Goal: Task Accomplishment & Management: Use online tool/utility

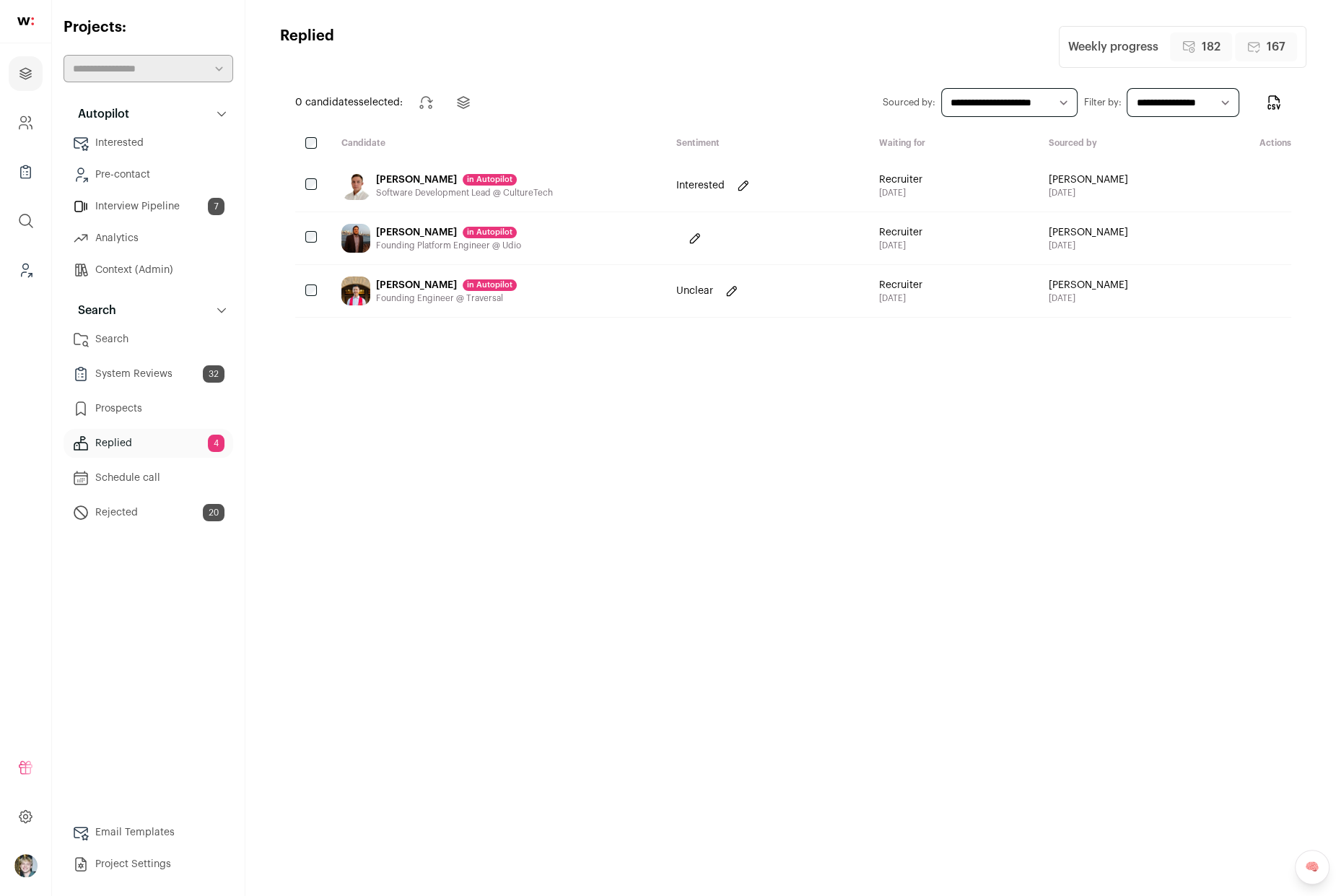
click at [540, 288] on div "[PERSON_NAME] in [GEOGRAPHIC_DATA] Founding Engineer @ Traversal" at bounding box center [497, 291] width 335 height 52
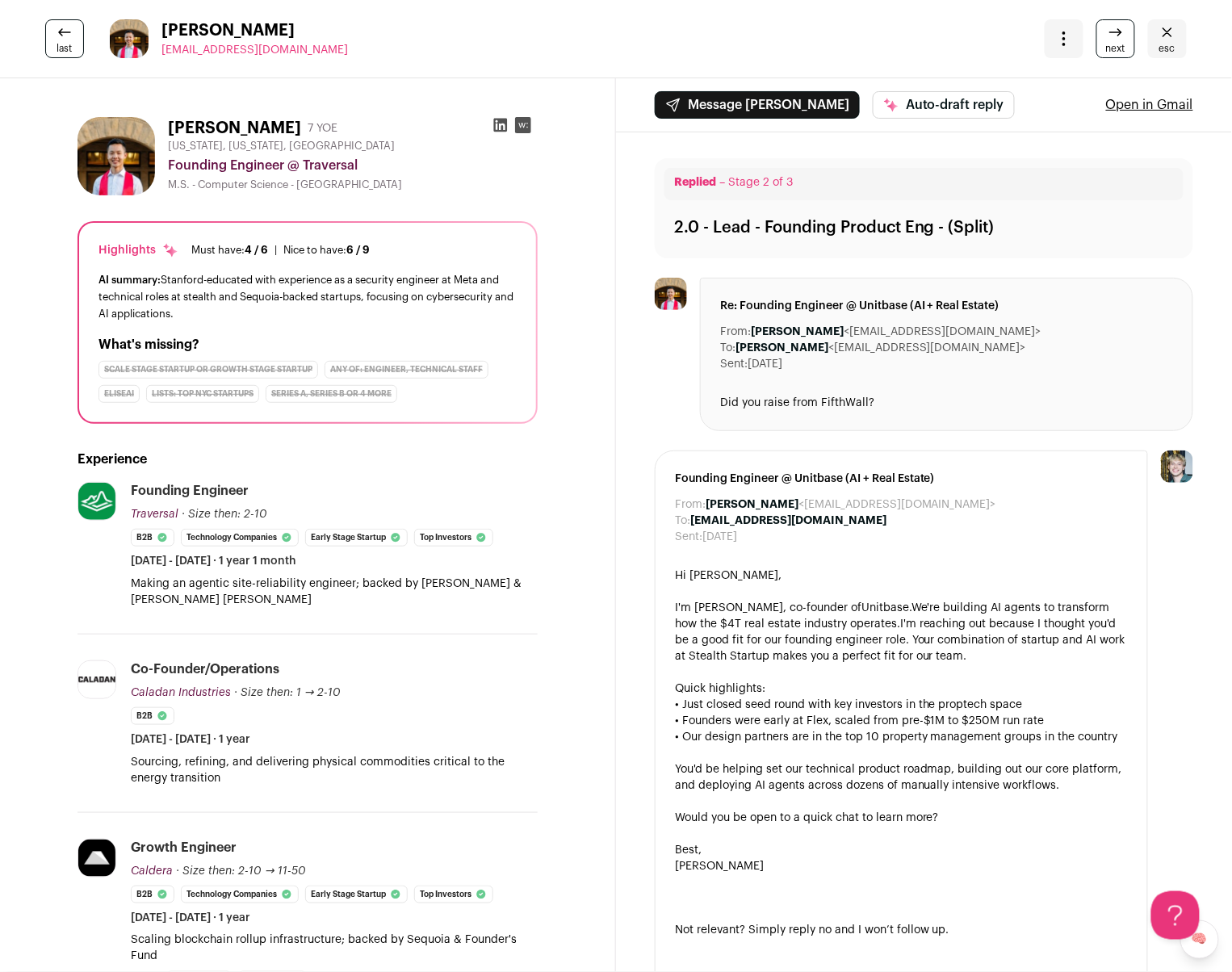
click at [1162, 32] on icon "Close" at bounding box center [1168, 32] width 19 height 19
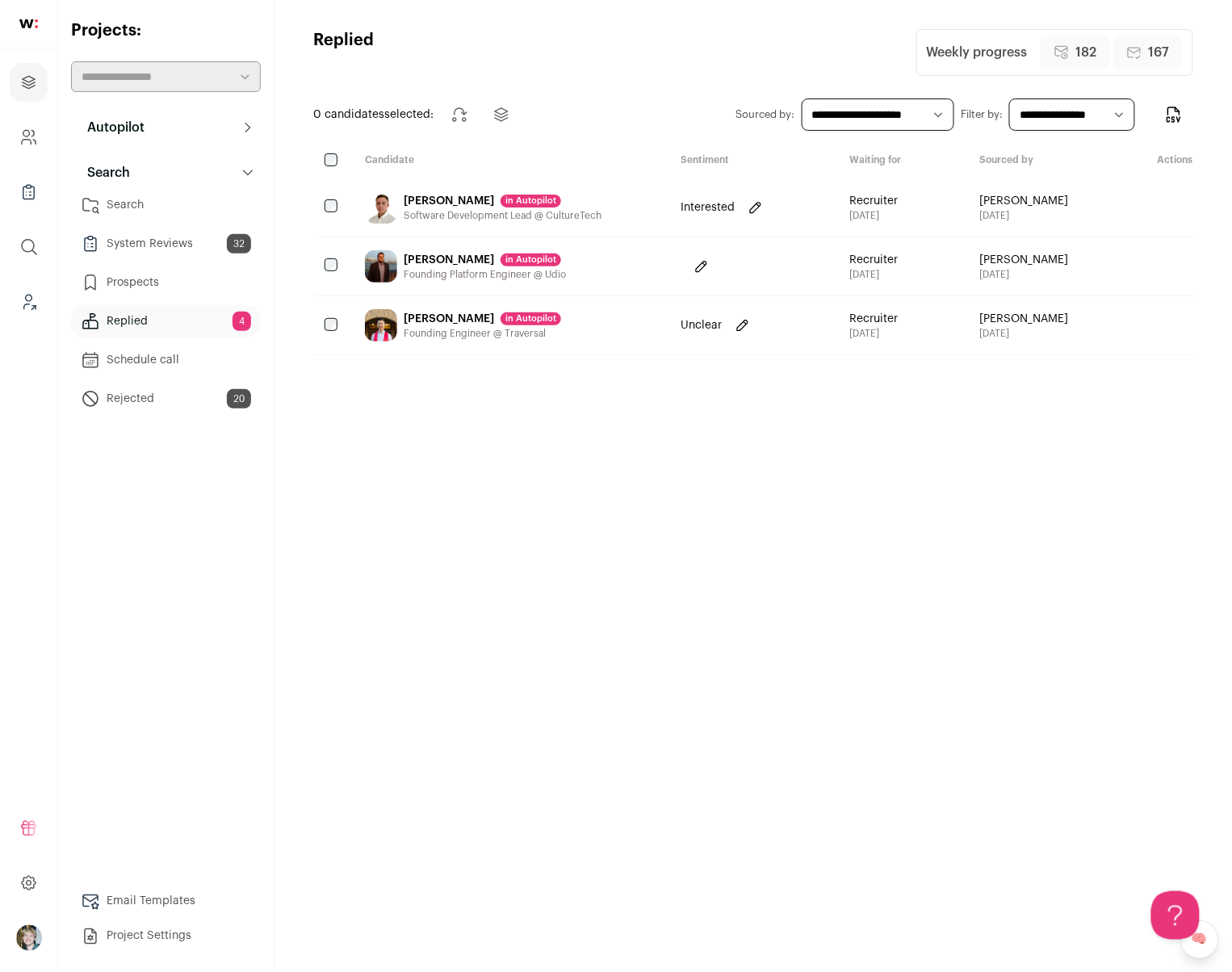
click at [152, 128] on button "Autopilot" at bounding box center [166, 128] width 190 height 33
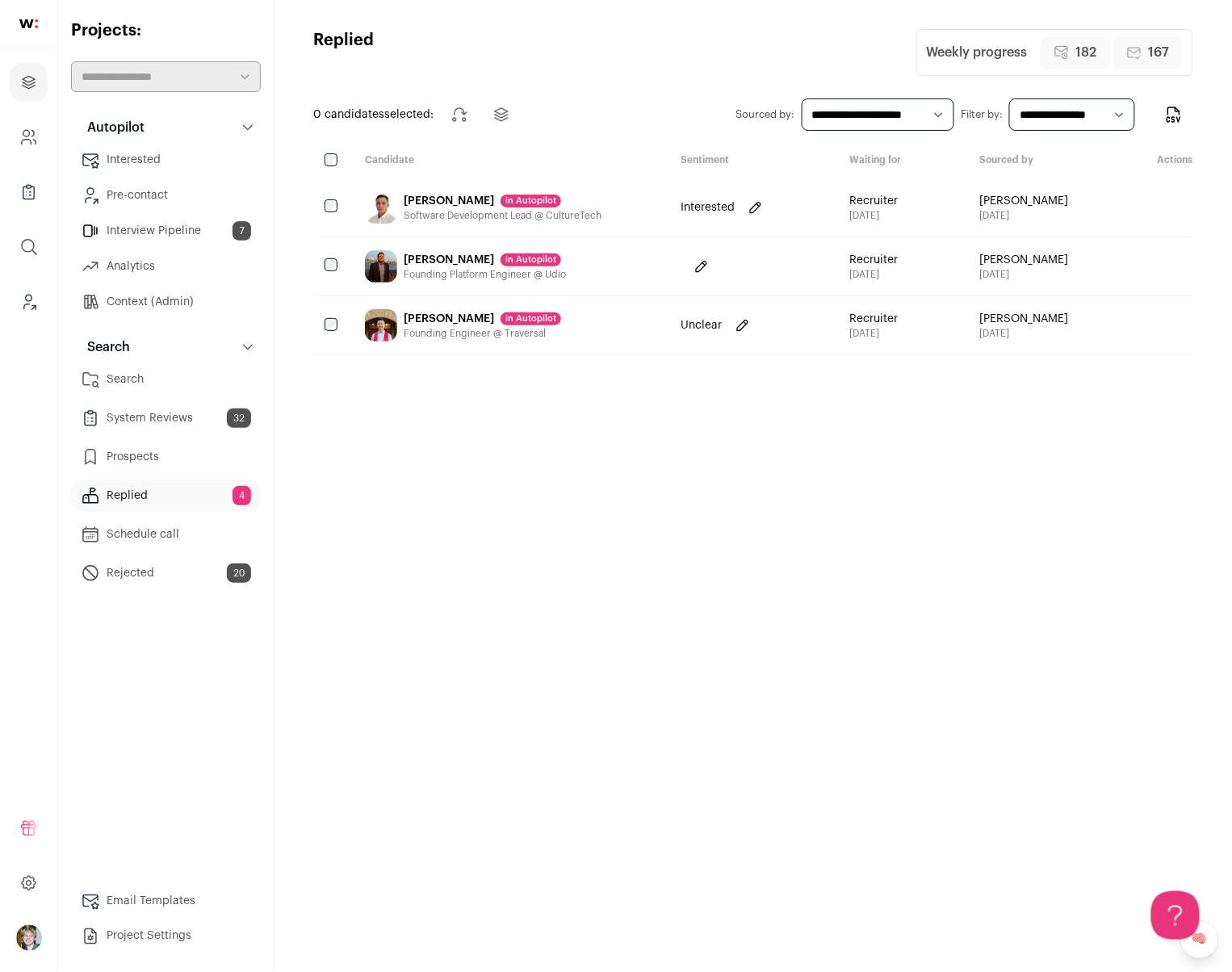
click at [199, 235] on link "Interview Pipeline 7" at bounding box center [166, 231] width 190 height 33
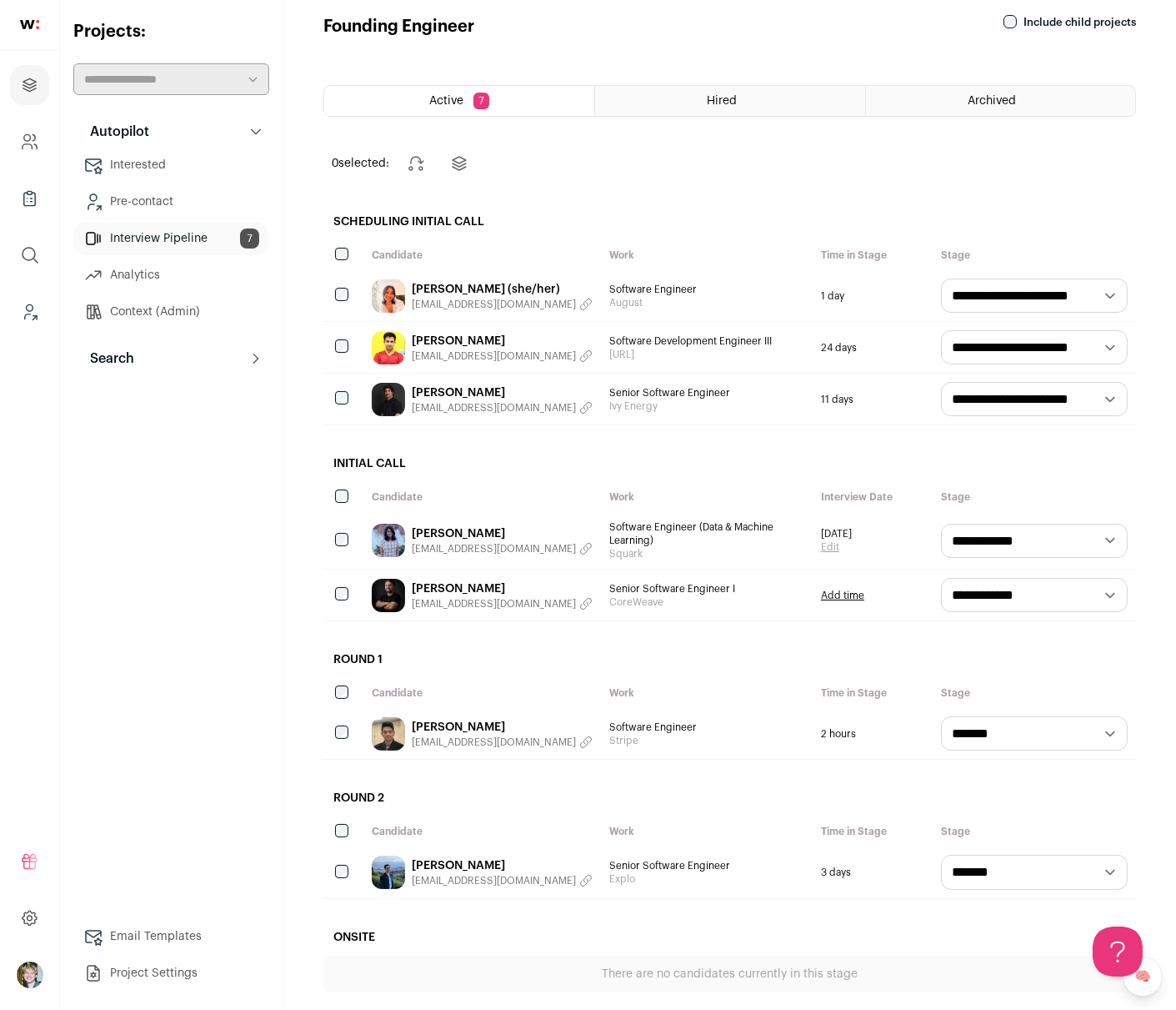
scroll to position [27, 0]
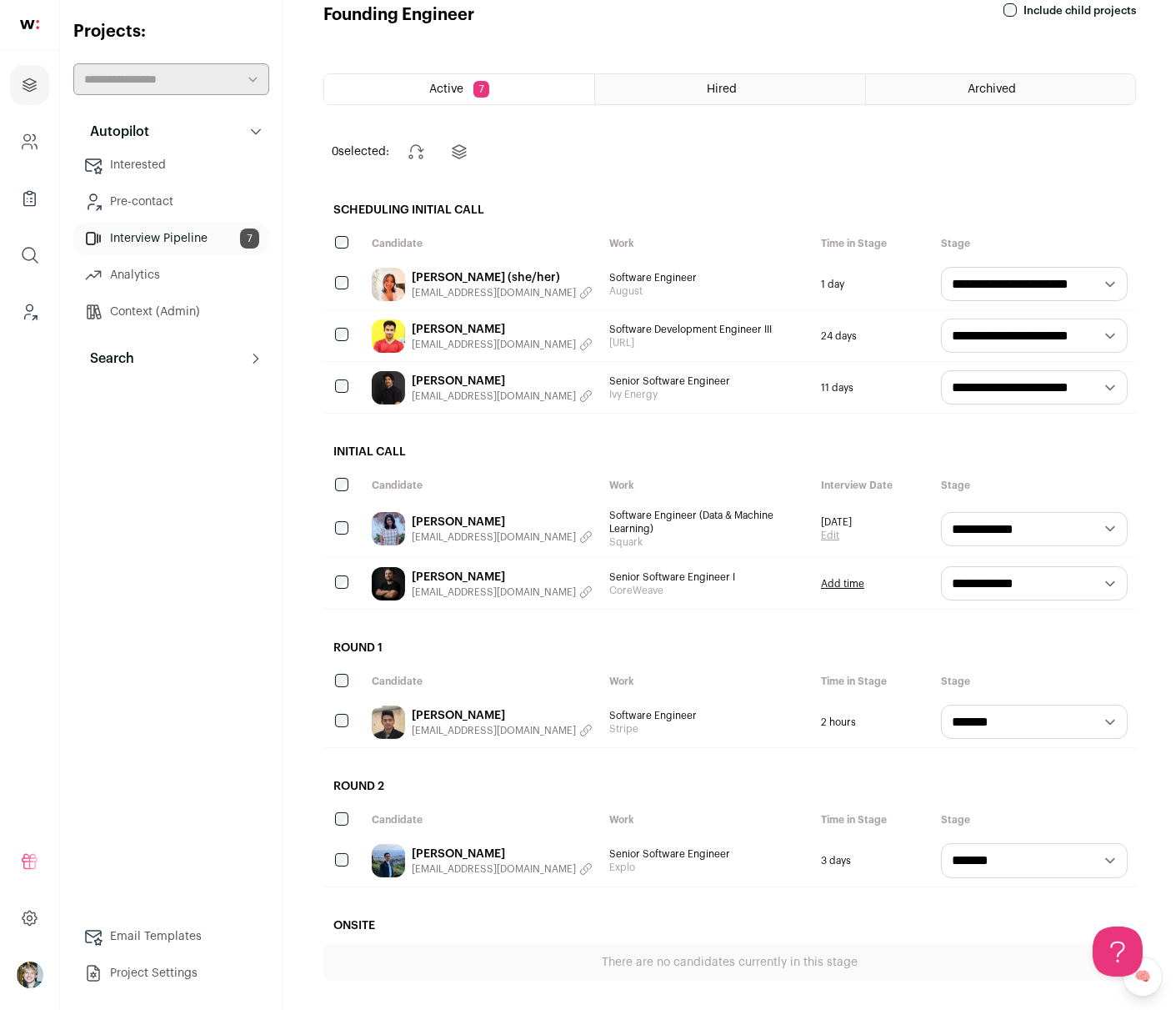
click at [263, 515] on div "Autopilot Autopilot Interested Pre-contact Interview Pipeline 7 Analytics Conte…" at bounding box center [171, 553] width 196 height 875
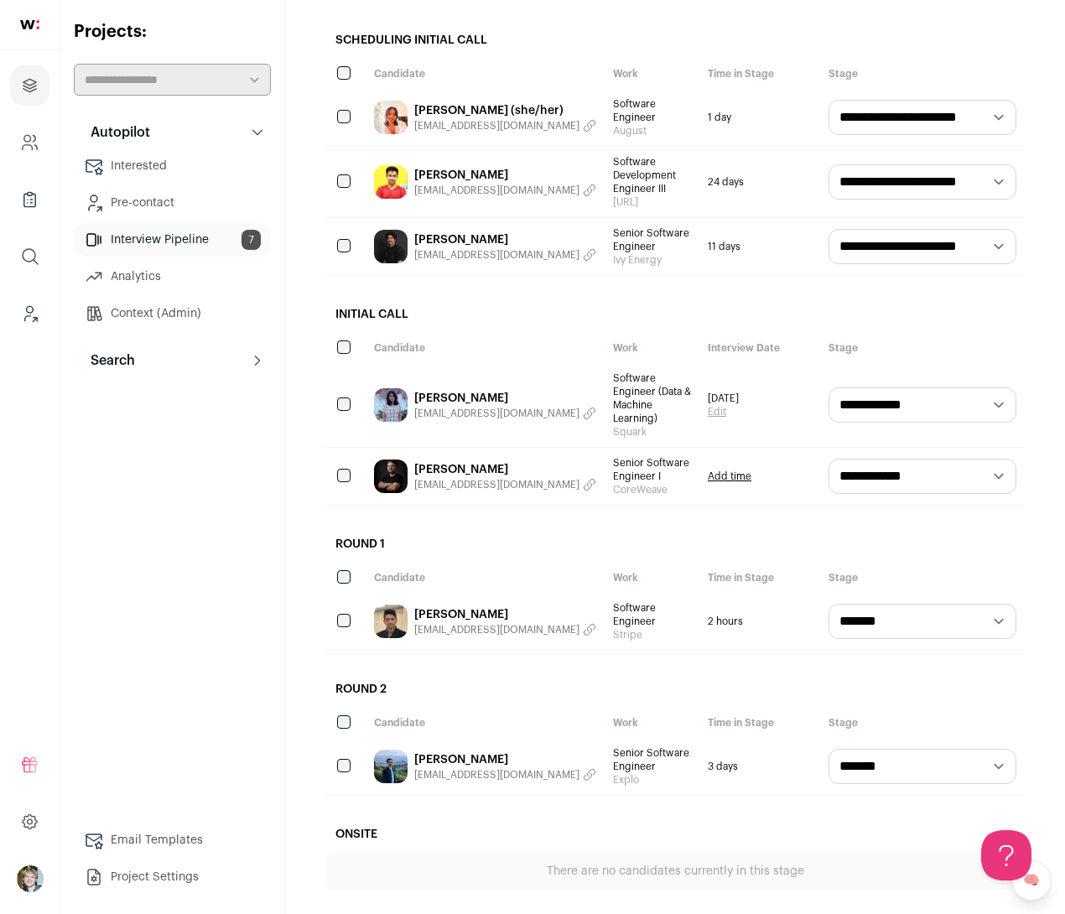
scroll to position [163, 0]
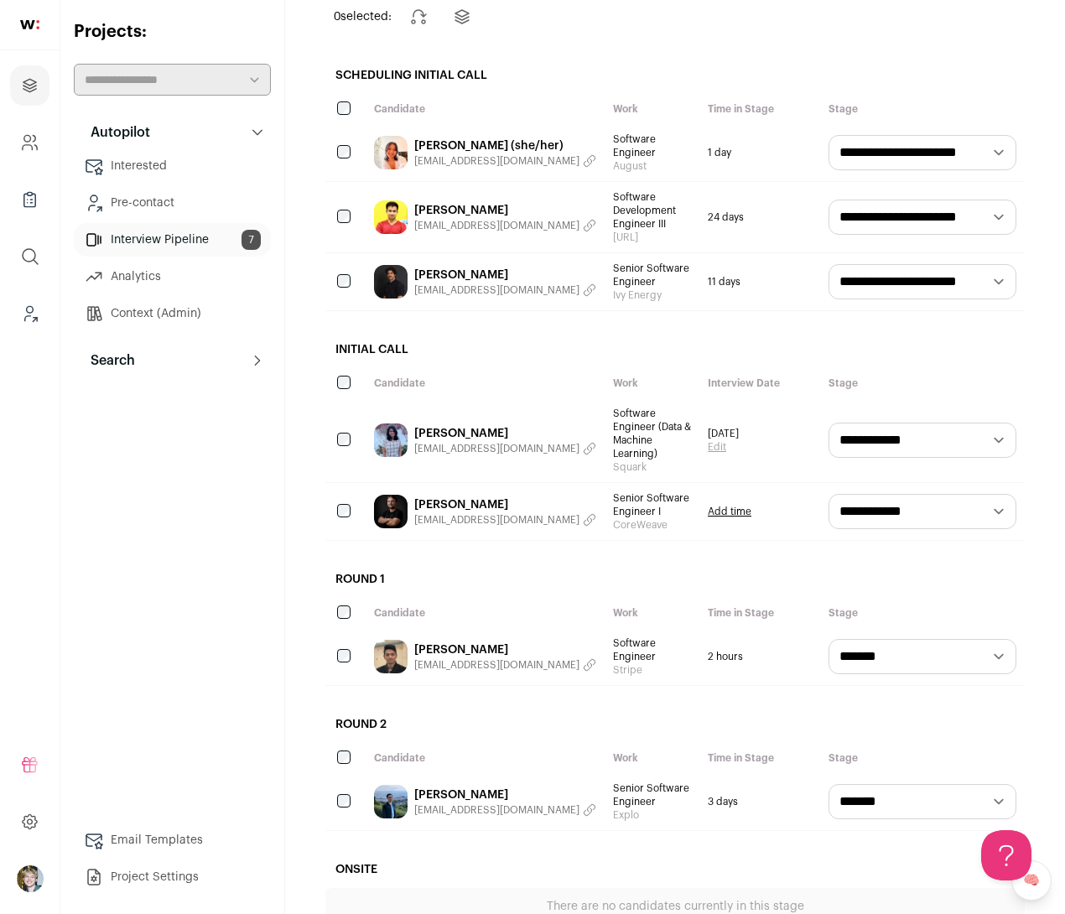
click at [153, 763] on div "Autopilot Autopilot Interested Pre-contact Interview Pipeline 7 Analytics Conte…" at bounding box center [172, 505] width 197 height 778
click at [158, 834] on link "Email Templates" at bounding box center [172, 841] width 197 height 34
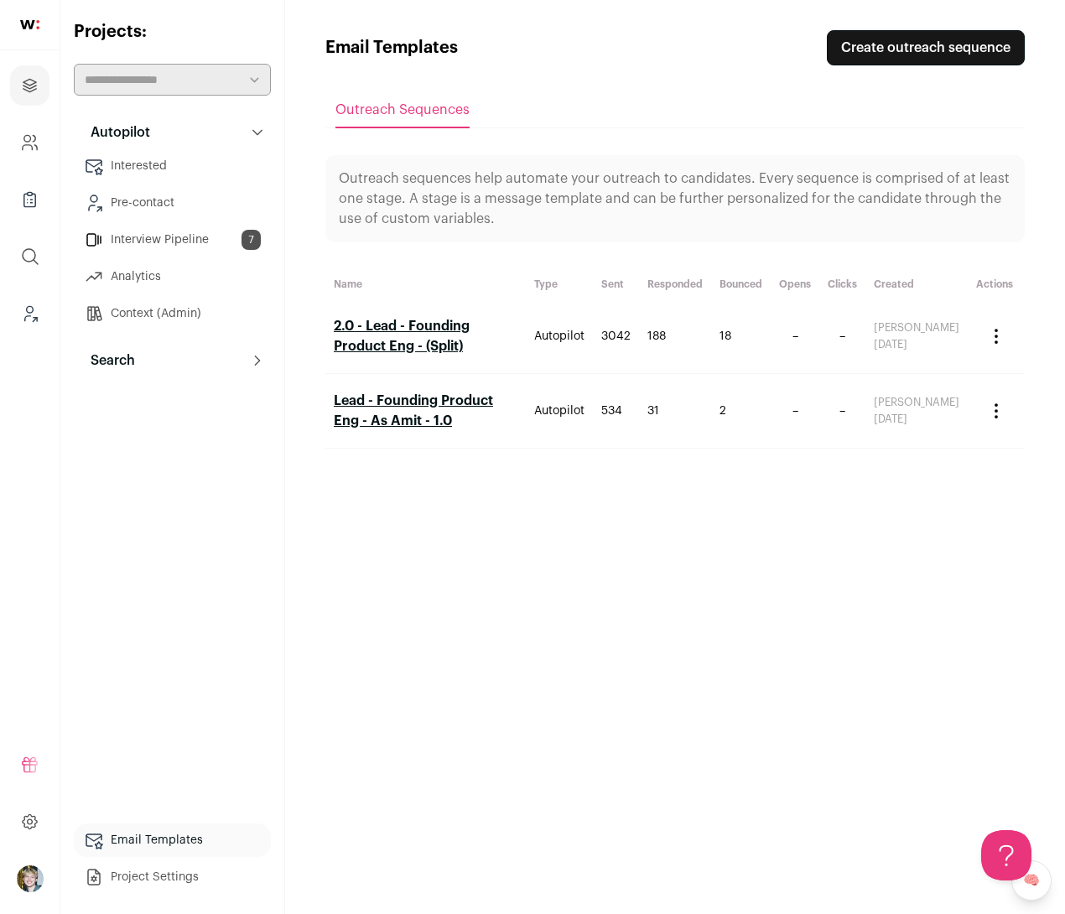
click at [470, 335] on link "2.0 - Lead - Founding Product Eng - (Split)" at bounding box center [402, 337] width 136 height 34
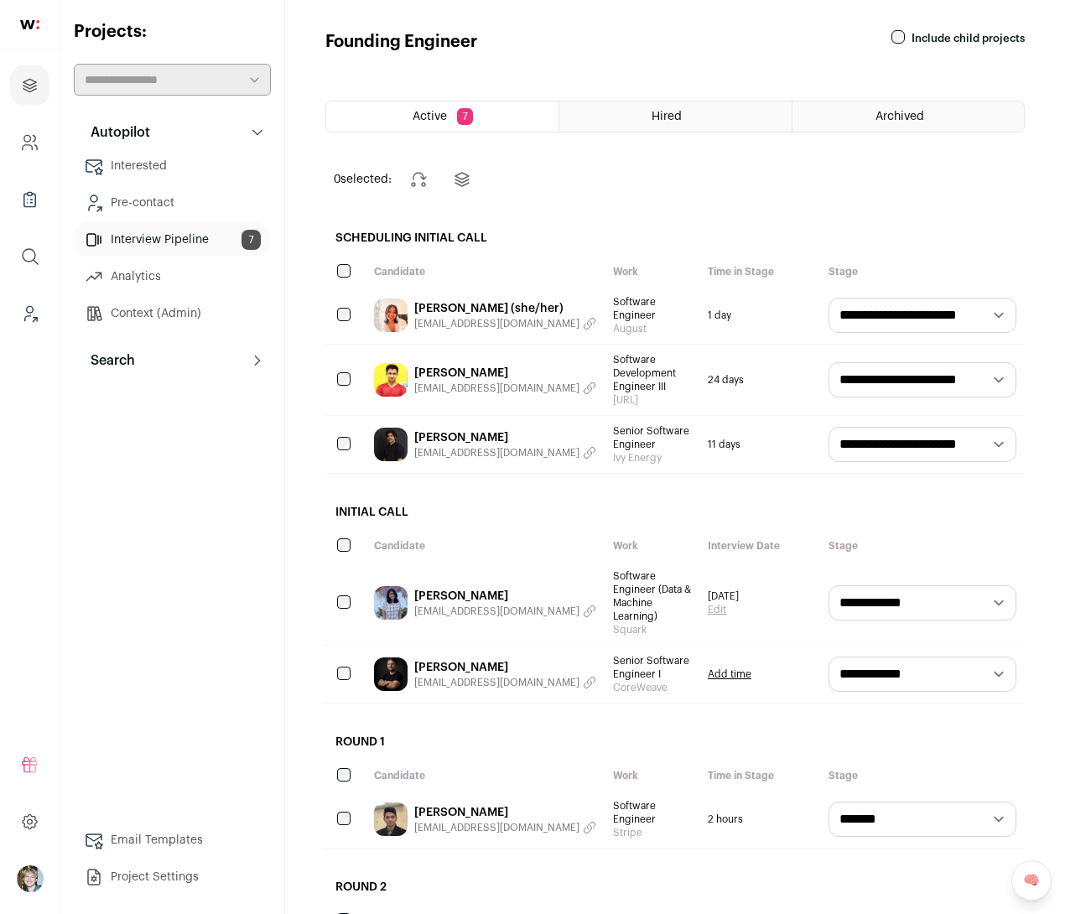
scroll to position [163, 0]
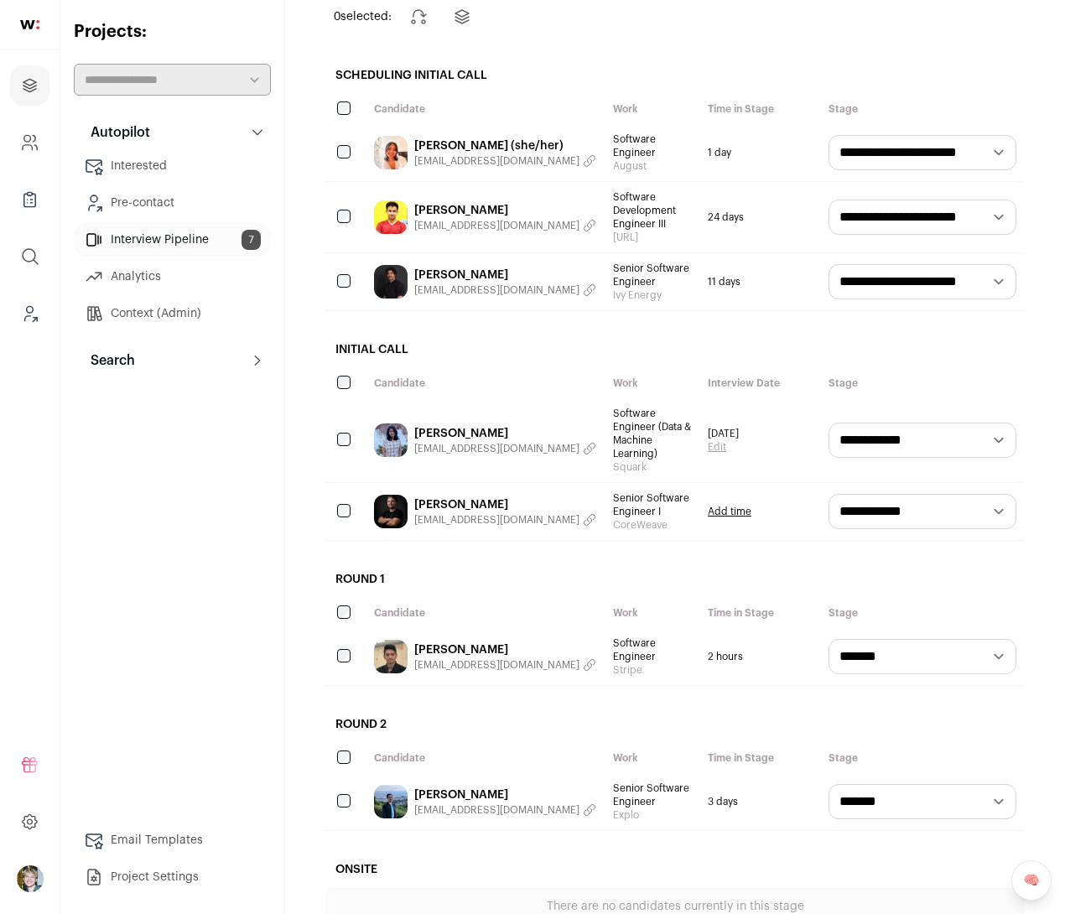
click at [465, 146] on link "Tenzin (she/her)" at bounding box center [505, 146] width 182 height 17
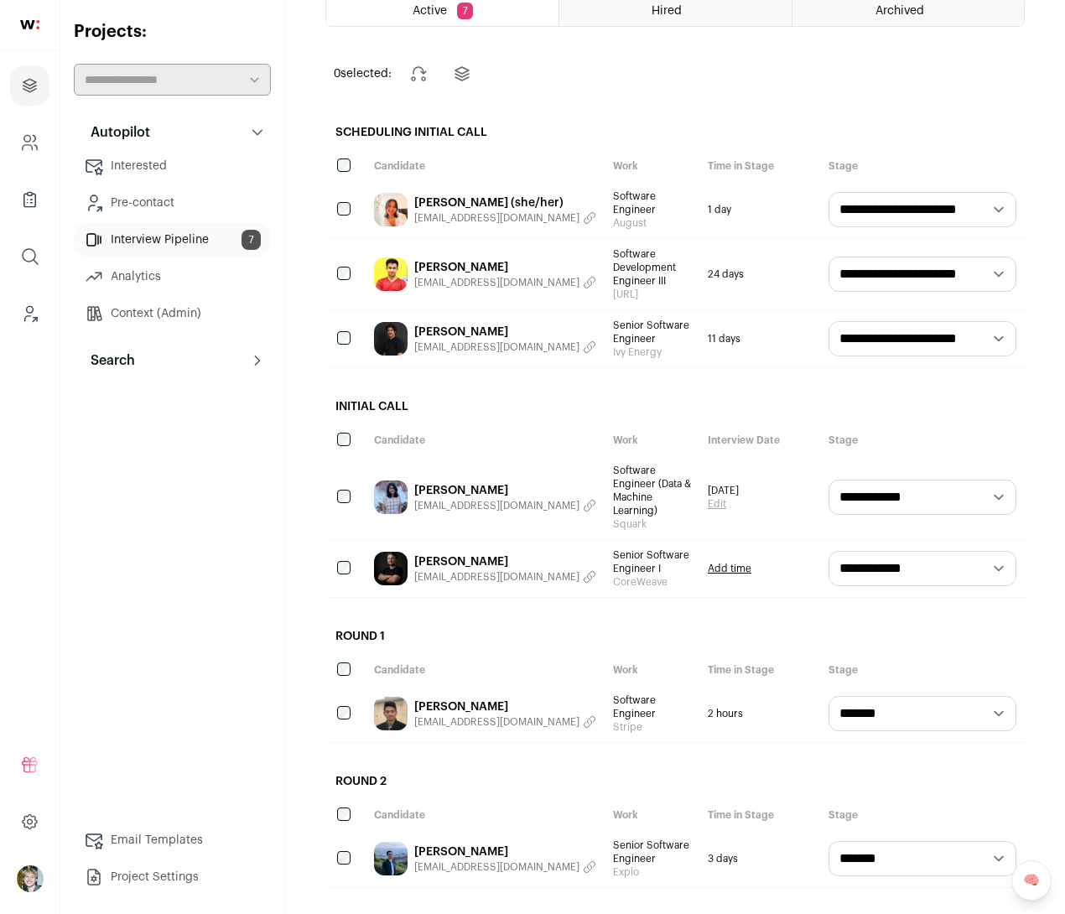
scroll to position [106, 0]
click at [470, 705] on link "Yeshwant Manoharan" at bounding box center [505, 707] width 182 height 17
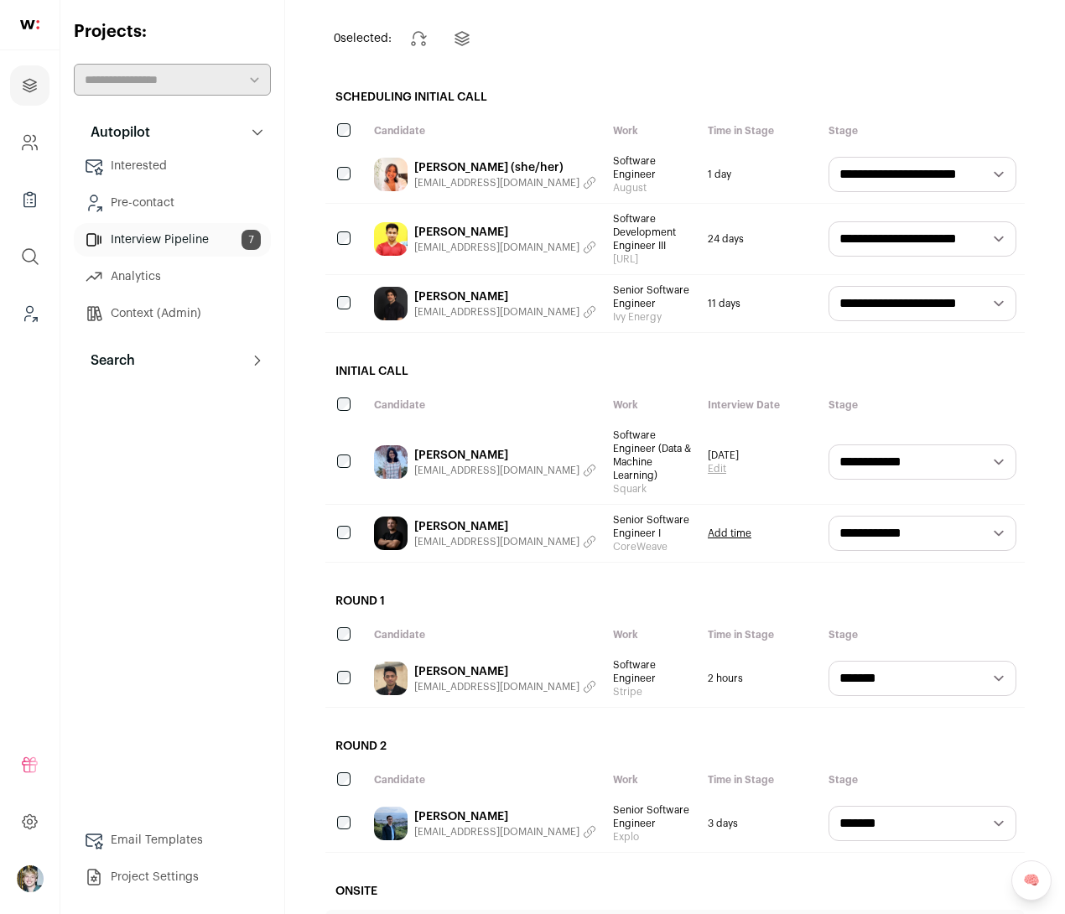
scroll to position [145, 0]
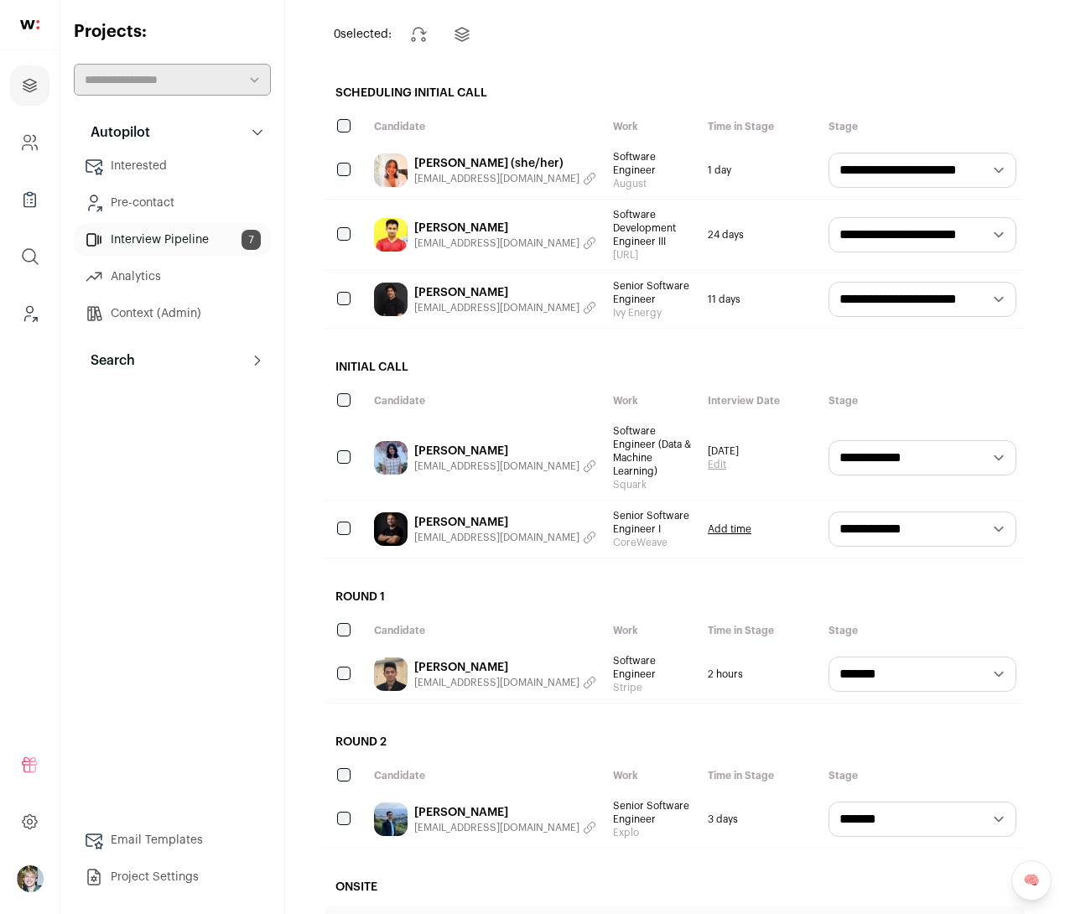
click at [162, 361] on button "Search" at bounding box center [172, 361] width 197 height 34
click at [157, 399] on link "Search" at bounding box center [172, 394] width 197 height 34
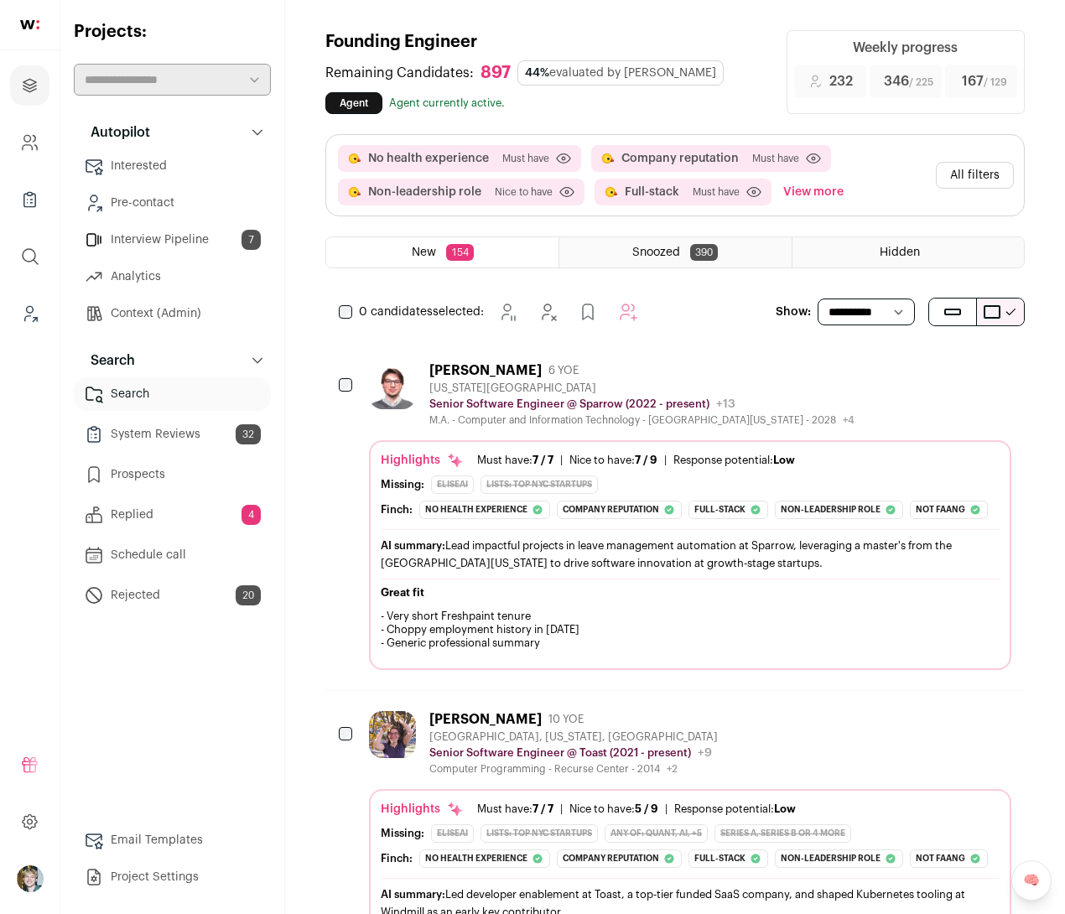
click at [966, 179] on button "All filters" at bounding box center [975, 175] width 78 height 27
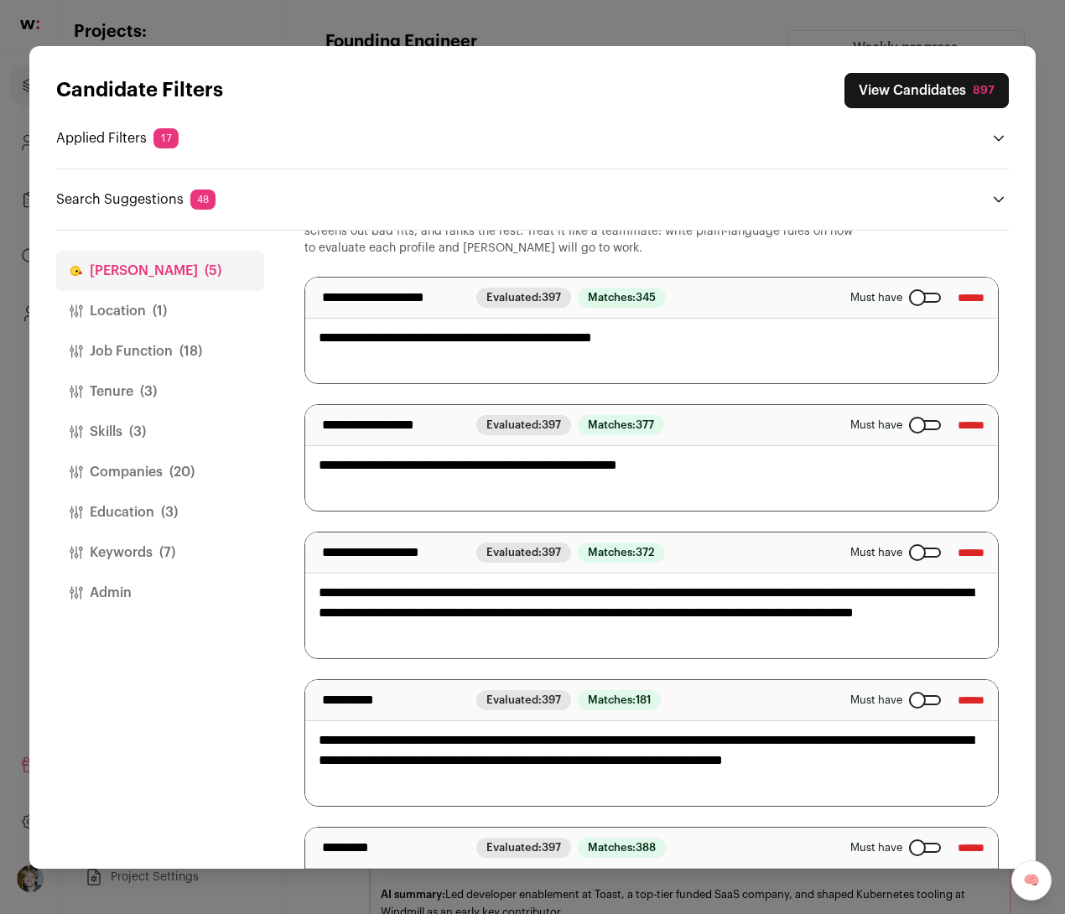
scroll to position [72, 0]
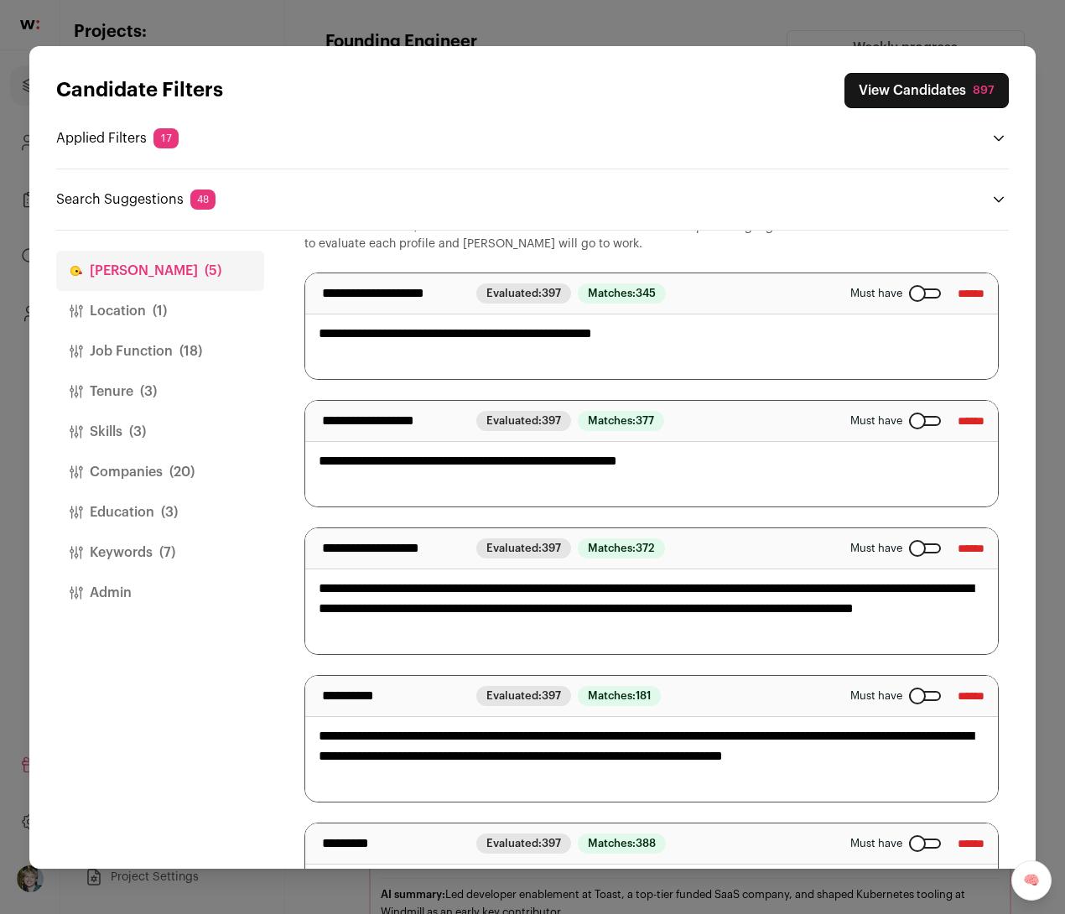
click at [151, 471] on button "Companies (20)" at bounding box center [160, 472] width 208 height 40
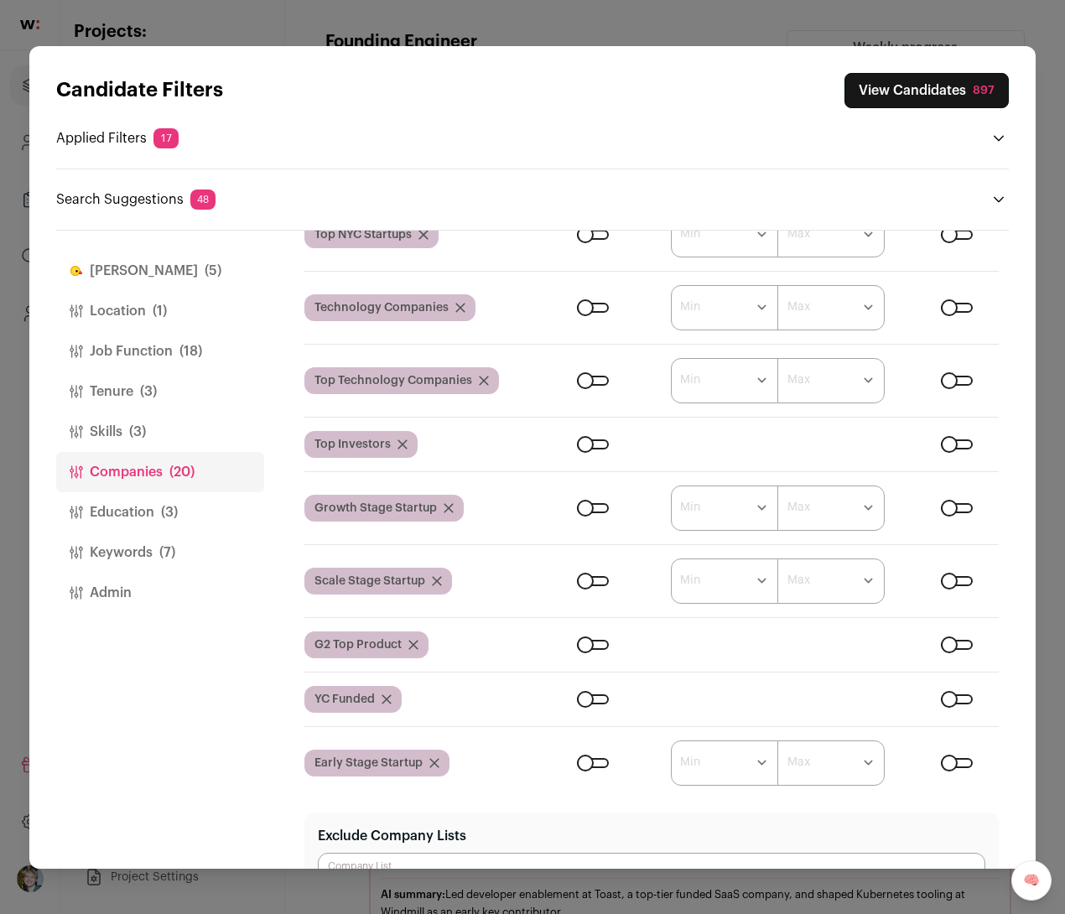
scroll to position [215, 0]
click at [954, 22] on div "Candidate Filters View Candidates 897 Applied Filters 17 No health experience, …" at bounding box center [532, 457] width 1065 height 914
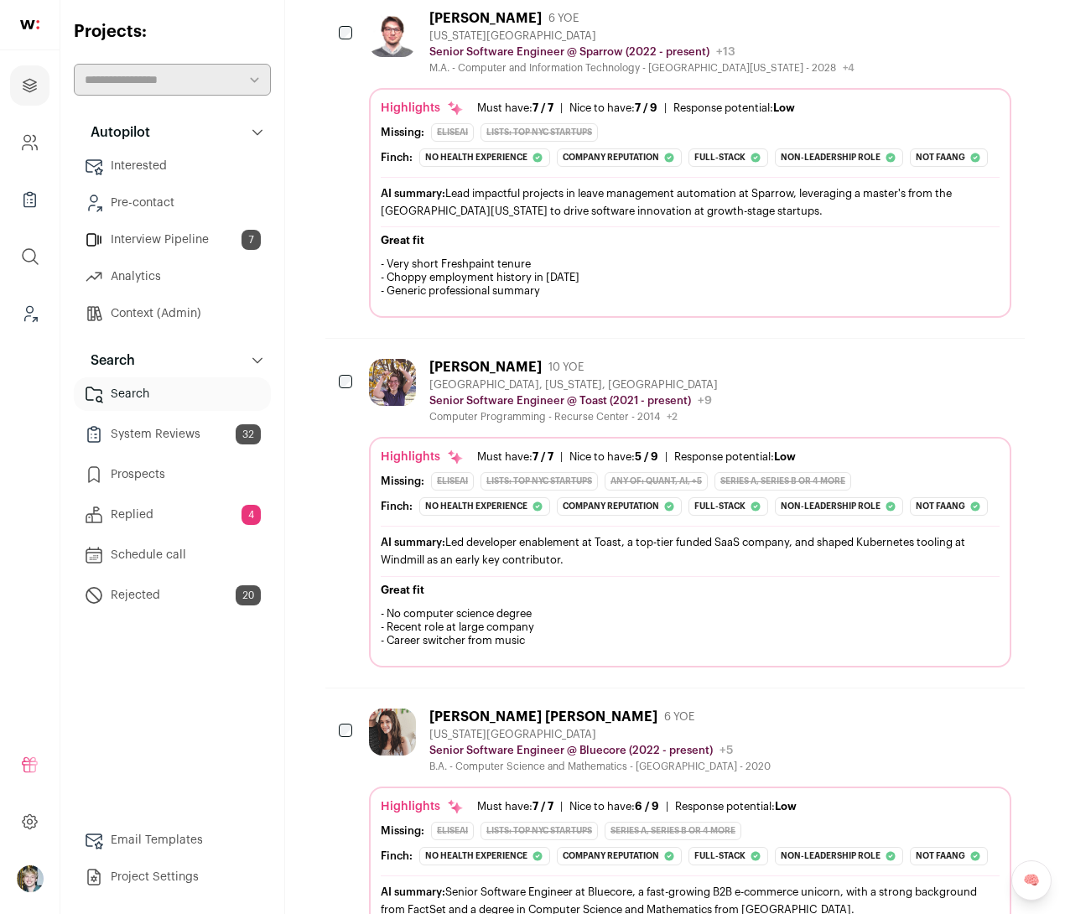
scroll to position [355, 0]
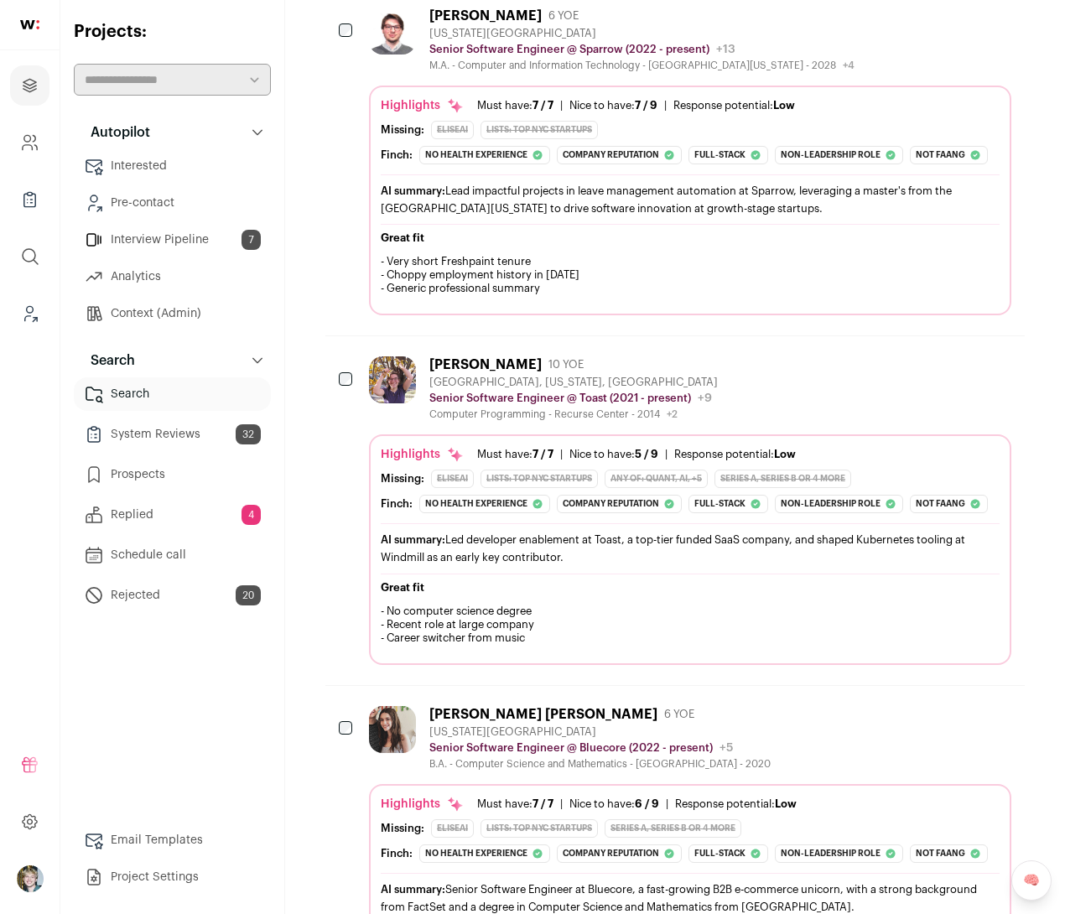
click at [863, 491] on div "Highlights Must have: 7 / 7 How many must haves have been fulfilled? | Nice to …" at bounding box center [690, 479] width 619 height 67
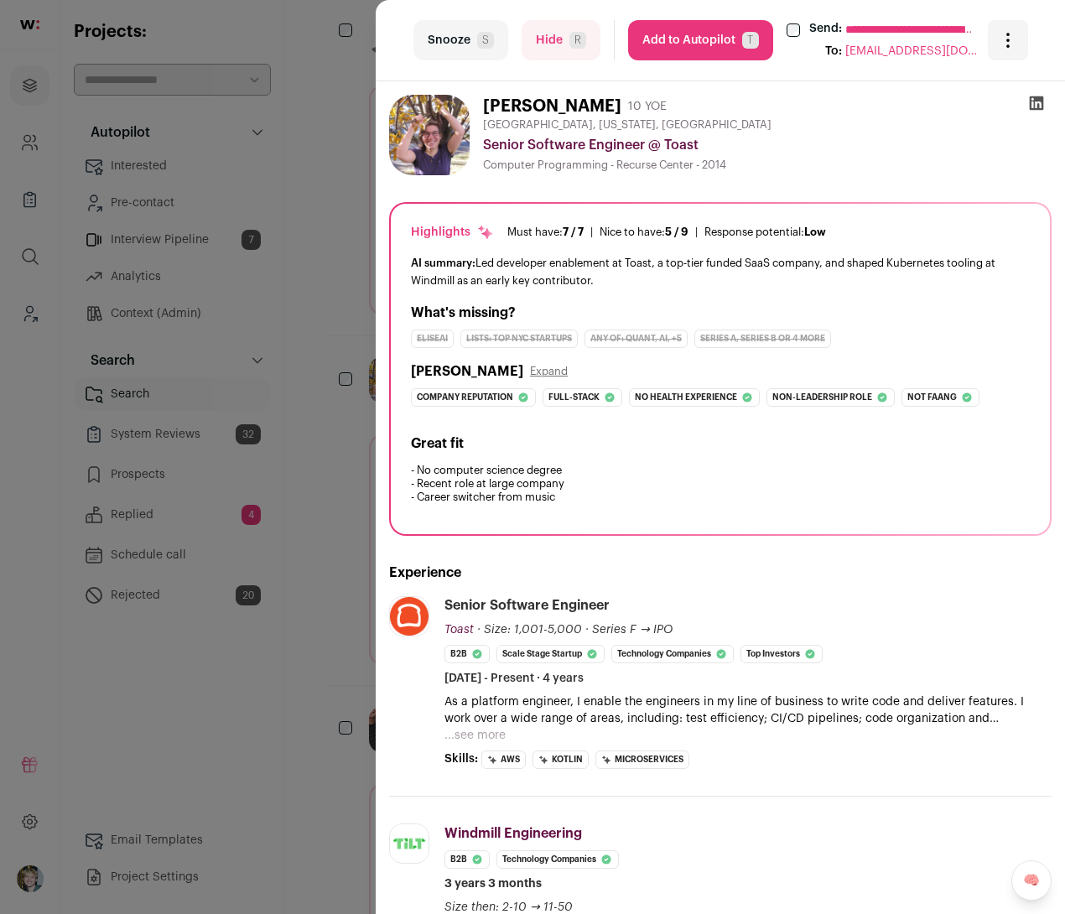
click at [183, 387] on div "**********" at bounding box center [532, 457] width 1065 height 914
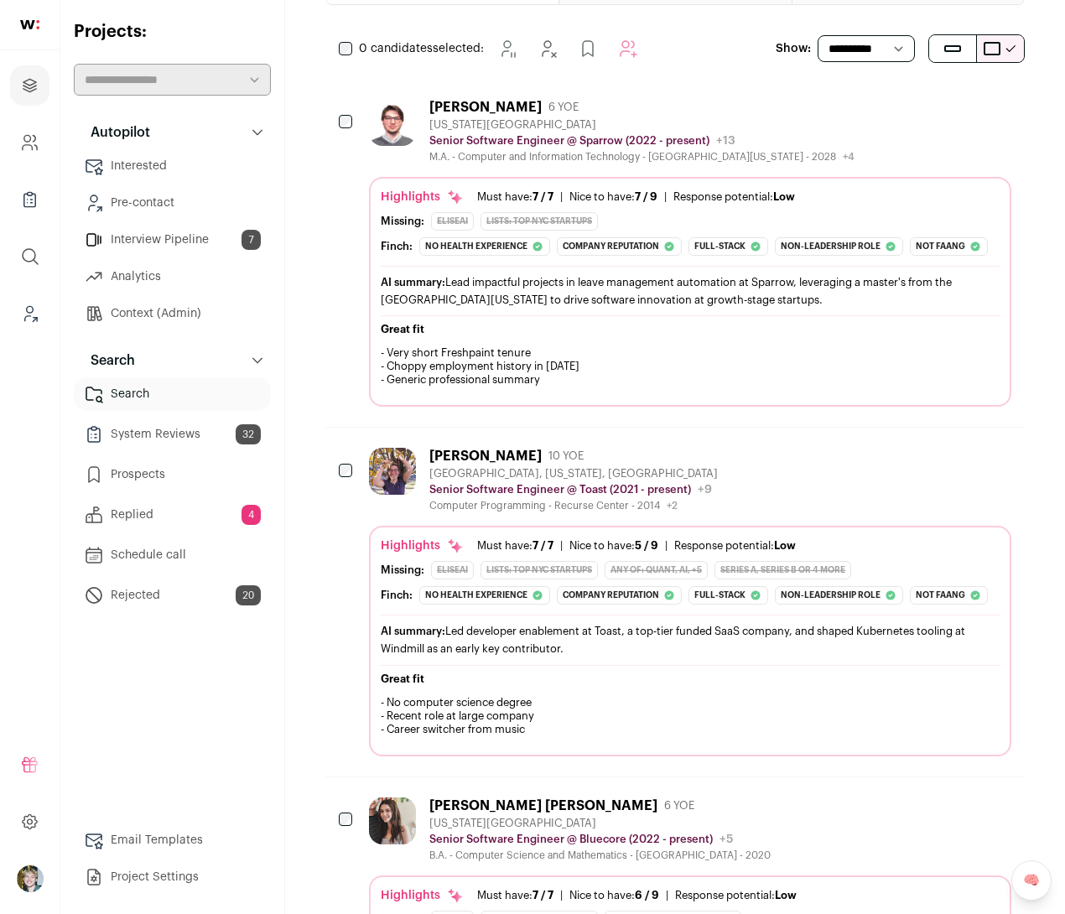
scroll to position [0, 0]
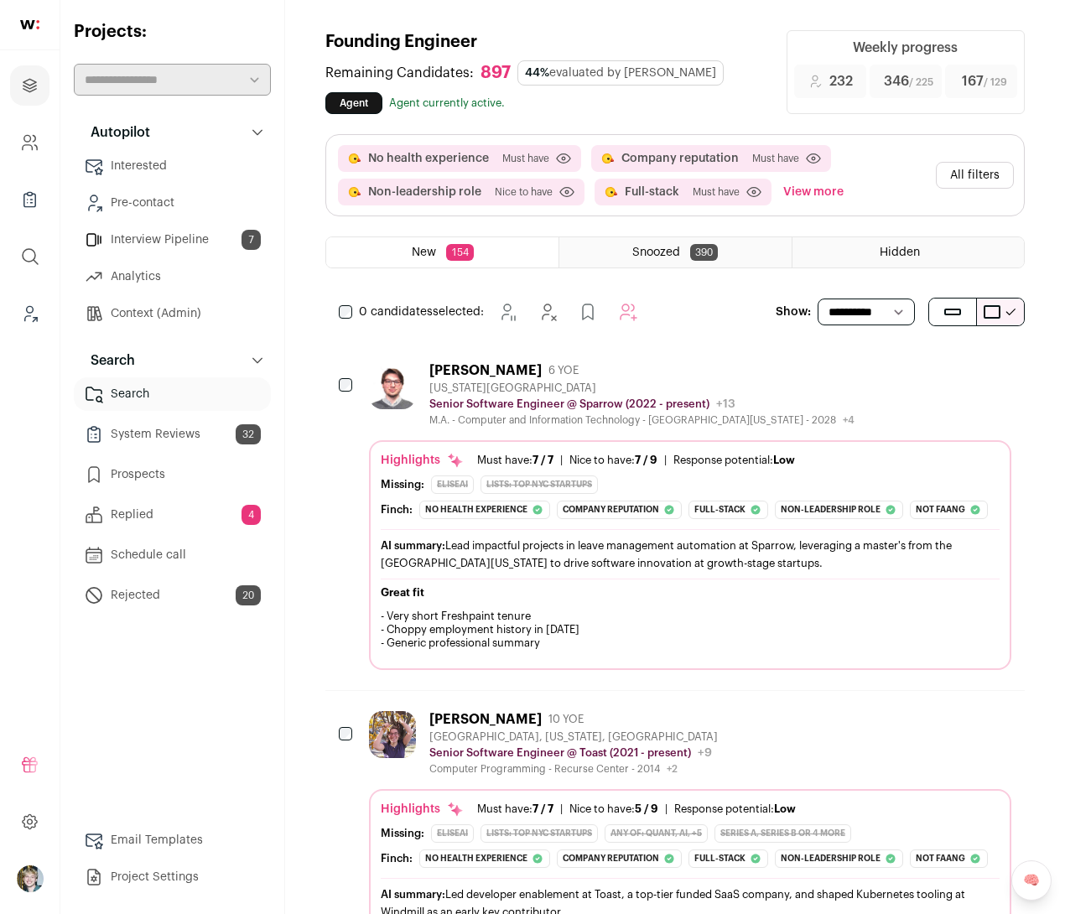
click at [971, 182] on button "All filters" at bounding box center [975, 175] width 78 height 27
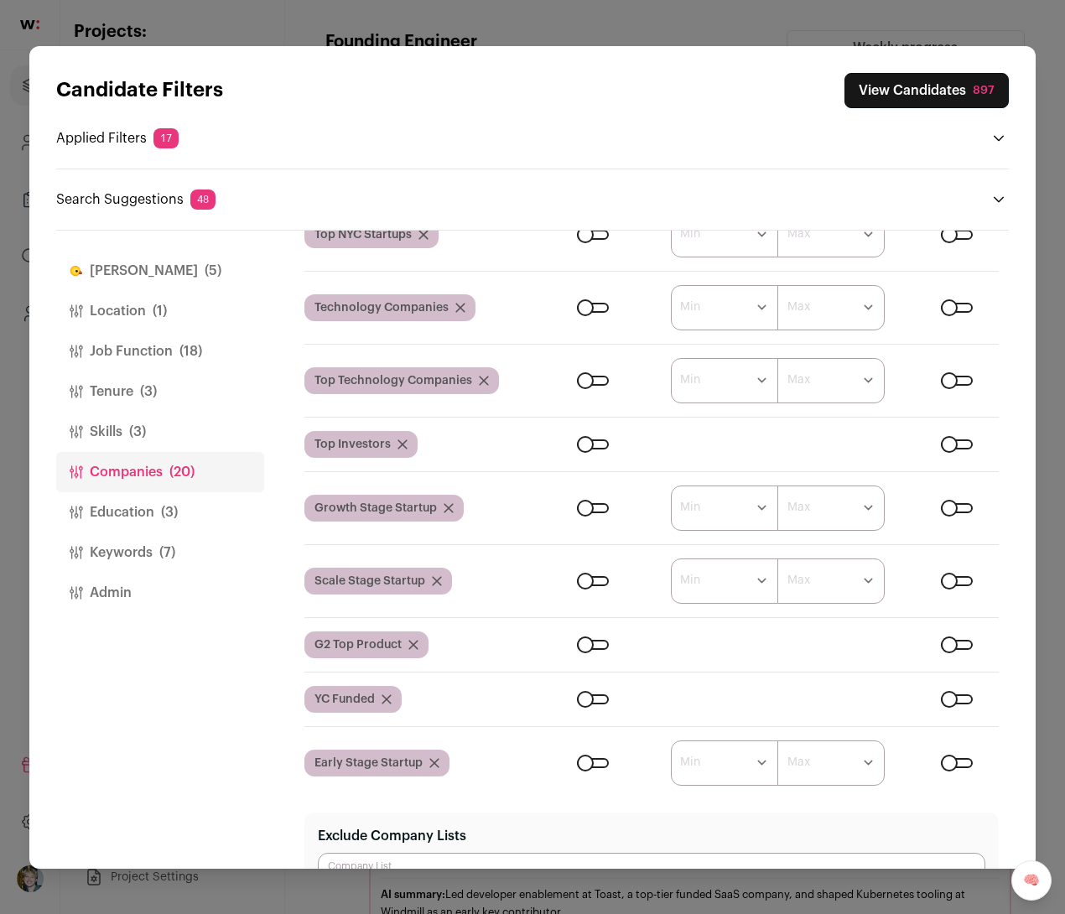
click at [597, 583] on div "Close modal via background" at bounding box center [593, 581] width 32 height 10
click at [957, 579] on form "****** ******* ******* ******* ******* ******* ******* ******* ******* ********…" at bounding box center [769, 581] width 459 height 45
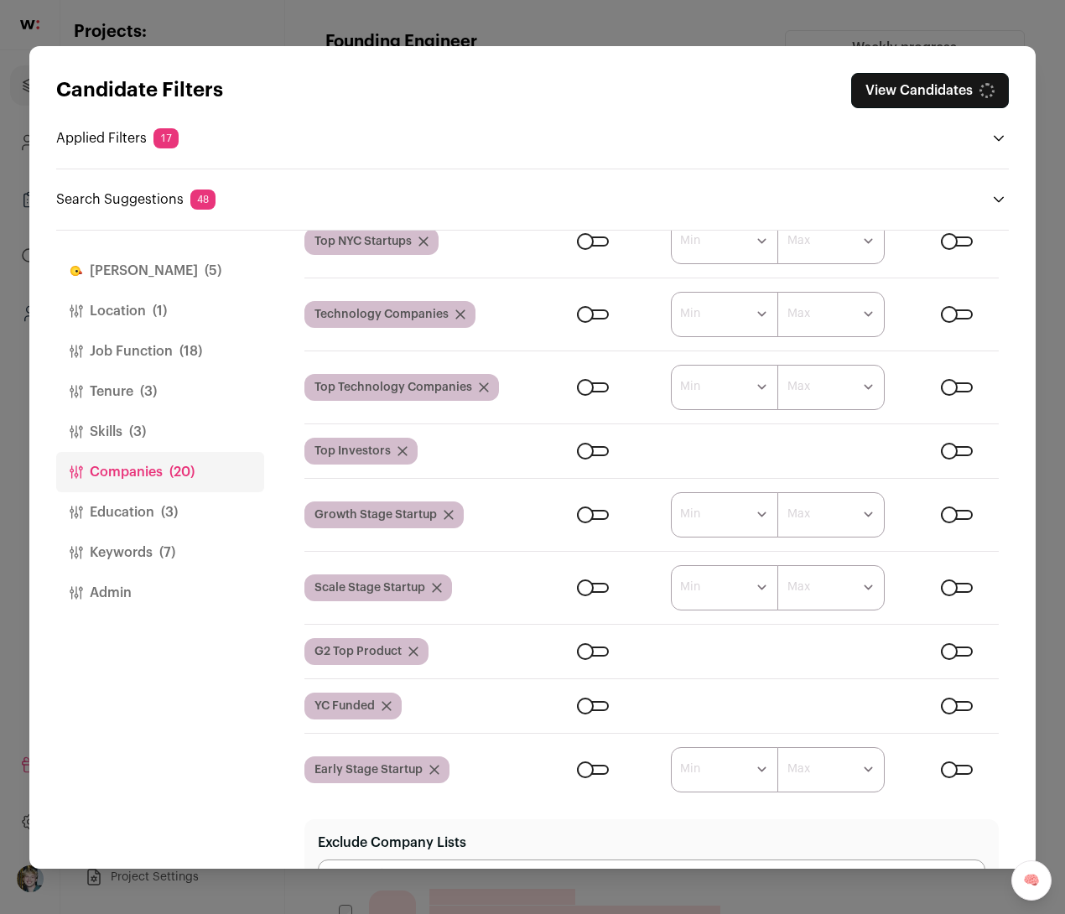
click at [962, 584] on div "Close modal via background" at bounding box center [957, 588] width 32 height 10
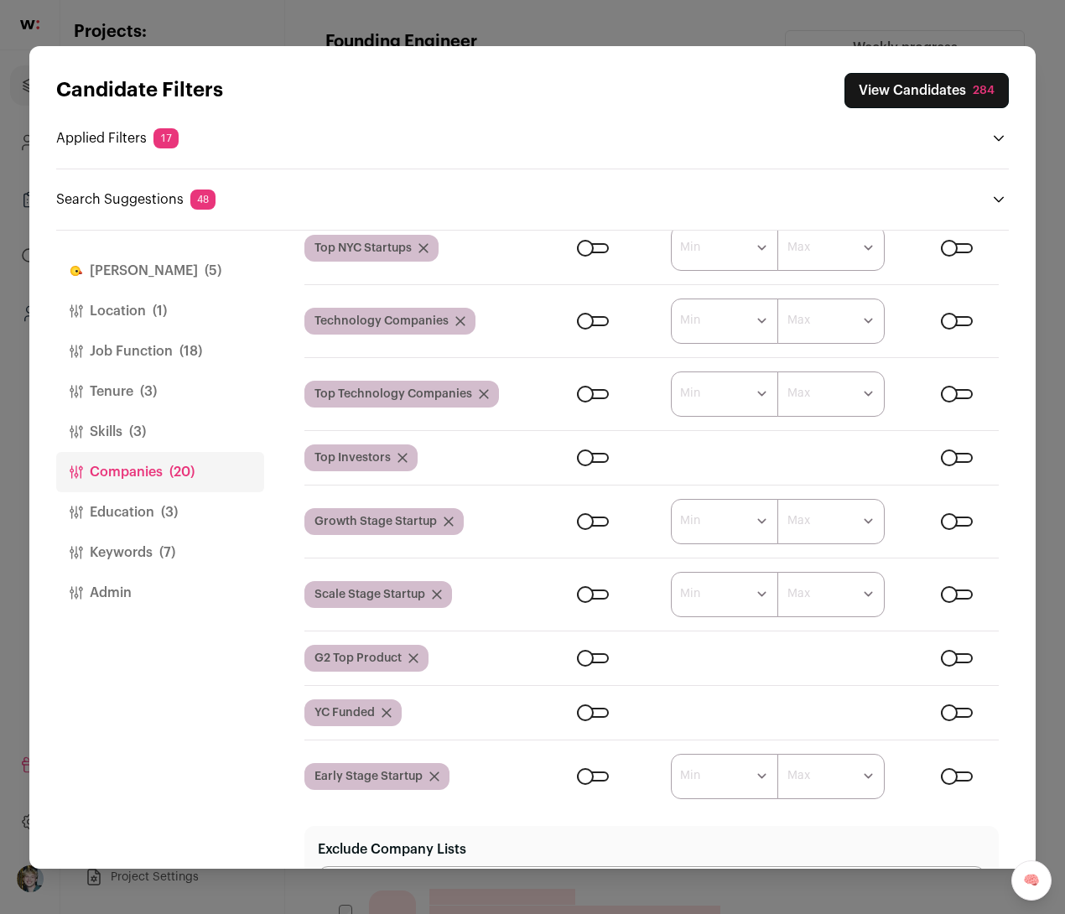
click at [948, 86] on button "View Candidates 284" at bounding box center [927, 90] width 164 height 35
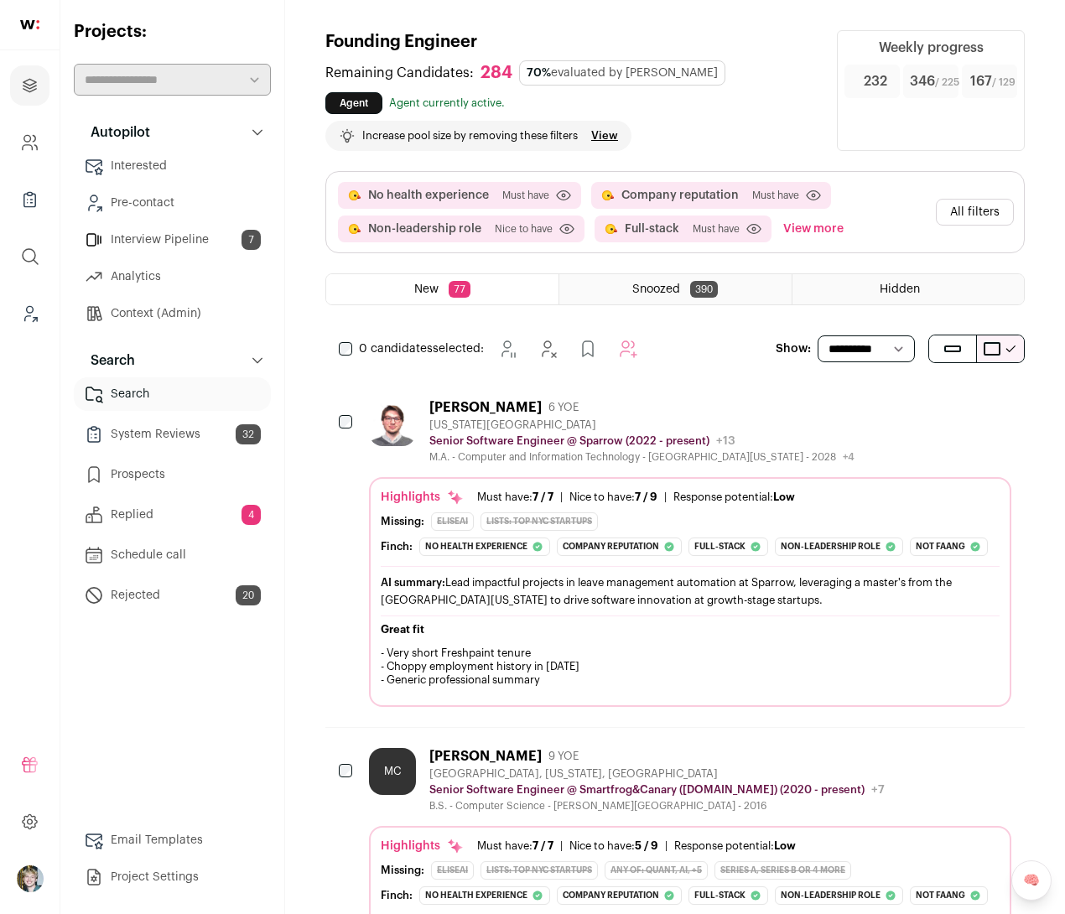
click at [205, 236] on link "Interview Pipeline 7" at bounding box center [172, 240] width 197 height 34
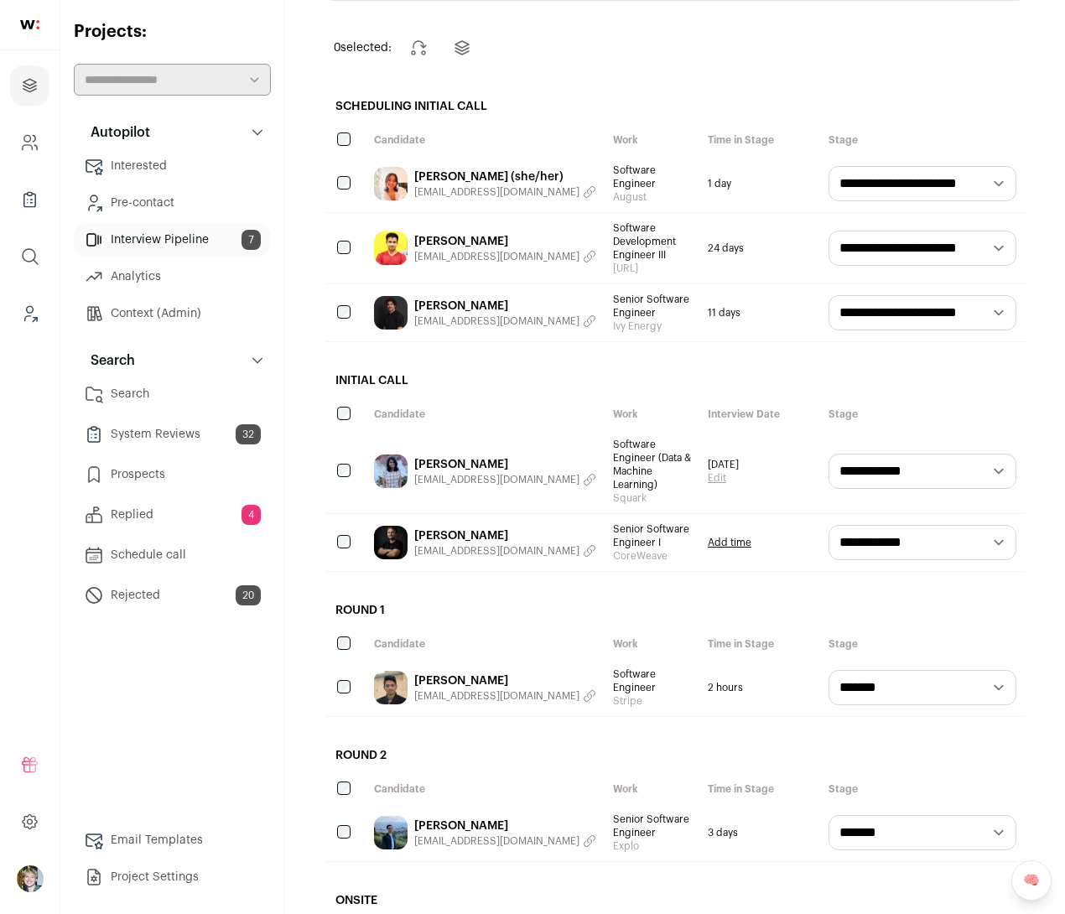
scroll to position [135, 0]
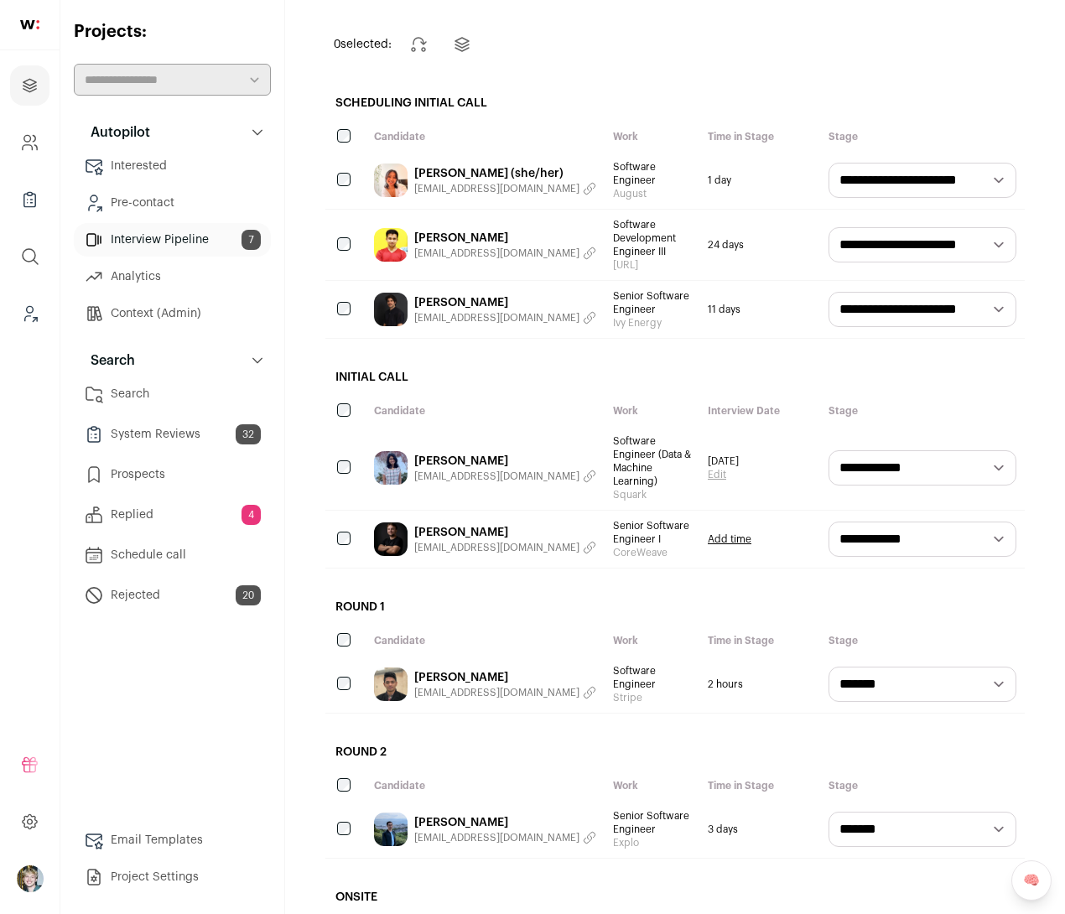
click at [433, 522] on div "Vinnie Marone vinniemarone35@gmail.com" at bounding box center [485, 539] width 239 height 57
click at [479, 533] on link "Vinnie Marone" at bounding box center [505, 532] width 182 height 17
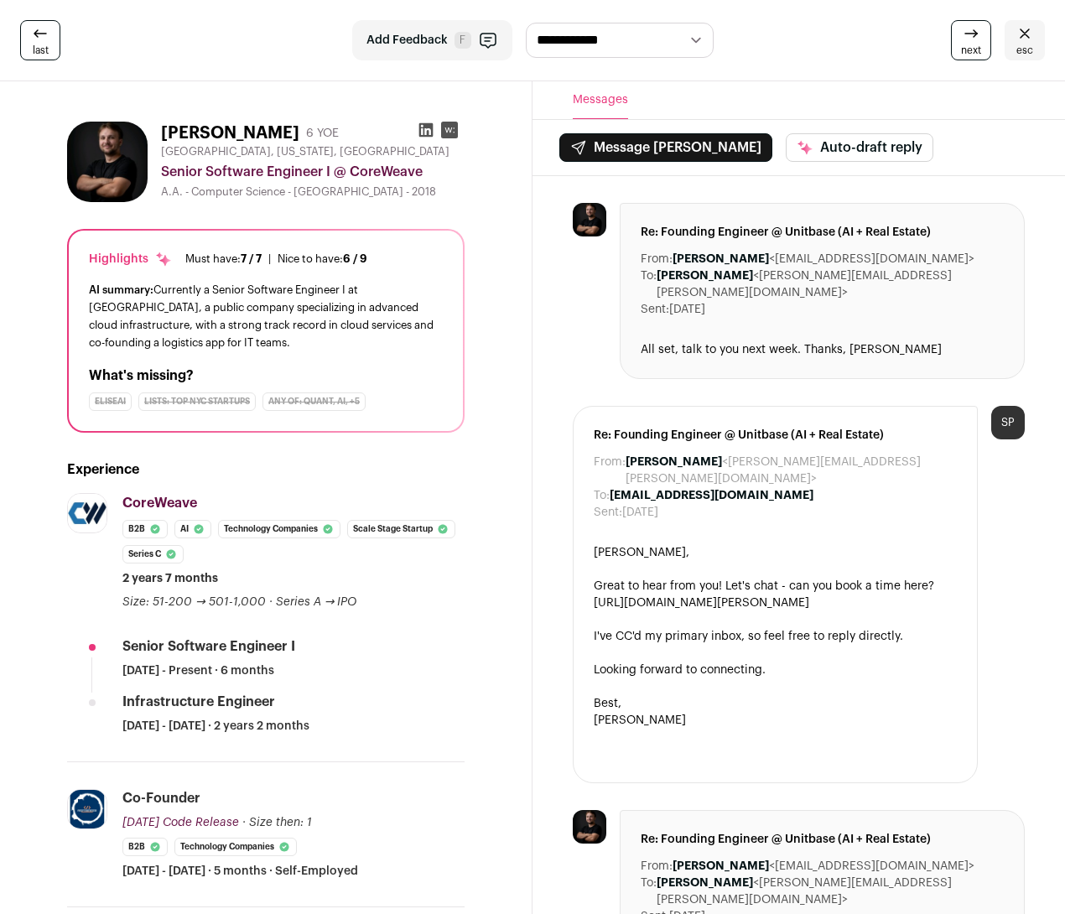
click at [1011, 31] on link "esc" at bounding box center [1025, 40] width 40 height 40
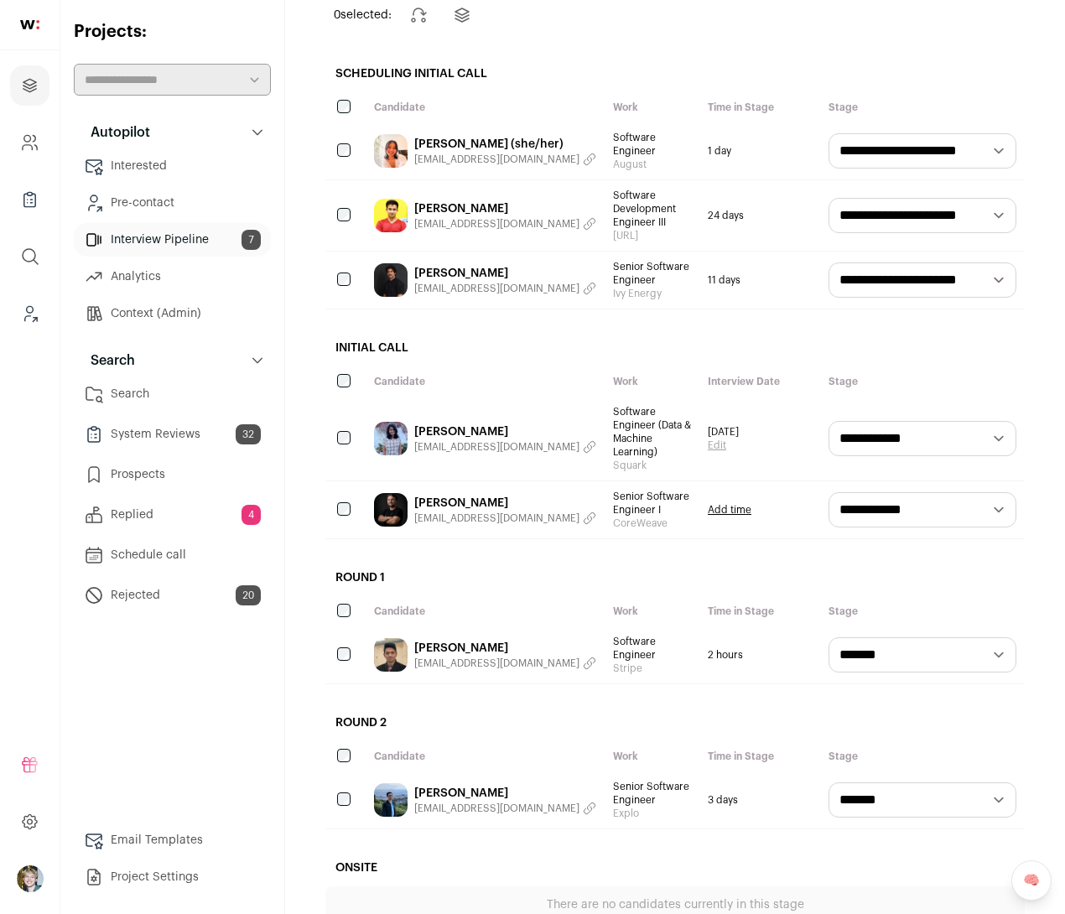
scroll to position [165, 0]
click at [974, 505] on select "**********" at bounding box center [923, 508] width 188 height 35
select select "********"
click at [829, 491] on select "**********" at bounding box center [923, 508] width 188 height 35
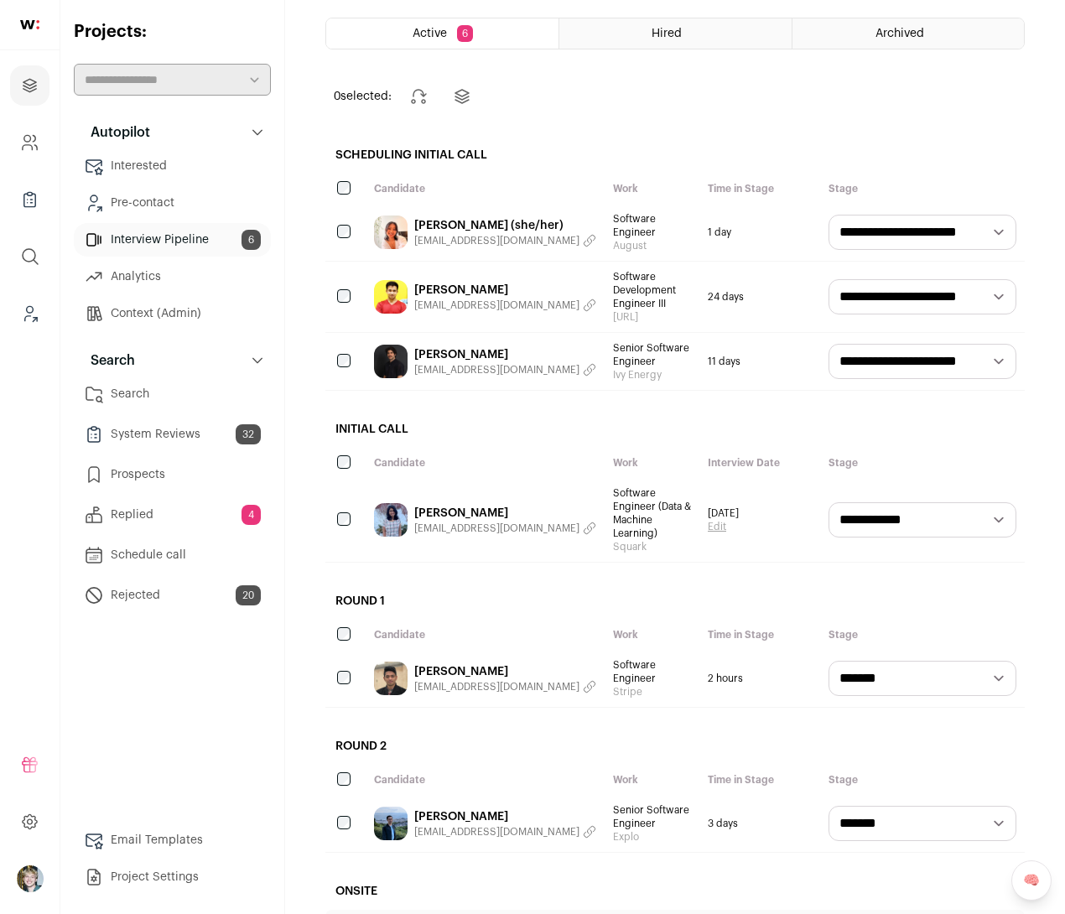
scroll to position [75, 0]
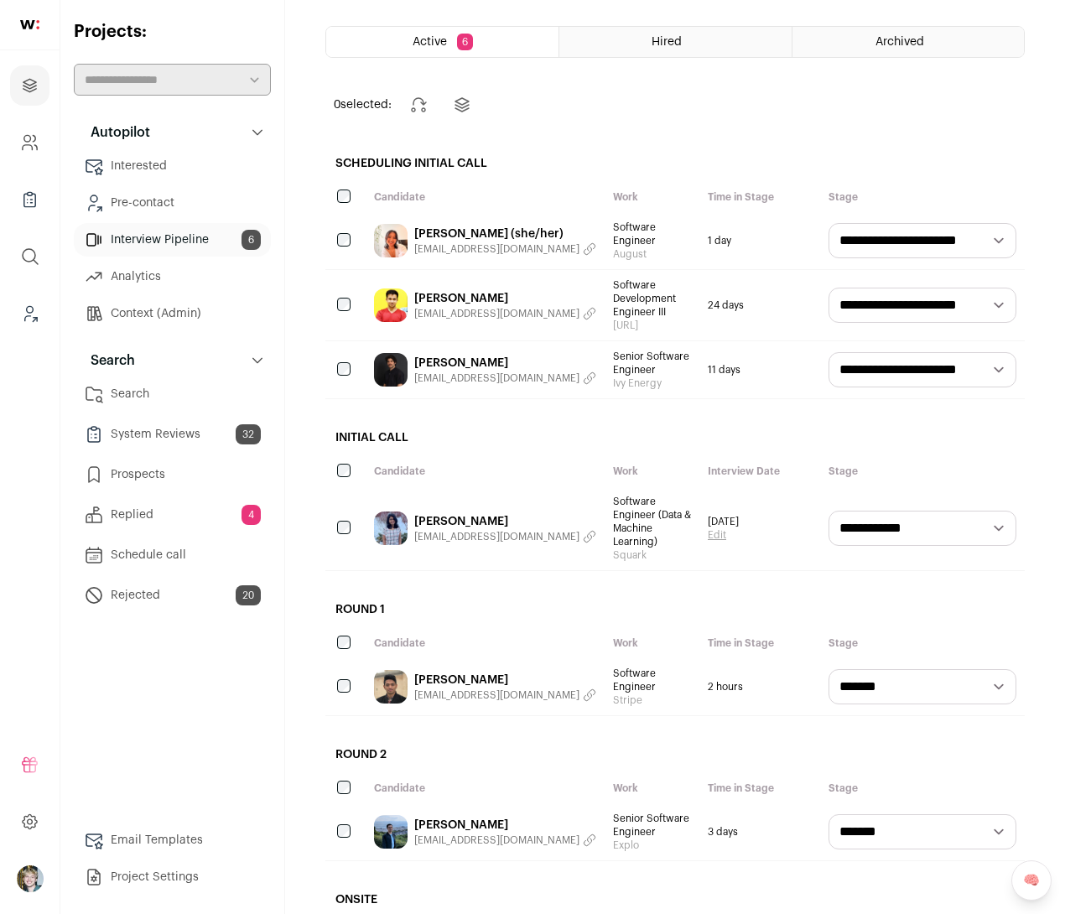
click at [893, 377] on select "**********" at bounding box center [923, 369] width 188 height 35
select select "**********"
click at [829, 359] on select "**********" at bounding box center [923, 369] width 188 height 35
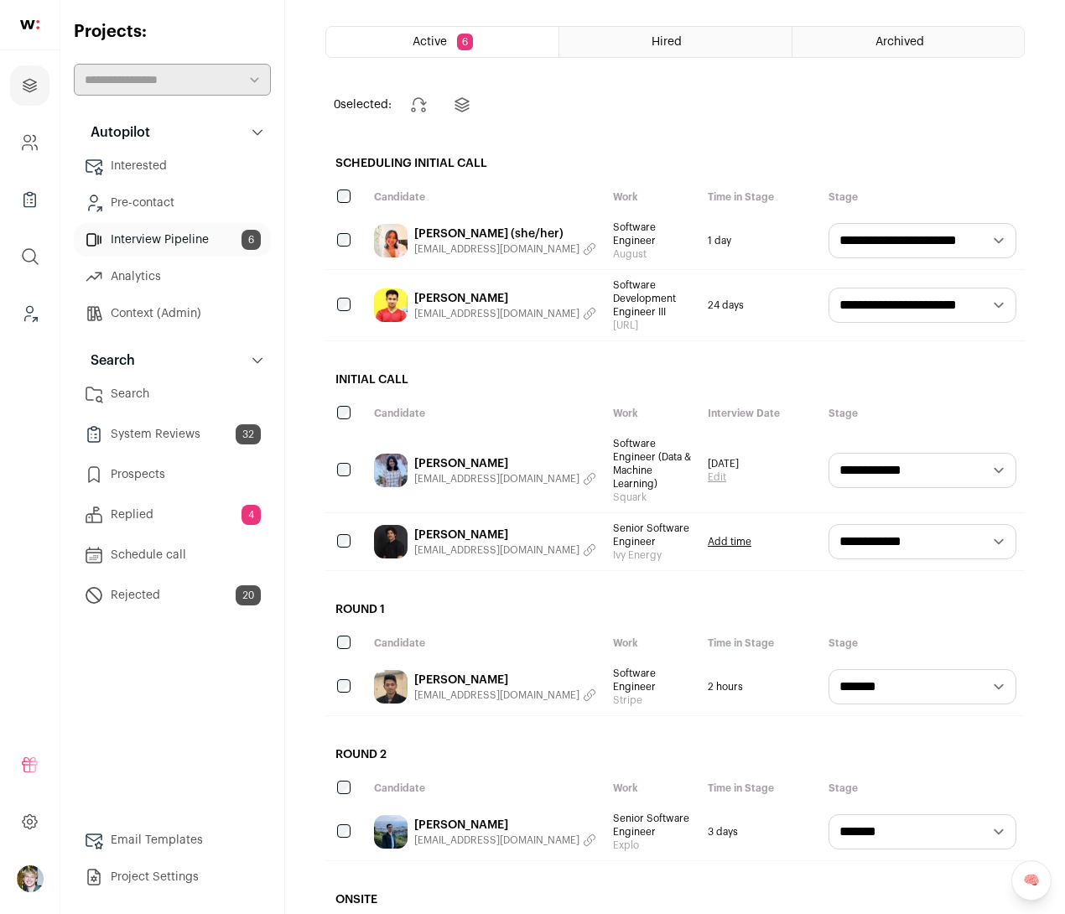
click at [875, 239] on select "**********" at bounding box center [923, 240] width 188 height 35
select select "**********"
click at [829, 223] on select "**********" at bounding box center [923, 240] width 188 height 35
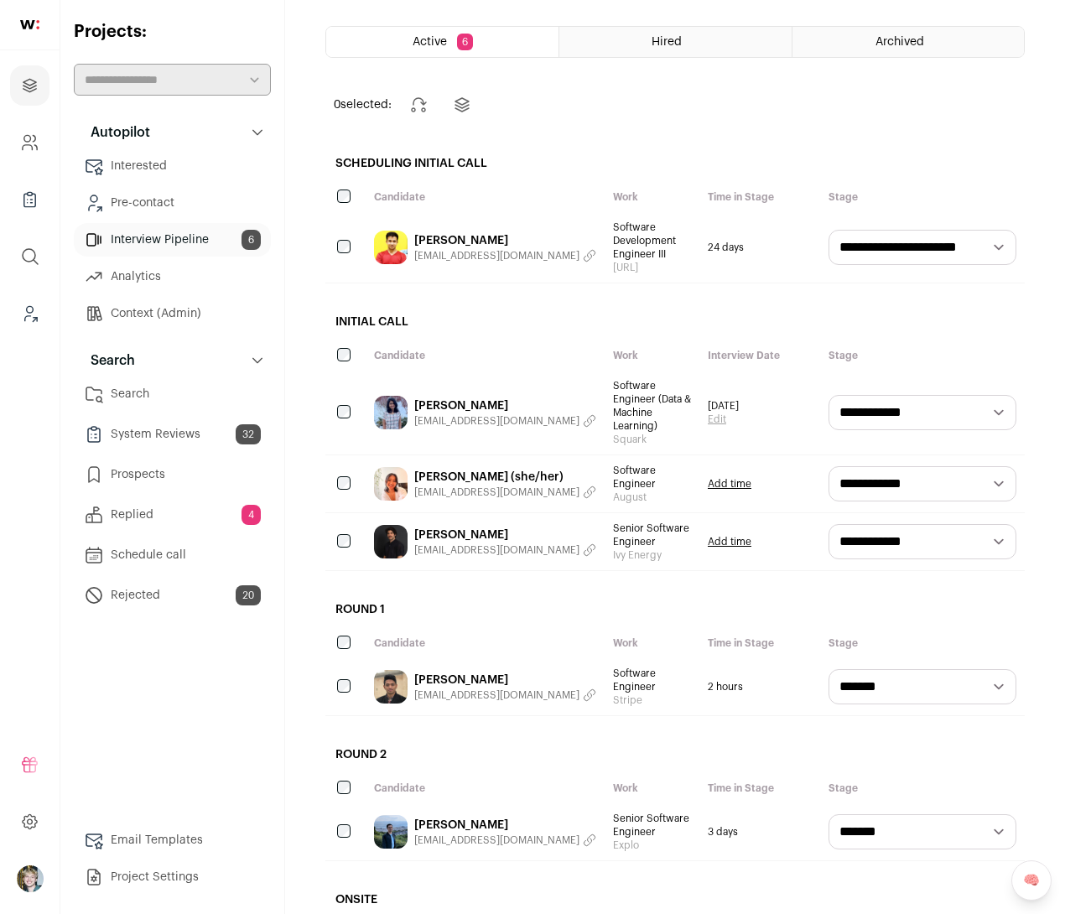
click at [472, 238] on link "Sohom Chakraborty" at bounding box center [505, 240] width 182 height 17
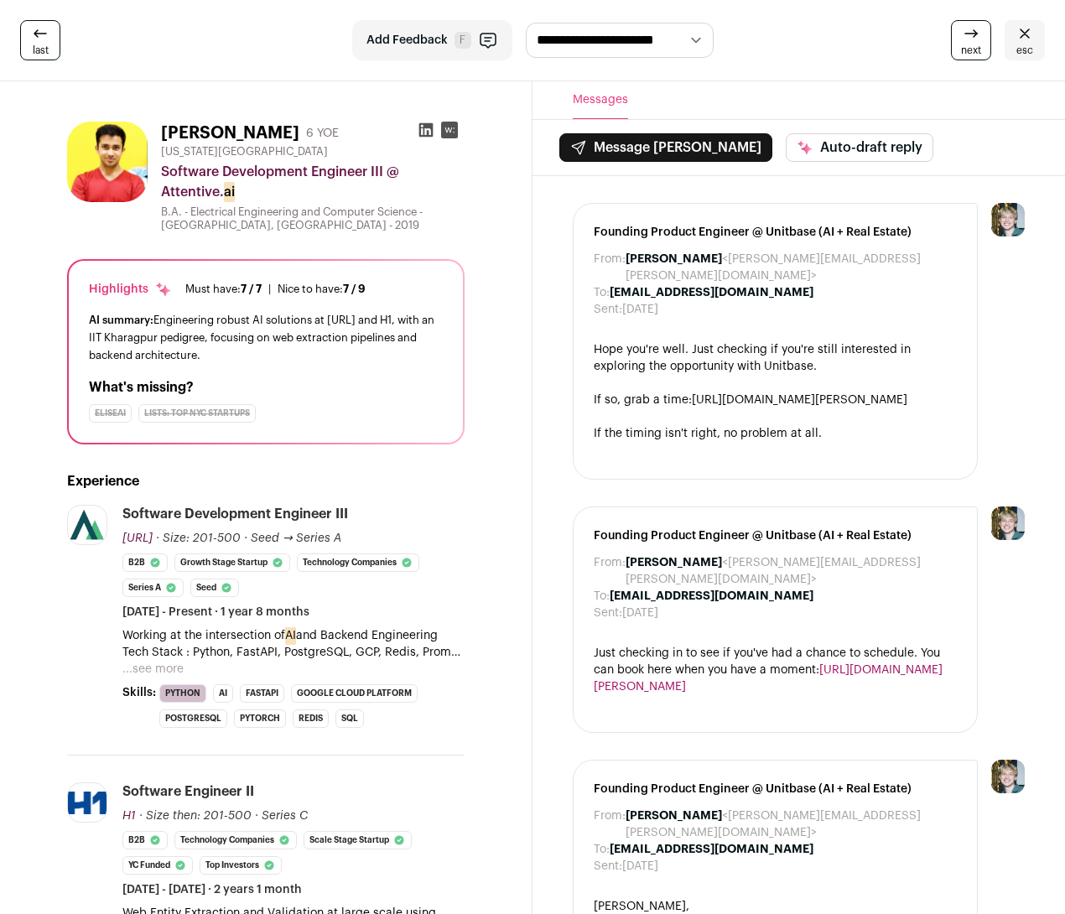
click at [1021, 34] on icon at bounding box center [1025, 33] width 20 height 20
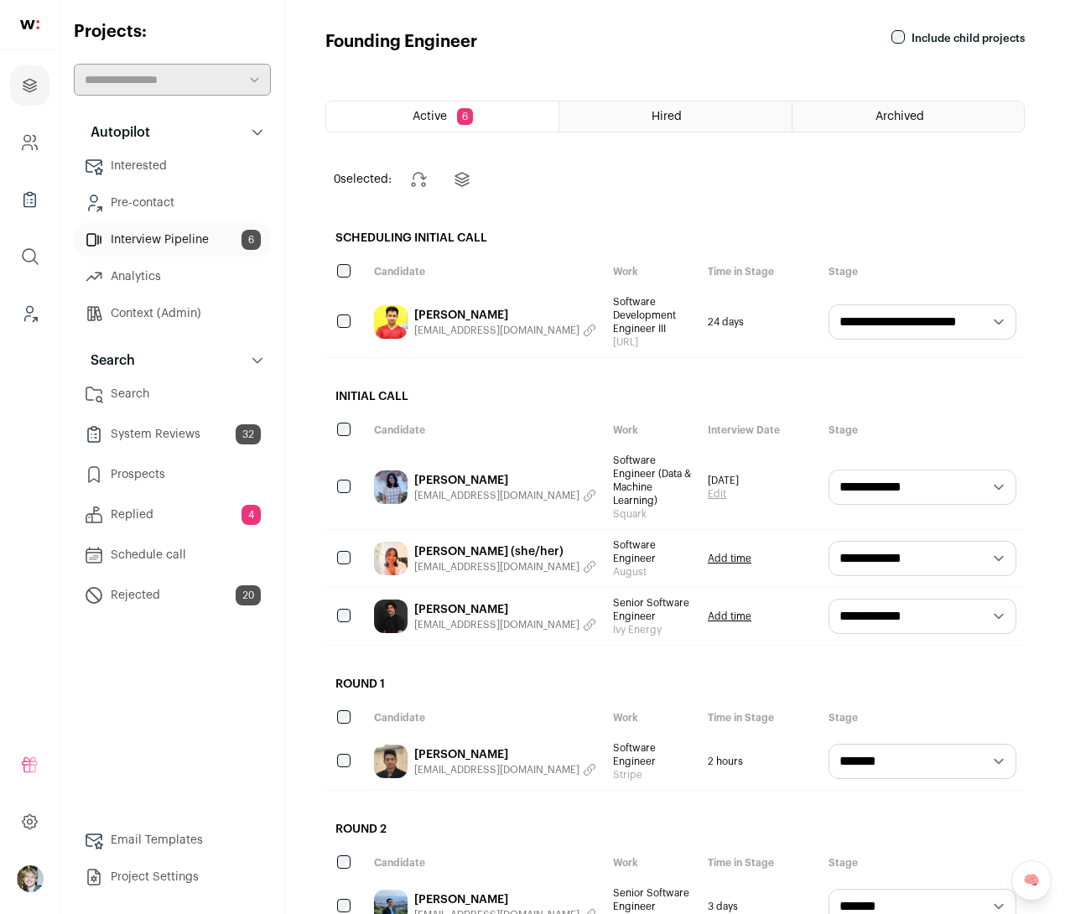
click at [879, 318] on select "**********" at bounding box center [923, 321] width 188 height 35
select select "********"
click at [829, 304] on select "**********" at bounding box center [923, 321] width 188 height 35
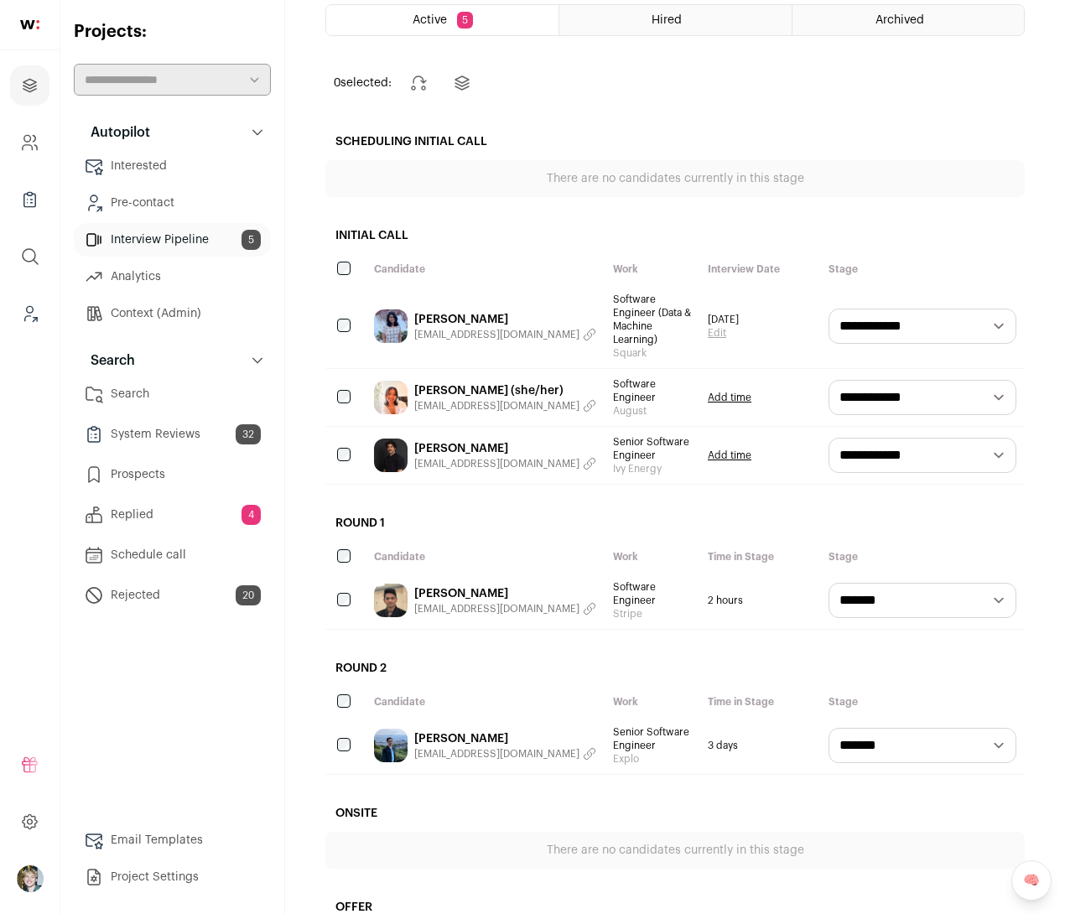
scroll to position [117, 0]
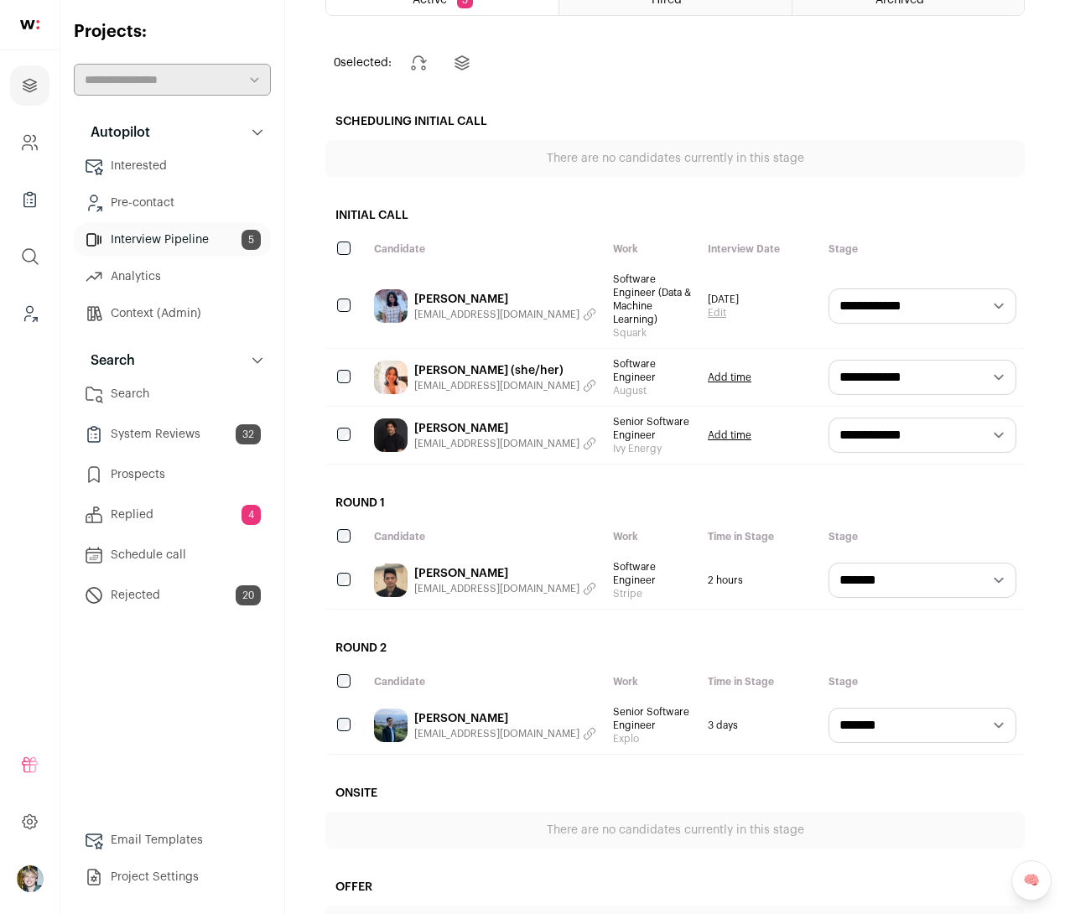
click at [424, 293] on link "Tejal Rawale" at bounding box center [505, 299] width 182 height 17
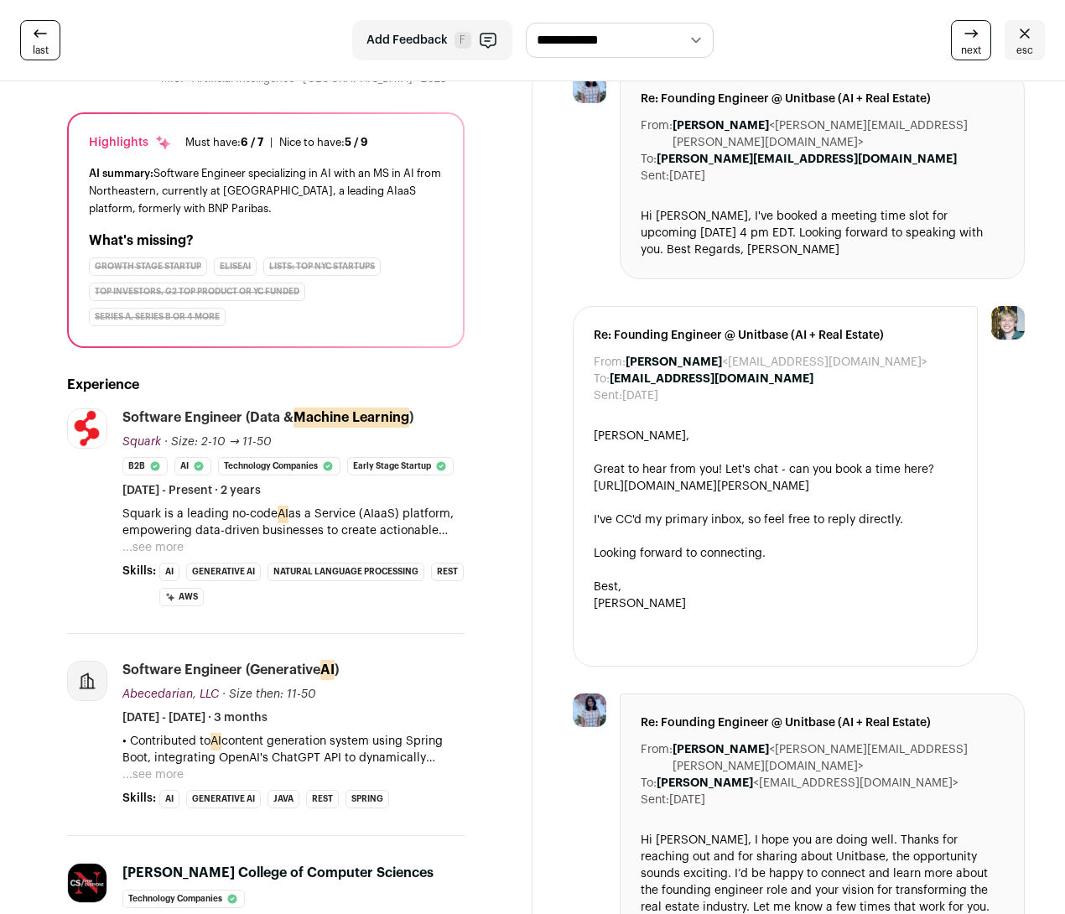
scroll to position [134, 0]
drag, startPoint x: 165, startPoint y: 551, endPoint x: 147, endPoint y: 551, distance: 18.4
click at [165, 551] on button "...see more" at bounding box center [152, 546] width 61 height 17
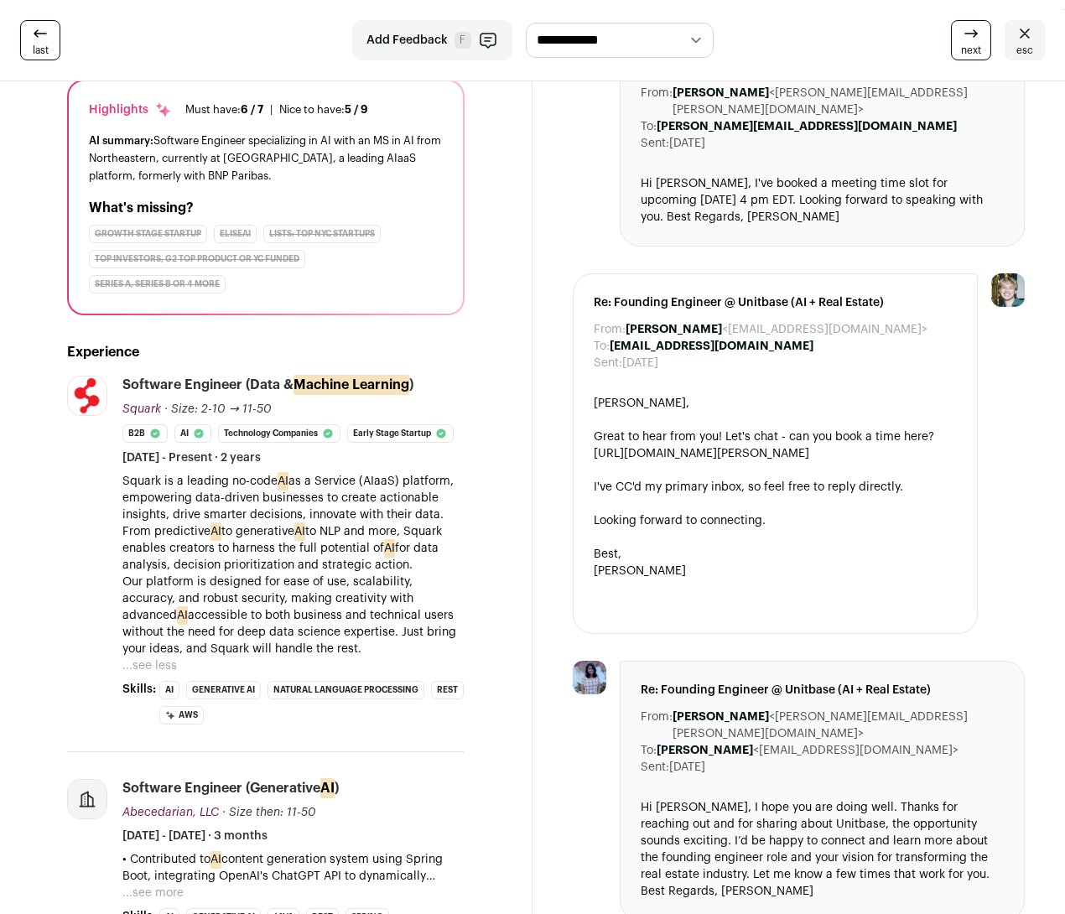
scroll to position [164, 0]
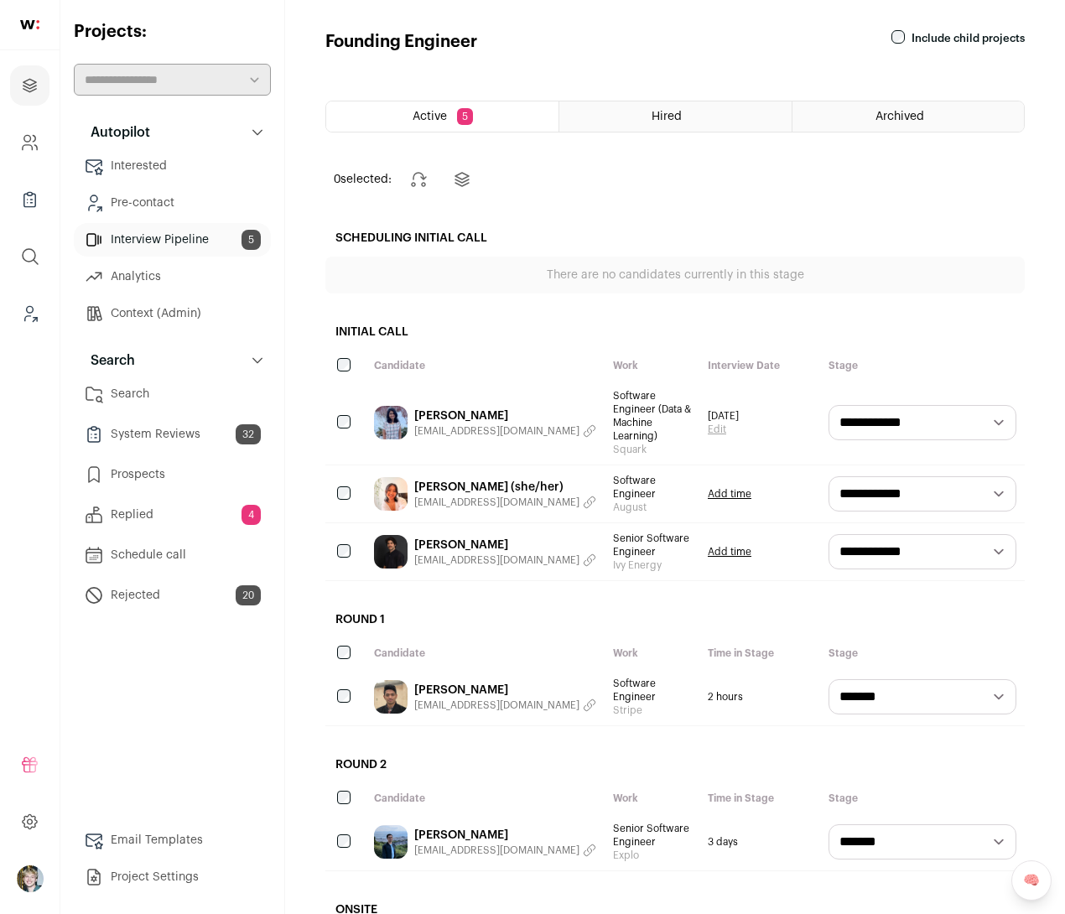
click at [447, 467] on html "Projects Company and ATS Settings Company Lists (Experimental) Global Search Le…" at bounding box center [532, 544] width 1065 height 1089
click at [426, 479] on link "Tenzin (she/her)" at bounding box center [505, 487] width 182 height 17
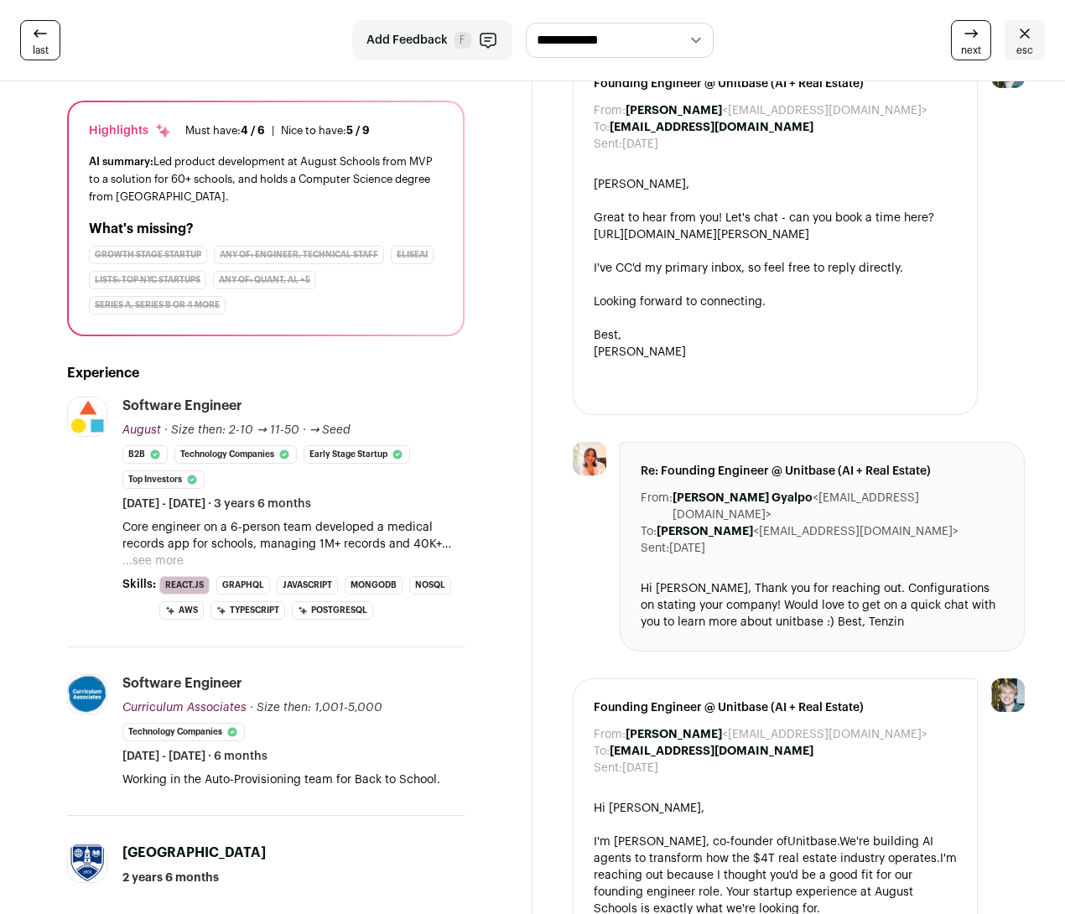
scroll to position [149, 0]
click at [165, 552] on button "...see more" at bounding box center [152, 560] width 61 height 17
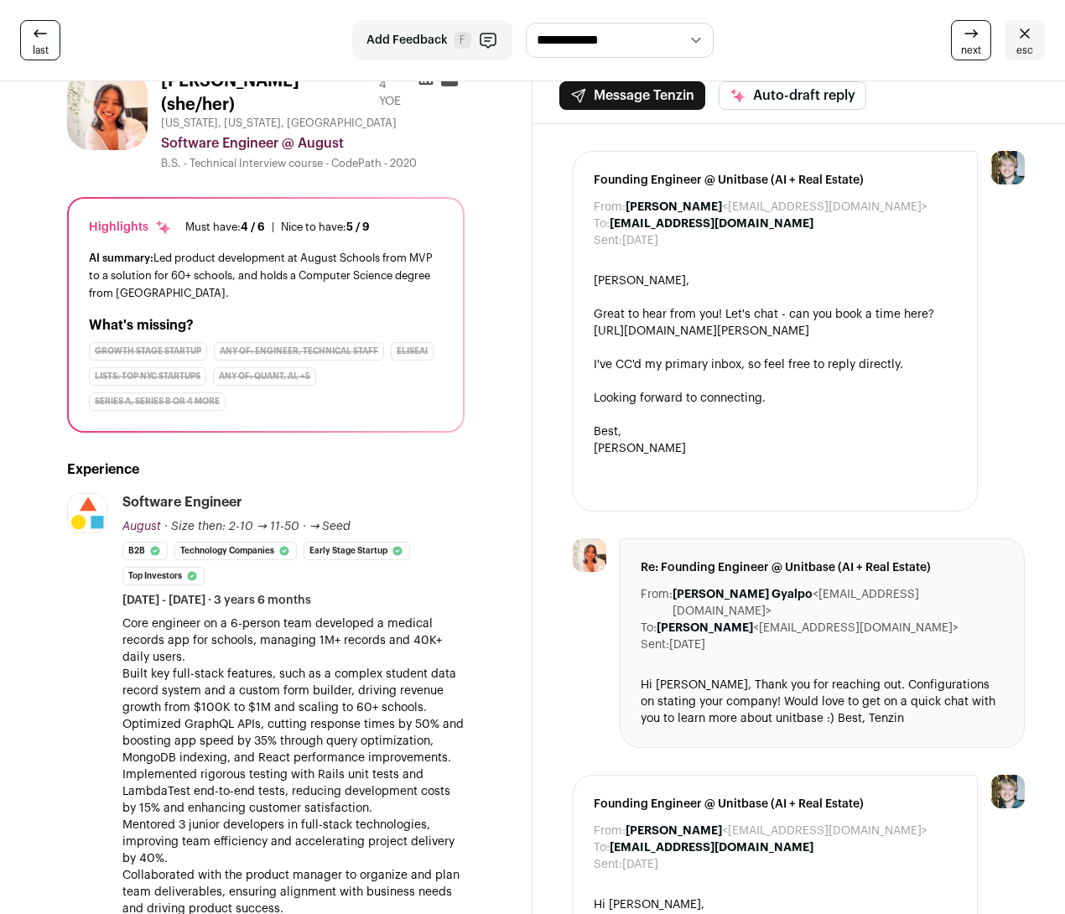
scroll to position [0, 0]
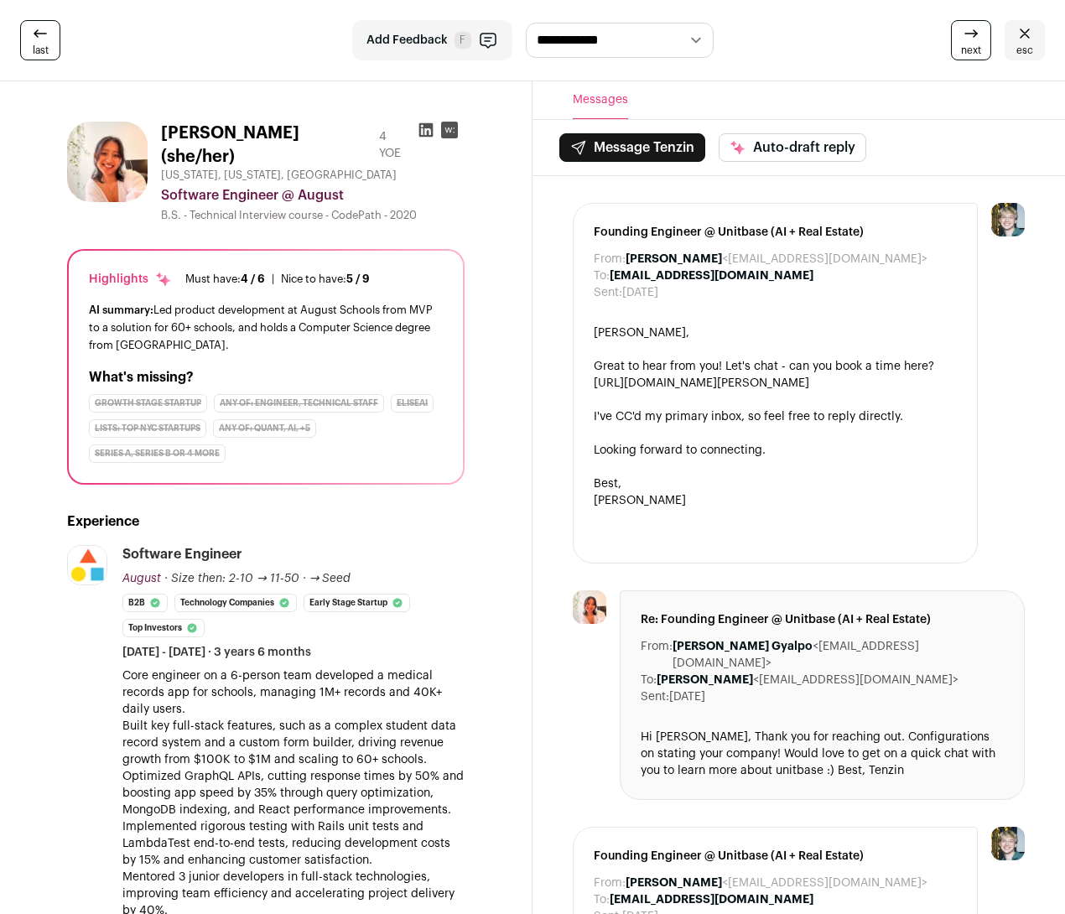
click at [1032, 34] on icon at bounding box center [1025, 33] width 20 height 20
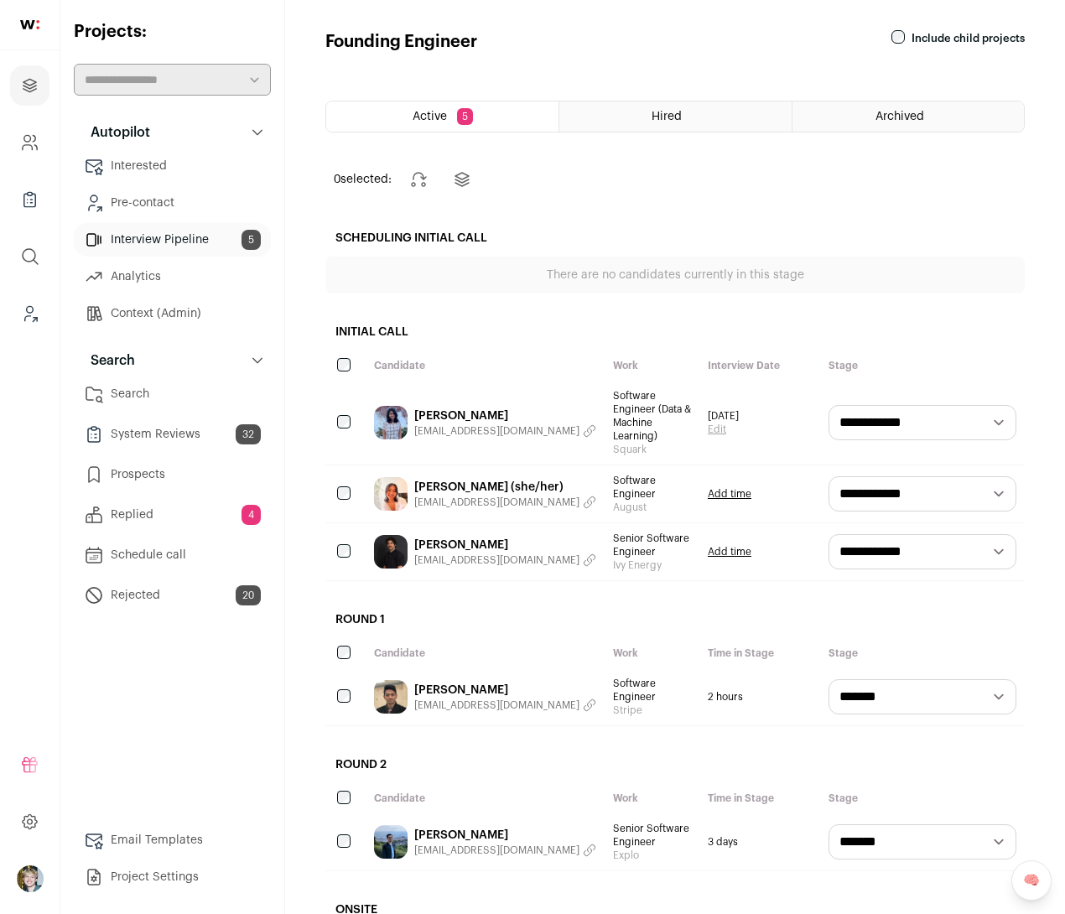
click at [444, 537] on link "Brando Rondon" at bounding box center [505, 545] width 182 height 17
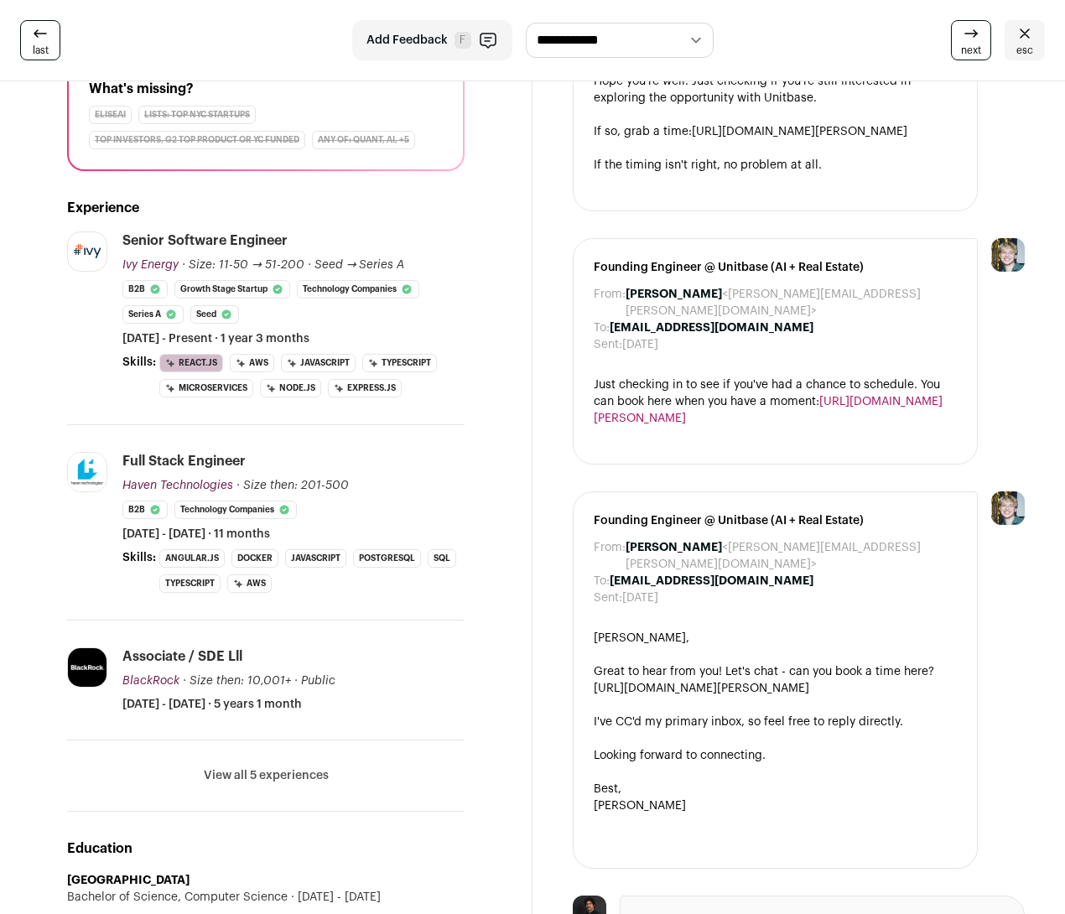
scroll to position [278, 0]
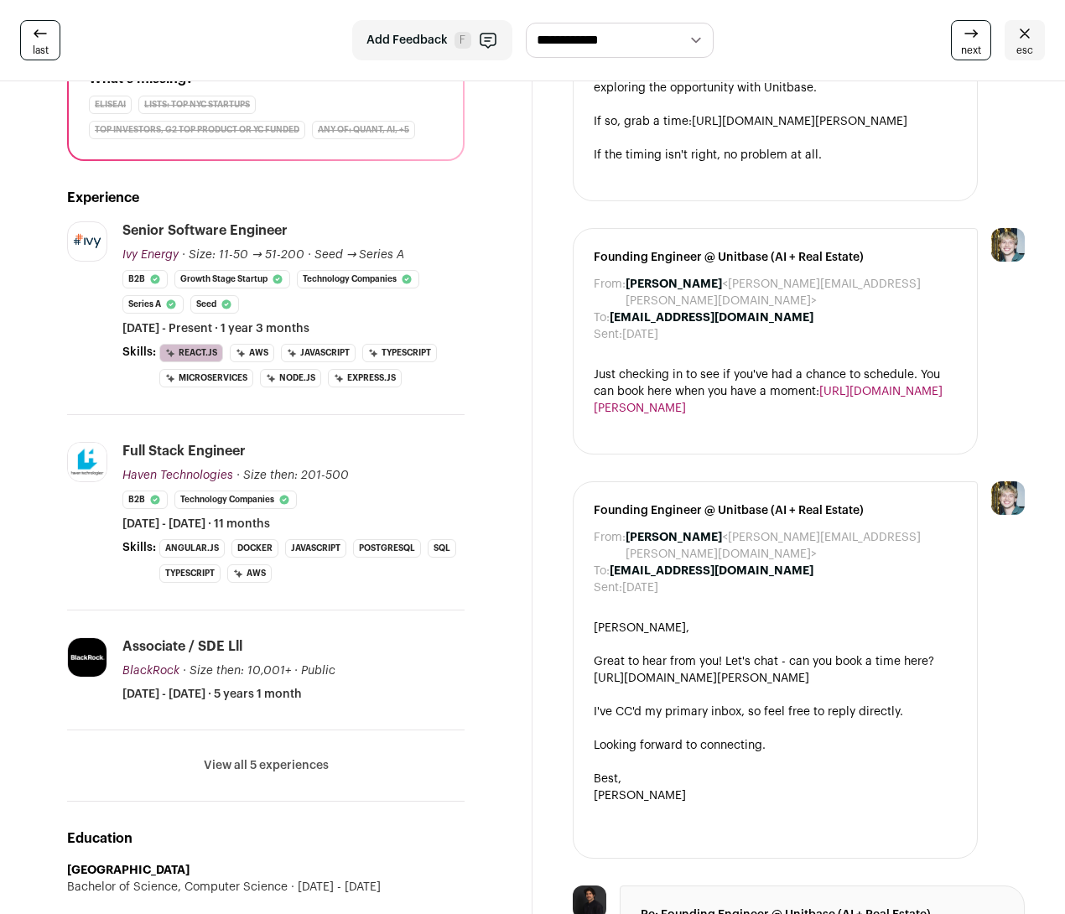
click at [292, 761] on button "View all 5 experiences" at bounding box center [266, 765] width 125 height 17
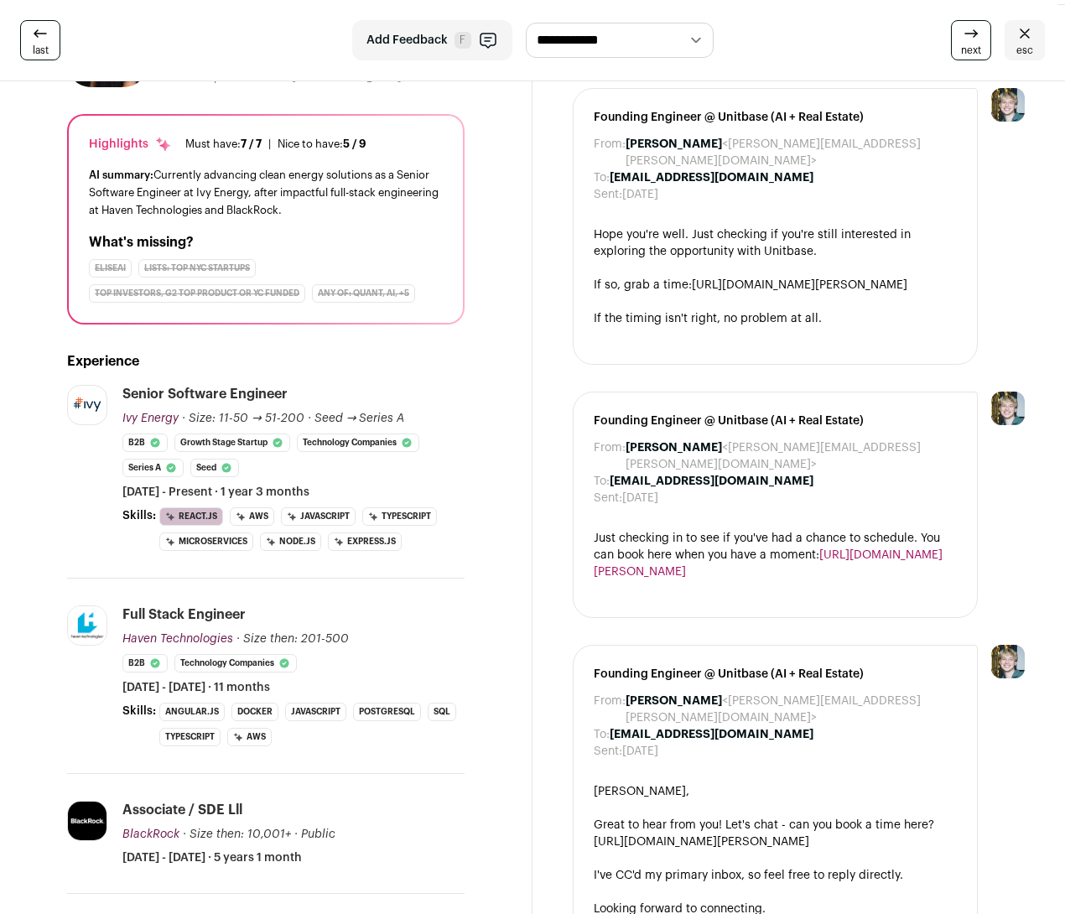
scroll to position [0, 0]
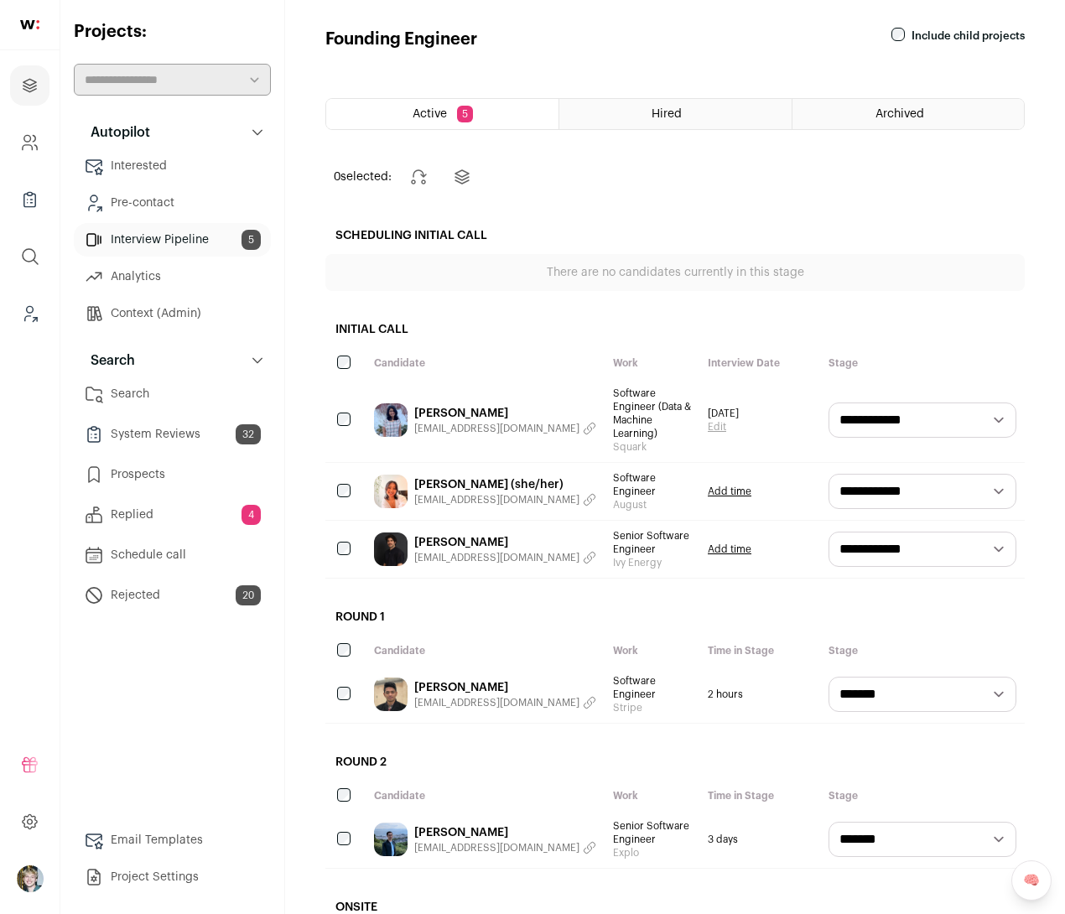
scroll to position [3, 0]
click at [152, 394] on link "Search" at bounding box center [172, 394] width 197 height 34
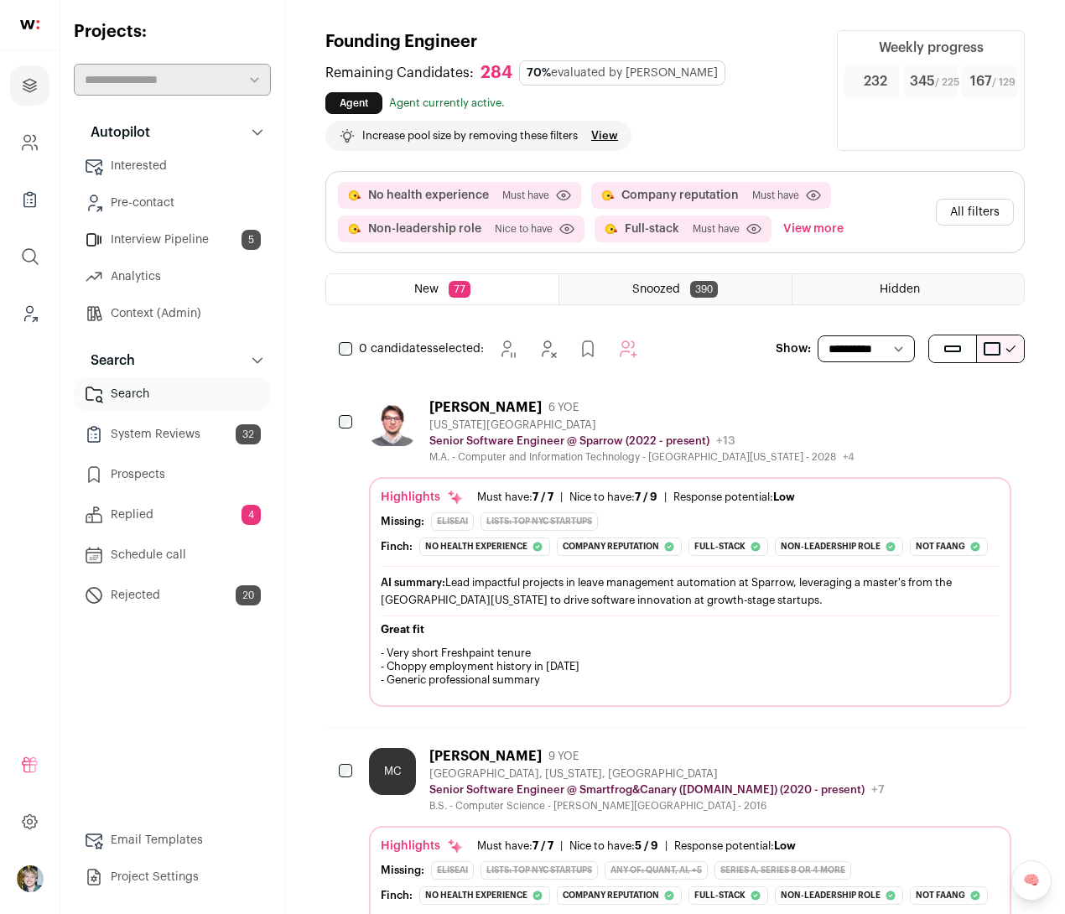
click at [958, 210] on button "All filters" at bounding box center [975, 212] width 78 height 27
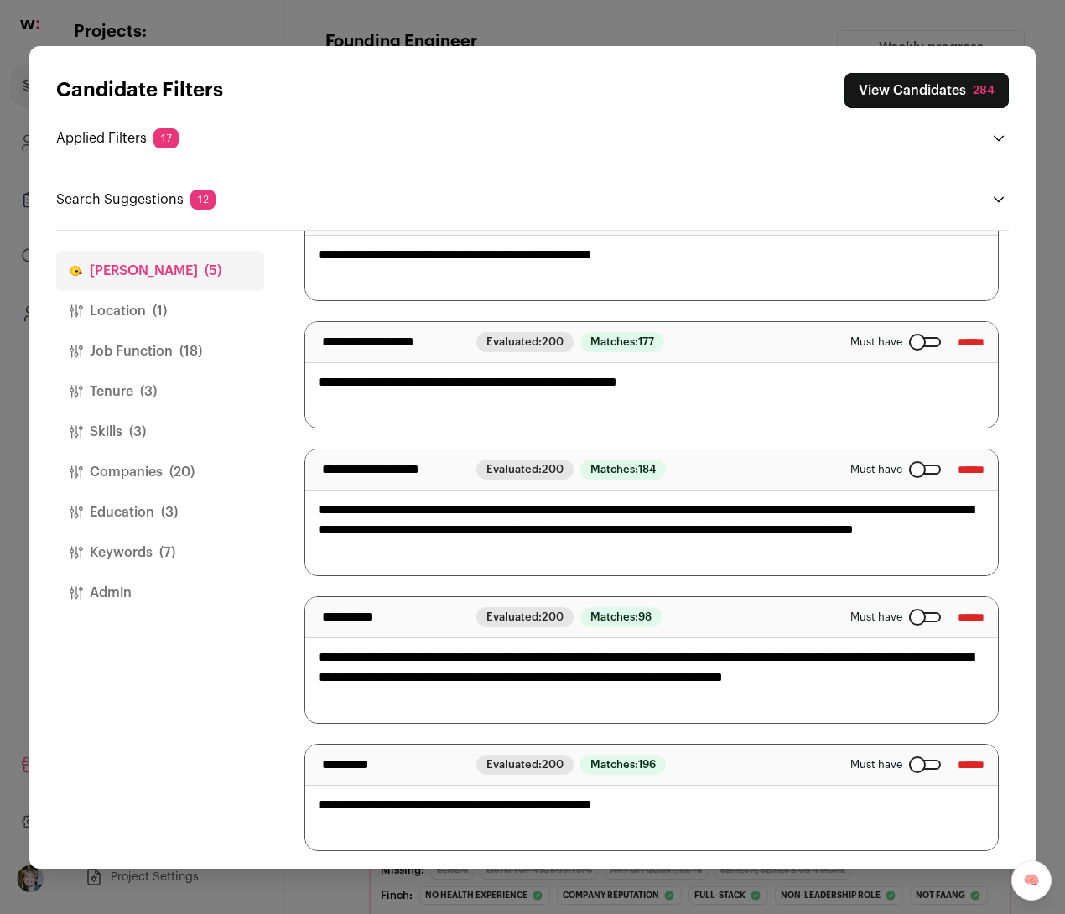
scroll to position [153, 0]
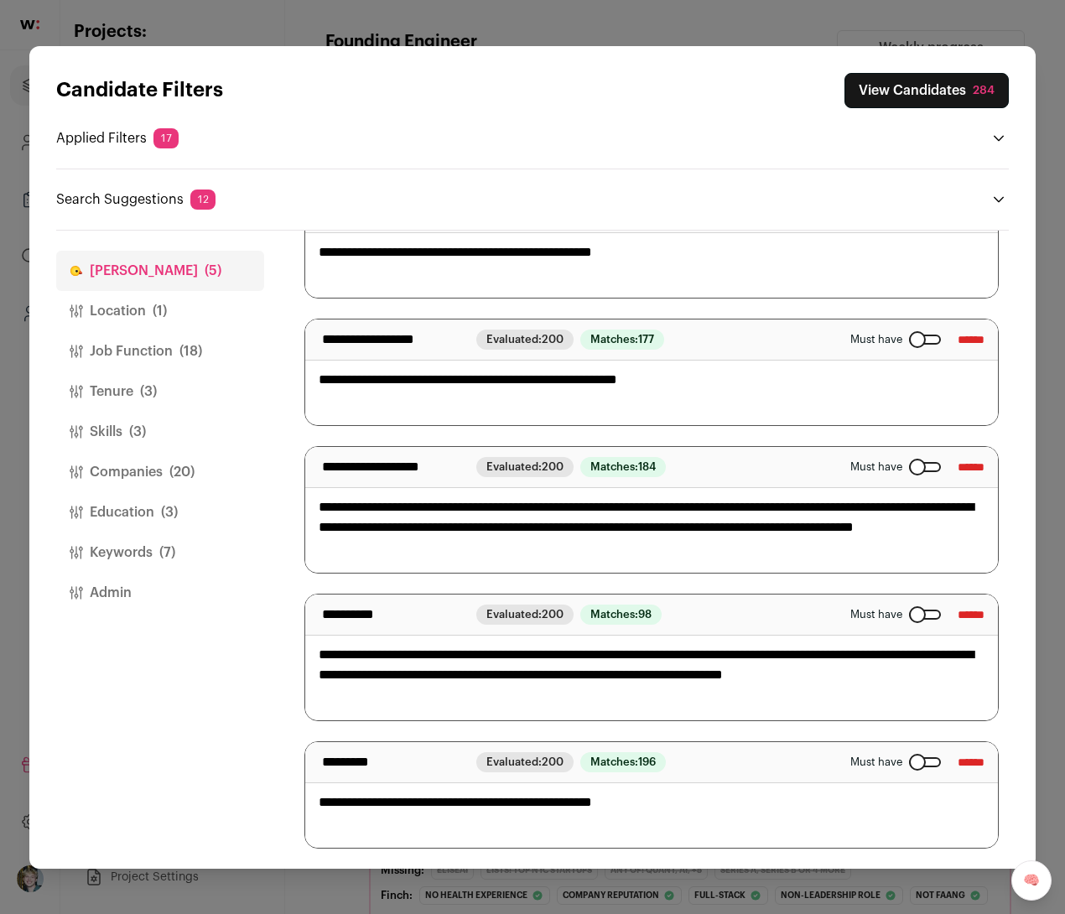
click at [159, 314] on span "(1)" at bounding box center [160, 311] width 14 height 20
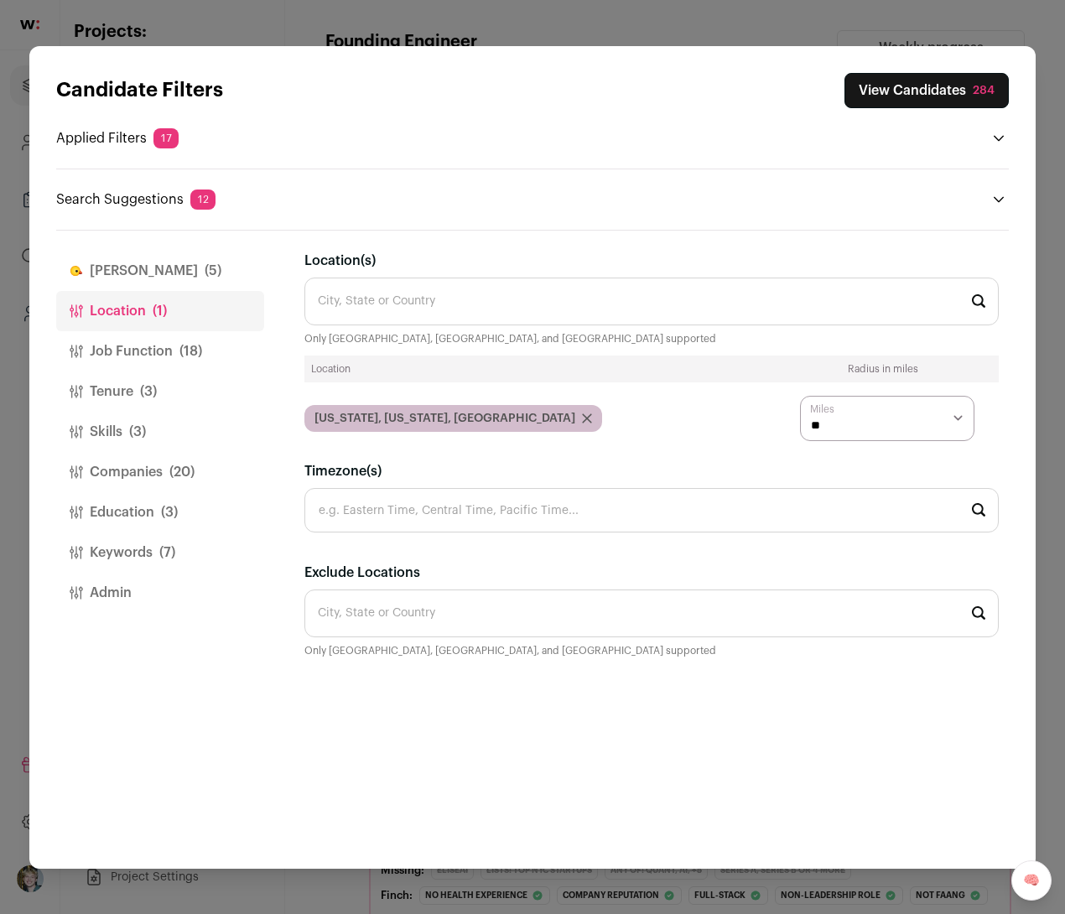
scroll to position [0, 0]
click at [181, 336] on button "Job Function (18)" at bounding box center [160, 351] width 208 height 40
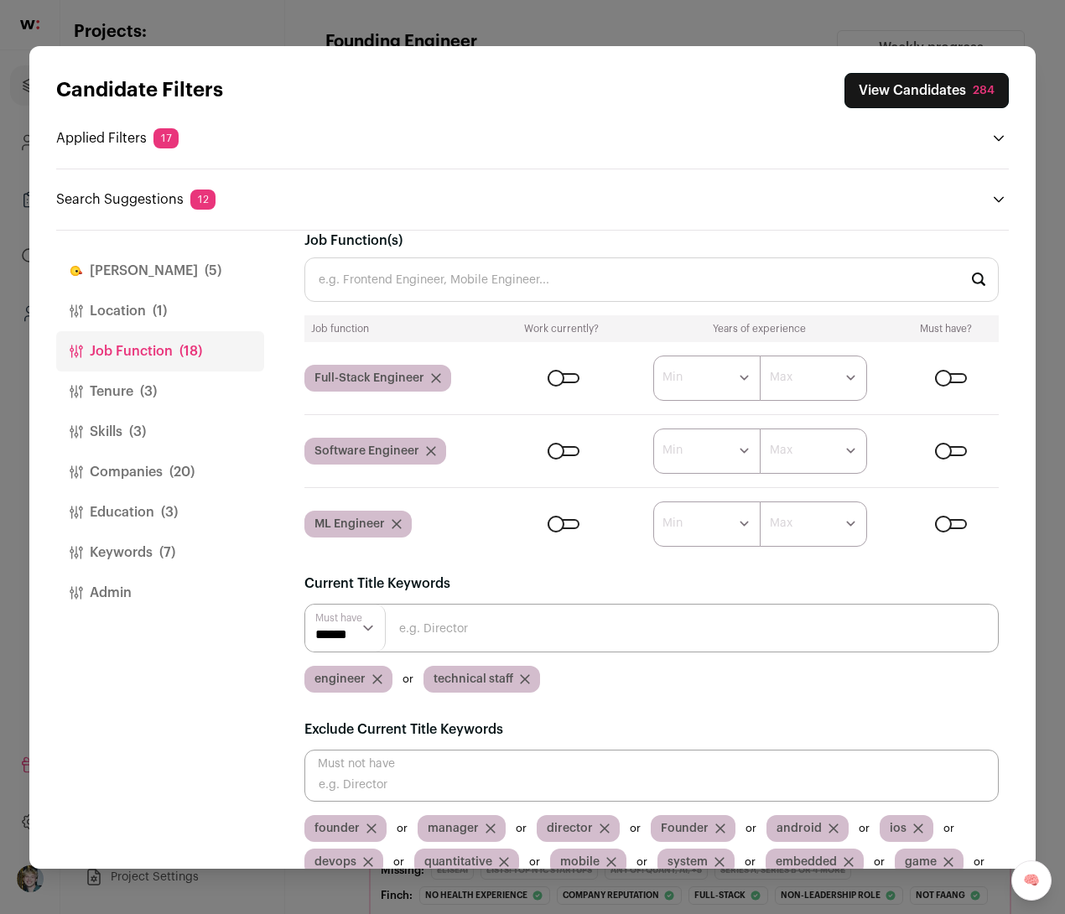
scroll to position [81, 0]
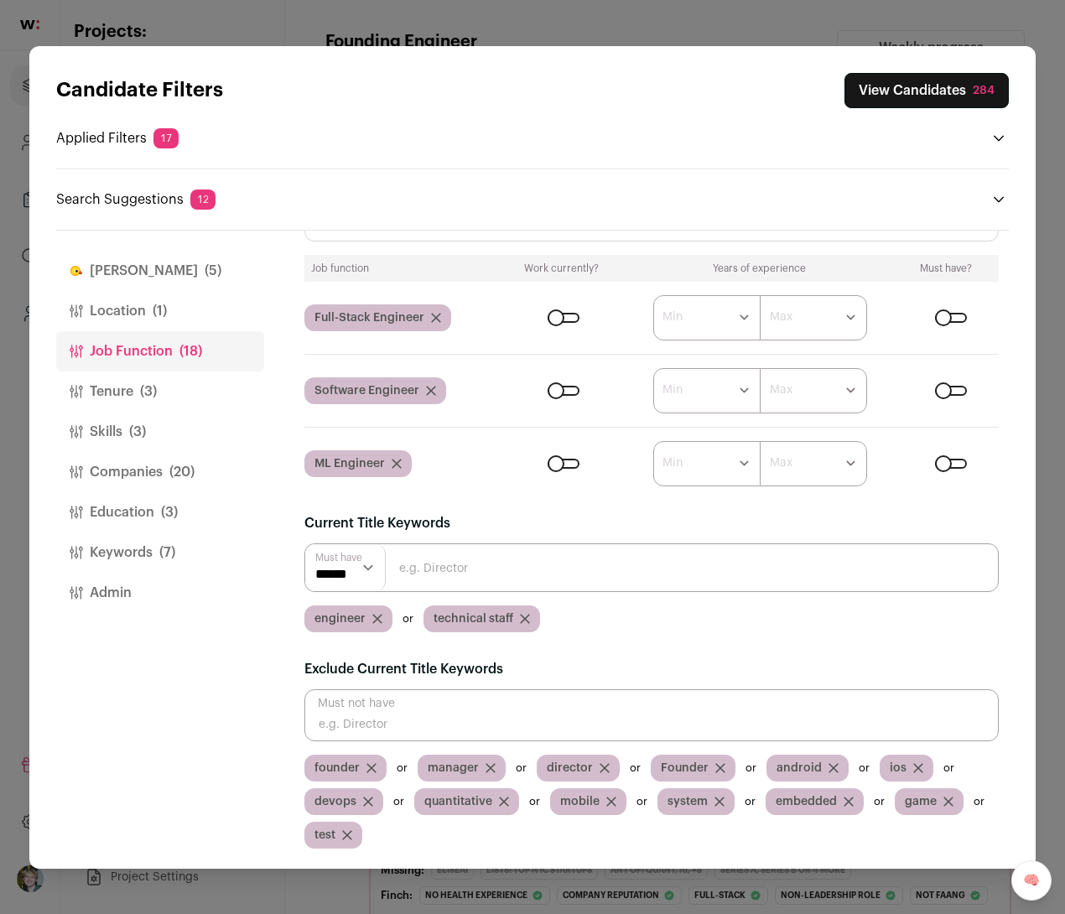
click at [153, 396] on span "(3)" at bounding box center [148, 392] width 17 height 20
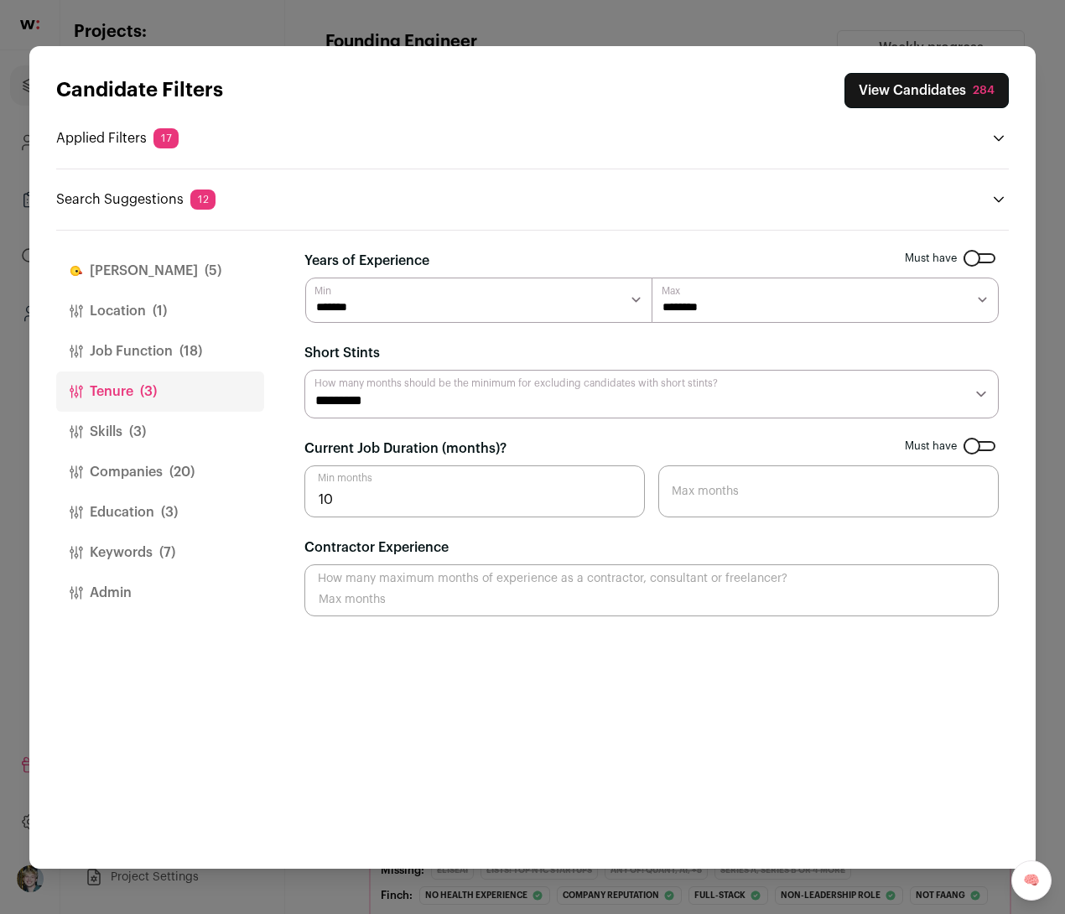
click at [424, 309] on select "******* ****** ******* ******* ******* ******* ******* ******* ******* ******* …" at bounding box center [478, 300] width 347 height 45
select select "*"
click at [305, 278] on select "******* ****** ******* ******* ******* ******* ******* ******* ******* ******* …" at bounding box center [478, 300] width 347 height 45
click at [700, 297] on select "******* ******* ******* ******* ******* ******** ******** ******** ******** ***…" at bounding box center [825, 300] width 347 height 45
click at [705, 302] on select "******* ******* ******* ******** ******** ******** ******** ******** ******** *…" at bounding box center [825, 300] width 347 height 45
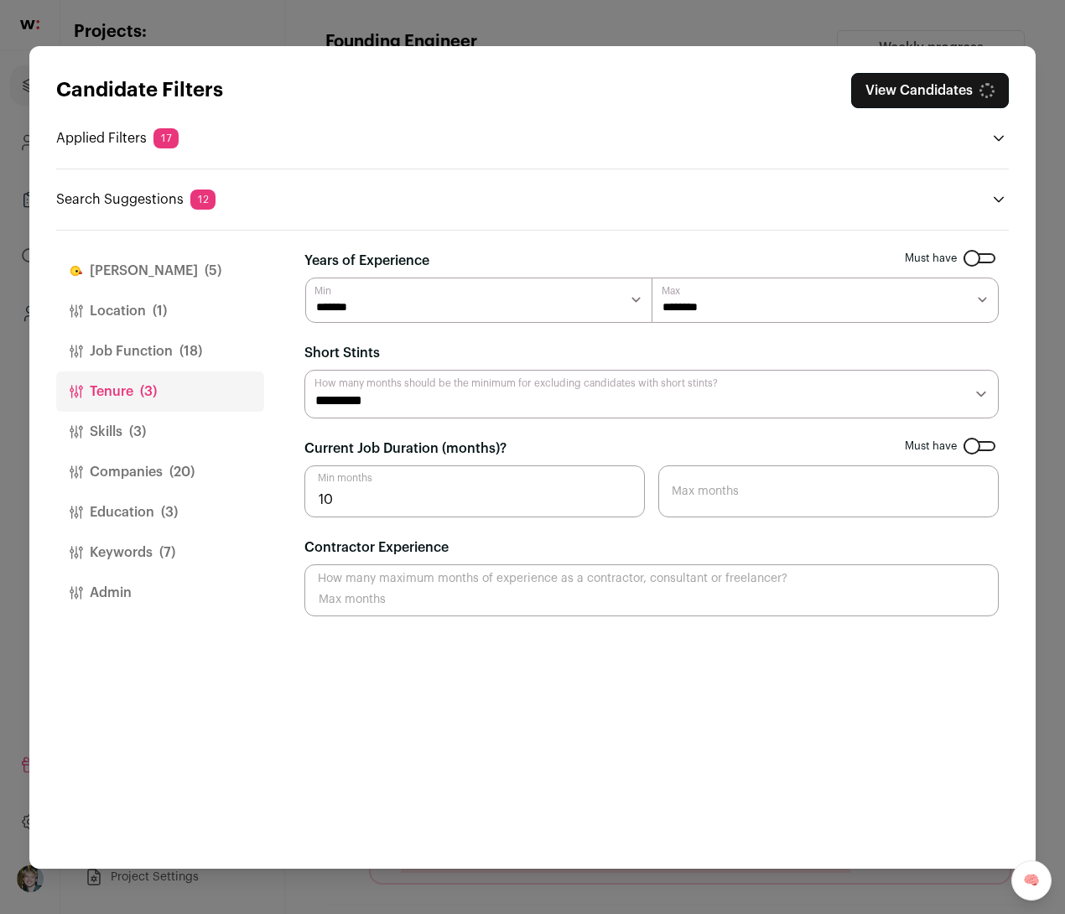
select select "**"
click at [652, 278] on select "******* ******* ******* ******** ******** ******** ******** ******** ******** *…" at bounding box center [825, 300] width 347 height 45
click at [131, 435] on span "(3)" at bounding box center [137, 432] width 17 height 20
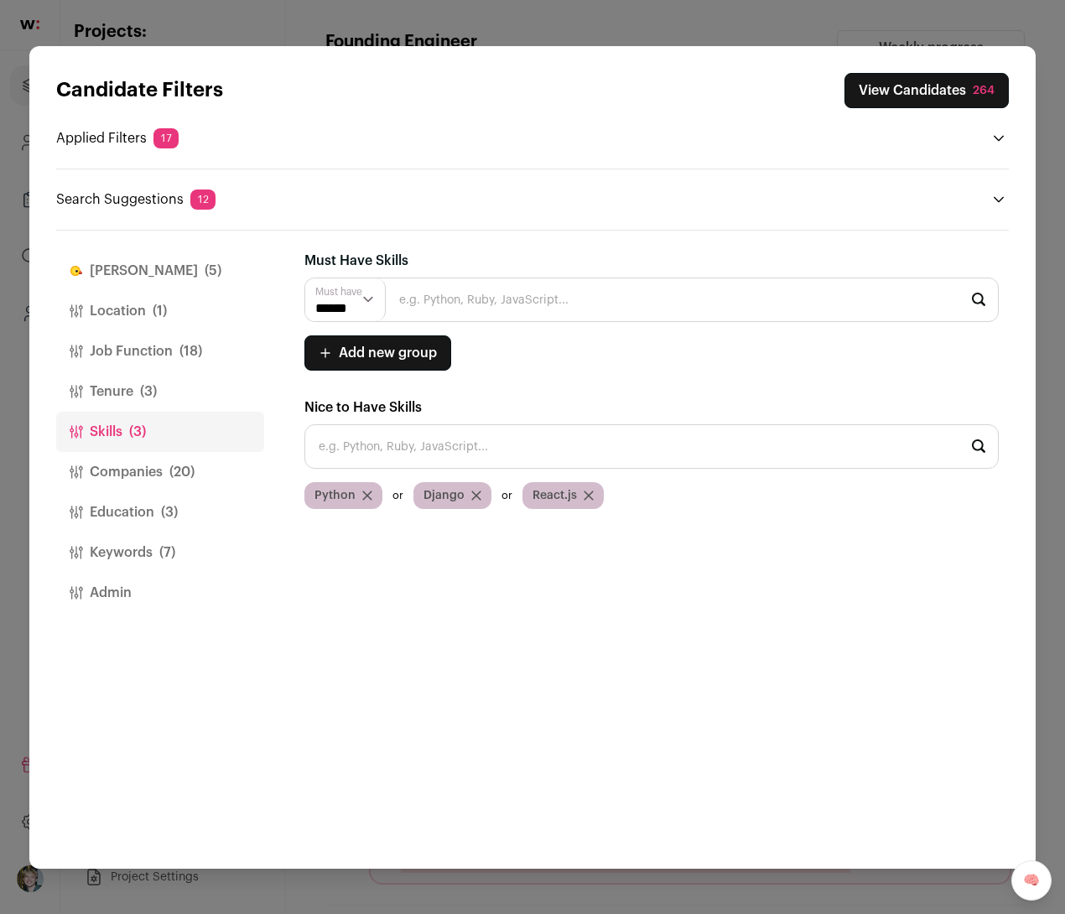
click at [142, 467] on button "Companies (20)" at bounding box center [160, 472] width 208 height 40
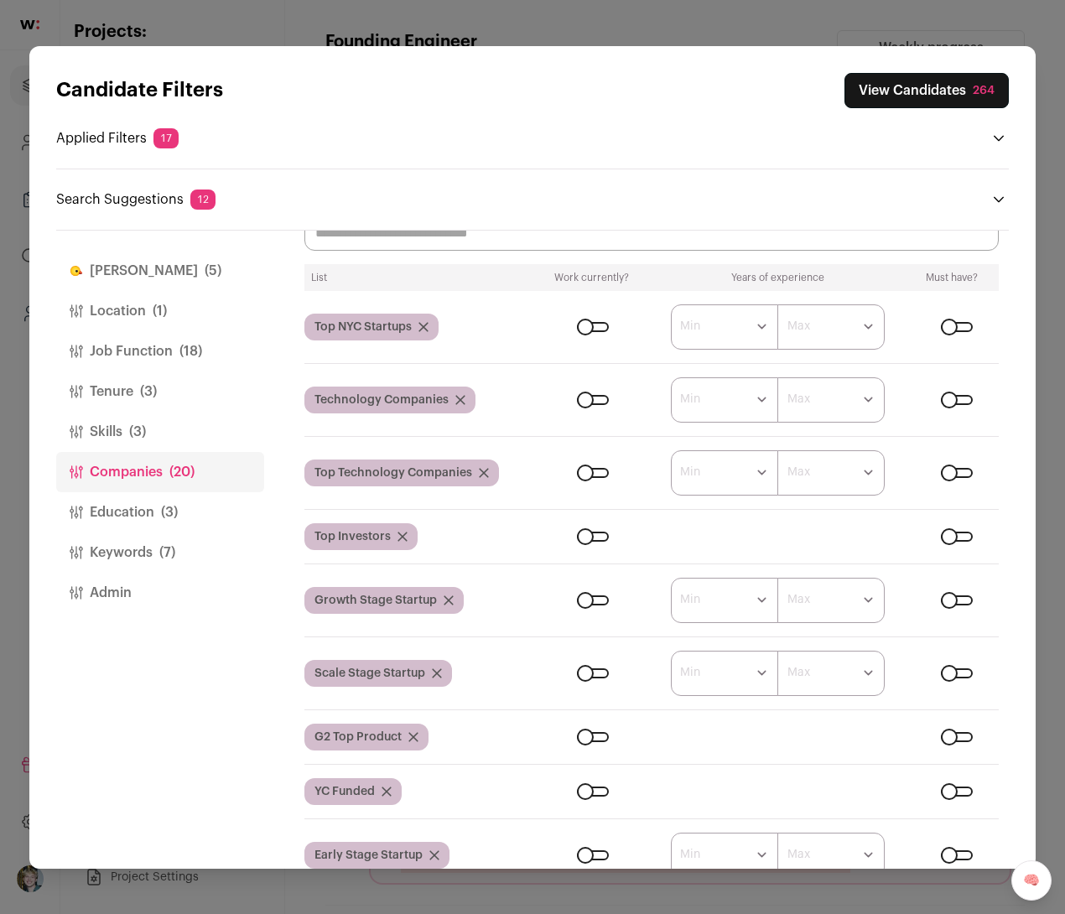
scroll to position [245, 0]
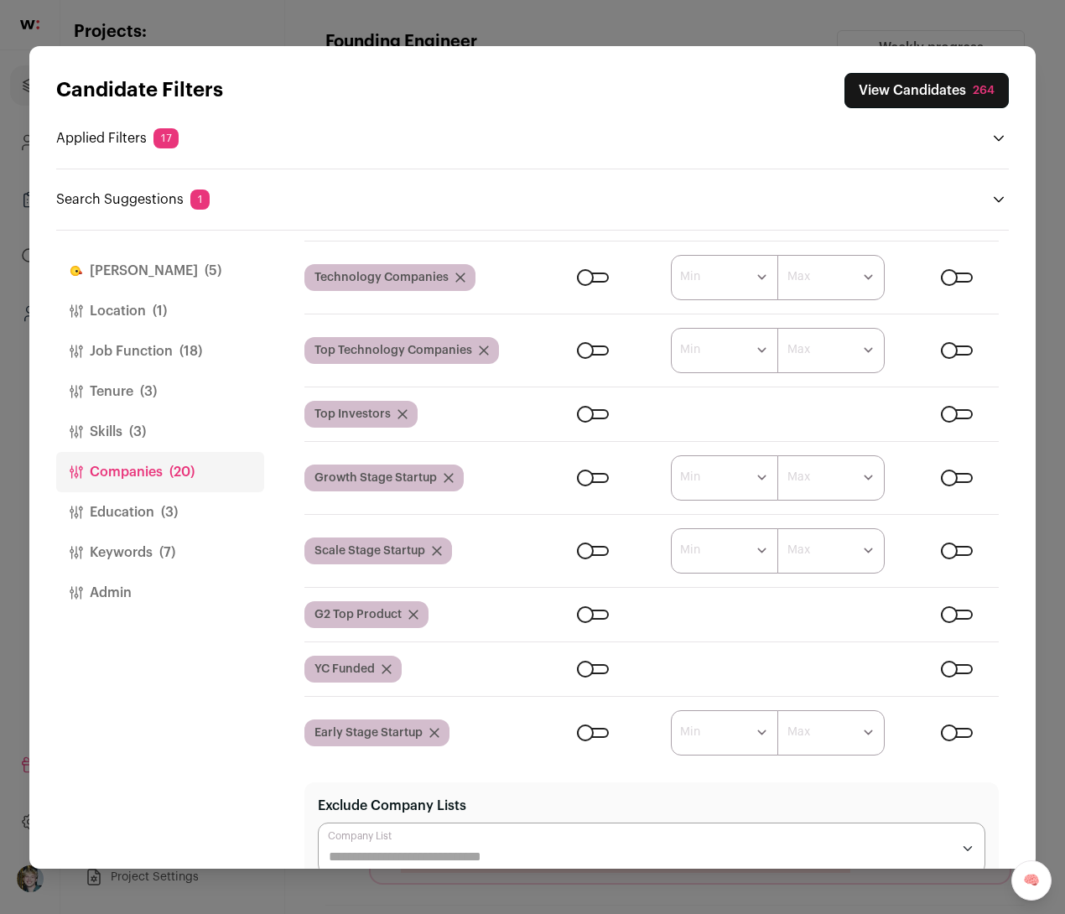
click at [592, 548] on div "Close modal via background" at bounding box center [593, 551] width 32 height 10
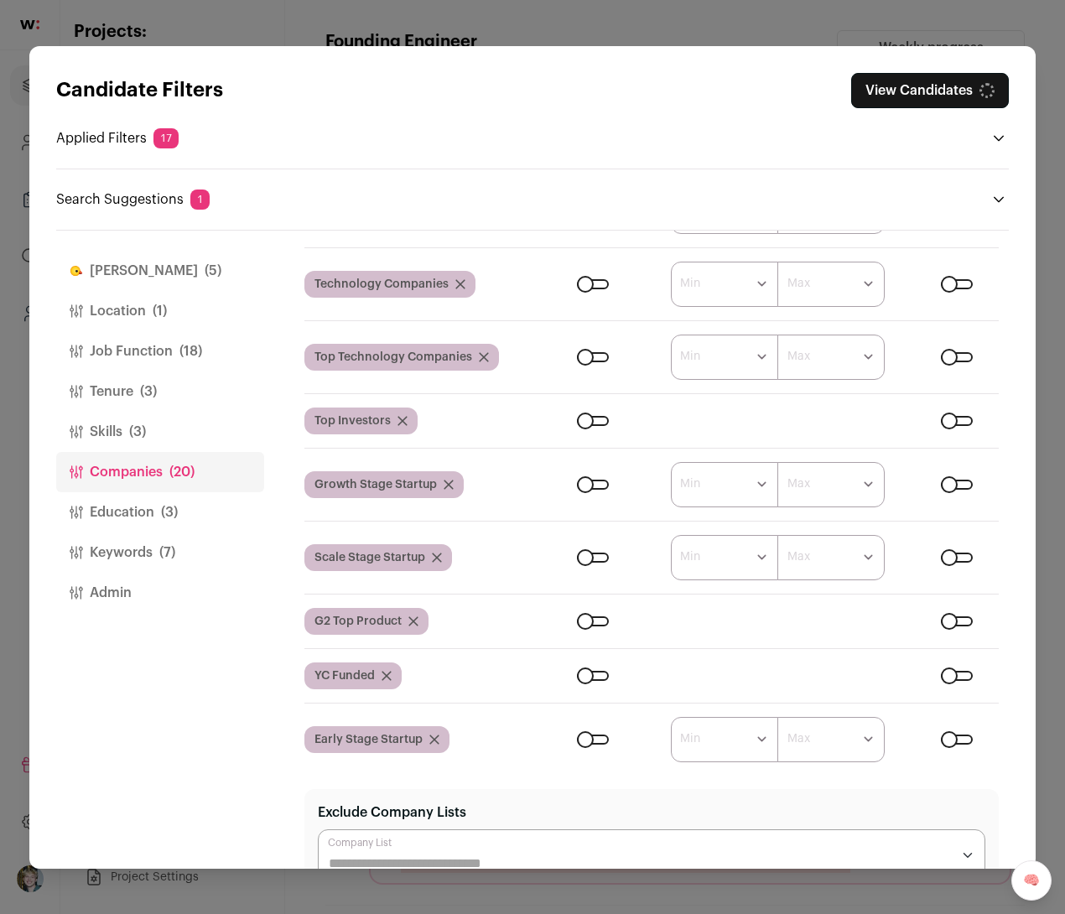
click at [943, 553] on div "Close modal via background" at bounding box center [957, 558] width 32 height 10
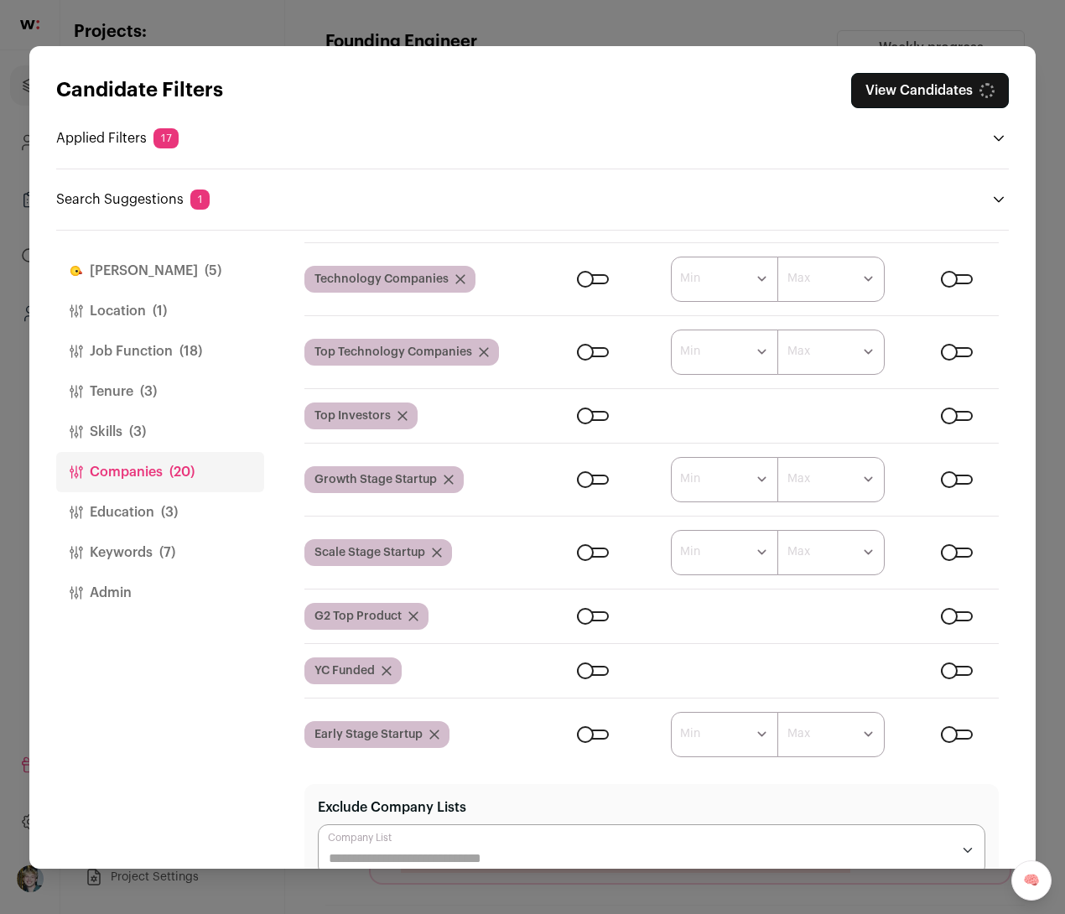
scroll to position [234, 0]
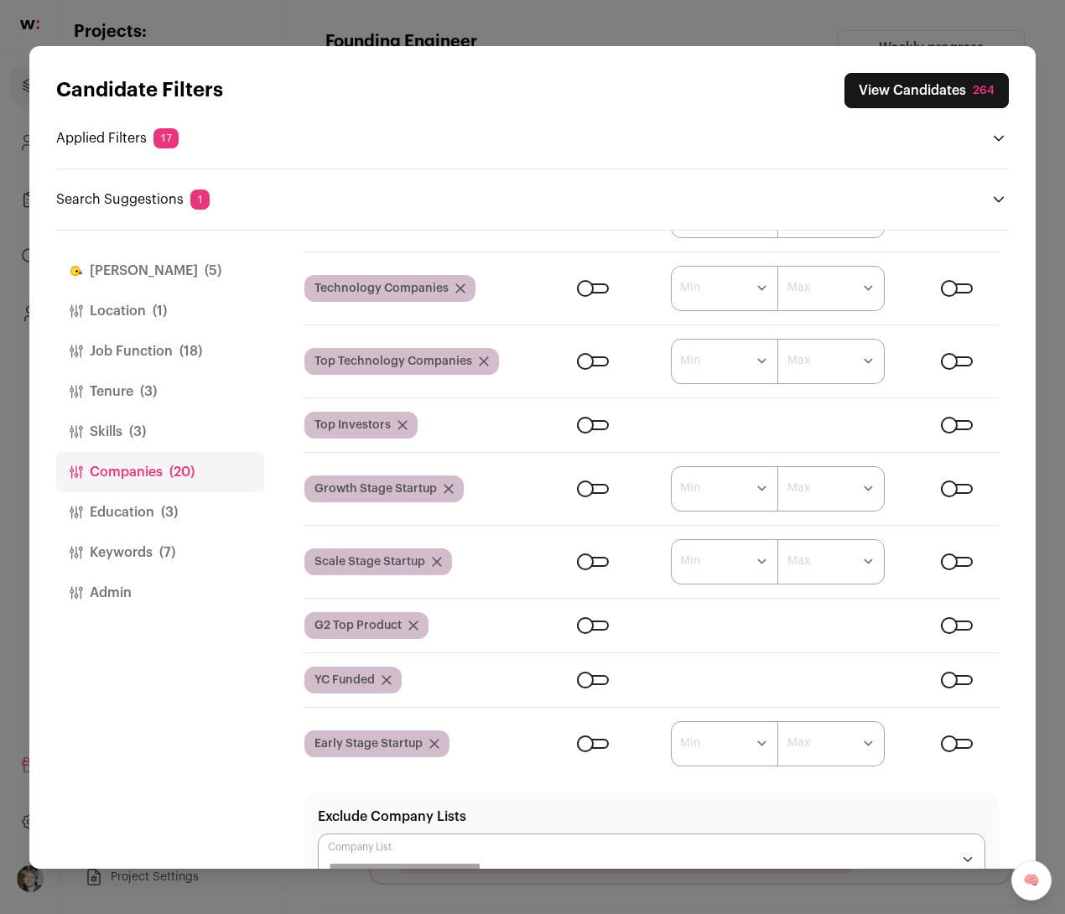
click at [956, 420] on div "Close modal via background" at bounding box center [957, 425] width 32 height 10
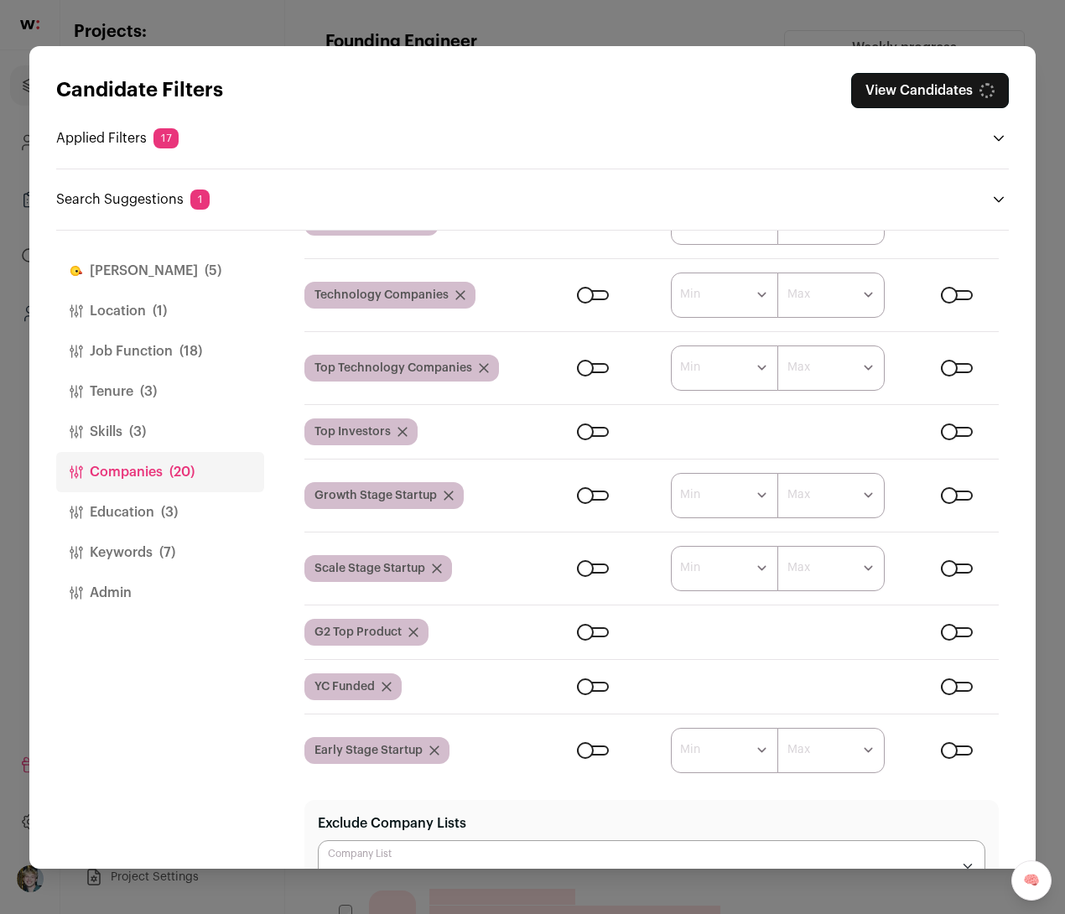
click at [583, 433] on div "Close modal via background" at bounding box center [593, 432] width 32 height 10
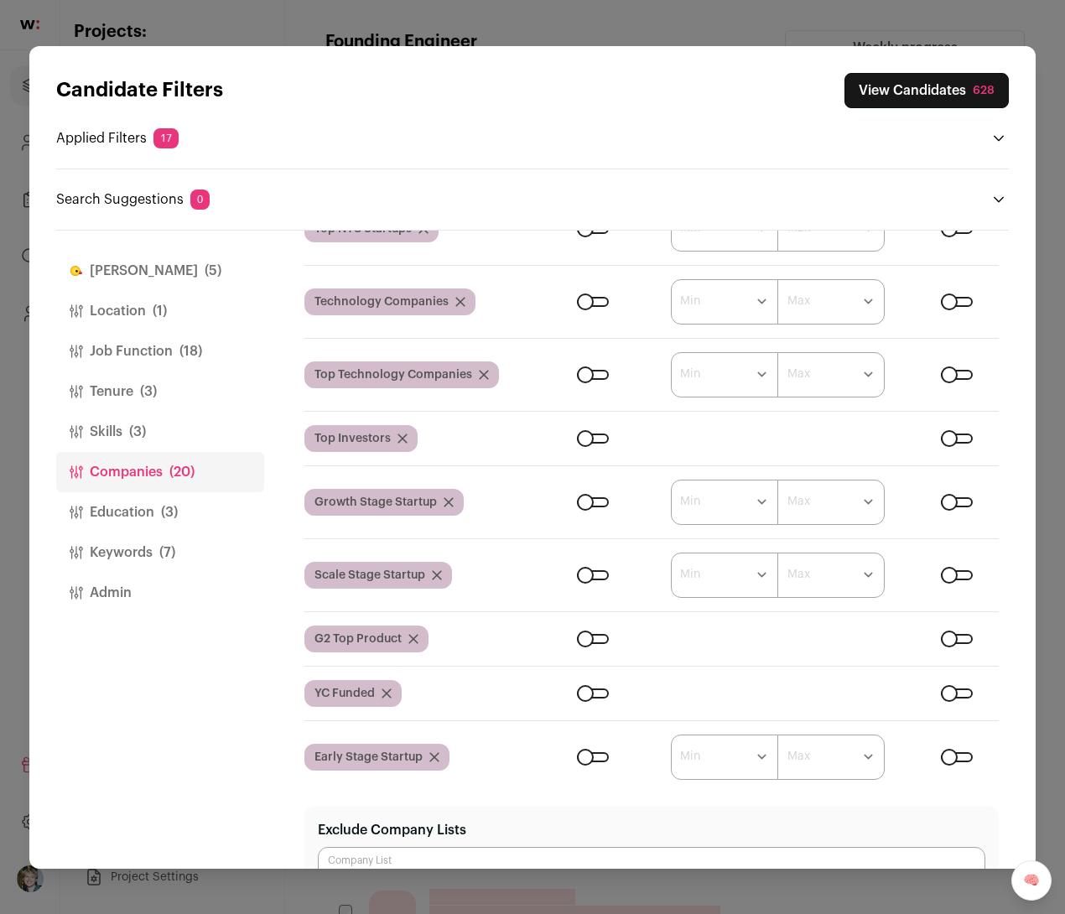
click at [153, 510] on button "Education (3)" at bounding box center [160, 512] width 208 height 40
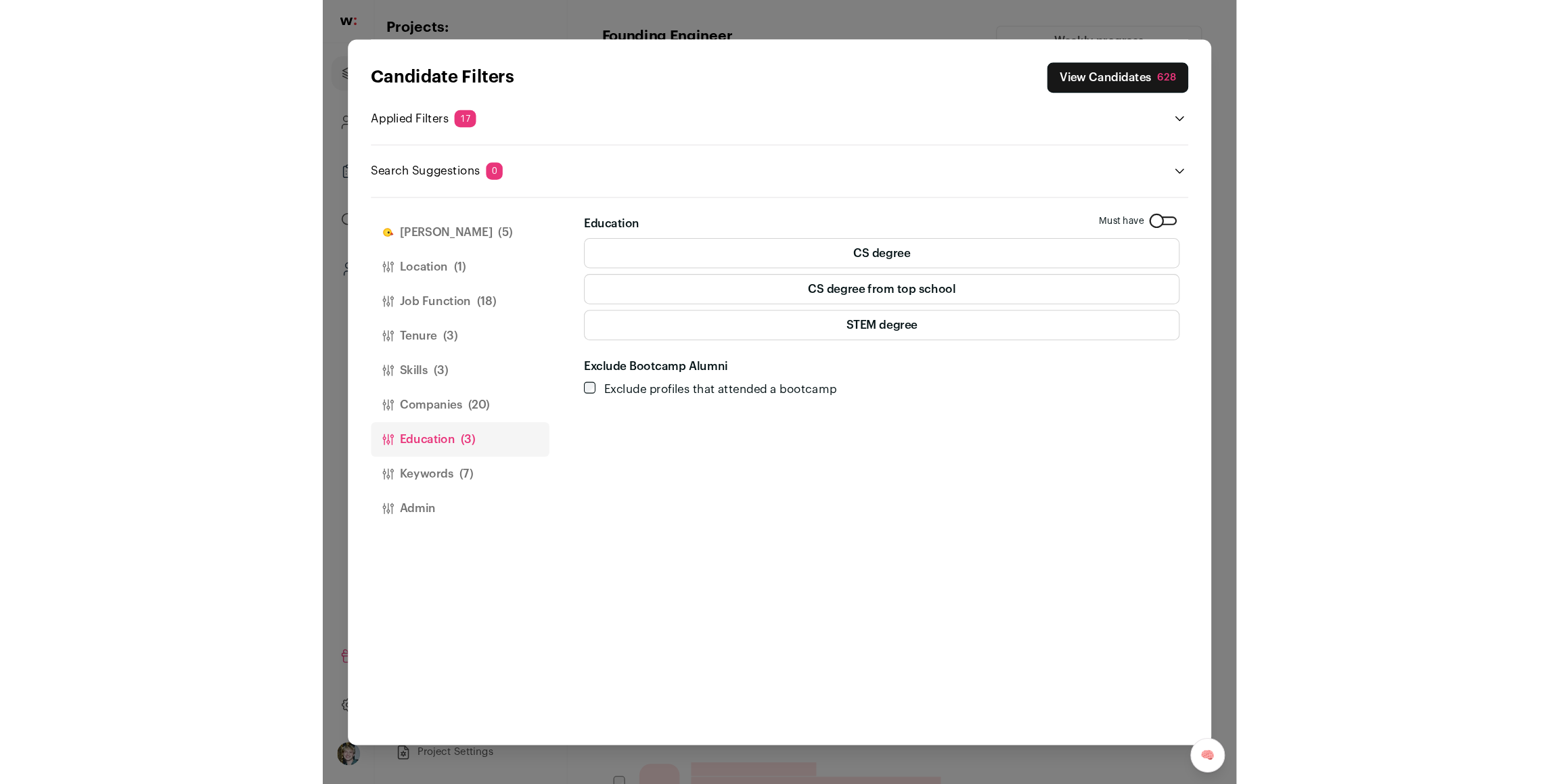
scroll to position [0, 0]
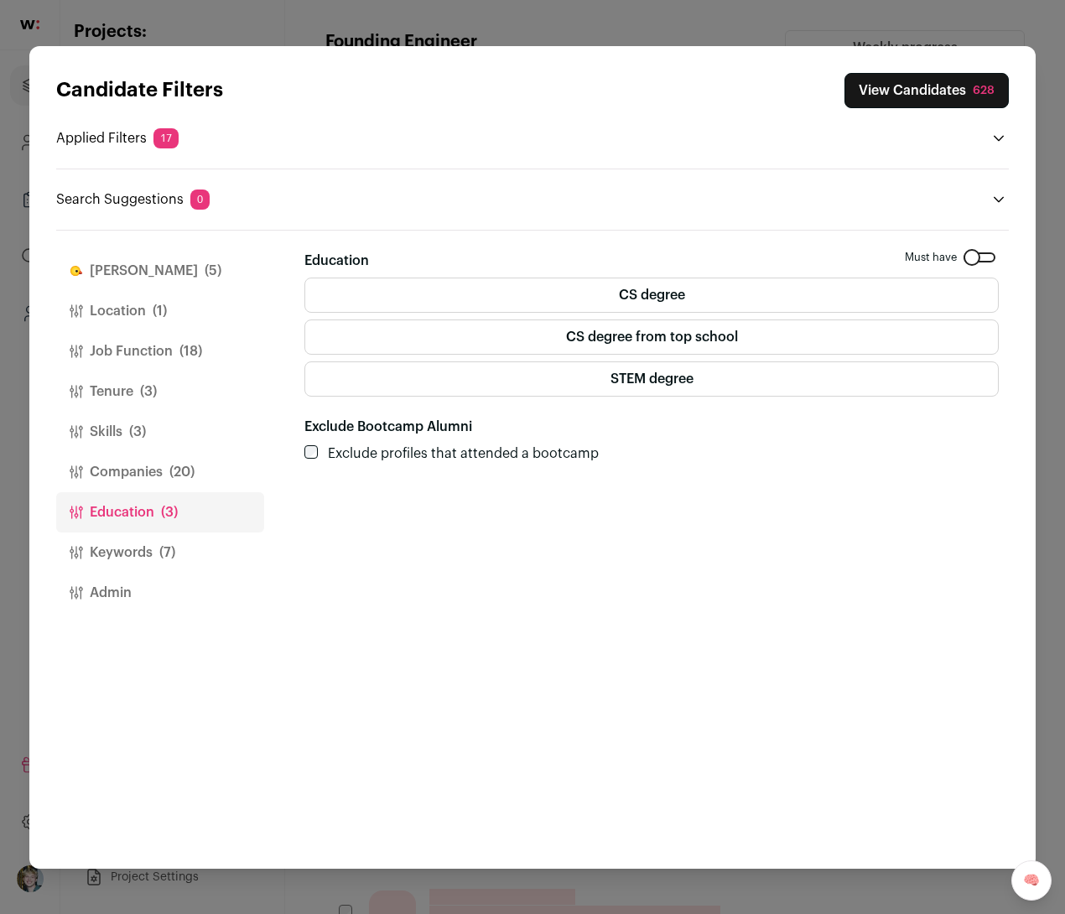
click at [147, 551] on button "Keywords (7)" at bounding box center [160, 553] width 208 height 40
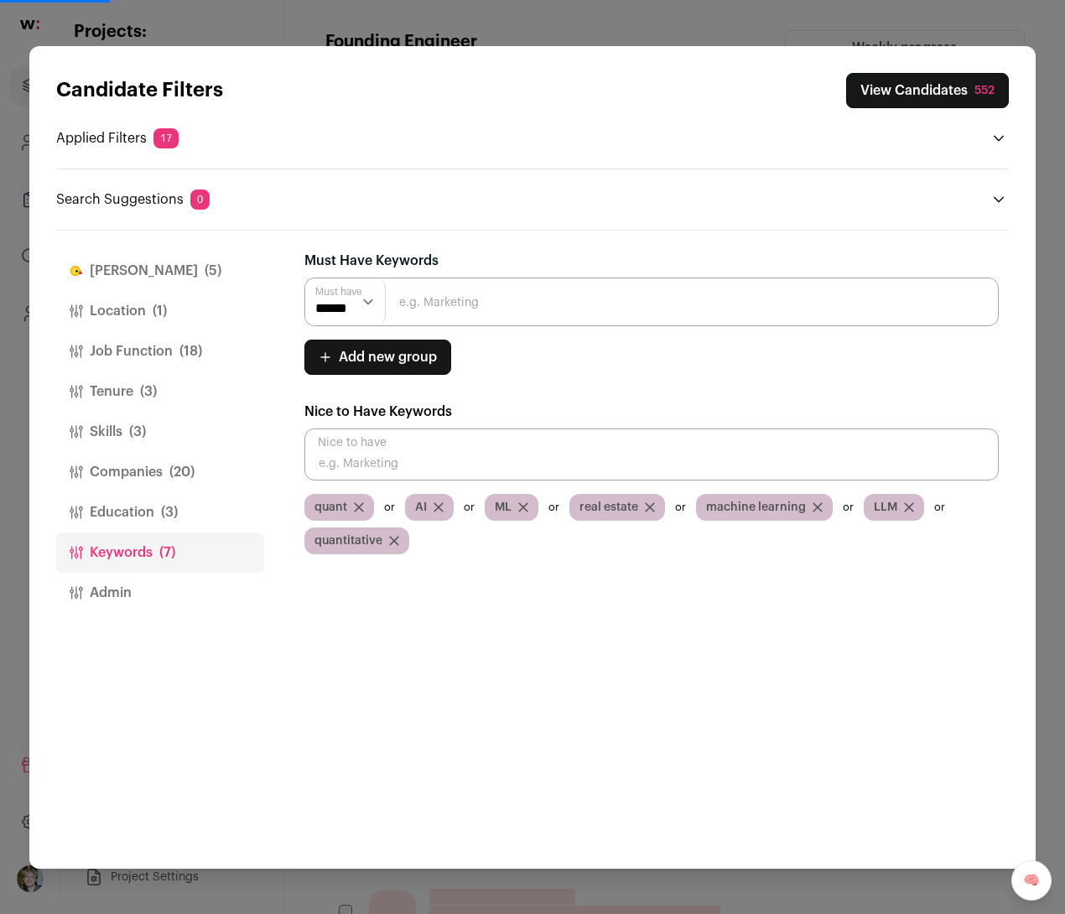
click at [160, 516] on button "Education (3)" at bounding box center [160, 512] width 208 height 40
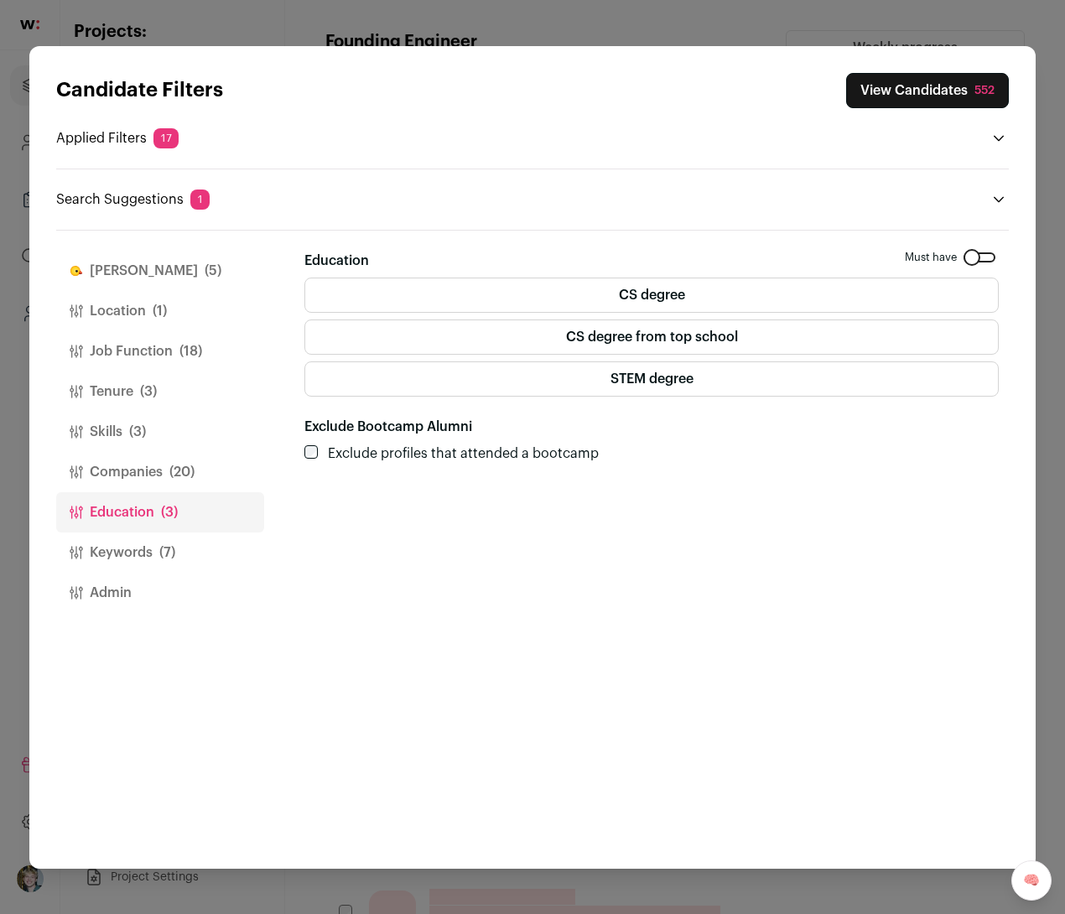
click at [440, 310] on label "CS degree" at bounding box center [651, 295] width 694 height 35
click at [156, 279] on button "Finch (5)" at bounding box center [160, 271] width 208 height 40
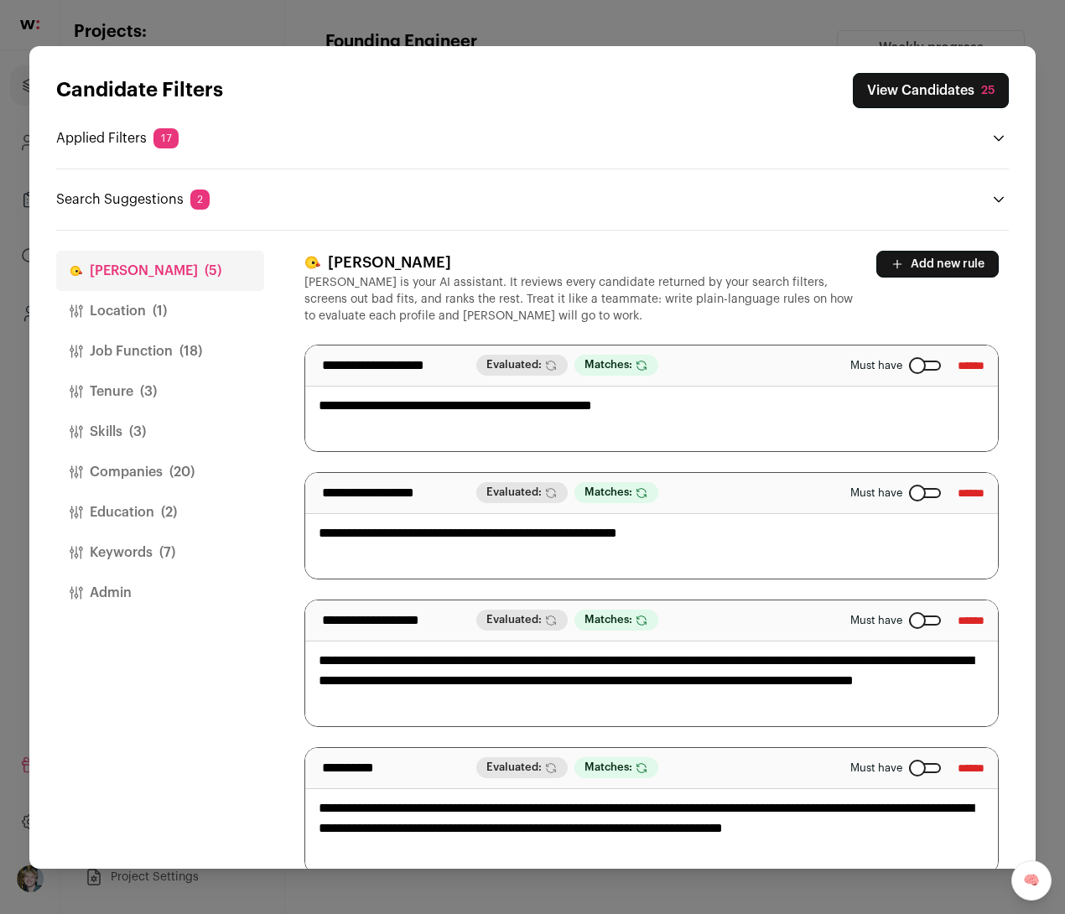
click at [88, 544] on button "Keywords (7)" at bounding box center [160, 553] width 208 height 40
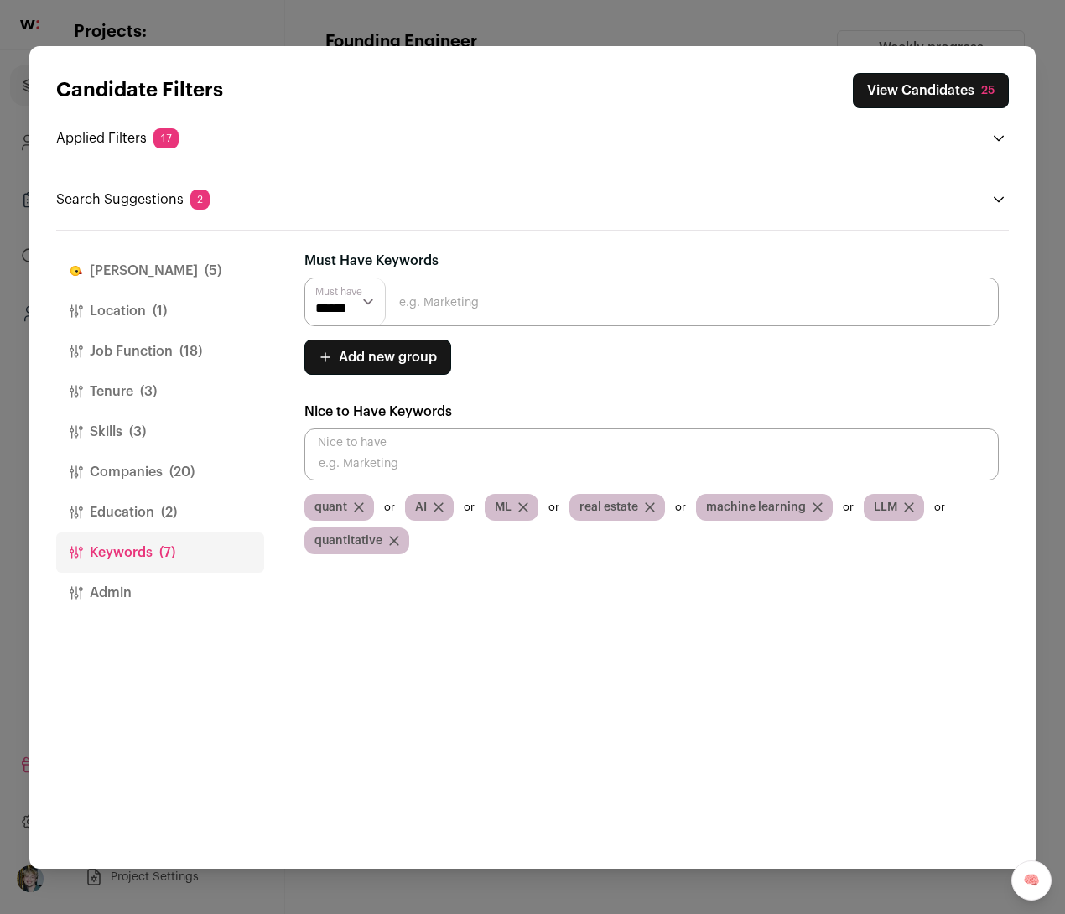
click at [148, 508] on button "Education (2)" at bounding box center [160, 512] width 208 height 40
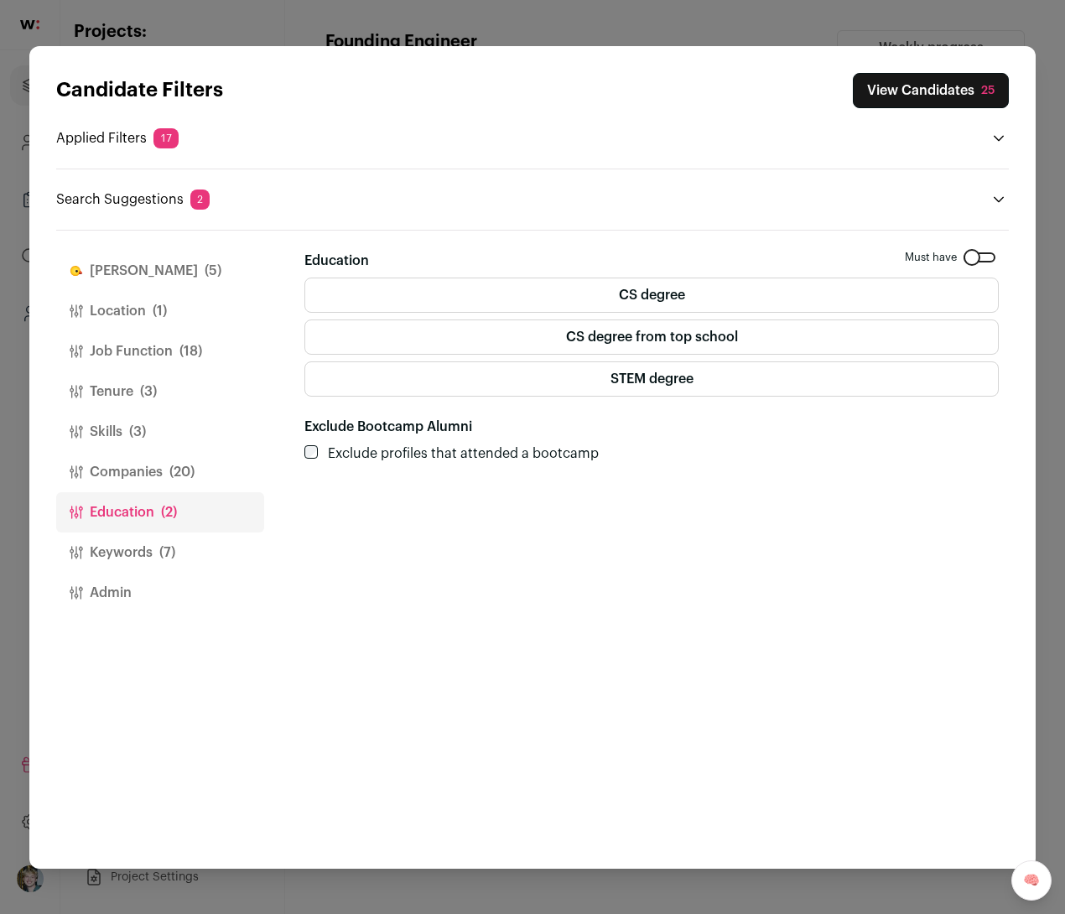
click at [677, 295] on label "CS degree" at bounding box center [651, 295] width 694 height 35
click at [912, 75] on button "View Candidates" at bounding box center [930, 90] width 158 height 35
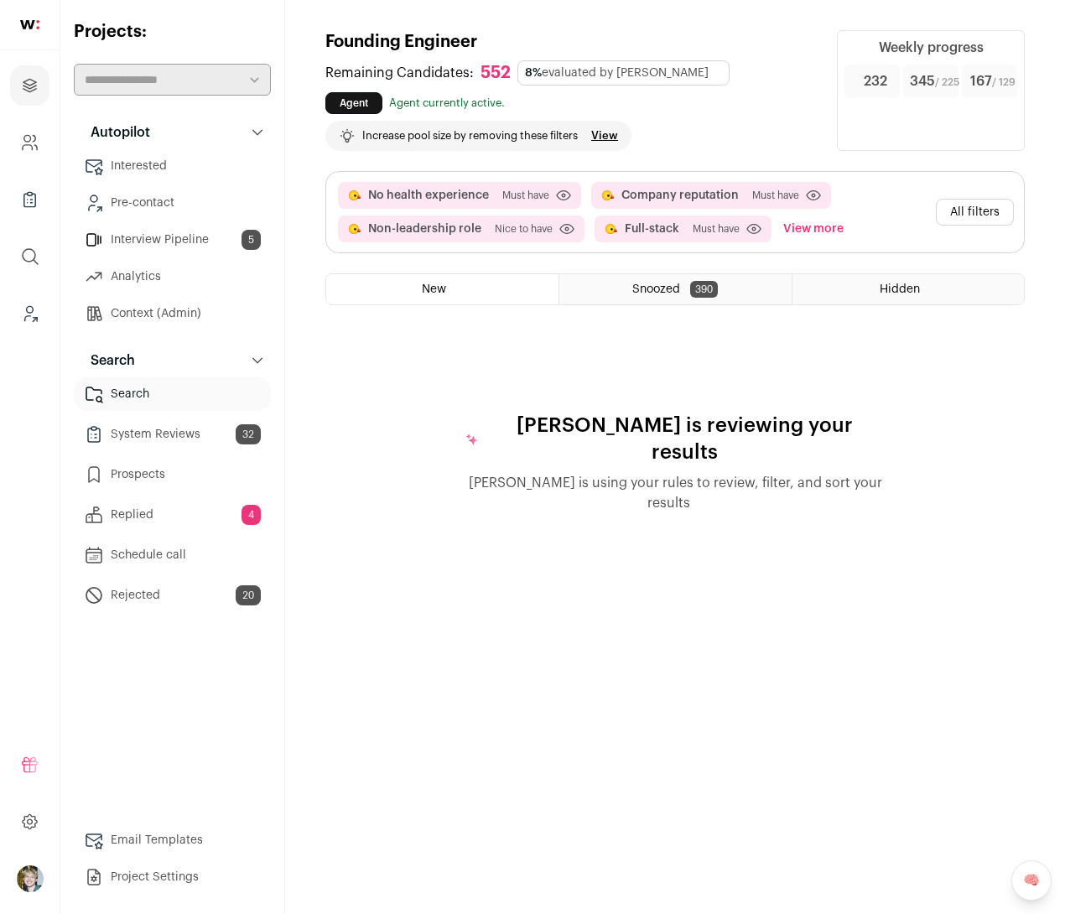
click at [714, 114] on div "Remaining Candidates: 552 8% evaluated by Finch Agent Agent currently active. L…" at bounding box center [570, 105] width 491 height 91
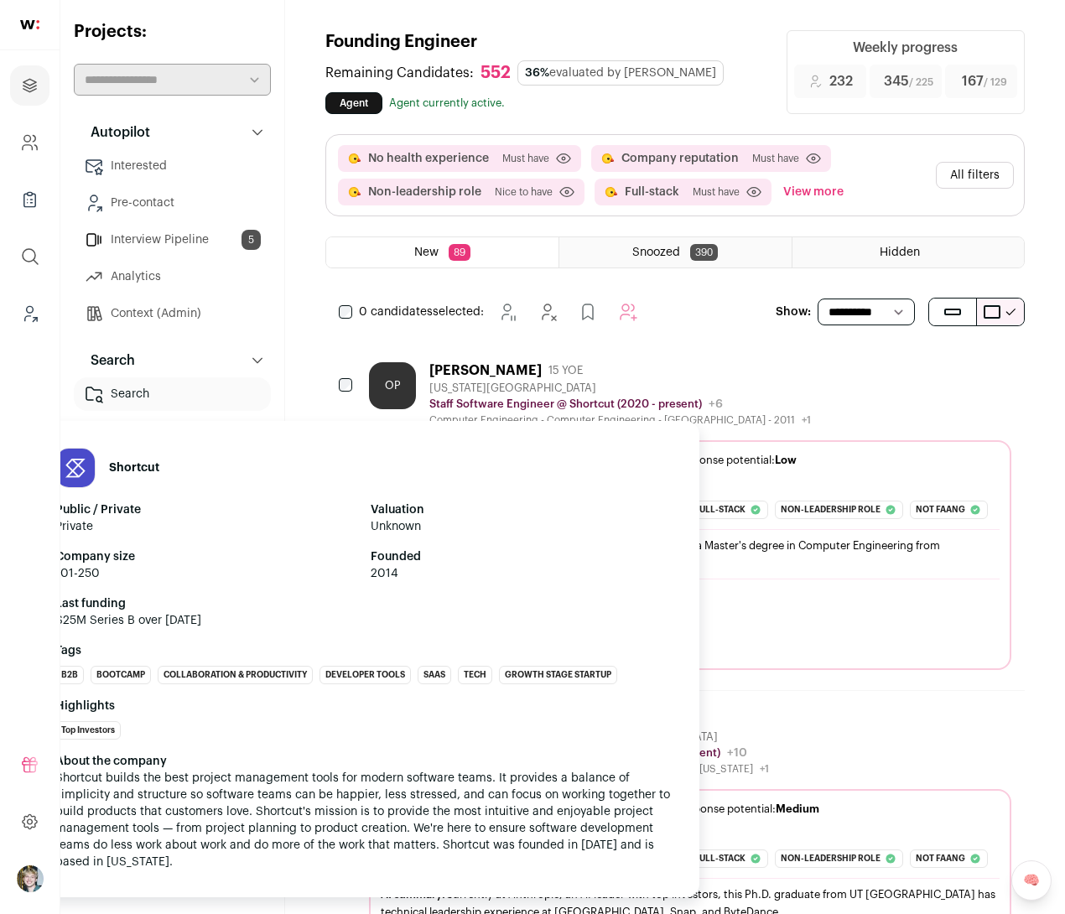
click at [484, 464] on header "Shortcut" at bounding box center [363, 468] width 617 height 40
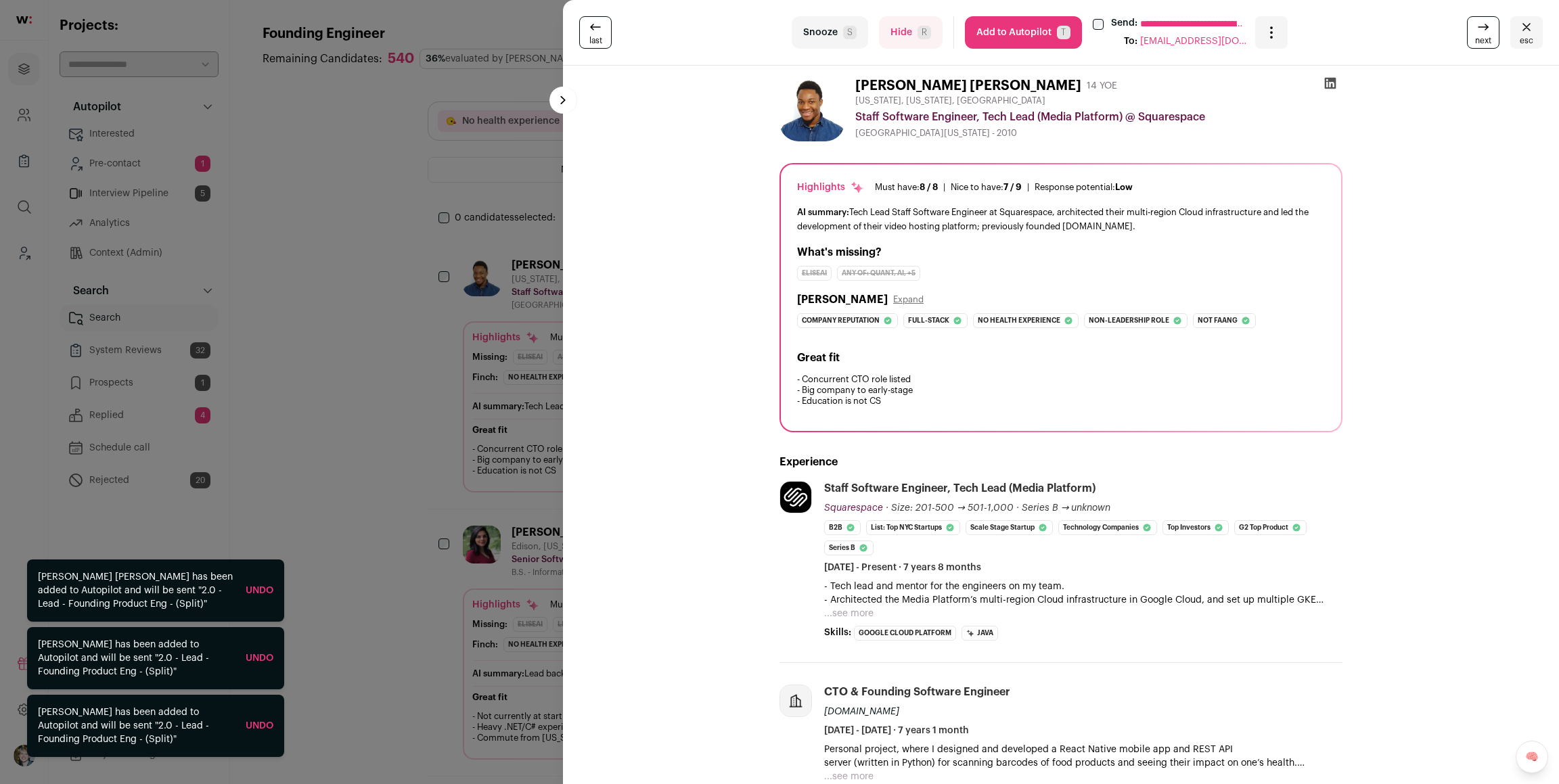
scroll to position [218, 0]
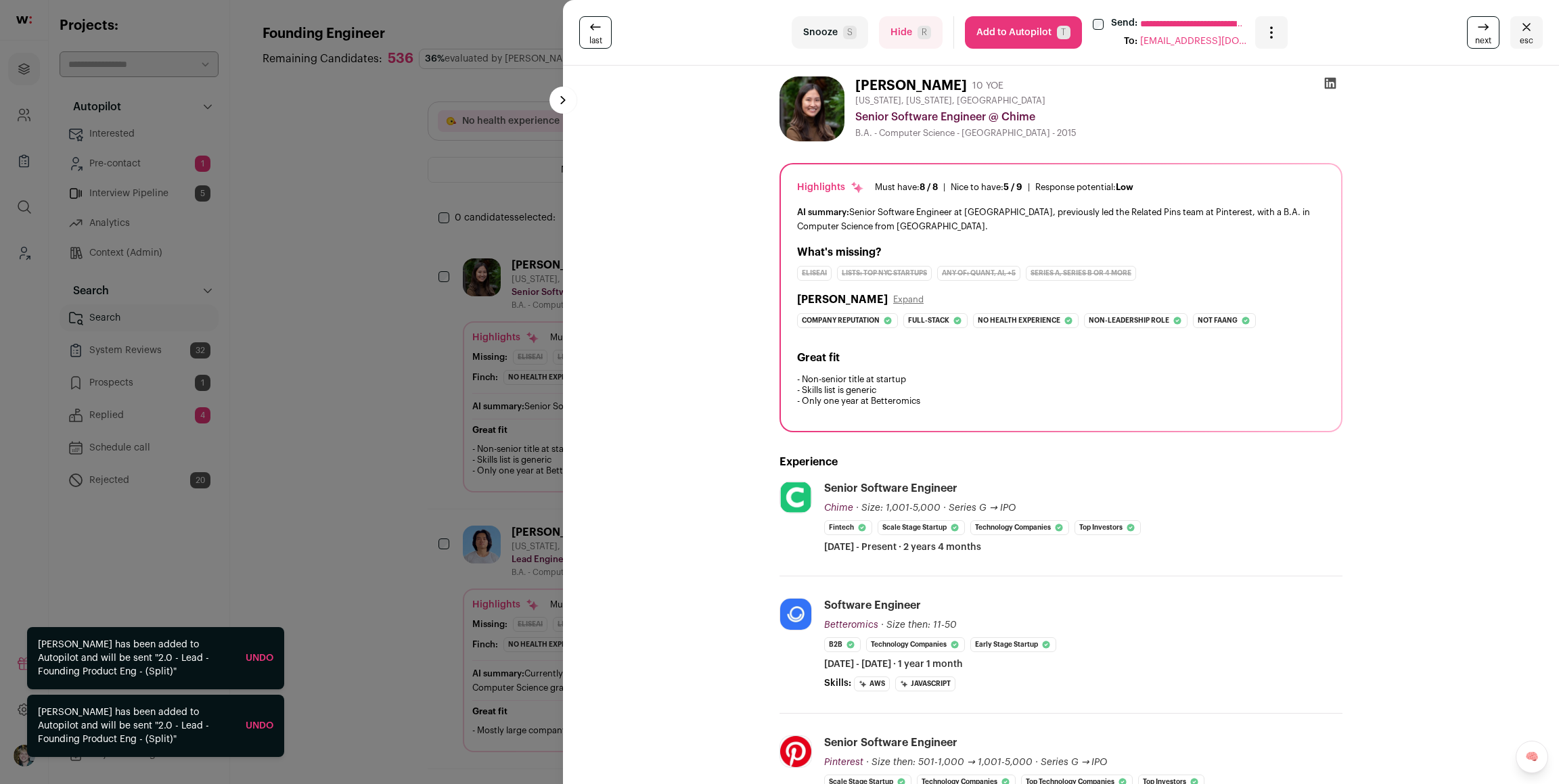
click at [263, 722] on link "Undo" at bounding box center [259, 726] width 27 height 10
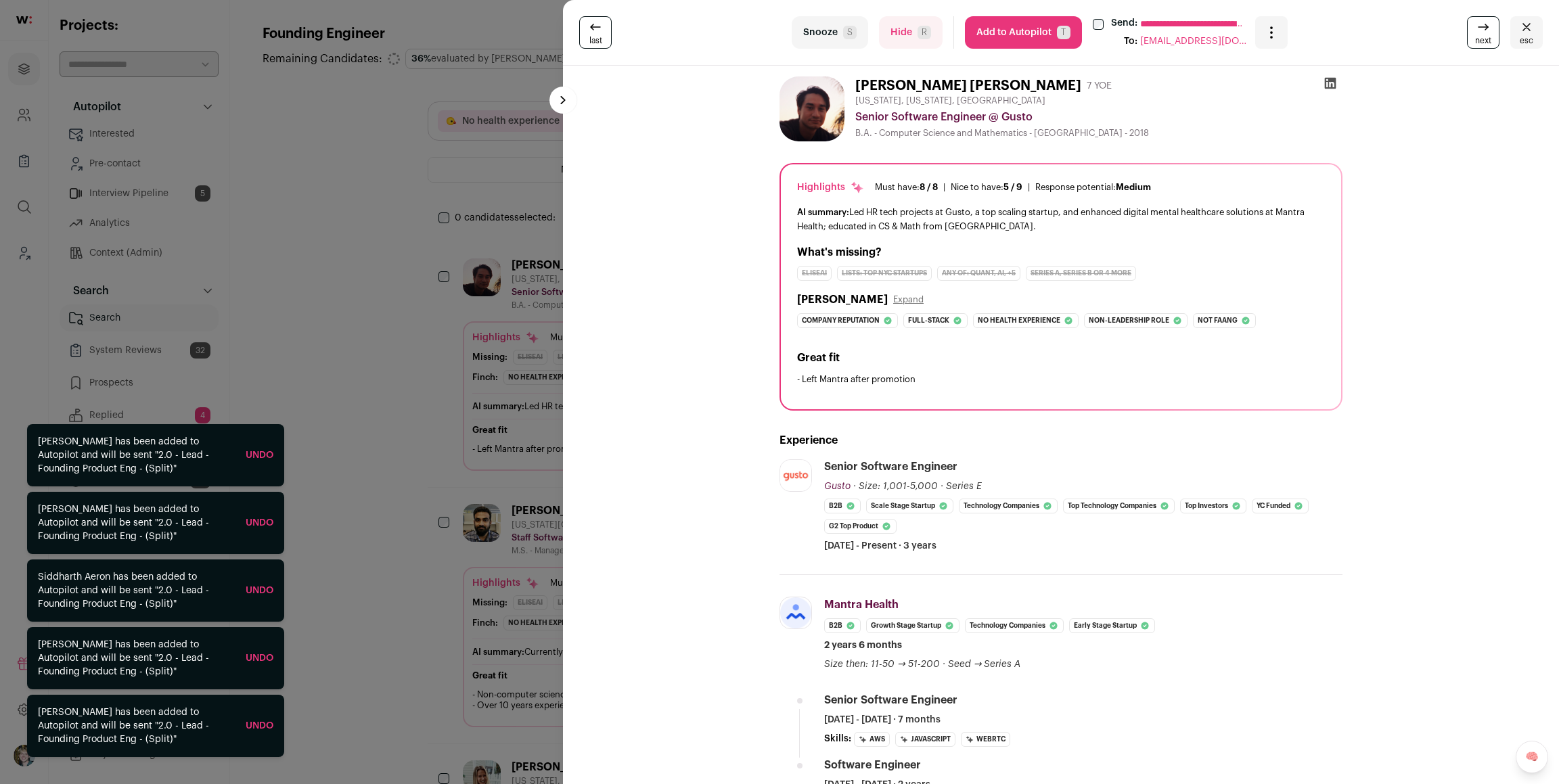
click at [253, 725] on link "Undo" at bounding box center [259, 726] width 27 height 10
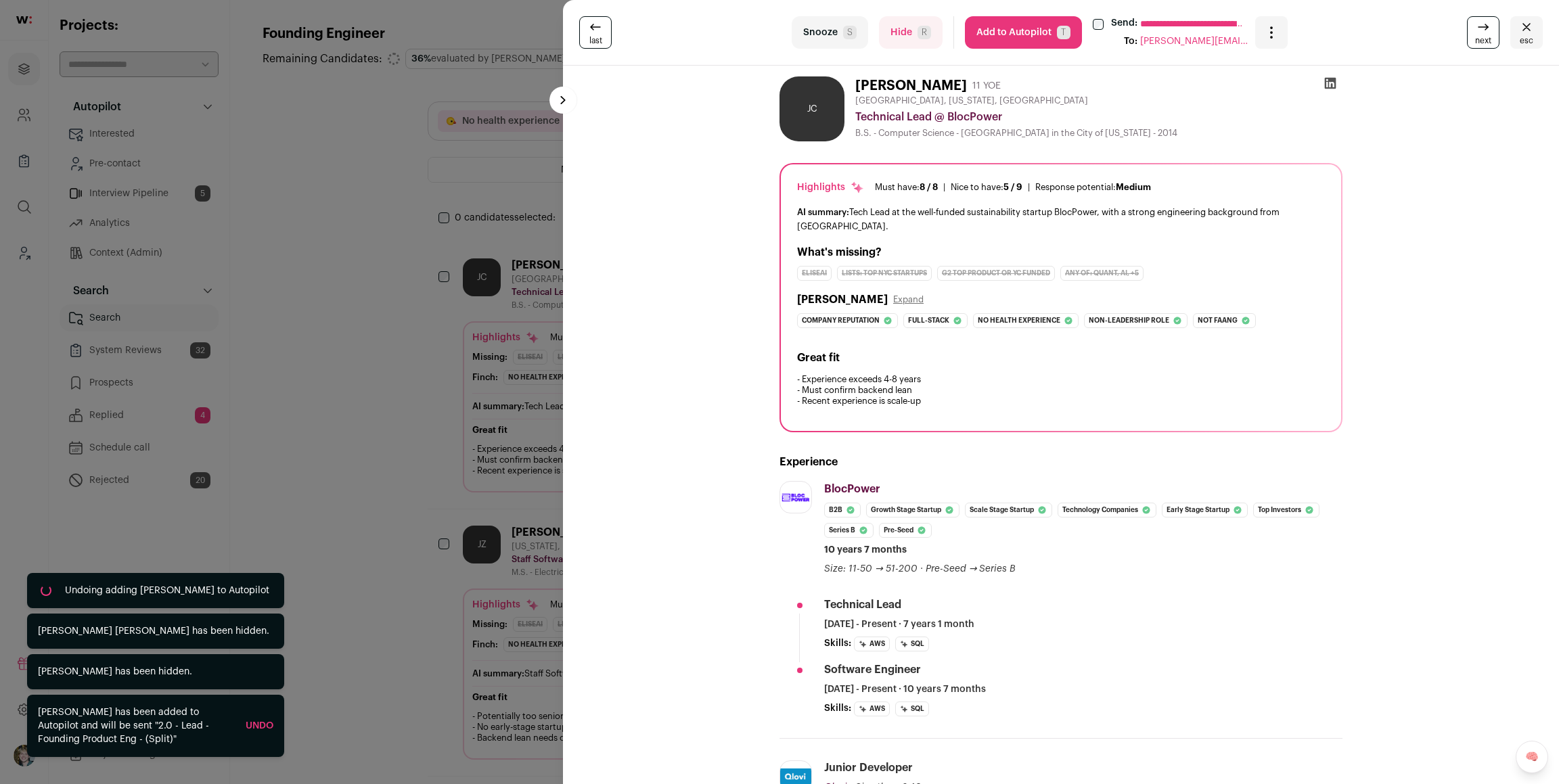
click at [259, 727] on link "Undo" at bounding box center [259, 726] width 27 height 10
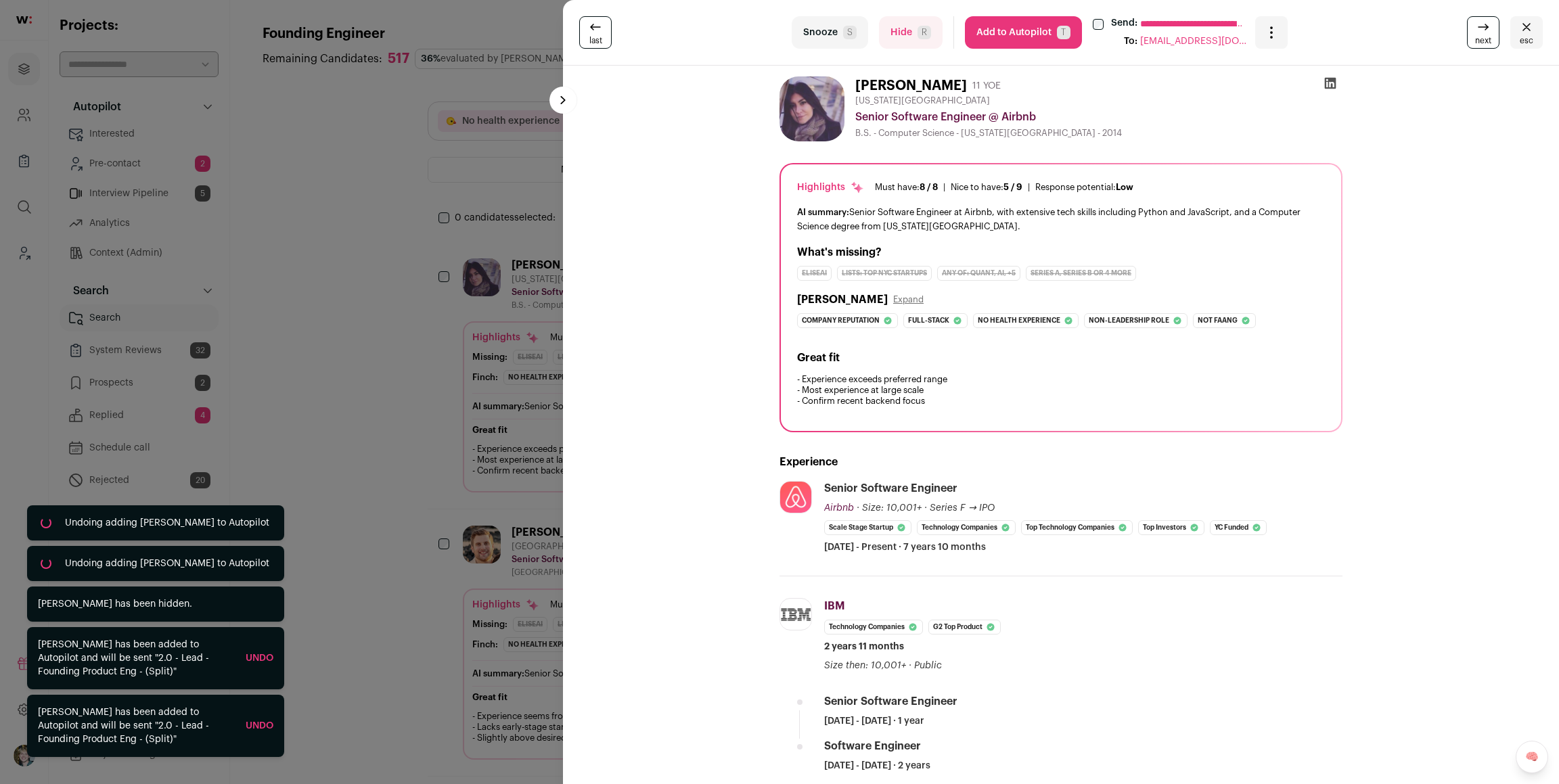
click at [262, 727] on link "Undo" at bounding box center [259, 726] width 27 height 10
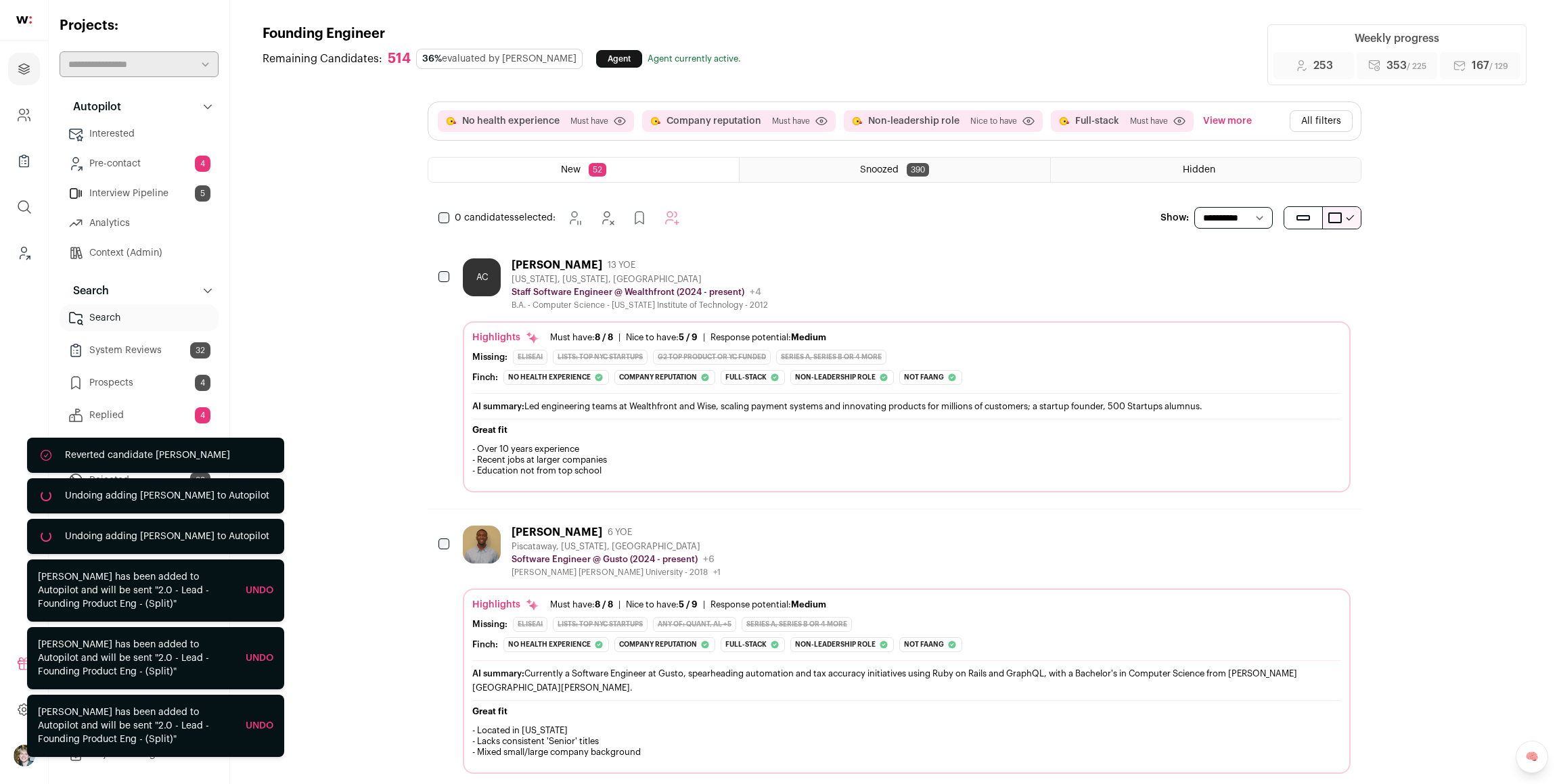
click at [605, 419] on div "Great fit - Over 10 years experience - Recent jobs at larger companies - Educat…" at bounding box center [906, 454] width 869 height 71
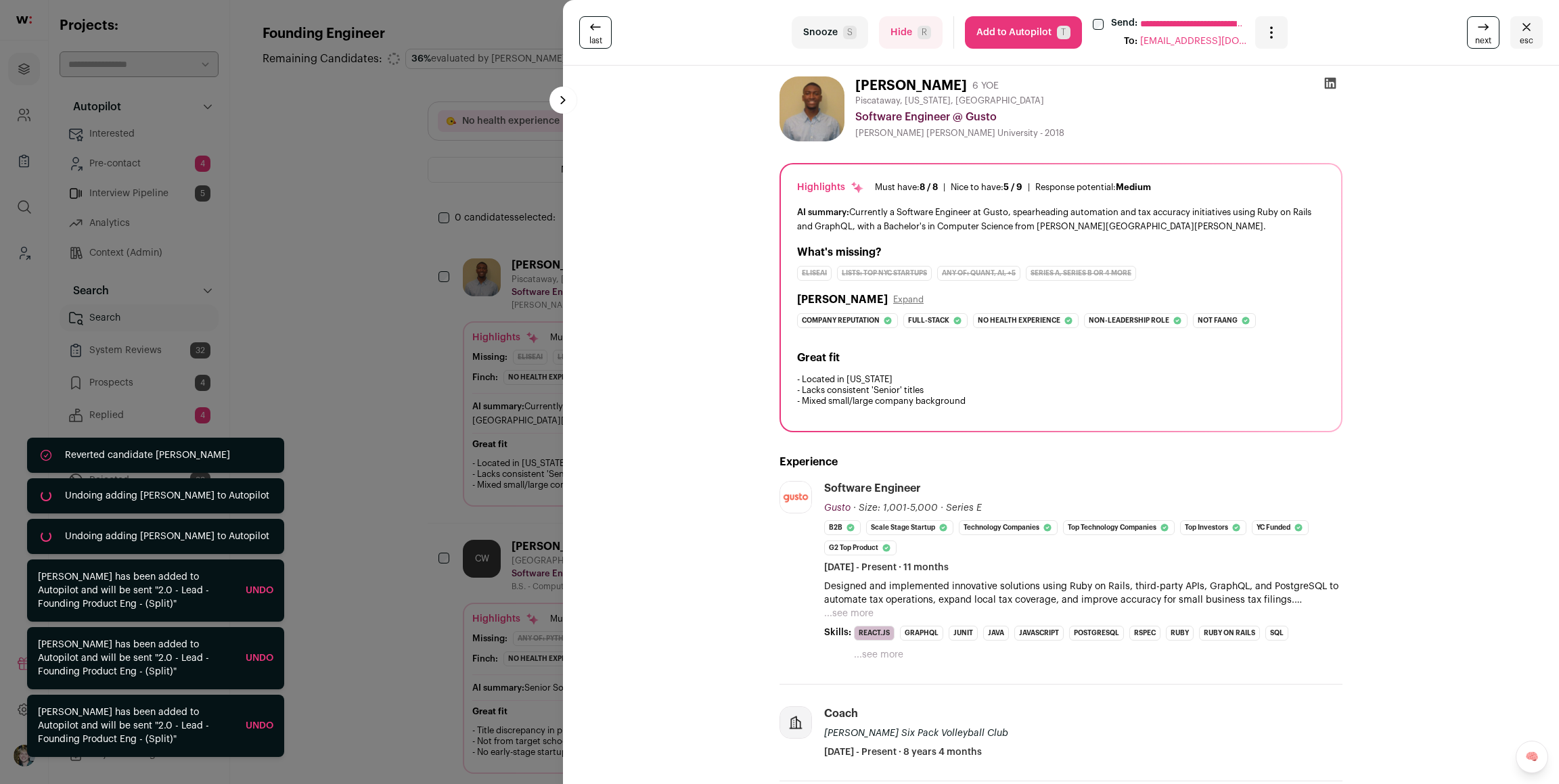
click at [441, 308] on div "**********" at bounding box center [780, 392] width 1559 height 784
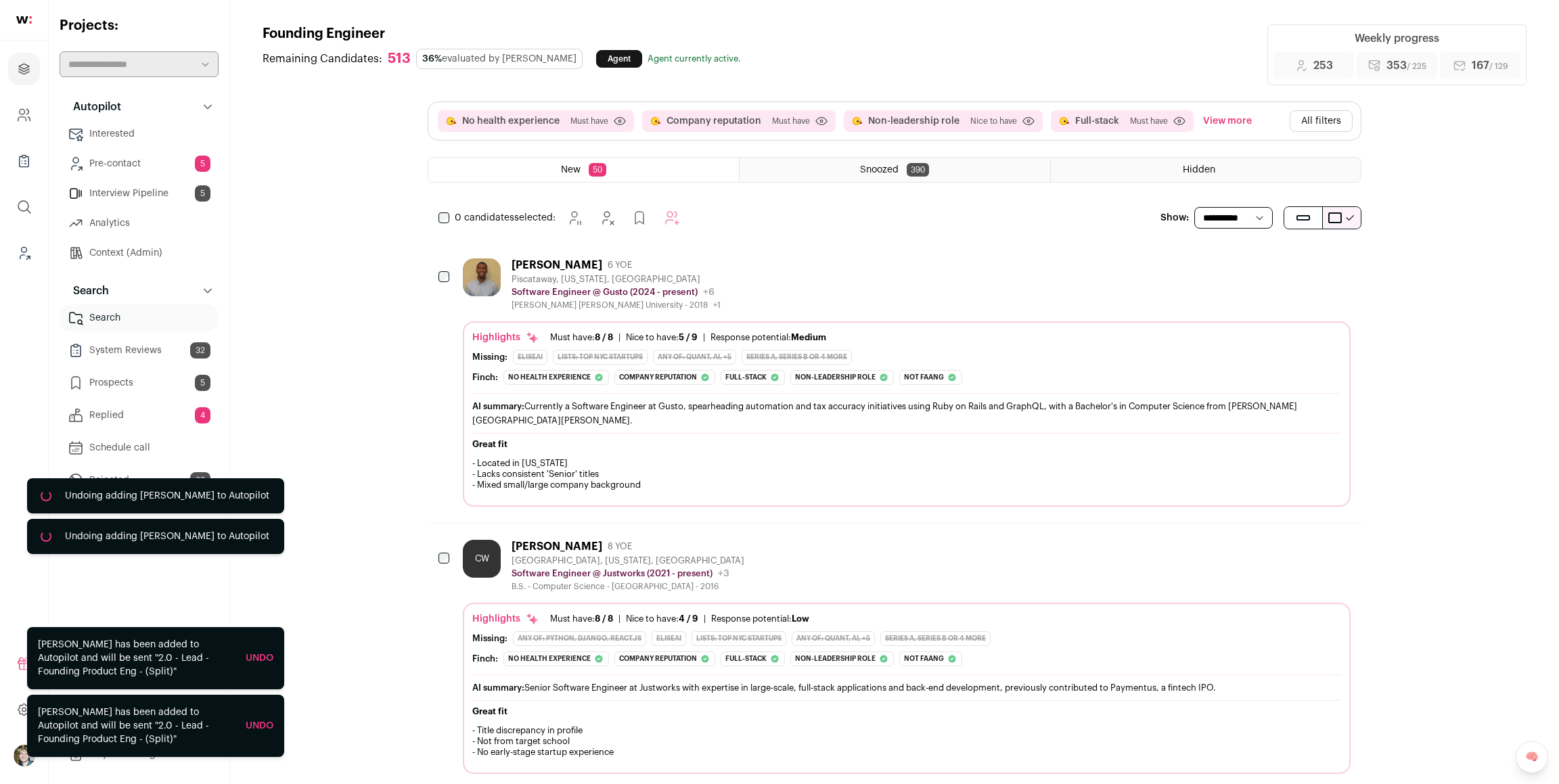
click at [1032, 124] on button "All filters" at bounding box center [1321, 121] width 63 height 22
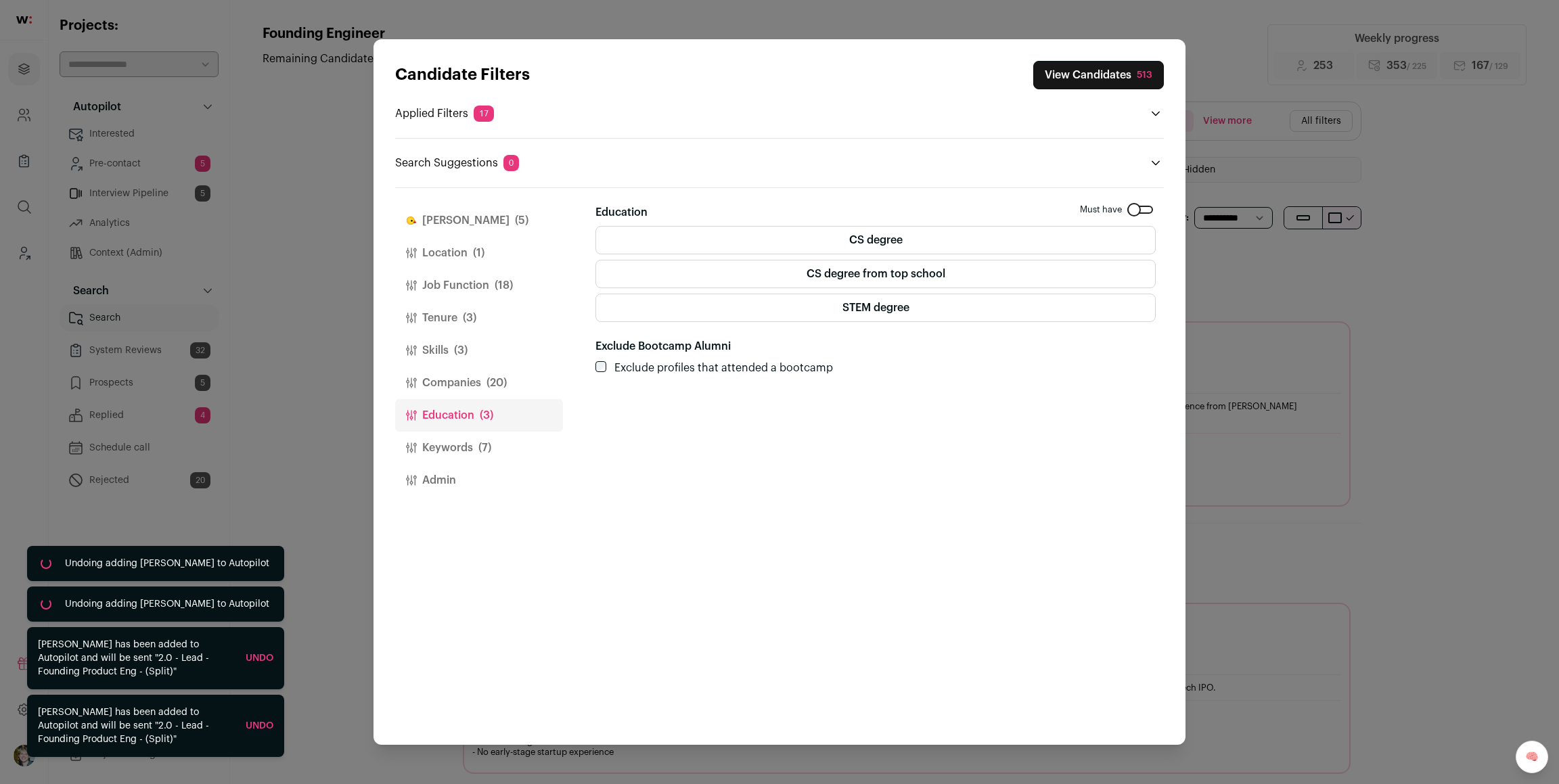
click at [515, 223] on span "(5)" at bounding box center [521, 220] width 14 height 16
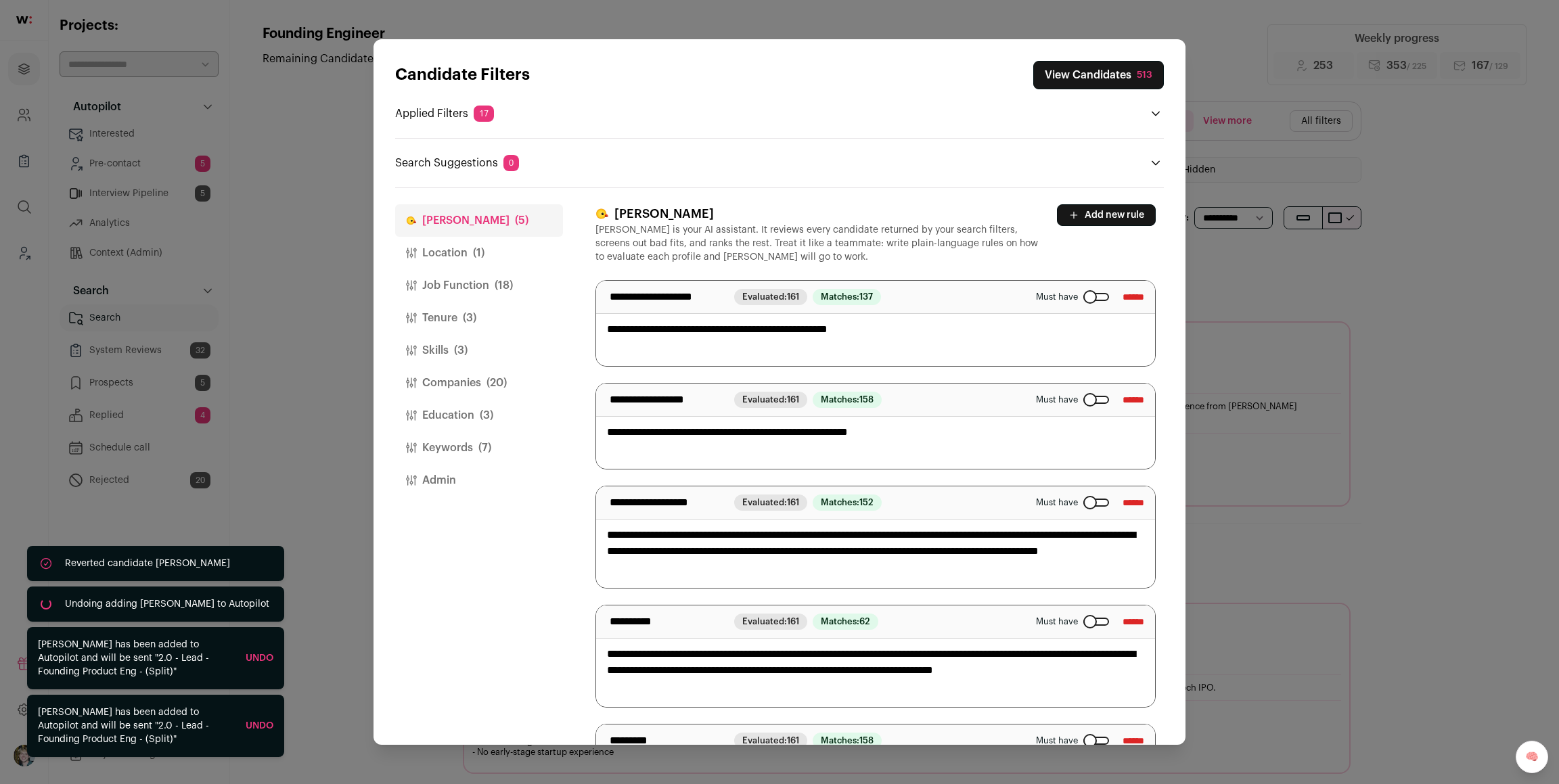
click at [1032, 298] on div "Close modal via background" at bounding box center [1097, 297] width 26 height 8
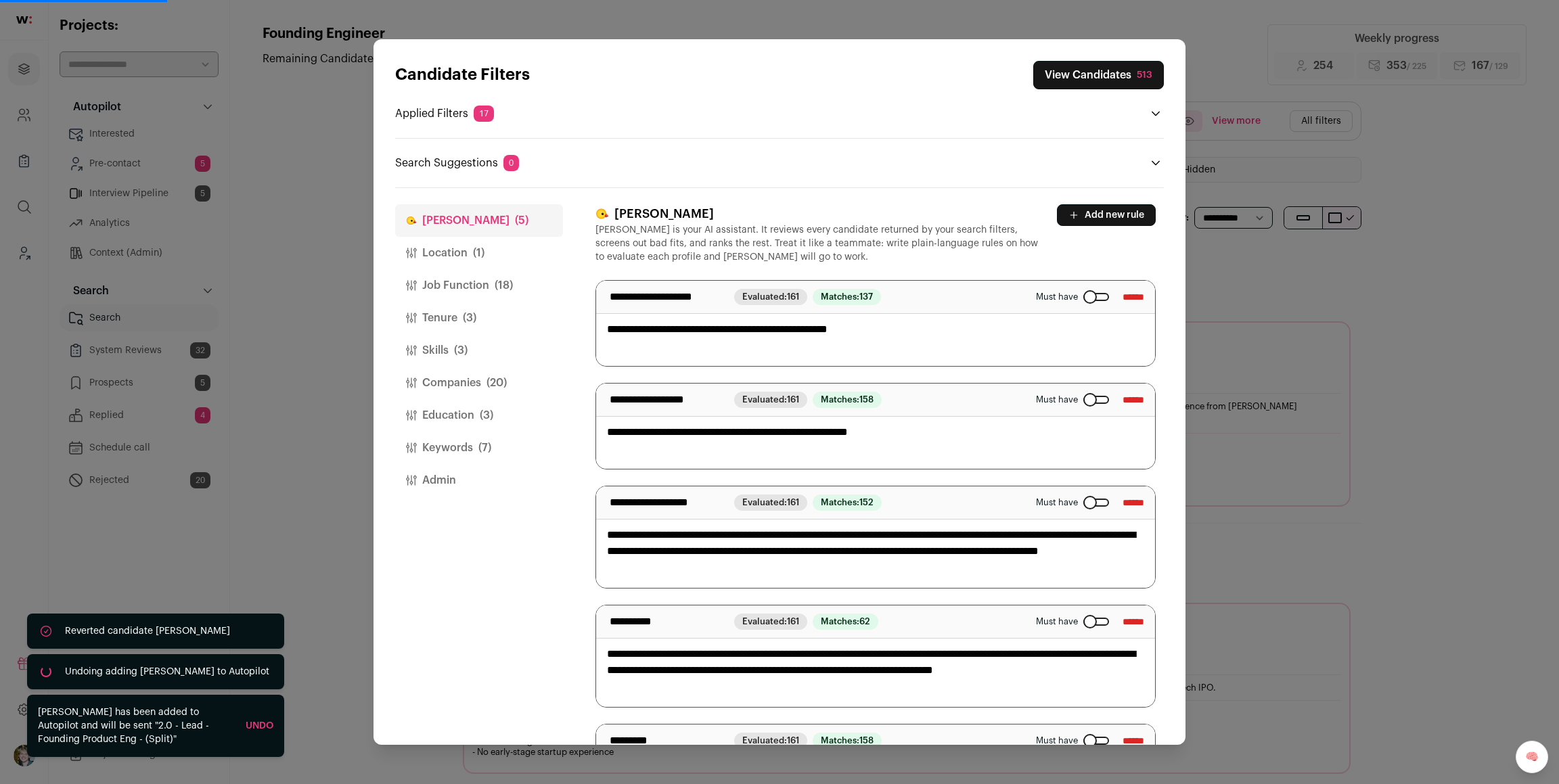
click at [474, 323] on span "(3)" at bounding box center [470, 318] width 14 height 16
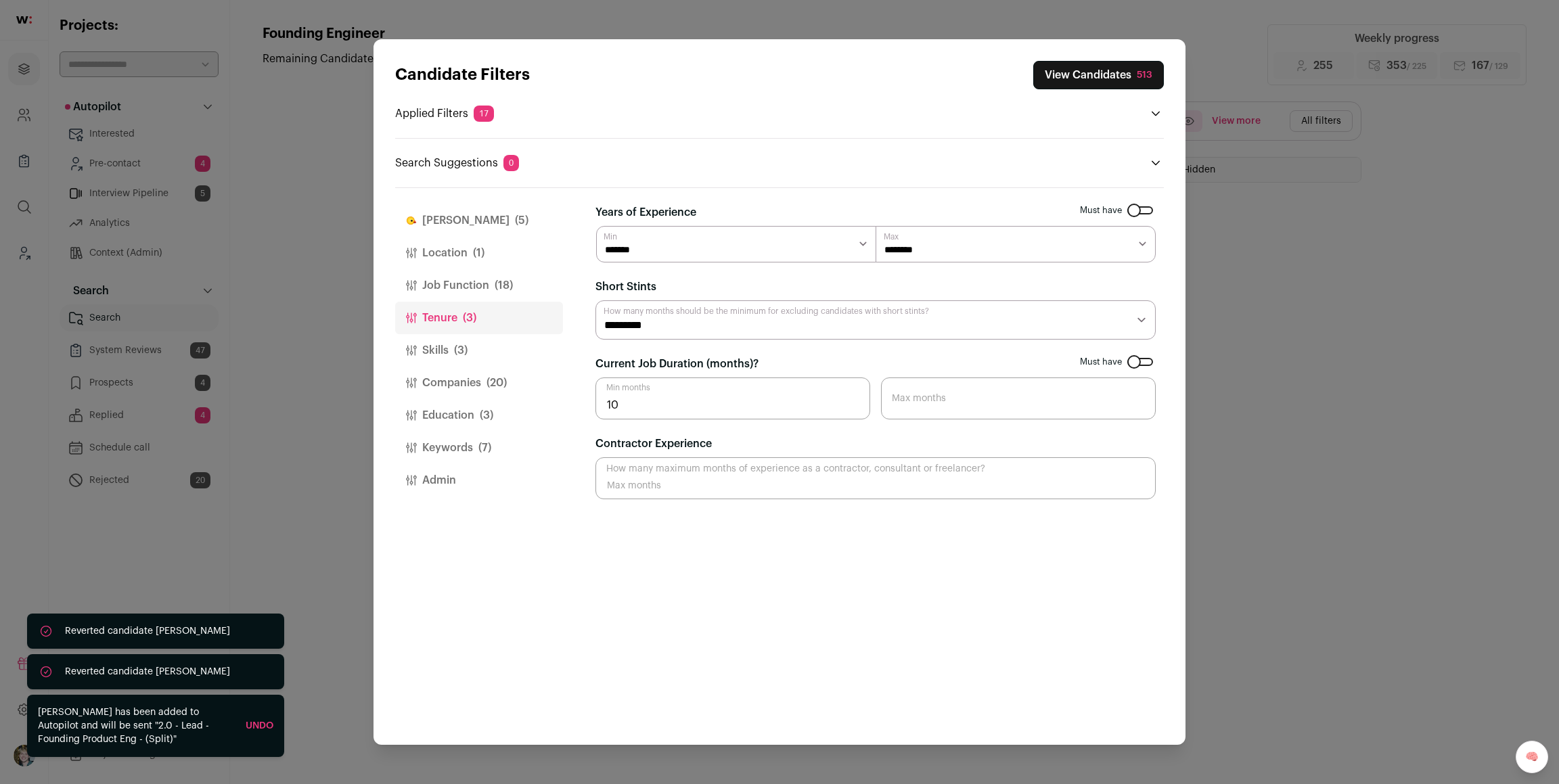
click at [467, 347] on span "(3)" at bounding box center [461, 350] width 14 height 16
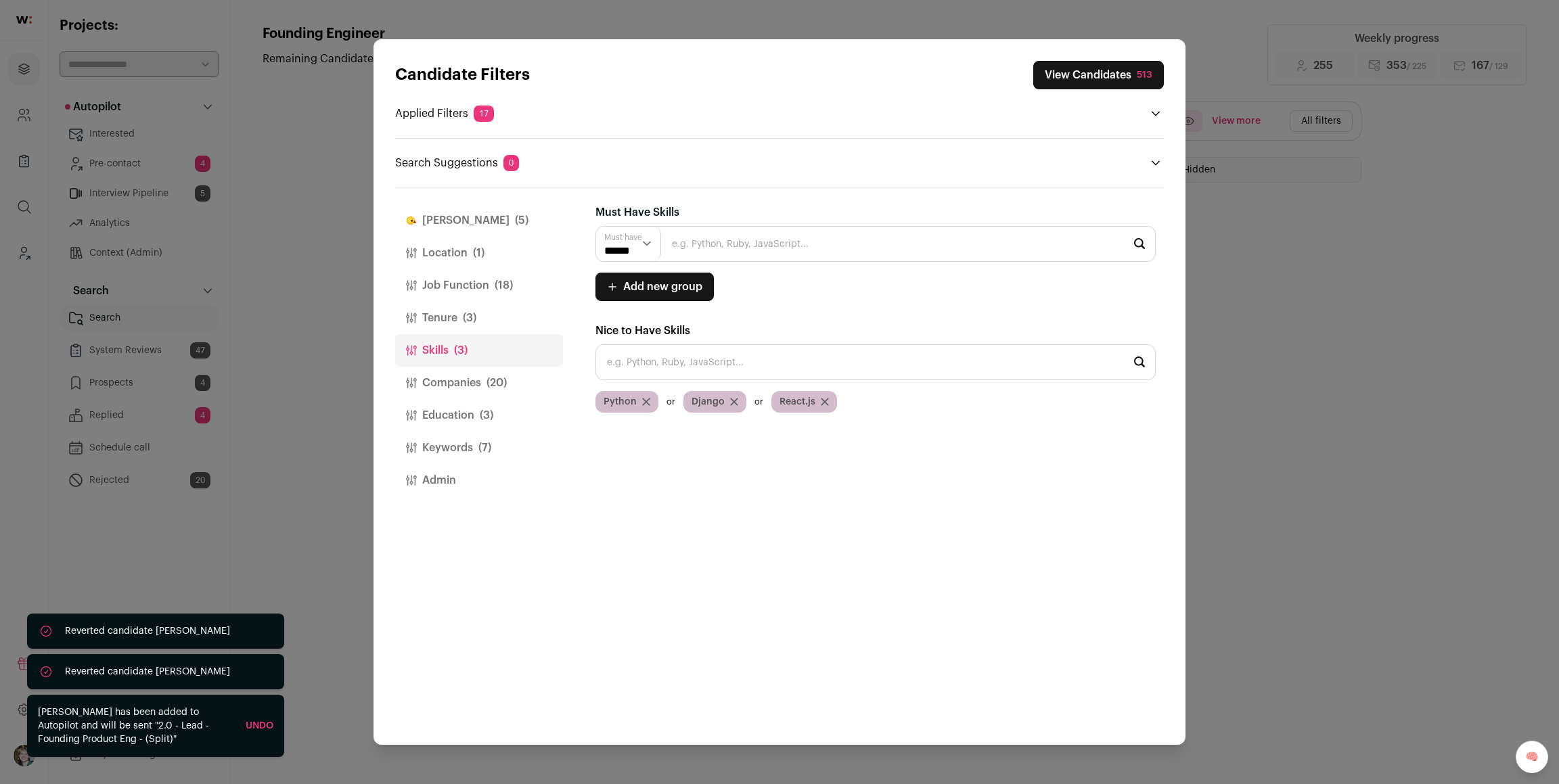
click at [474, 258] on span "(1)" at bounding box center [479, 253] width 11 height 16
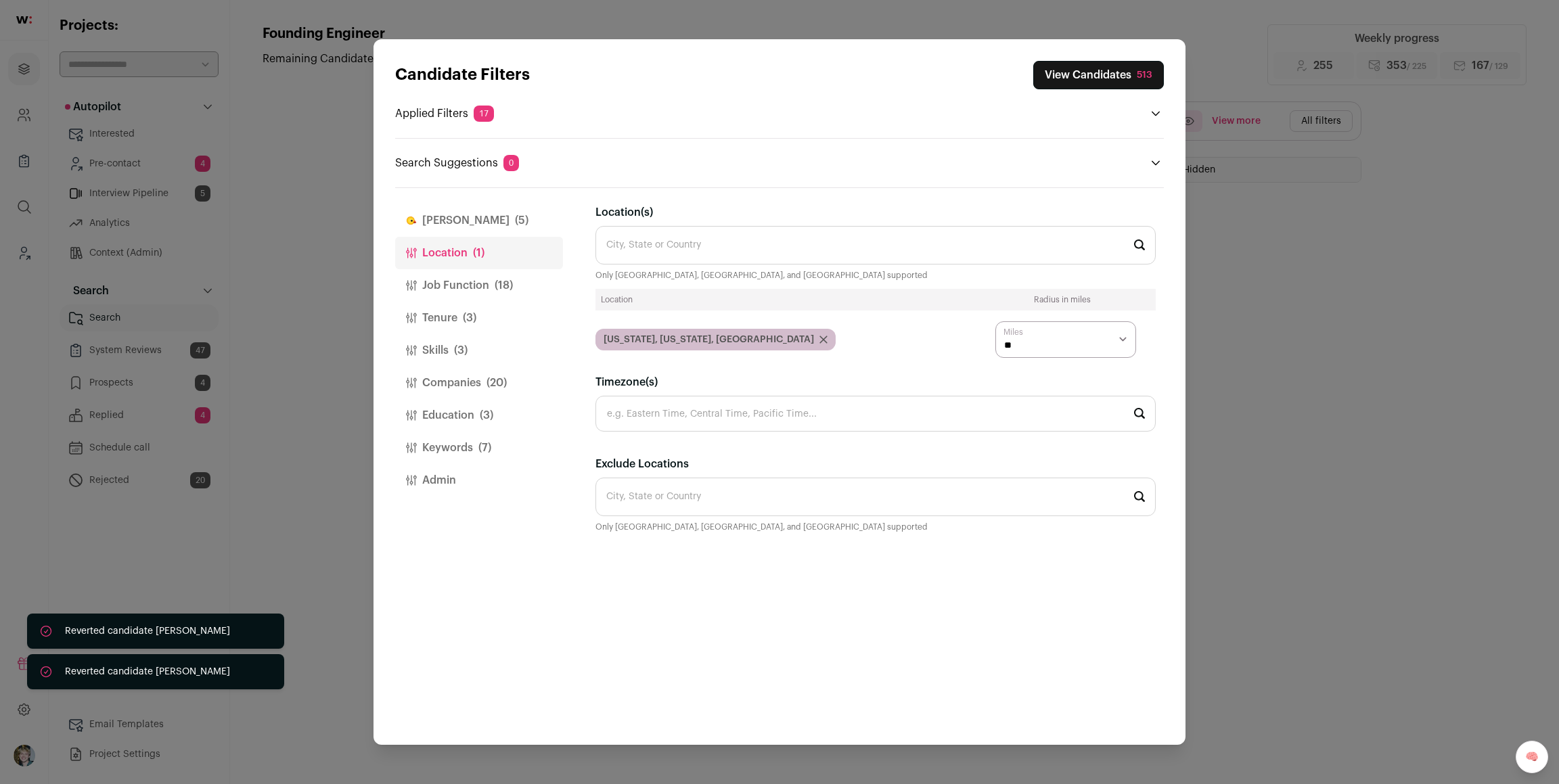
click at [470, 290] on button "Job Function (18)" at bounding box center [479, 286] width 168 height 32
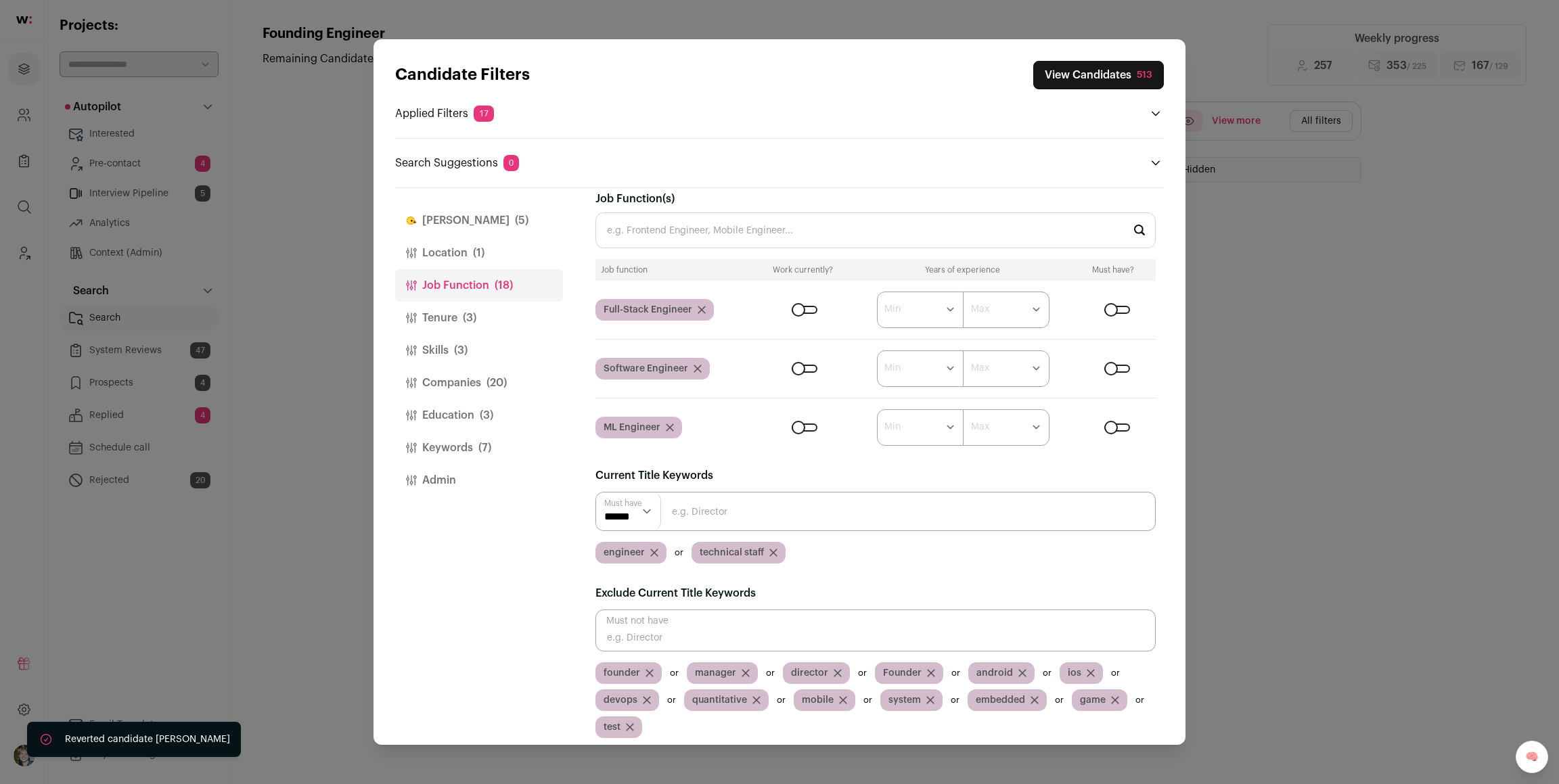
scroll to position [23, 0]
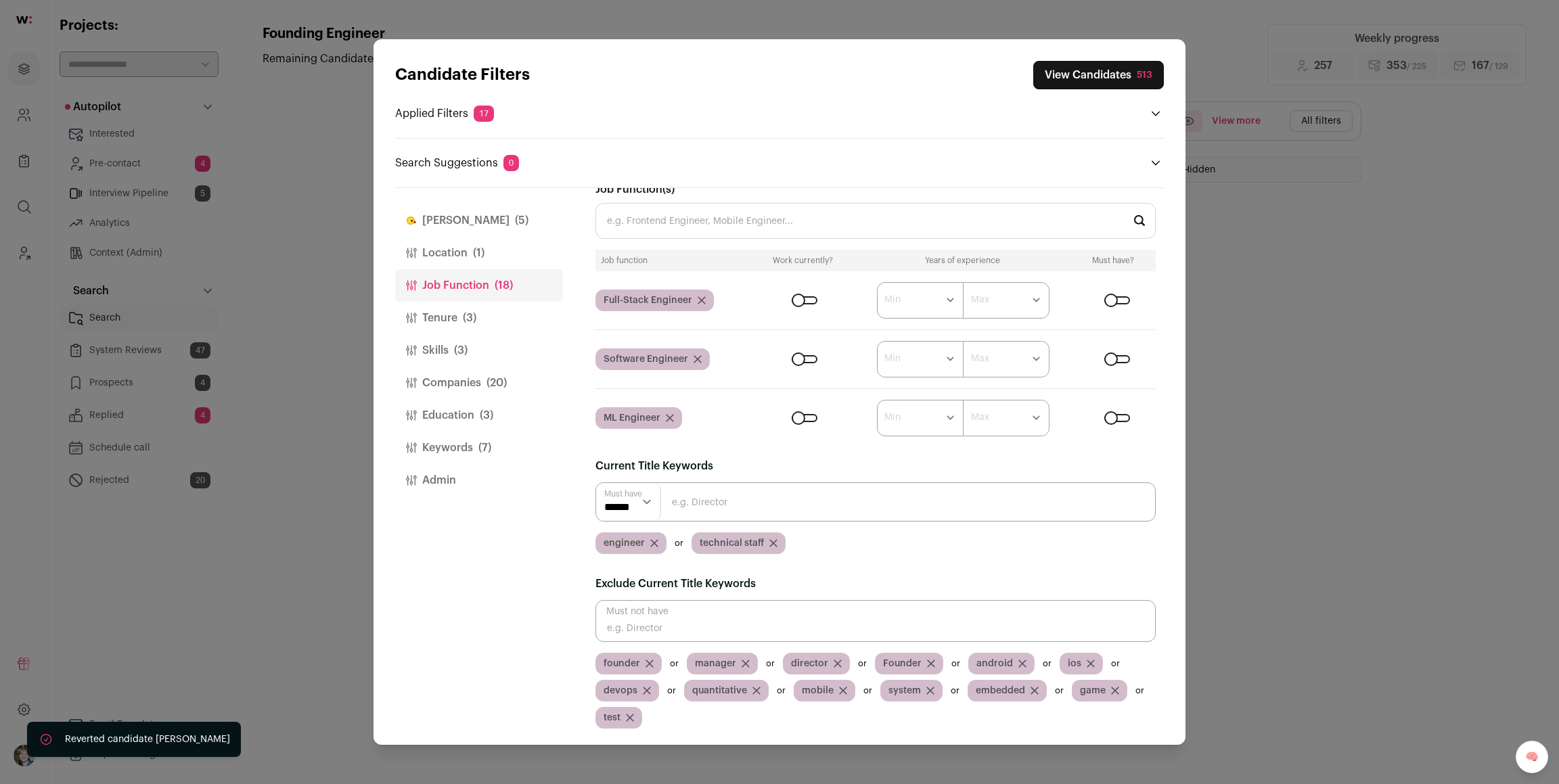
click at [782, 619] on input "Close modal via background" at bounding box center [876, 621] width 560 height 42
type input "backend"
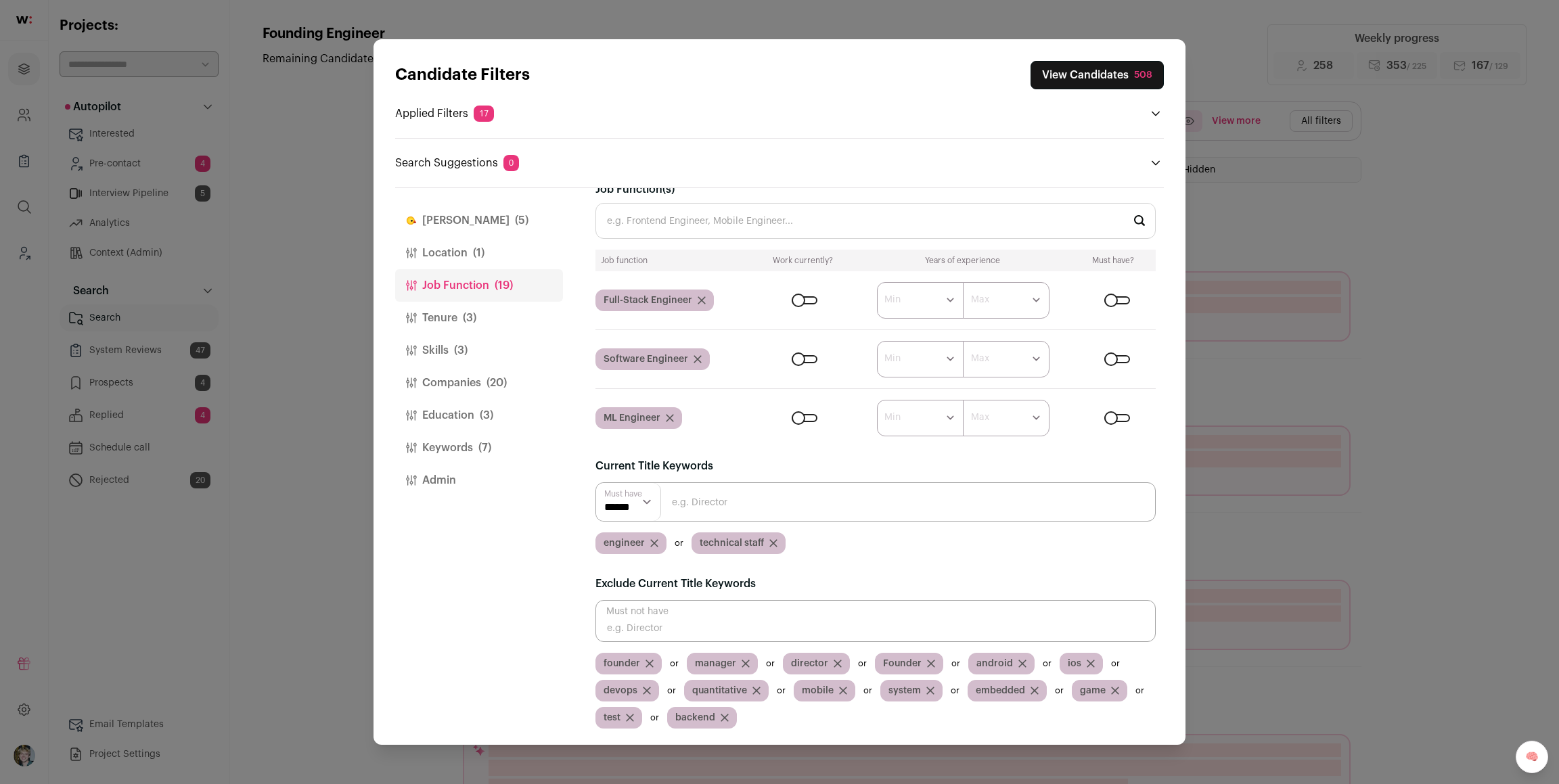
click at [875, 614] on input "Close modal via background" at bounding box center [876, 621] width 560 height 42
type input "frontend"
click at [1032, 77] on button "View Candidates 501" at bounding box center [1098, 74] width 132 height 28
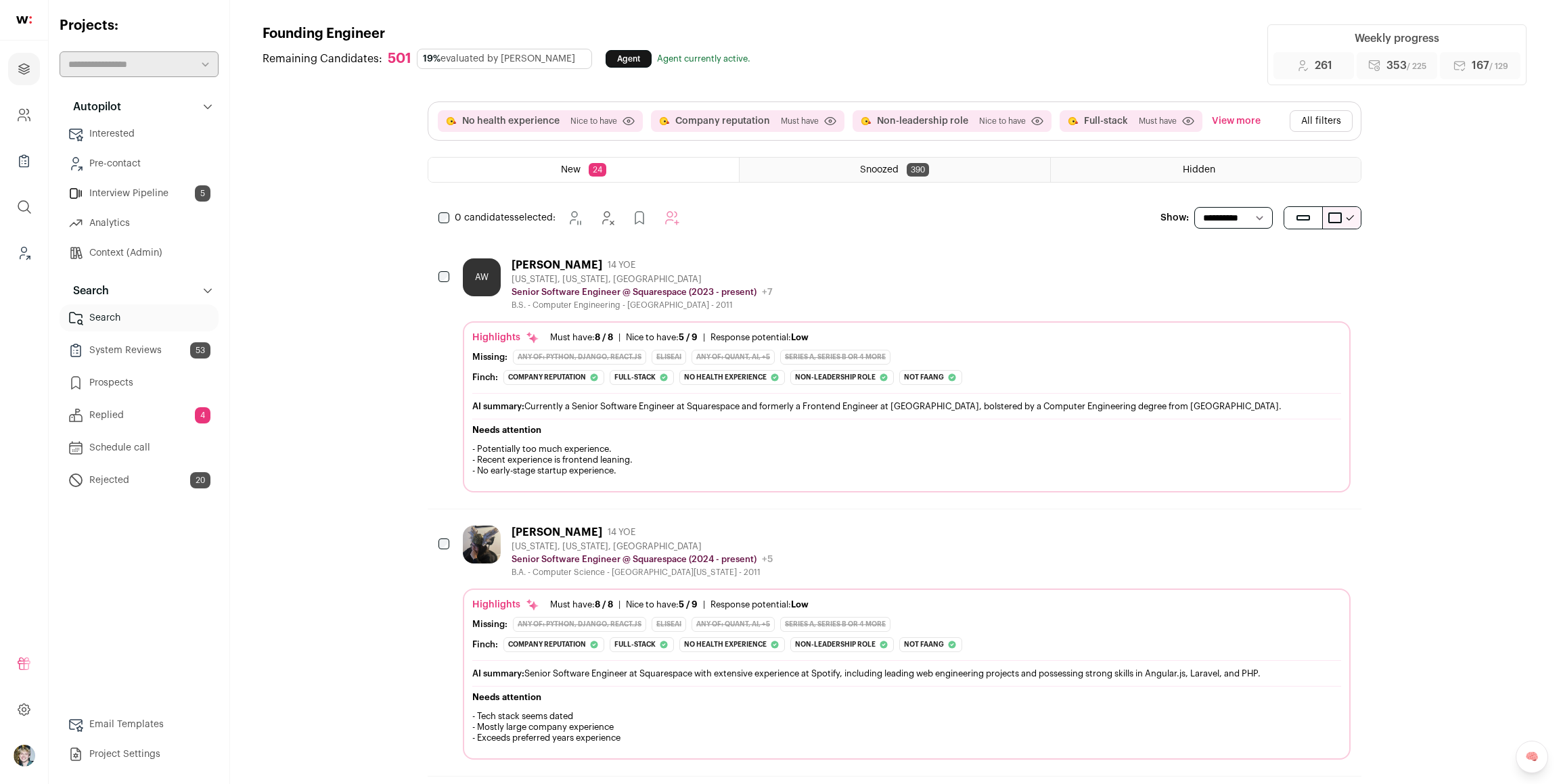
click at [16, 756] on img "Open dropdown" at bounding box center [24, 755] width 22 height 22
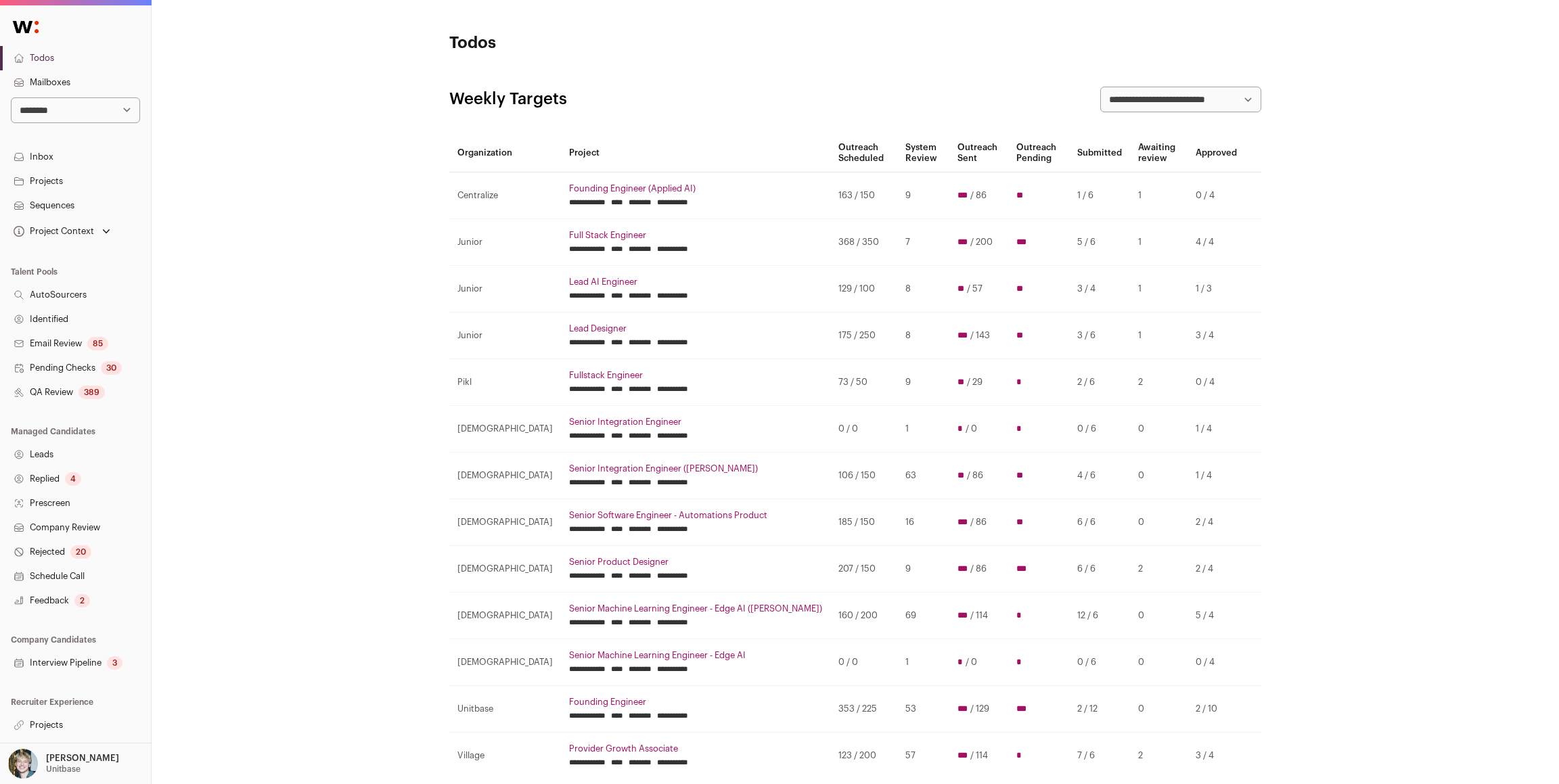
click at [77, 186] on link "Projects" at bounding box center [75, 181] width 151 height 24
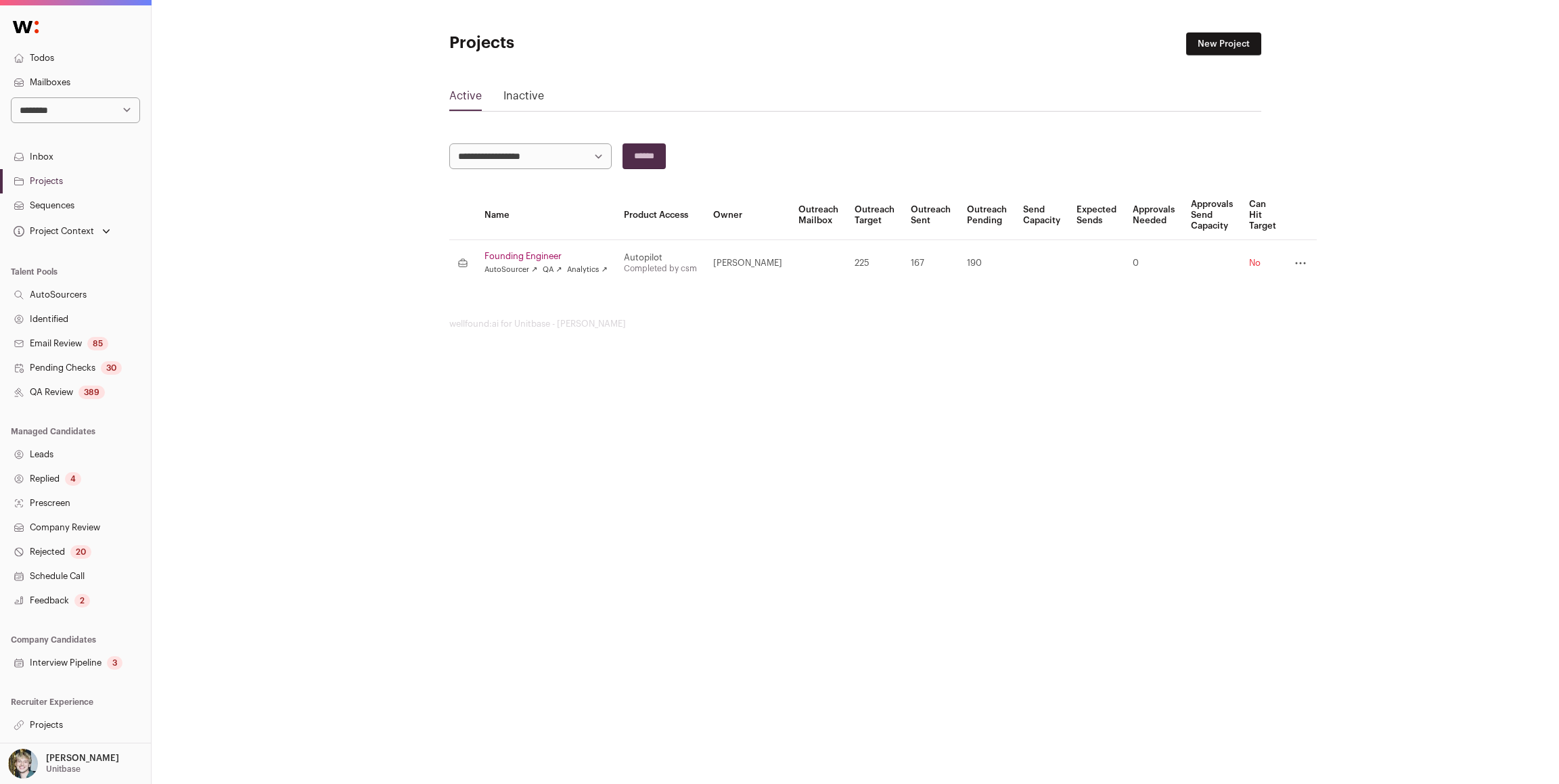
click at [1227, 44] on link "New Project" at bounding box center [1223, 44] width 75 height 23
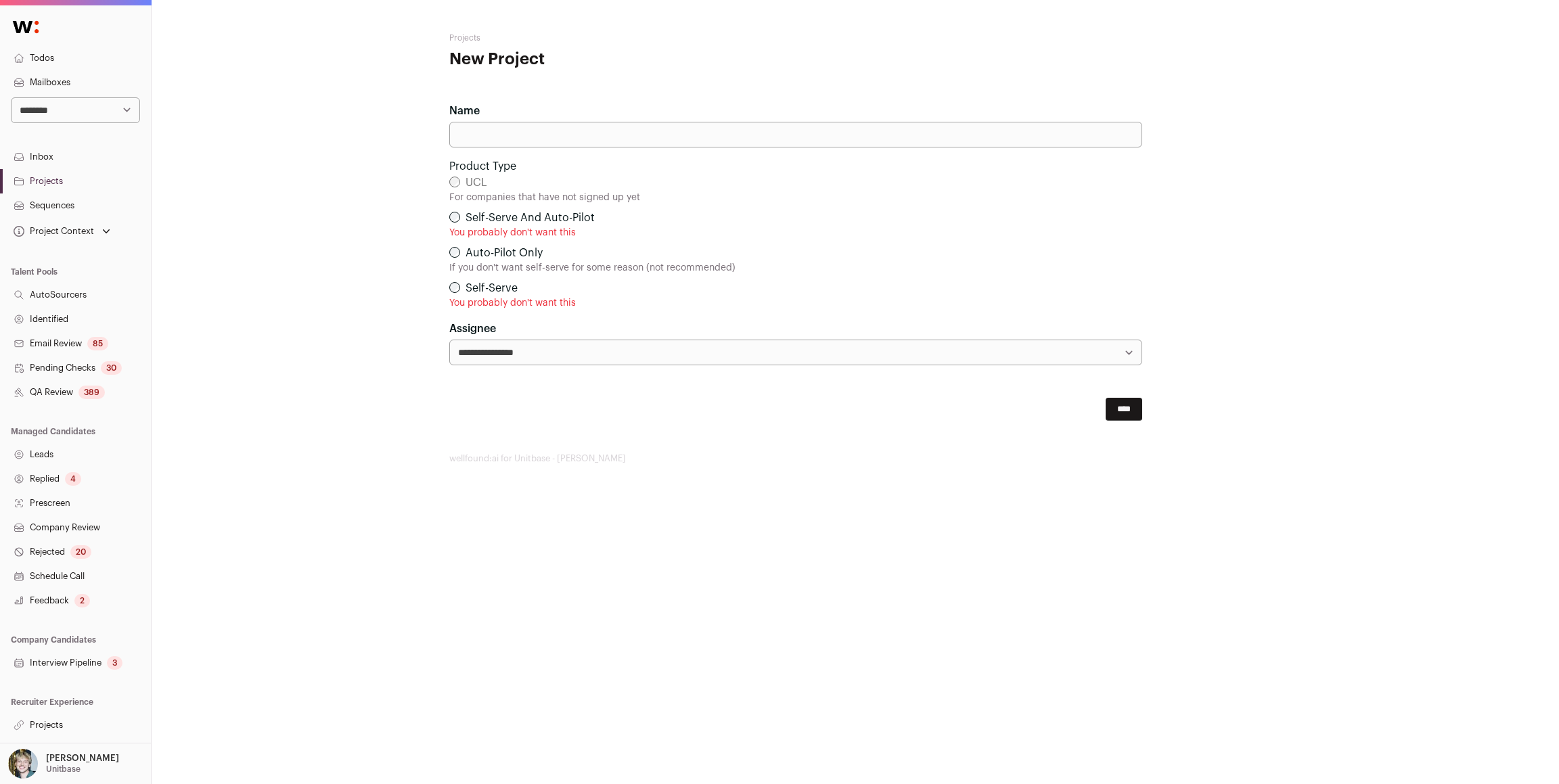
click at [552, 144] on input "Name" at bounding box center [796, 135] width 693 height 26
type input "**********"
click at [1115, 401] on input "****" at bounding box center [1123, 409] width 36 height 23
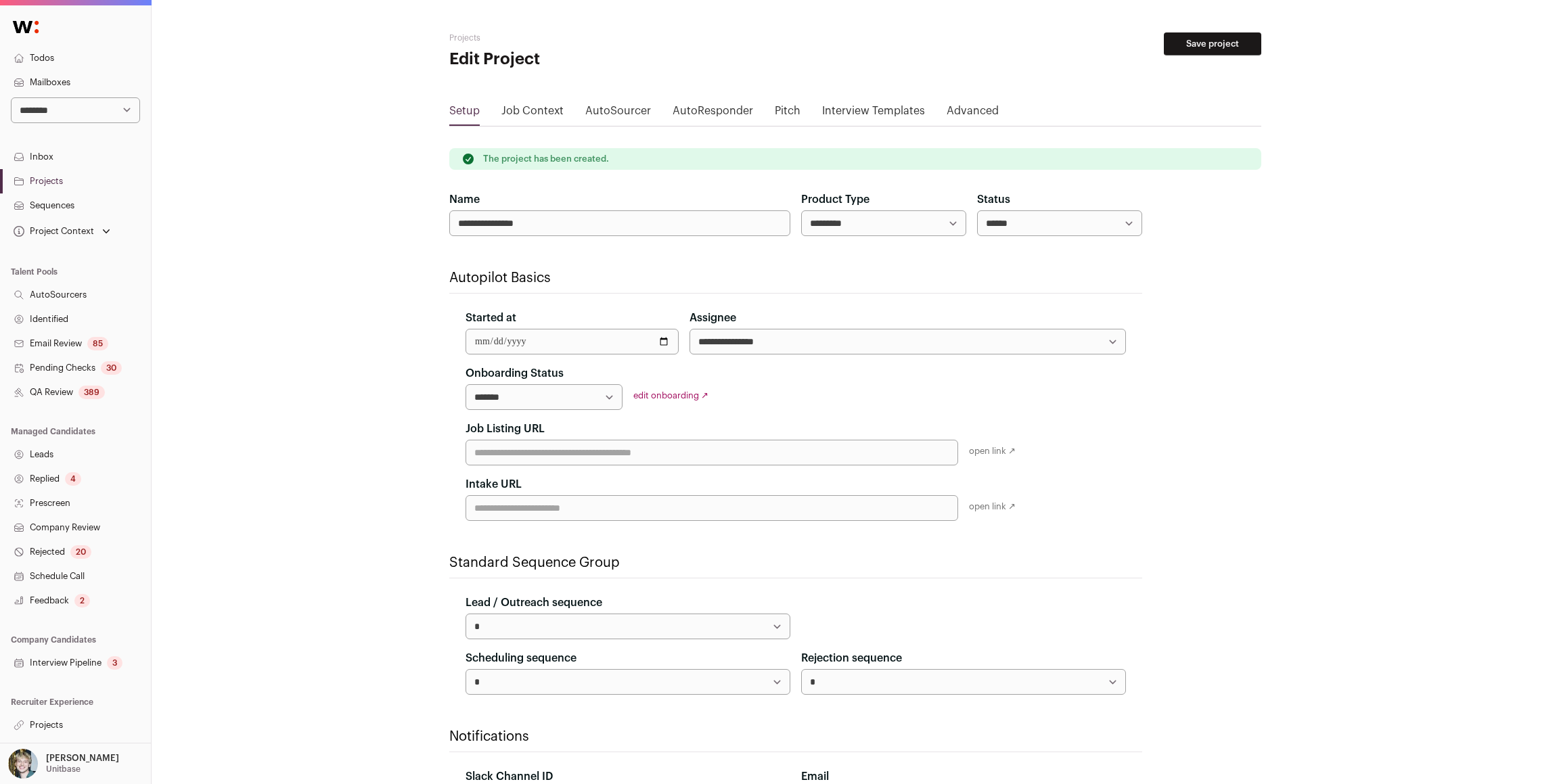
click at [947, 111] on link "Advanced" at bounding box center [972, 113] width 52 height 22
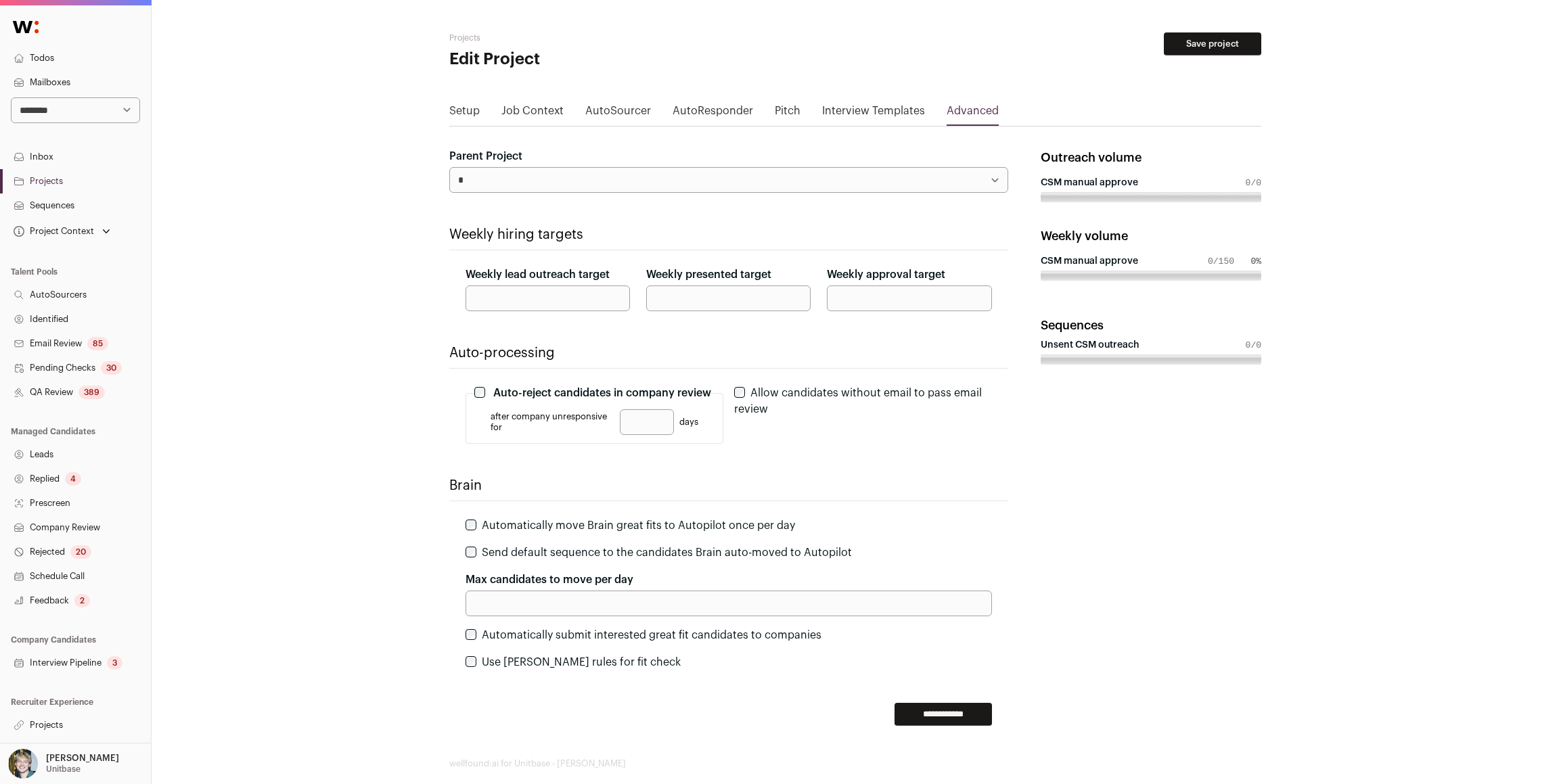
click at [476, 110] on link "Setup" at bounding box center [465, 113] width 31 height 22
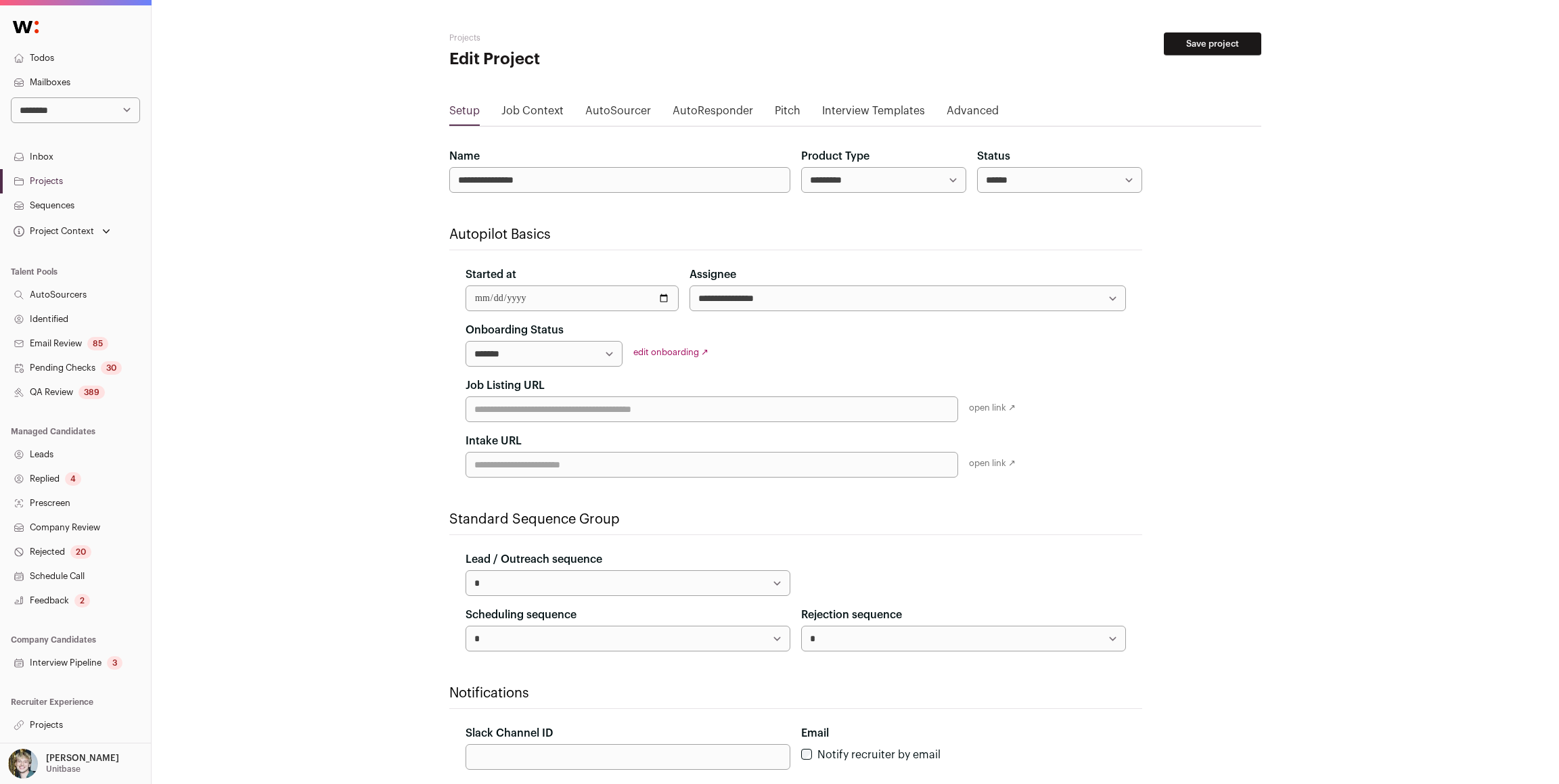
click at [571, 350] on select "**********" at bounding box center [544, 354] width 157 height 26
click at [959, 115] on link "Advanced" at bounding box center [972, 111] width 52 height 22
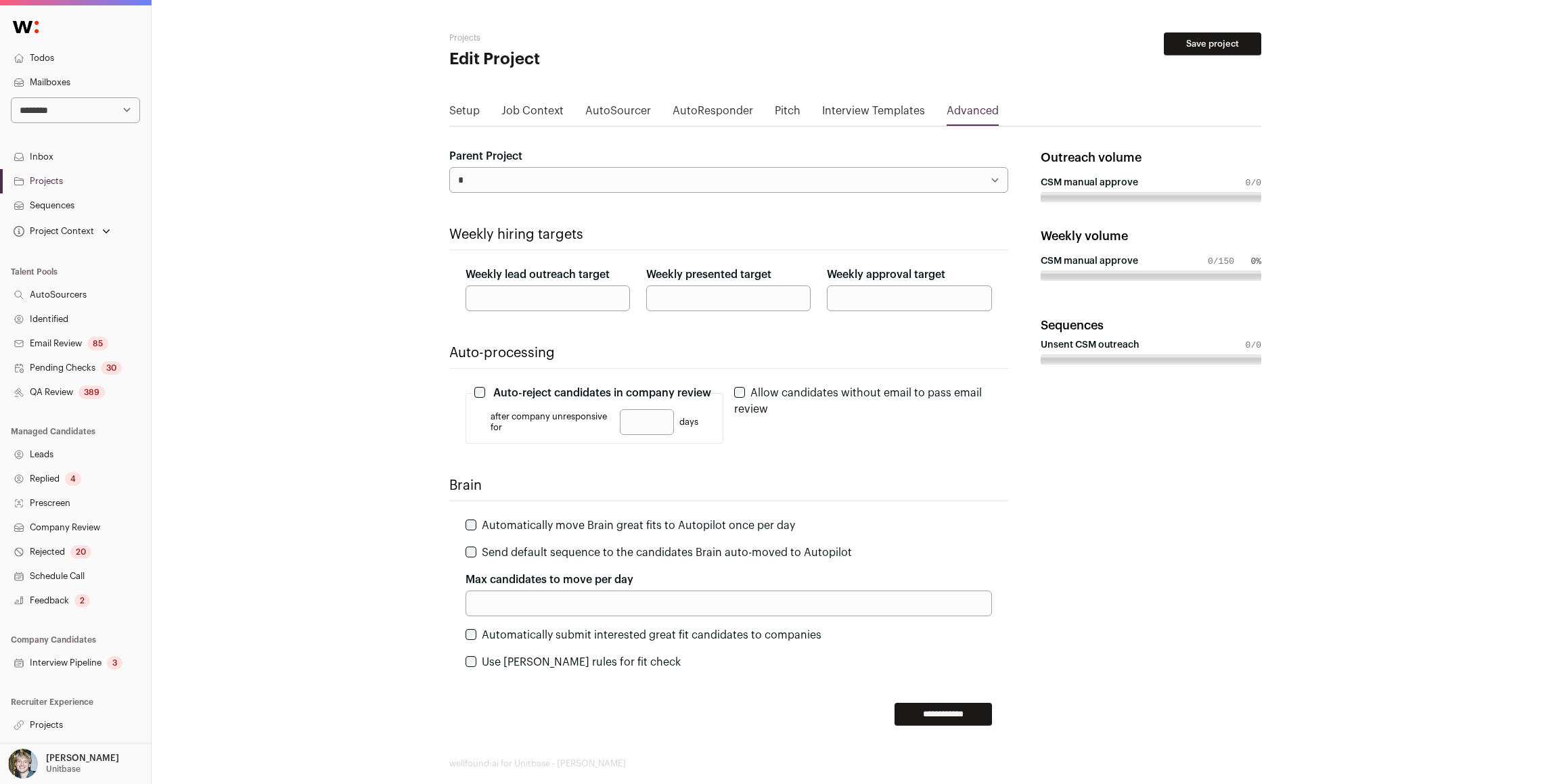
click at [578, 307] on input "***" at bounding box center [548, 298] width 165 height 26
type input "*"
click at [686, 300] on input "*" at bounding box center [729, 298] width 165 height 26
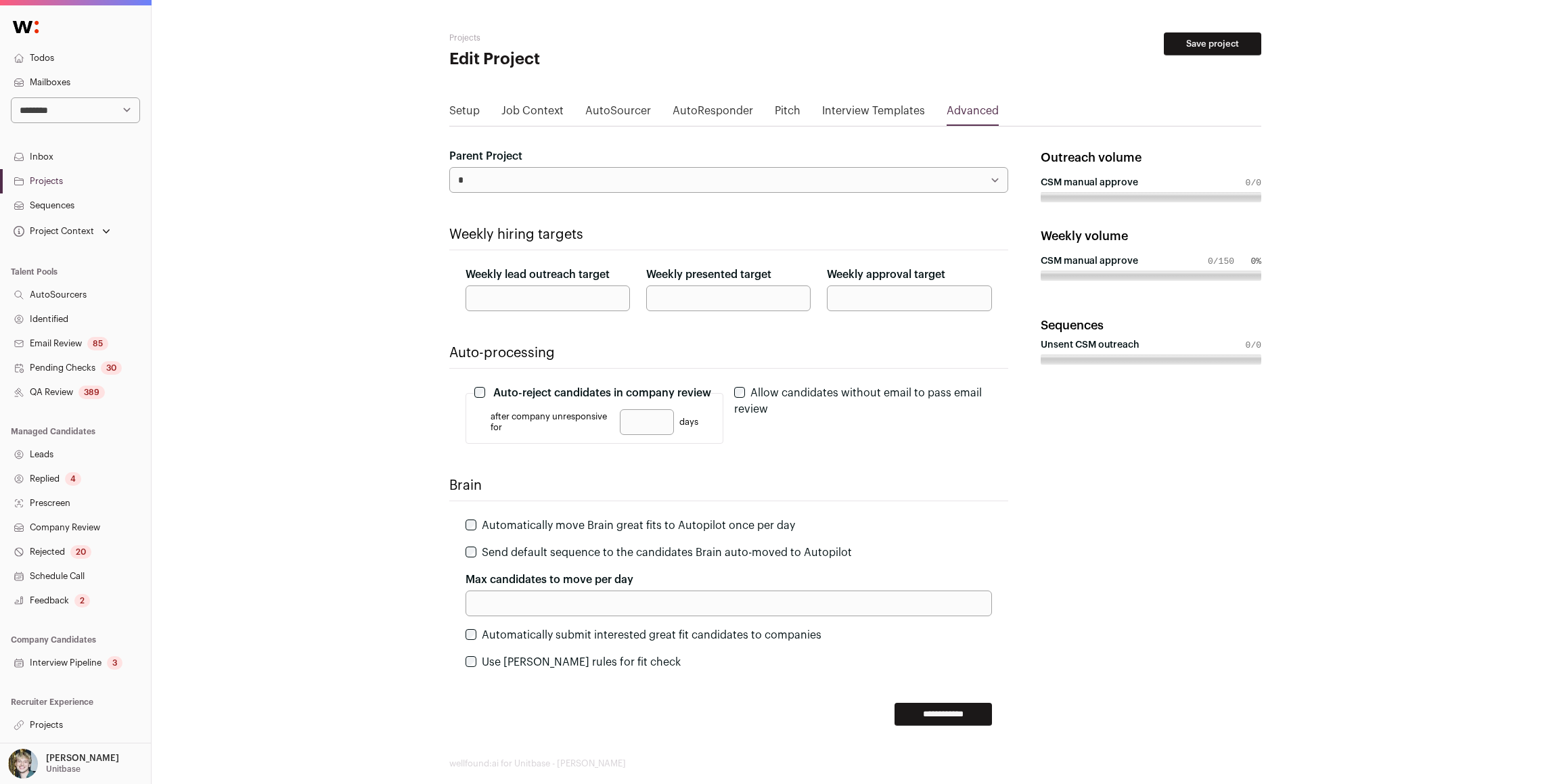
click at [686, 300] on input "*" at bounding box center [729, 298] width 165 height 26
type input "*"
click at [856, 292] on input "*" at bounding box center [909, 298] width 165 height 26
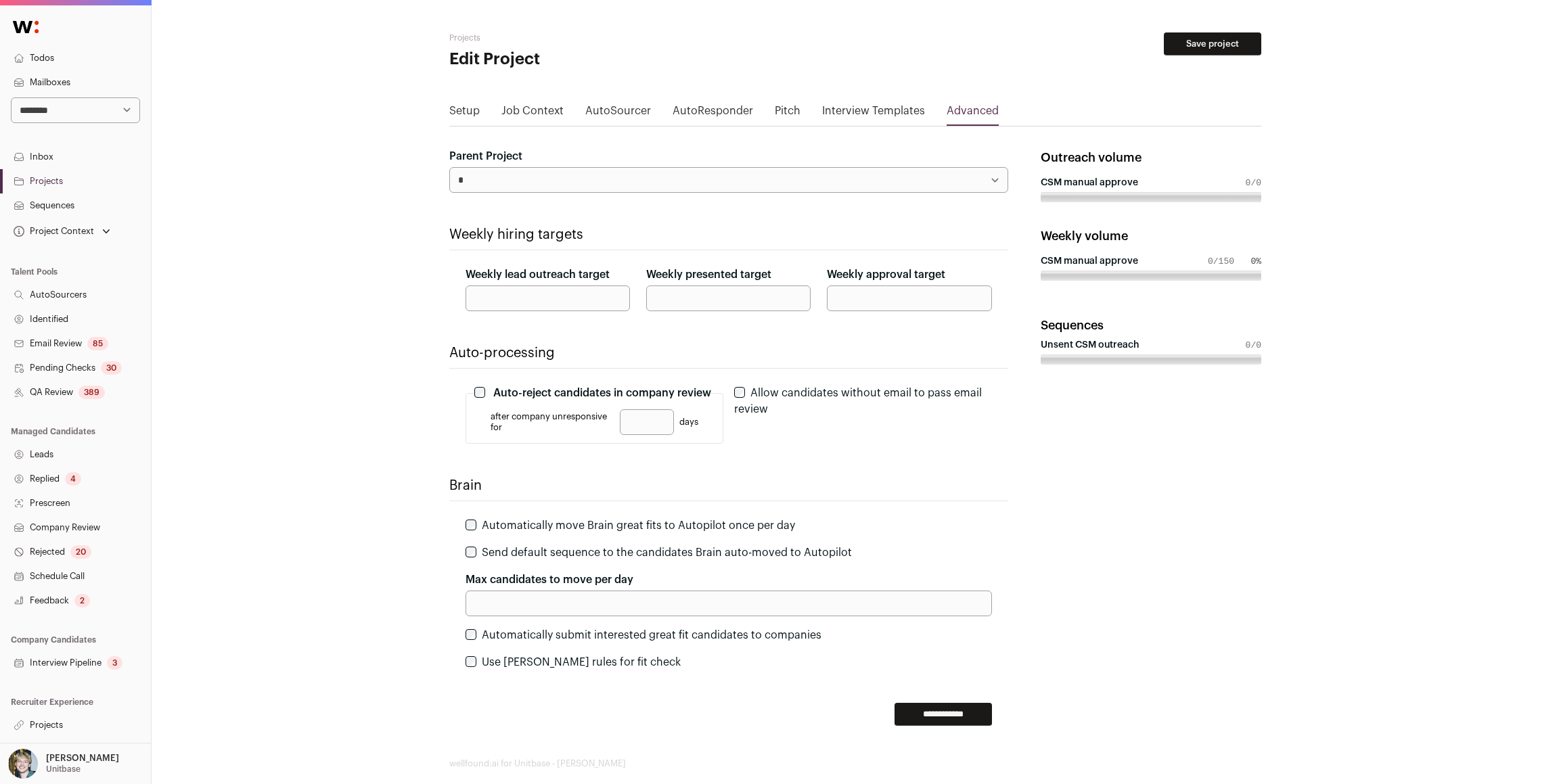
click at [842, 302] on input "**" at bounding box center [909, 298] width 165 height 26
type input "*"
click at [955, 710] on input "**********" at bounding box center [943, 714] width 98 height 23
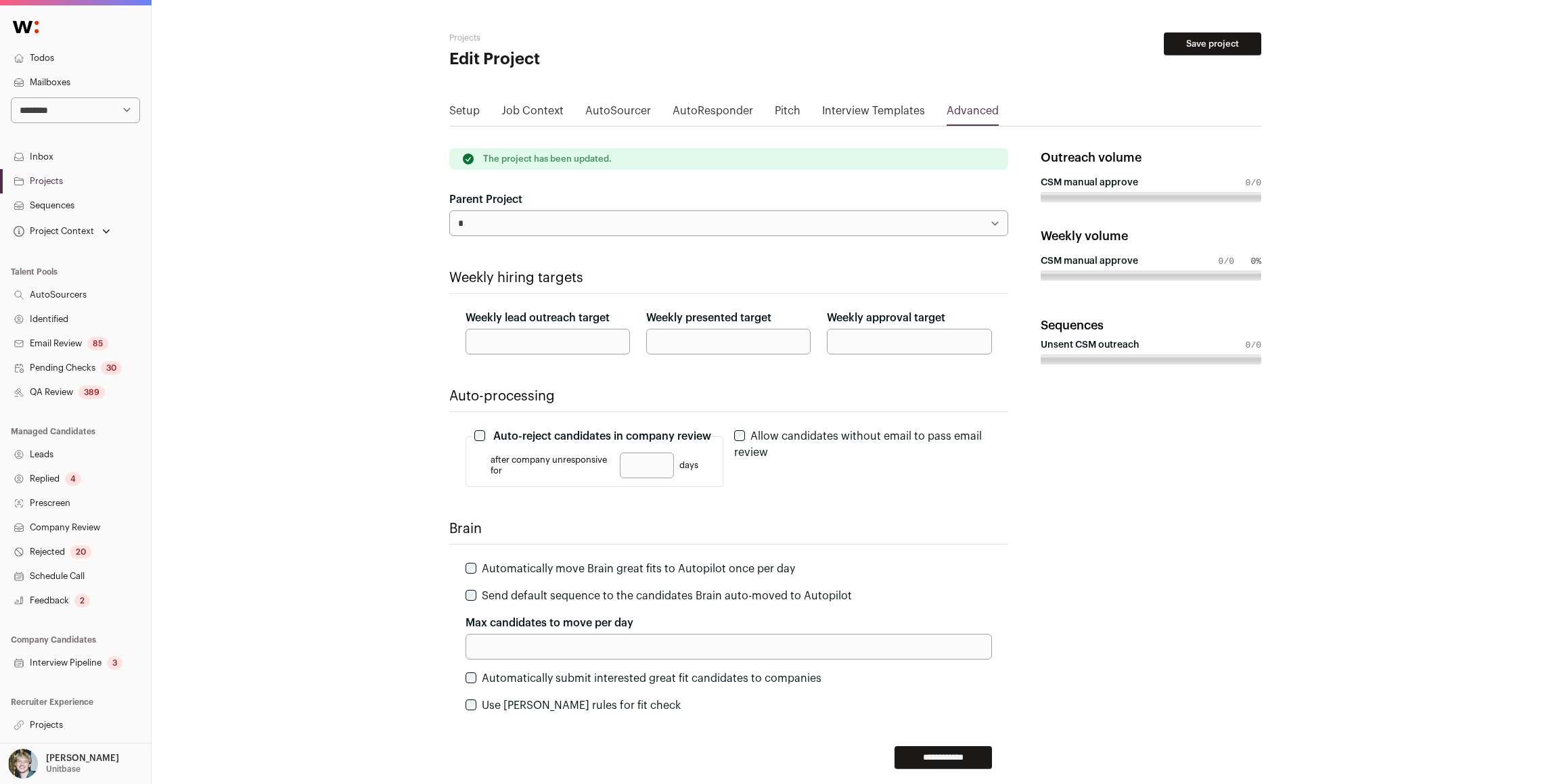
click at [468, 111] on link "Setup" at bounding box center [465, 113] width 31 height 22
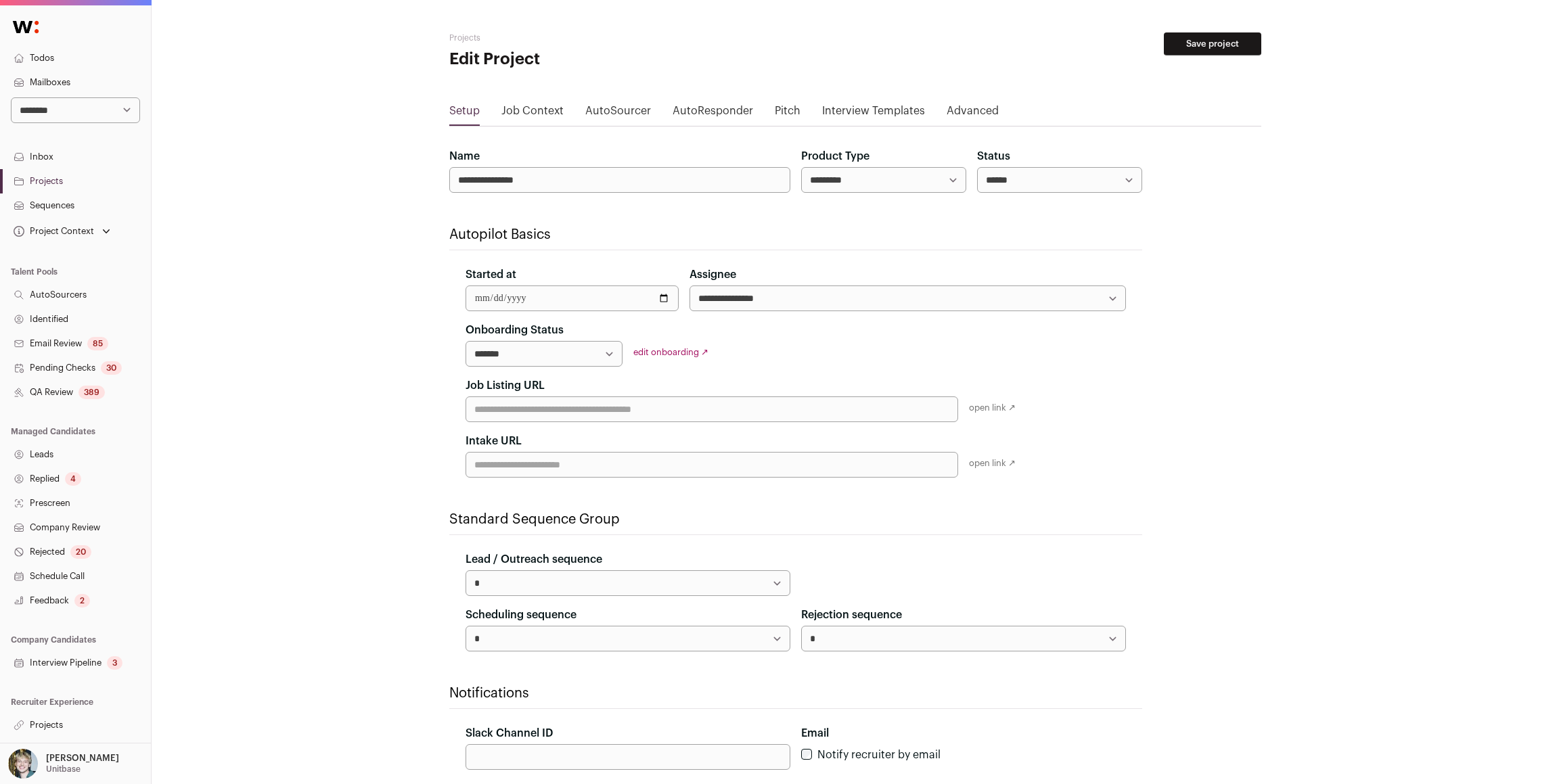
click at [606, 354] on select "**********" at bounding box center [544, 354] width 157 height 26
select select "**********"
click at [466, 341] on select "**********" at bounding box center [544, 354] width 157 height 26
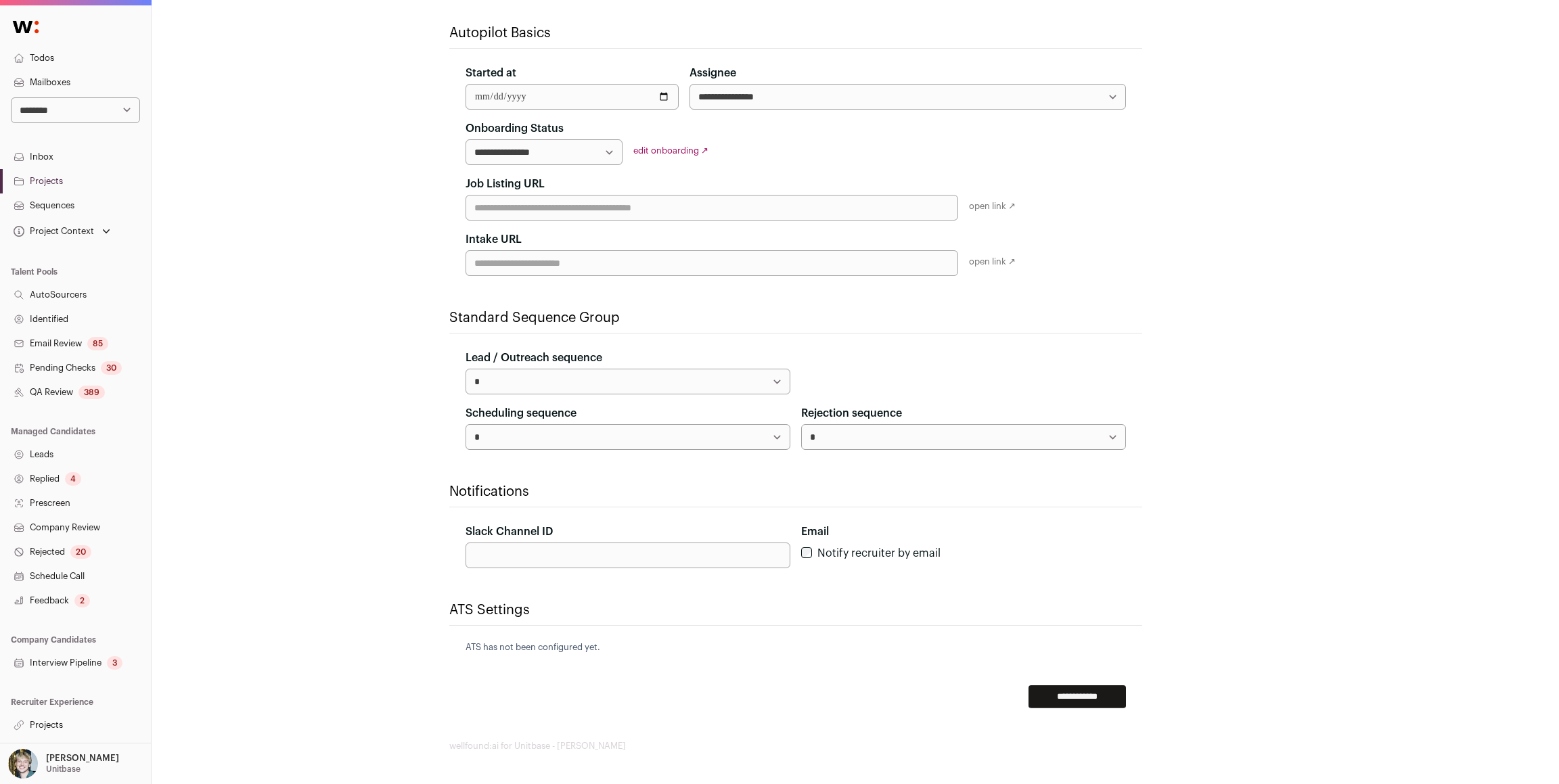
click at [1045, 703] on input "**********" at bounding box center [1077, 697] width 98 height 23
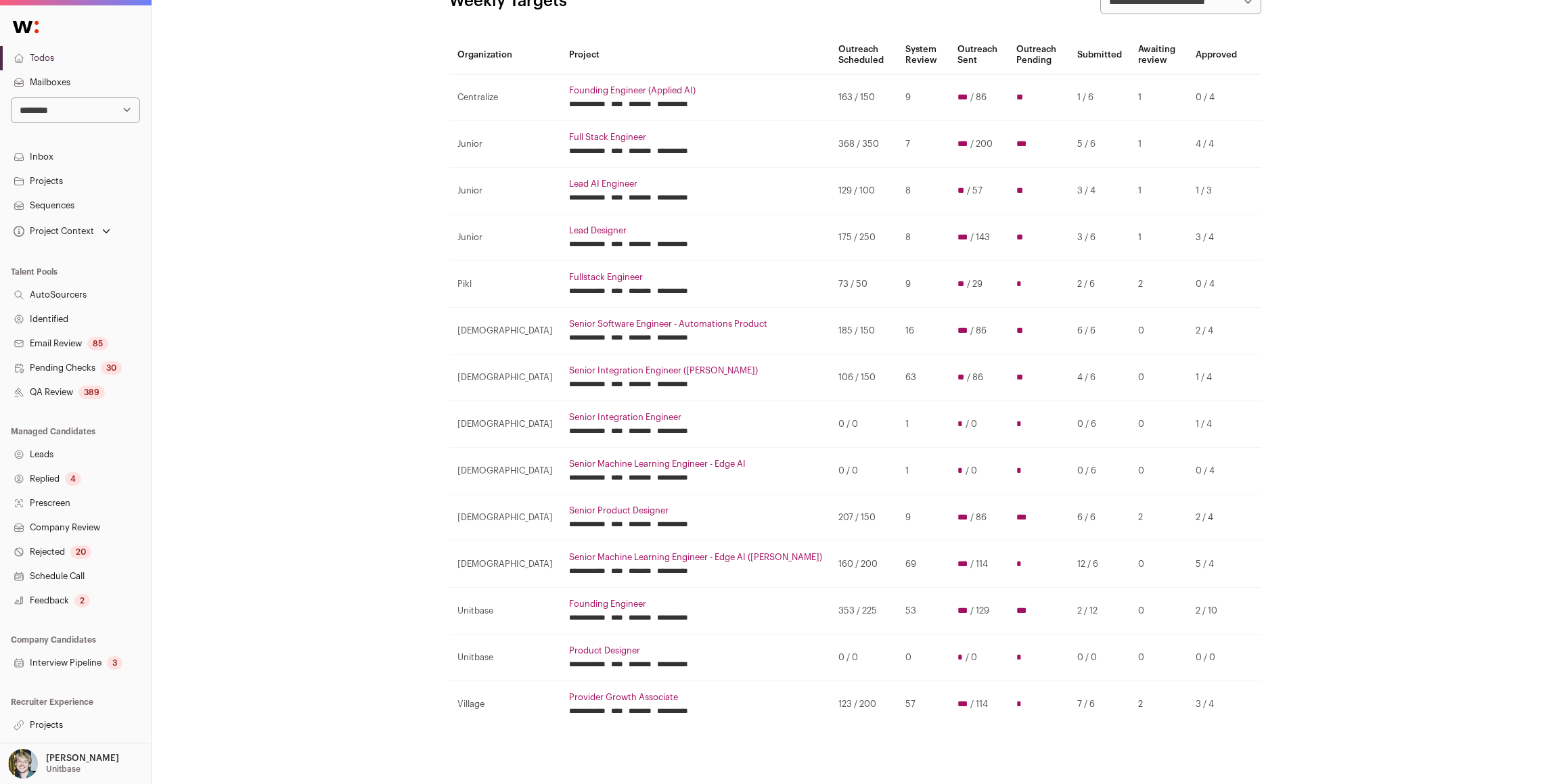
scroll to position [260, 0]
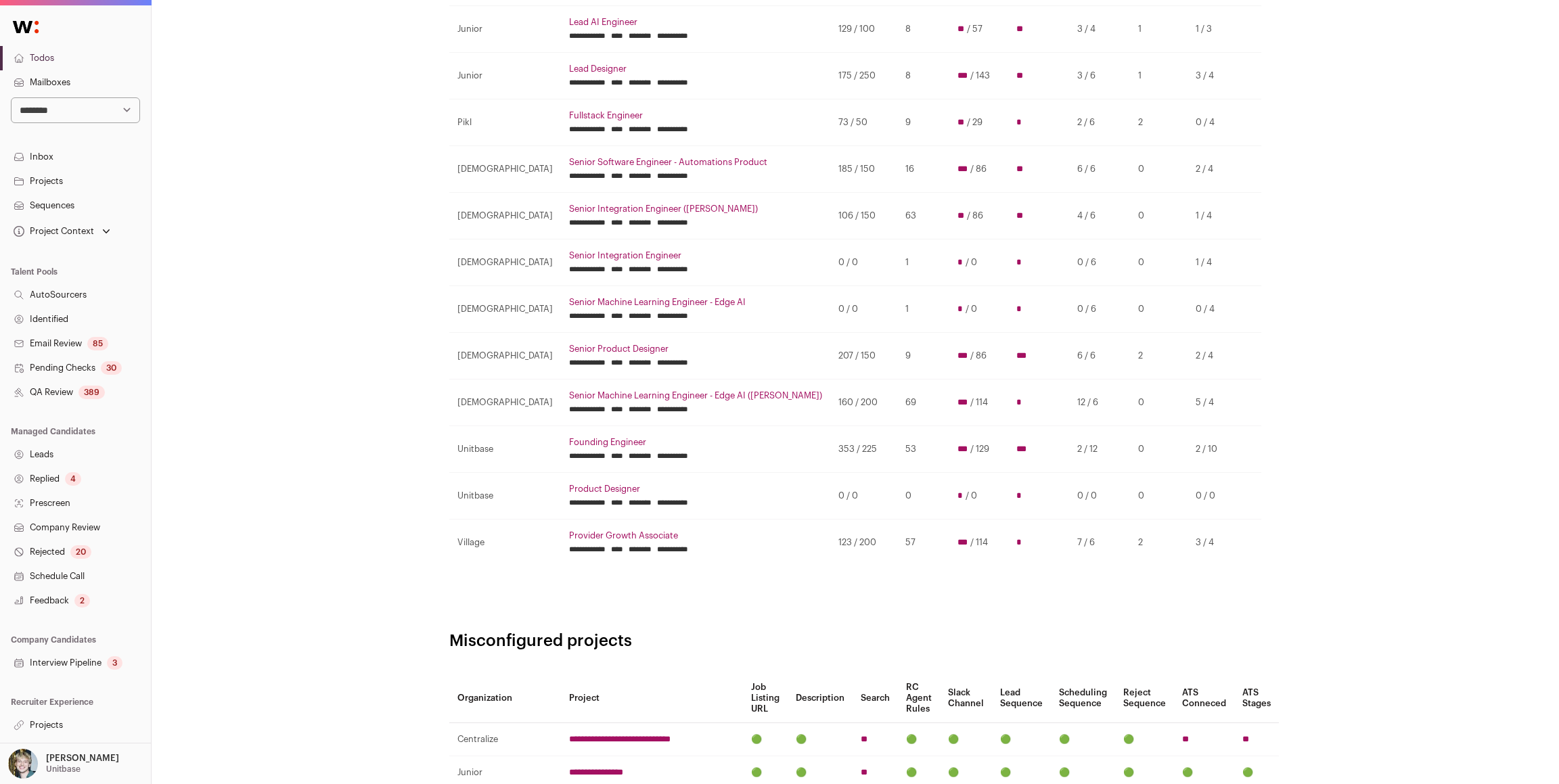
click at [629, 501] on input "********" at bounding box center [640, 502] width 23 height 10
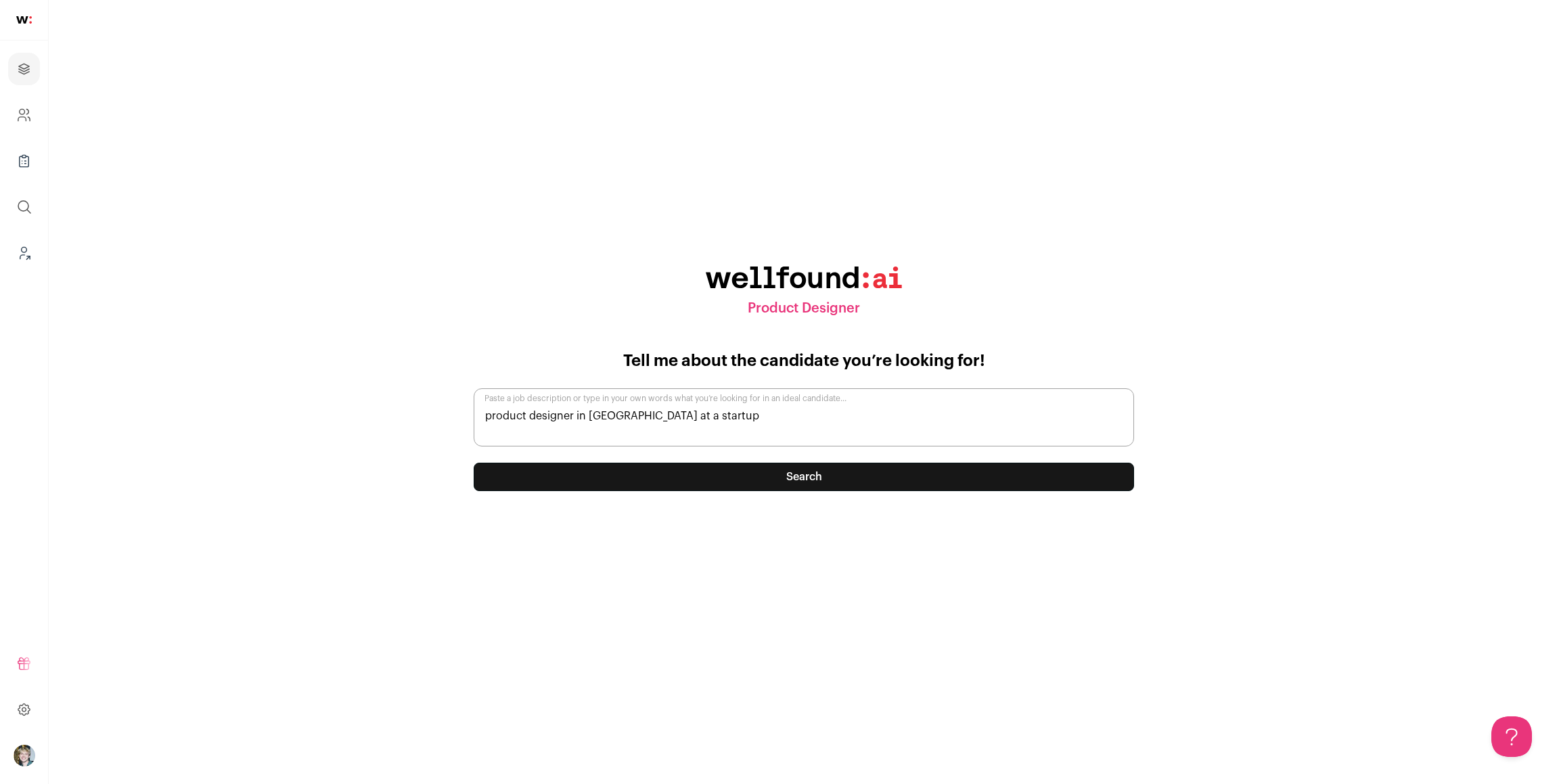
type textarea "product designer in NYC at a startup"
click at [654, 472] on button "Search" at bounding box center [804, 477] width 661 height 28
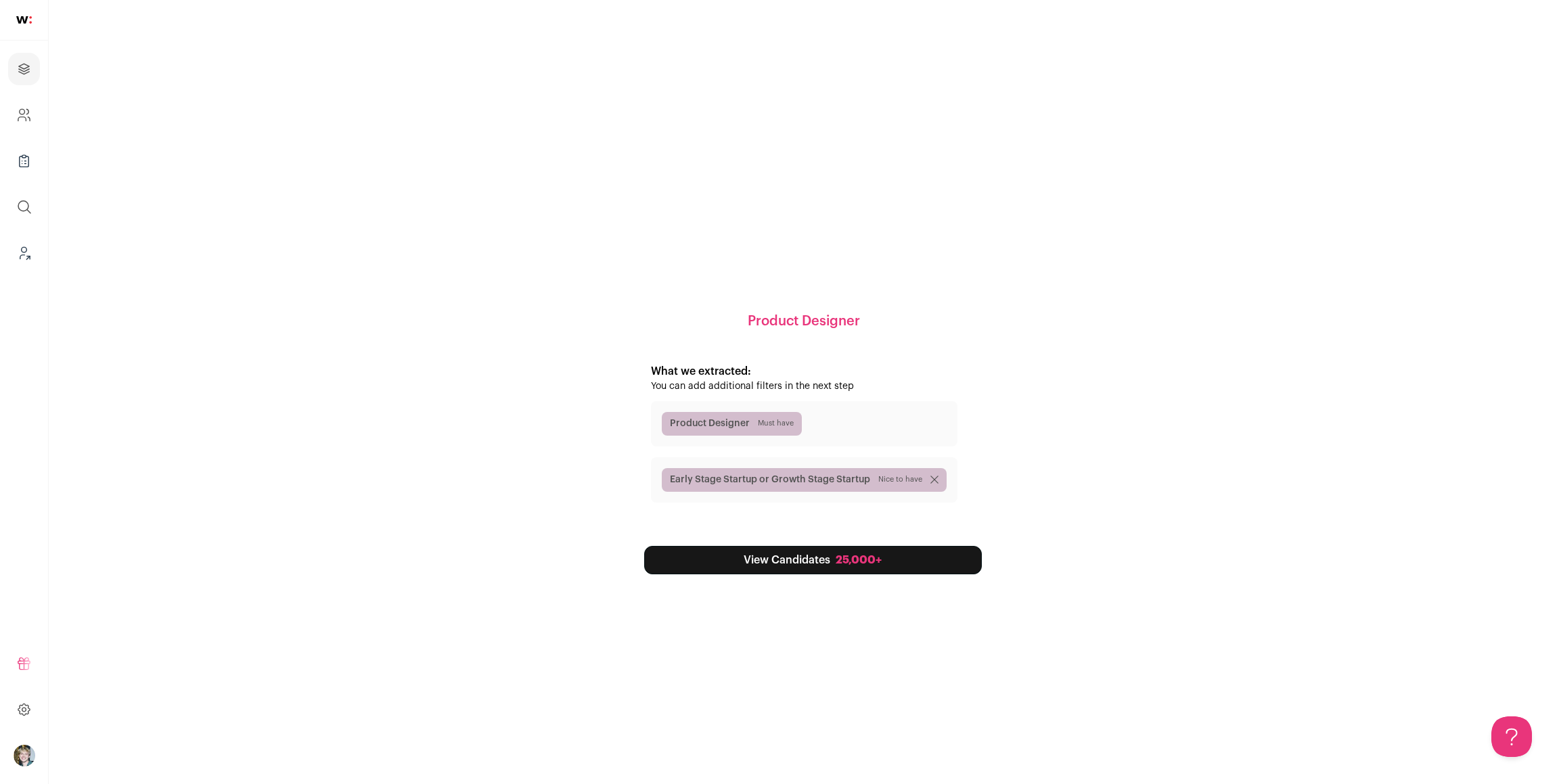
click at [711, 564] on link "View Candidates 25,000+" at bounding box center [813, 560] width 337 height 28
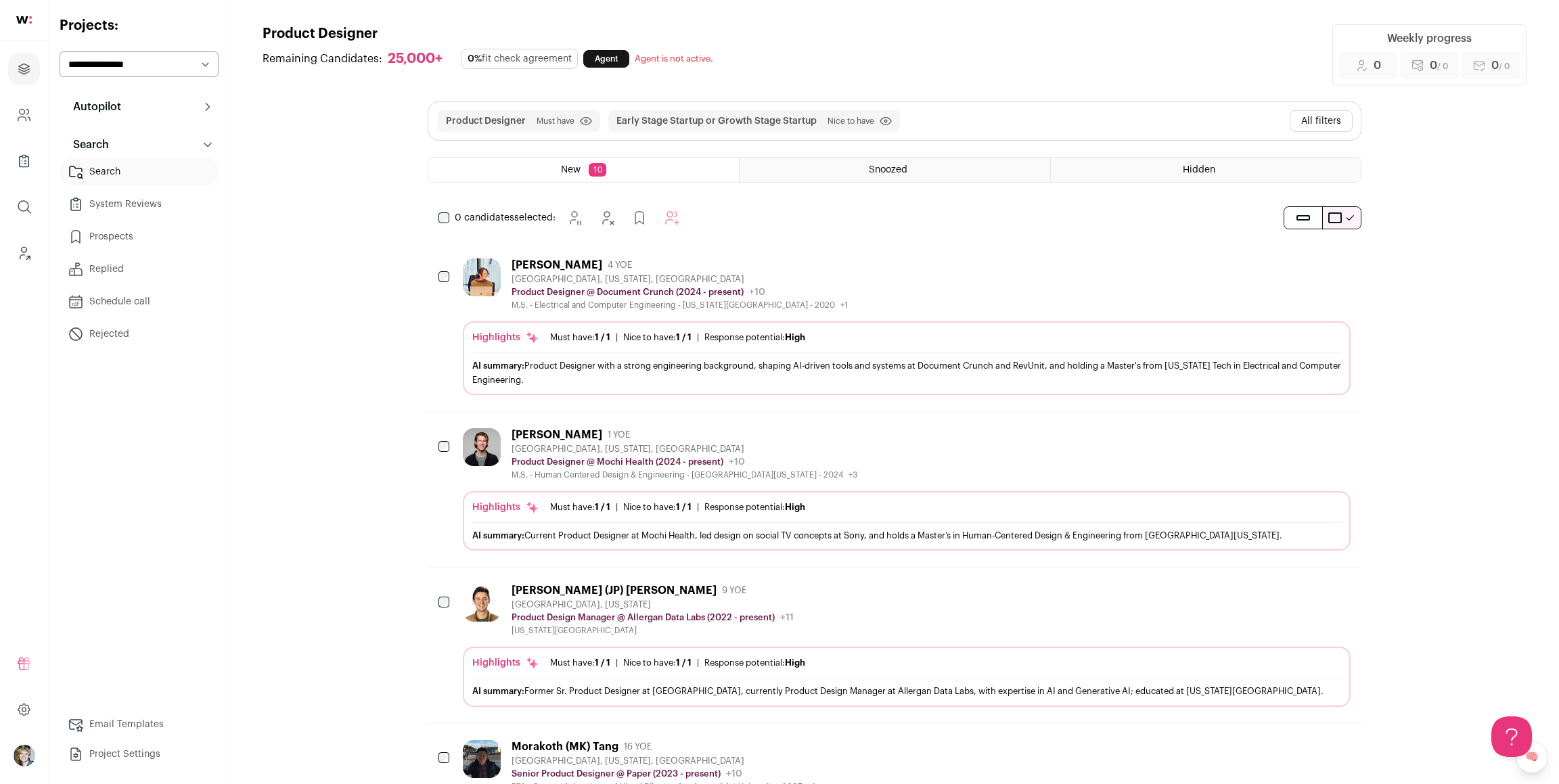
click at [835, 298] on div "Product Designer @ Document Crunch (2024 - present) Document Crunch Public / Pr…" at bounding box center [679, 292] width 336 height 14
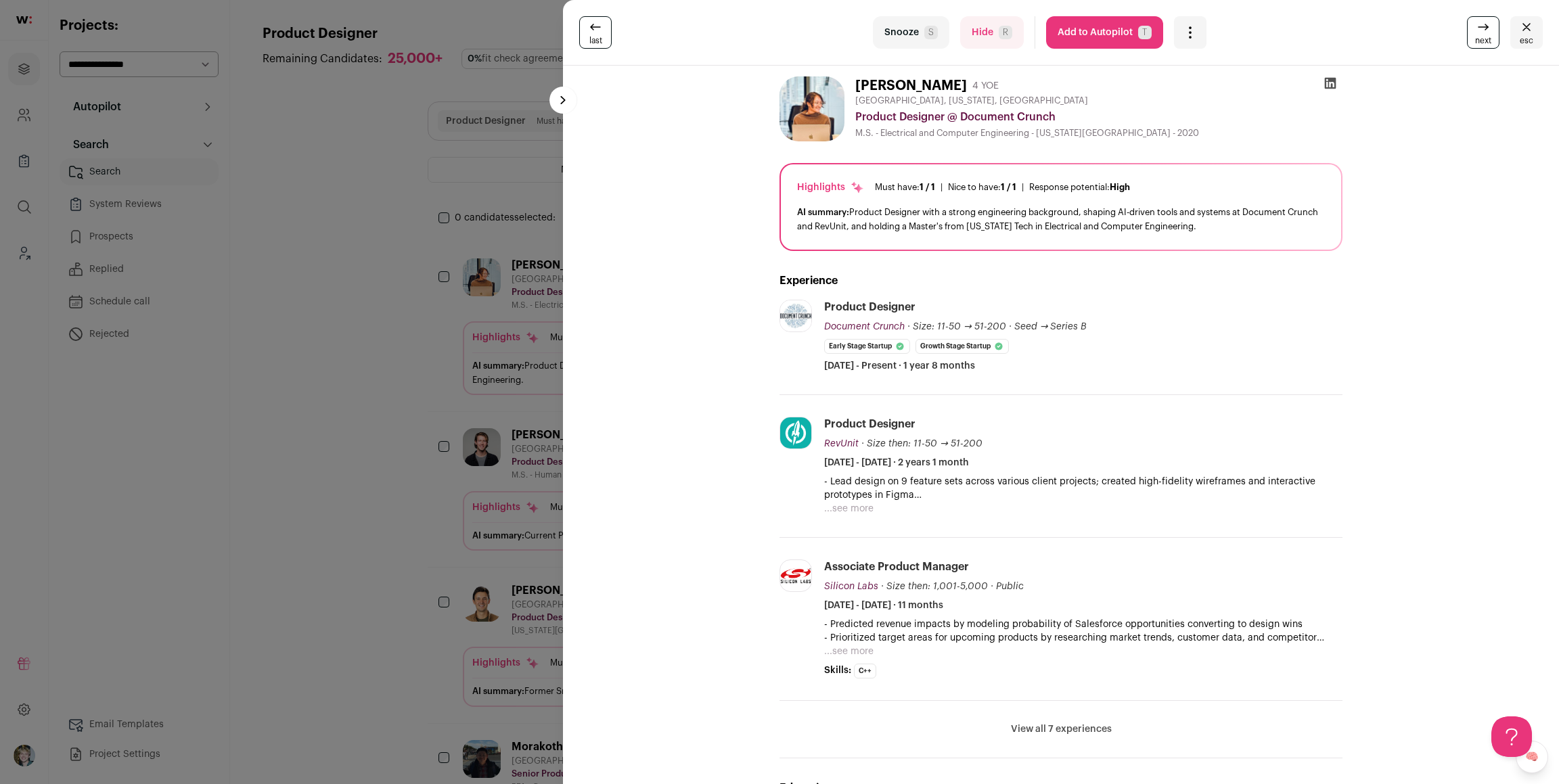
drag, startPoint x: 433, startPoint y: 336, endPoint x: 529, endPoint y: 320, distance: 97.3
click at [433, 336] on div "last Snooze S Hide R Add to Autopilot T More actions Report a Problem Report th…" at bounding box center [780, 392] width 1559 height 784
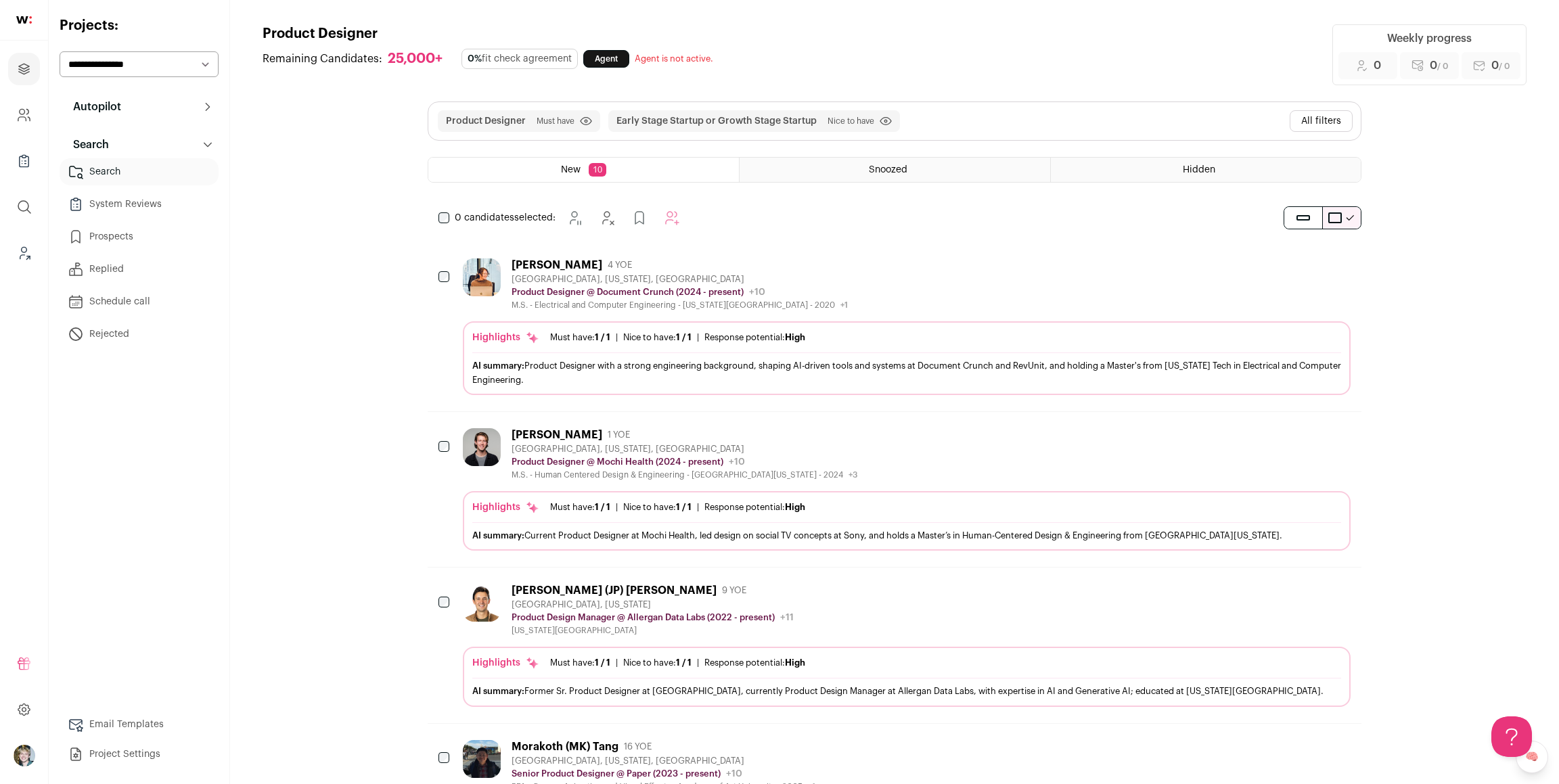
click at [1341, 119] on button "All filters" at bounding box center [1321, 121] width 63 height 22
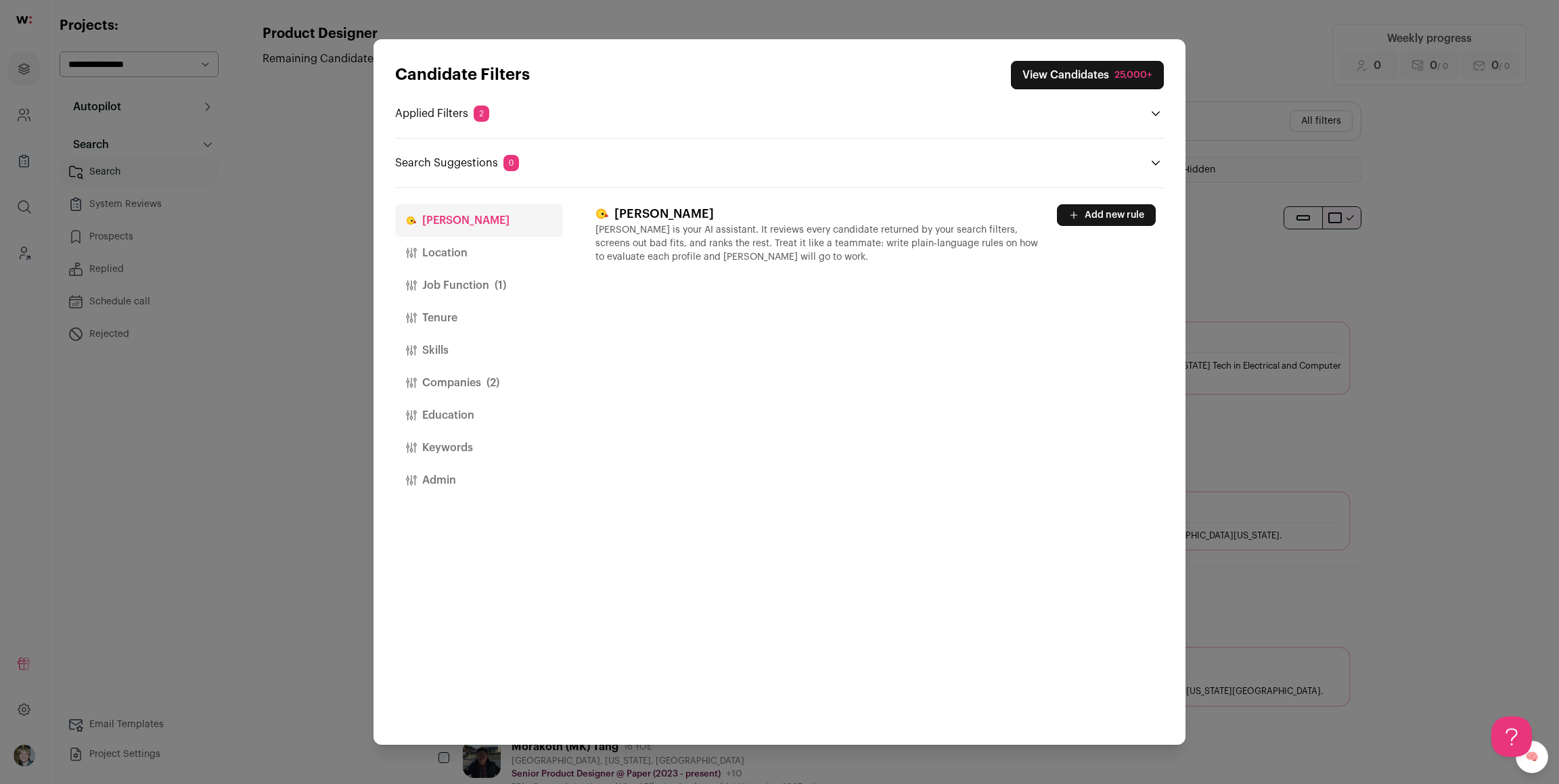
click at [433, 252] on button "Location" at bounding box center [479, 253] width 168 height 32
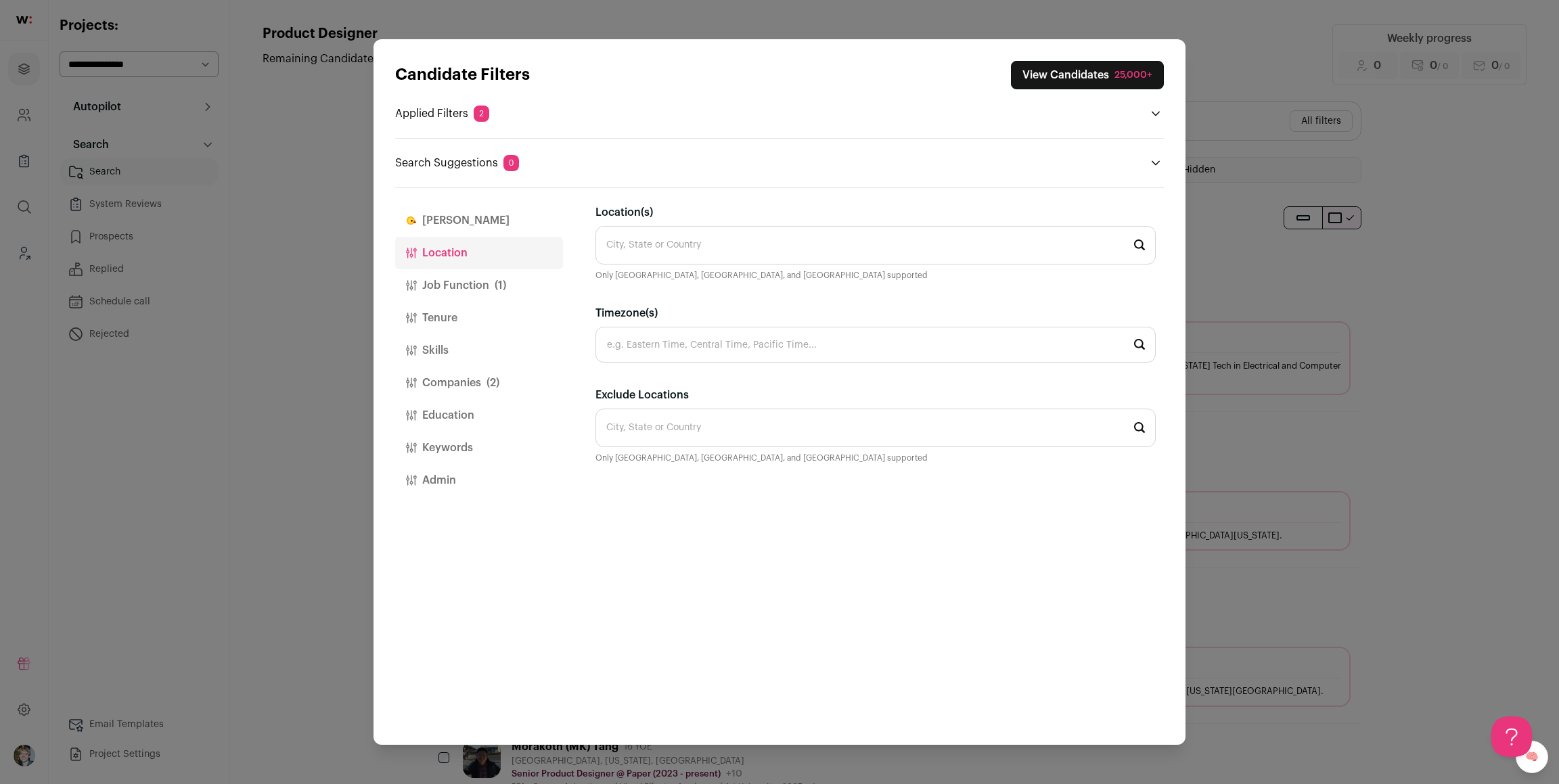
click at [657, 248] on input "Location(s)" at bounding box center [876, 245] width 560 height 39
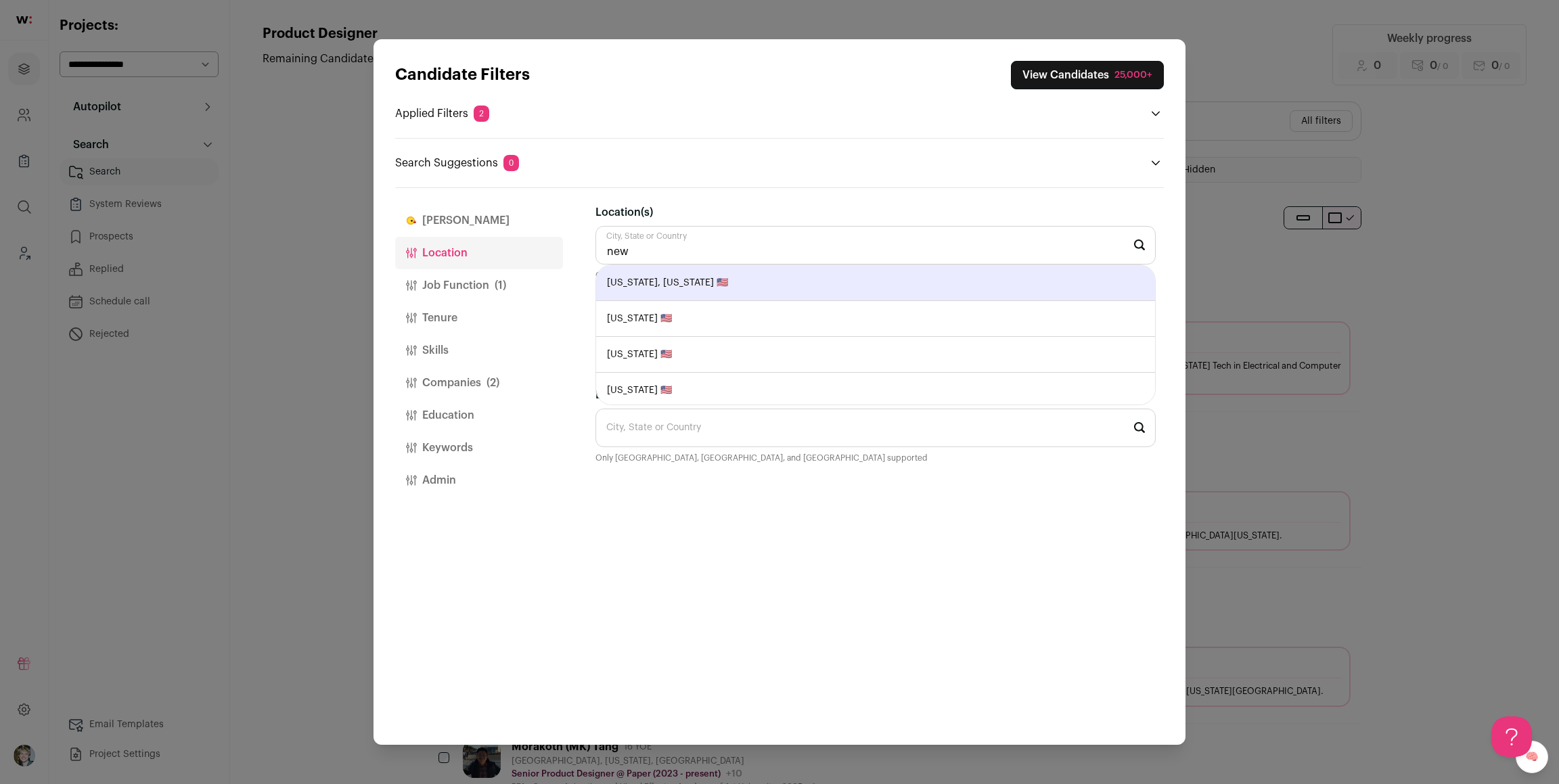
type input "New York, New York 🇺🇸"
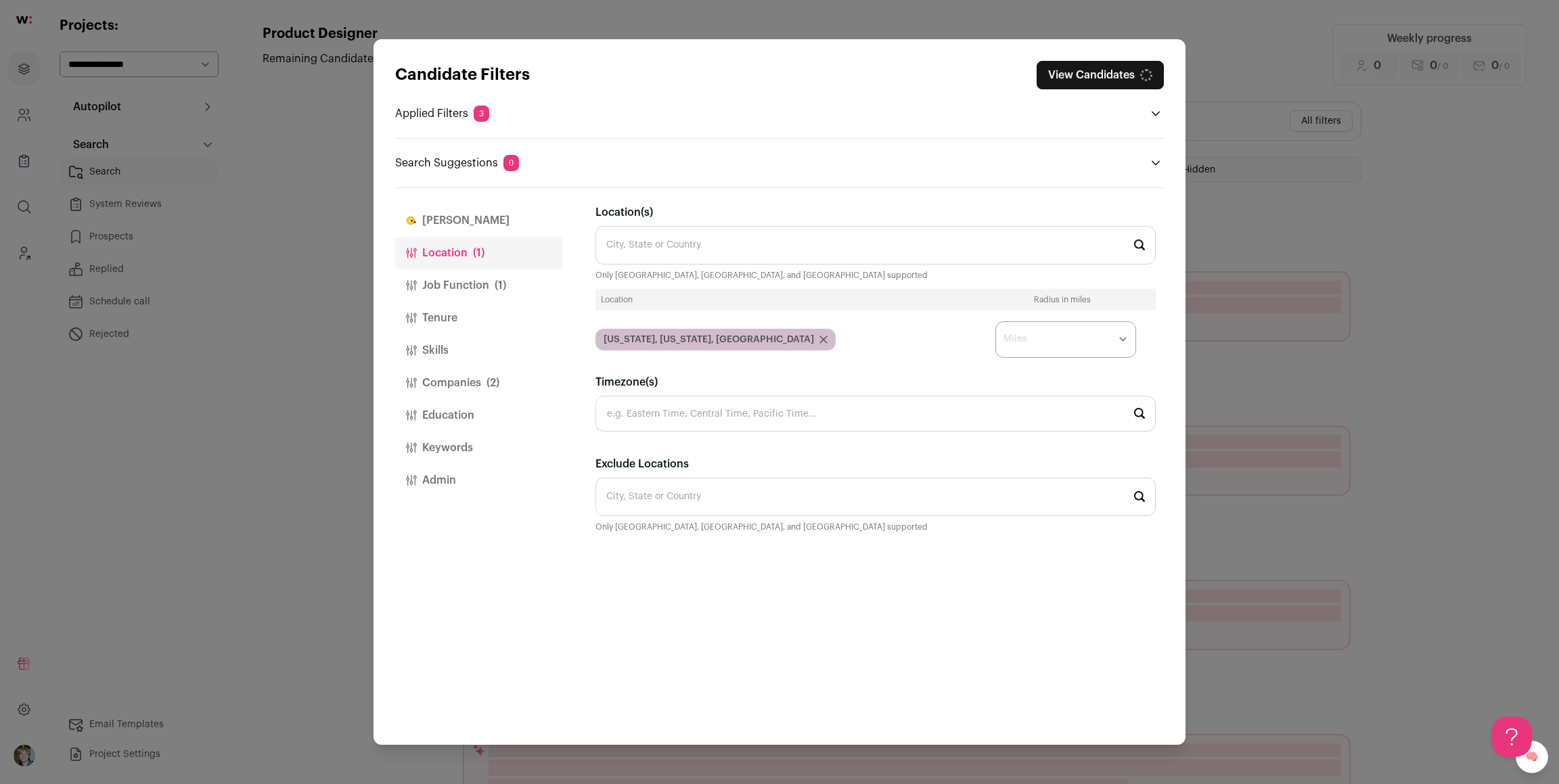
click at [521, 285] on button "Job Function (1)" at bounding box center [479, 286] width 168 height 32
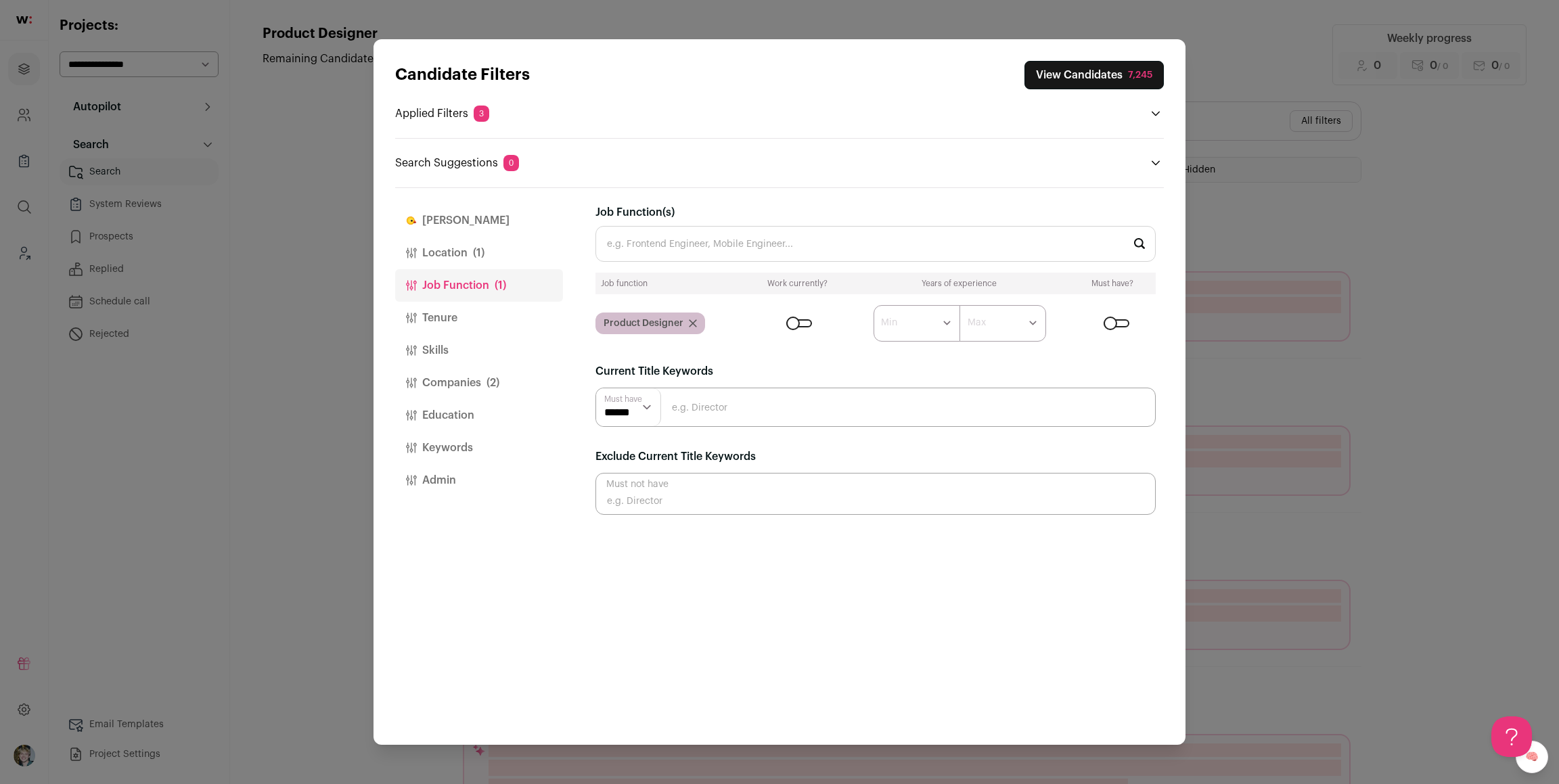
click at [765, 413] on input "Close modal via background" at bounding box center [876, 407] width 560 height 40
type input "d"
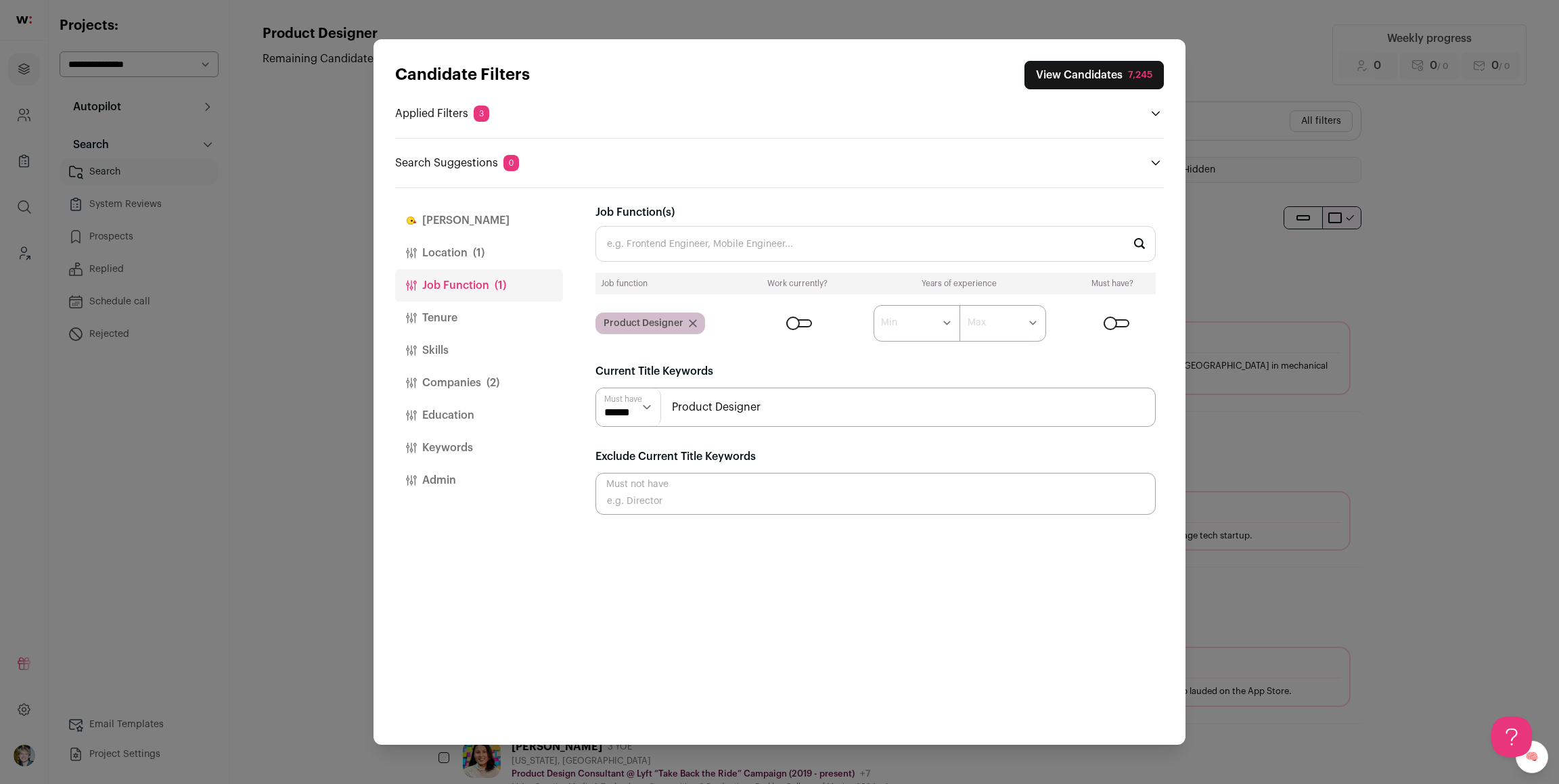
type input "Product Designer"
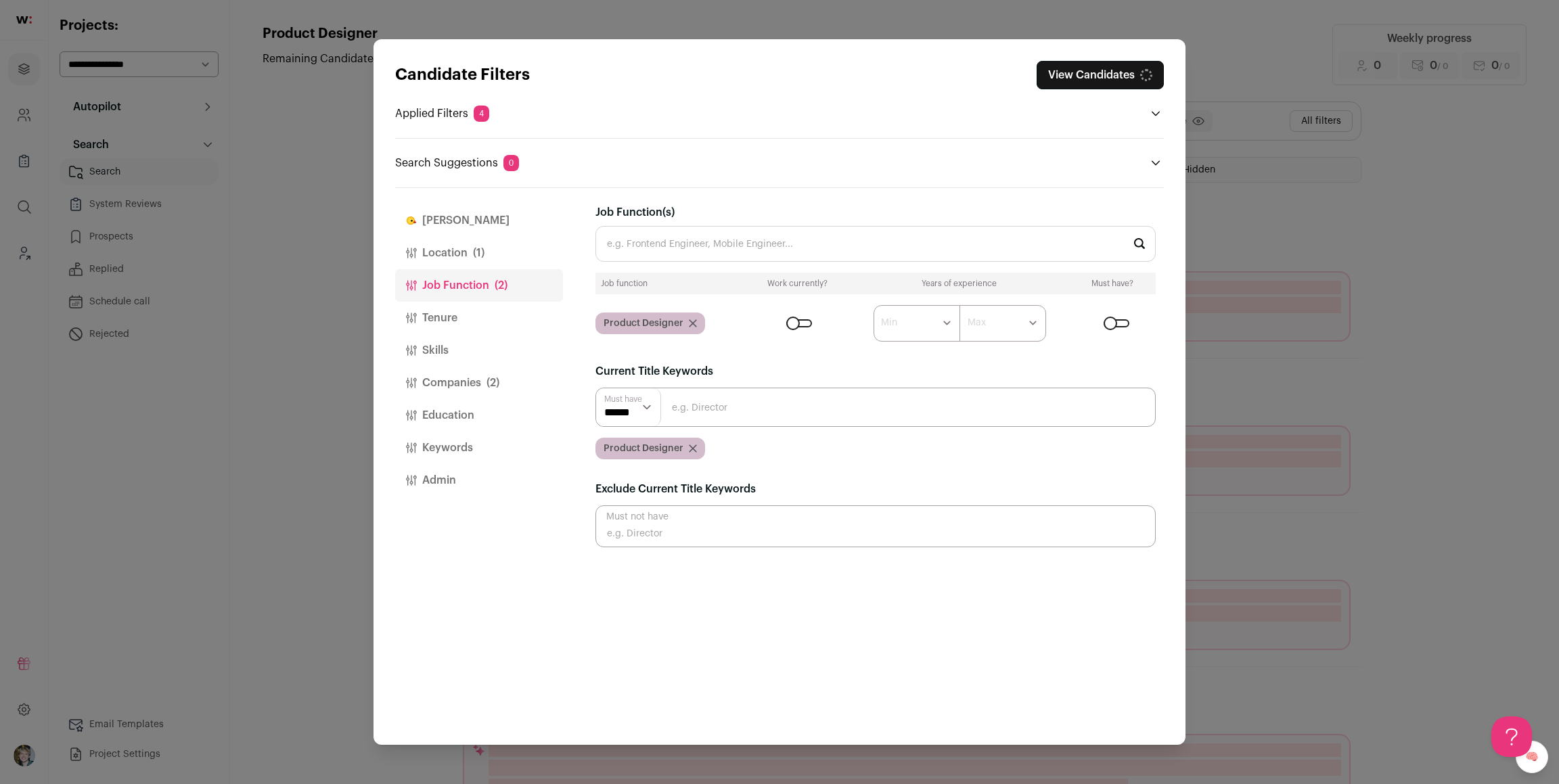
click at [471, 316] on button "Tenure" at bounding box center [479, 318] width 168 height 32
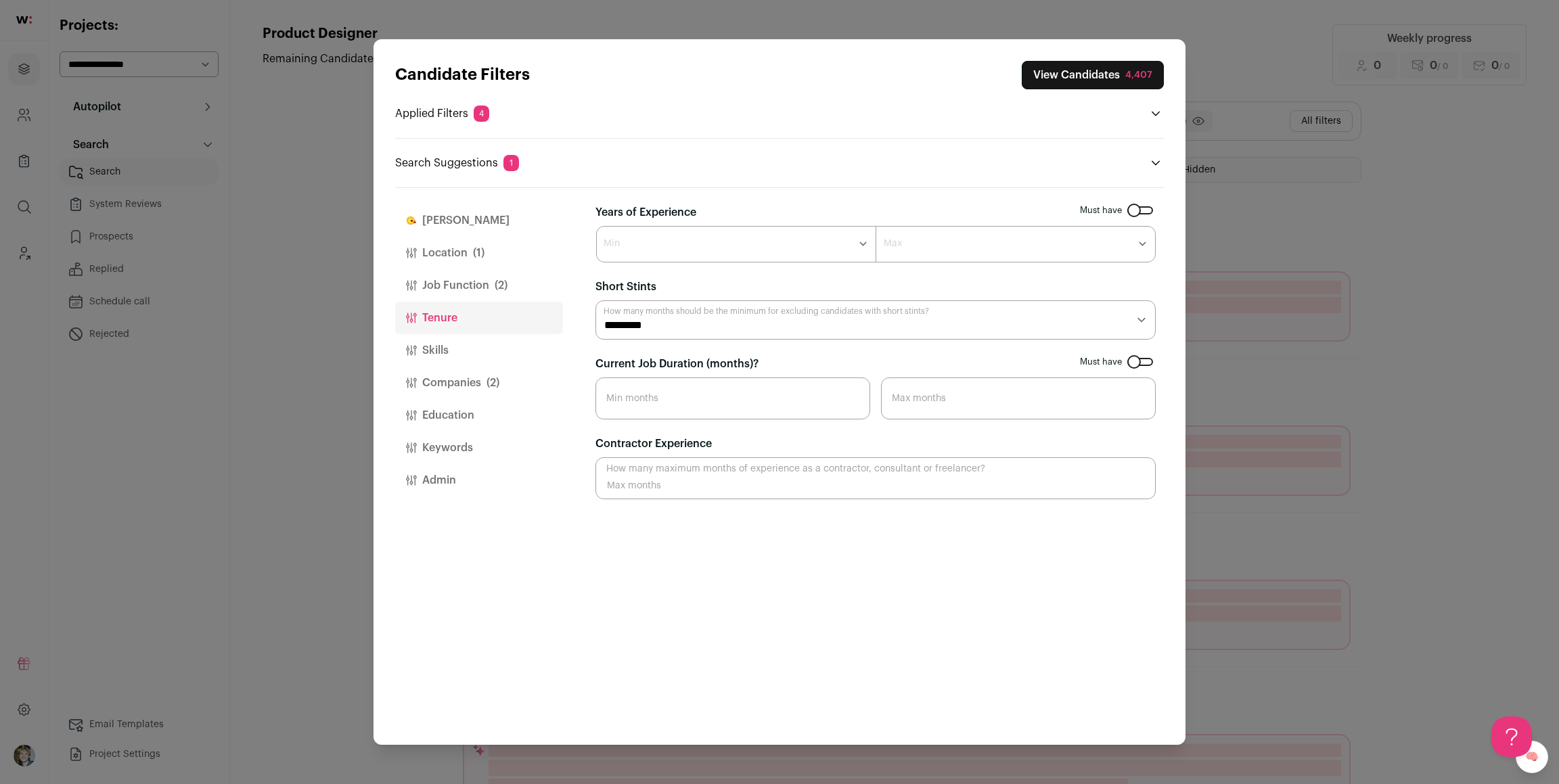
click at [658, 248] on select "******* ****** ******* ******* ******* ******* ******* ******* ******* ******* …" at bounding box center [736, 244] width 280 height 36
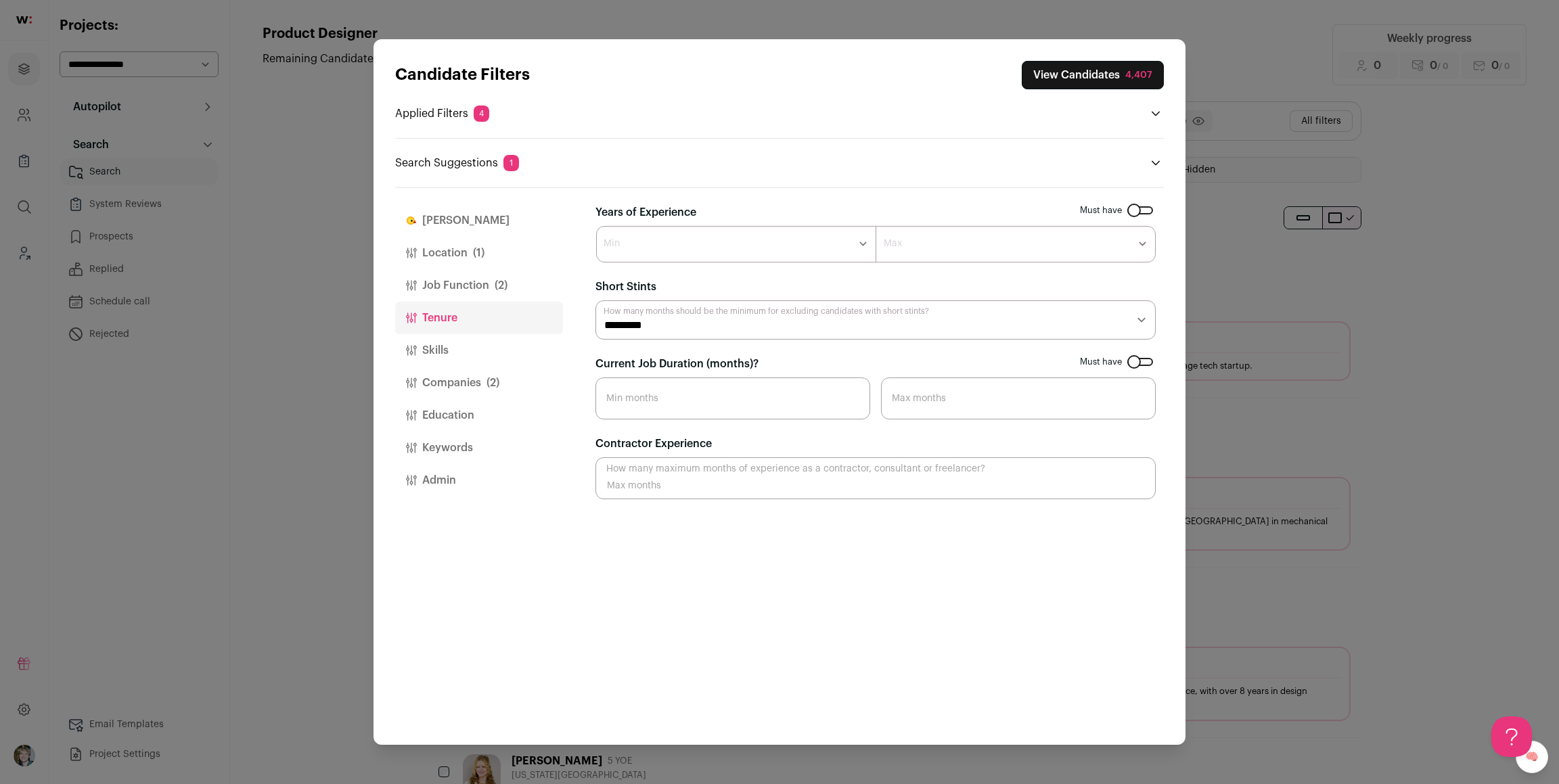
select select "*"
click at [596, 226] on select "******* ****** ******* ******* ******* ******* ******* ******* ******* ******* …" at bounding box center [736, 244] width 280 height 36
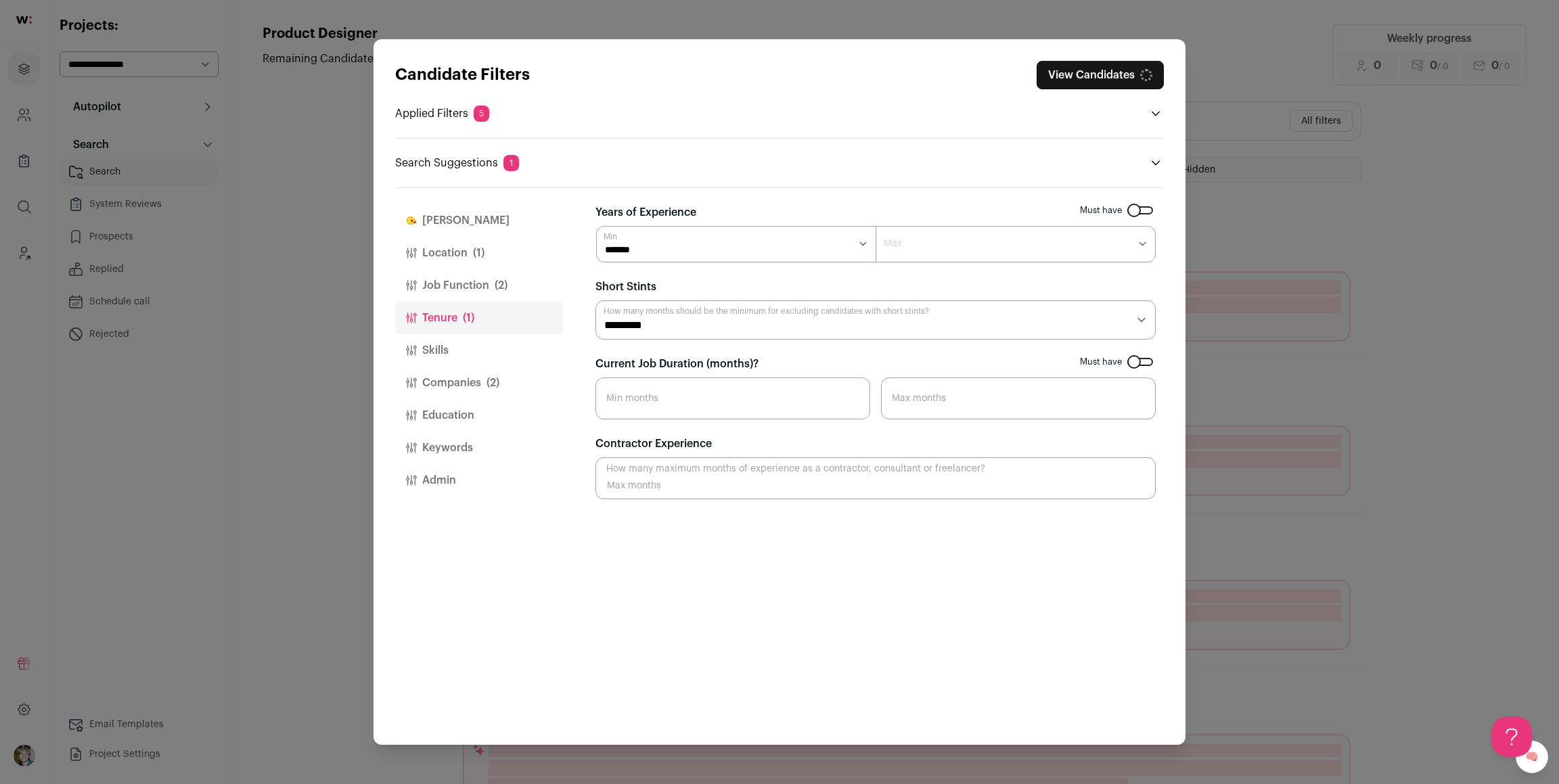
click at [943, 240] on select "******* ******* ******* ******* ******* ******* ******** ******** ******** ****…" at bounding box center [1015, 244] width 280 height 36
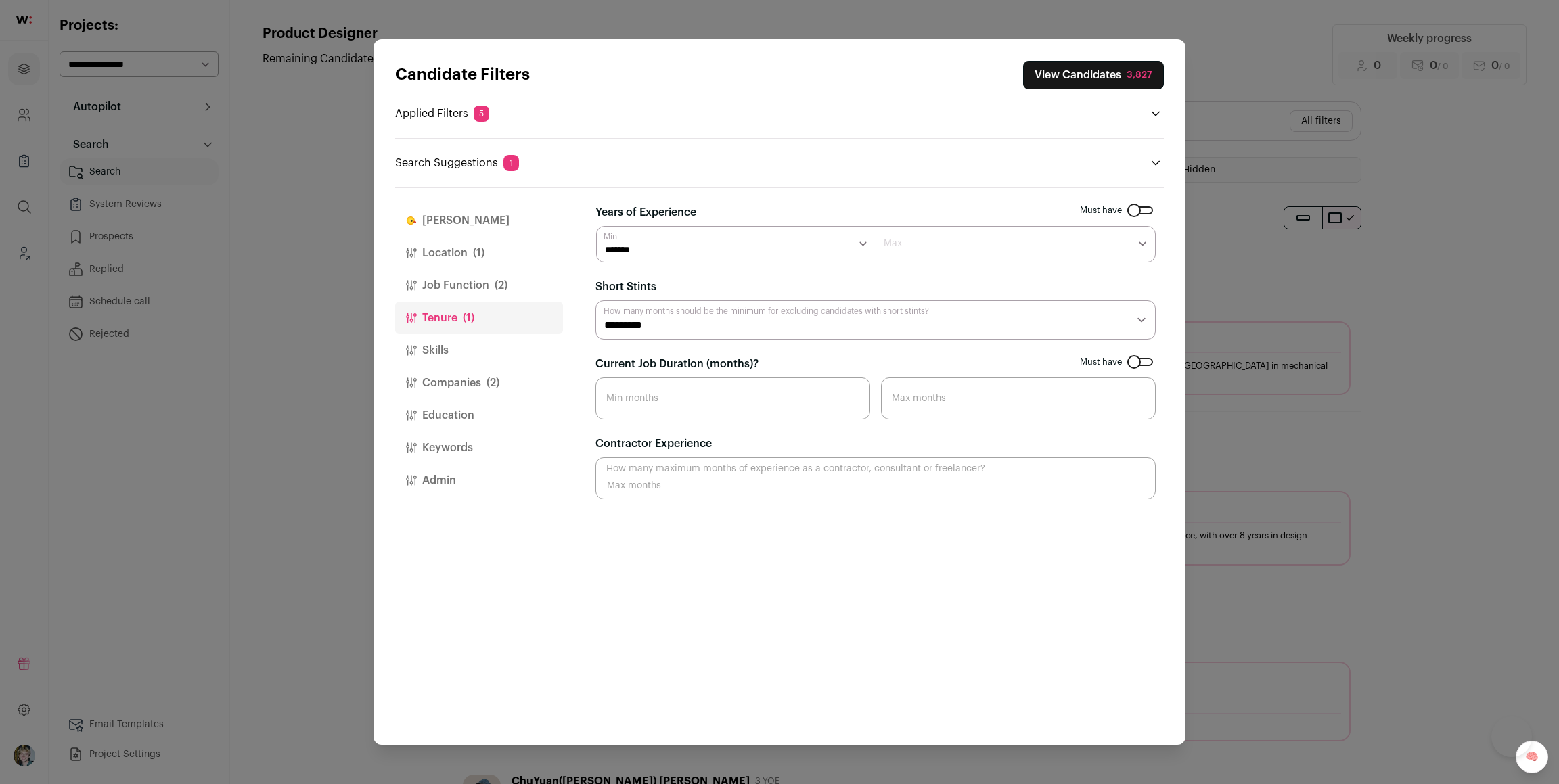
select select "**"
click at [876, 226] on select "******* ******* ******* ******* ******* ******* ******** ******** ******** ****…" at bounding box center [1015, 244] width 280 height 36
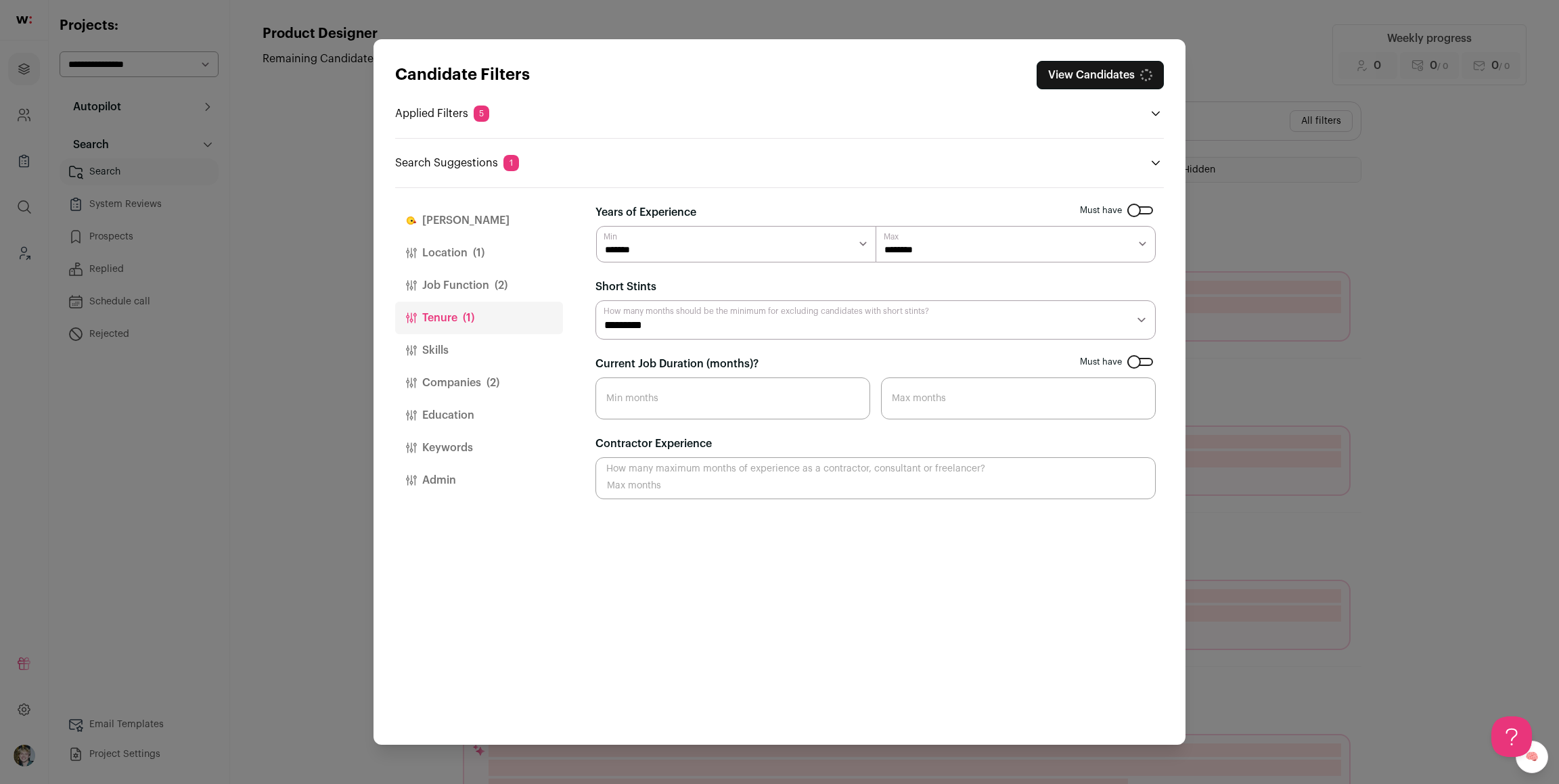
click at [468, 373] on button "Companies (2)" at bounding box center [479, 383] width 168 height 32
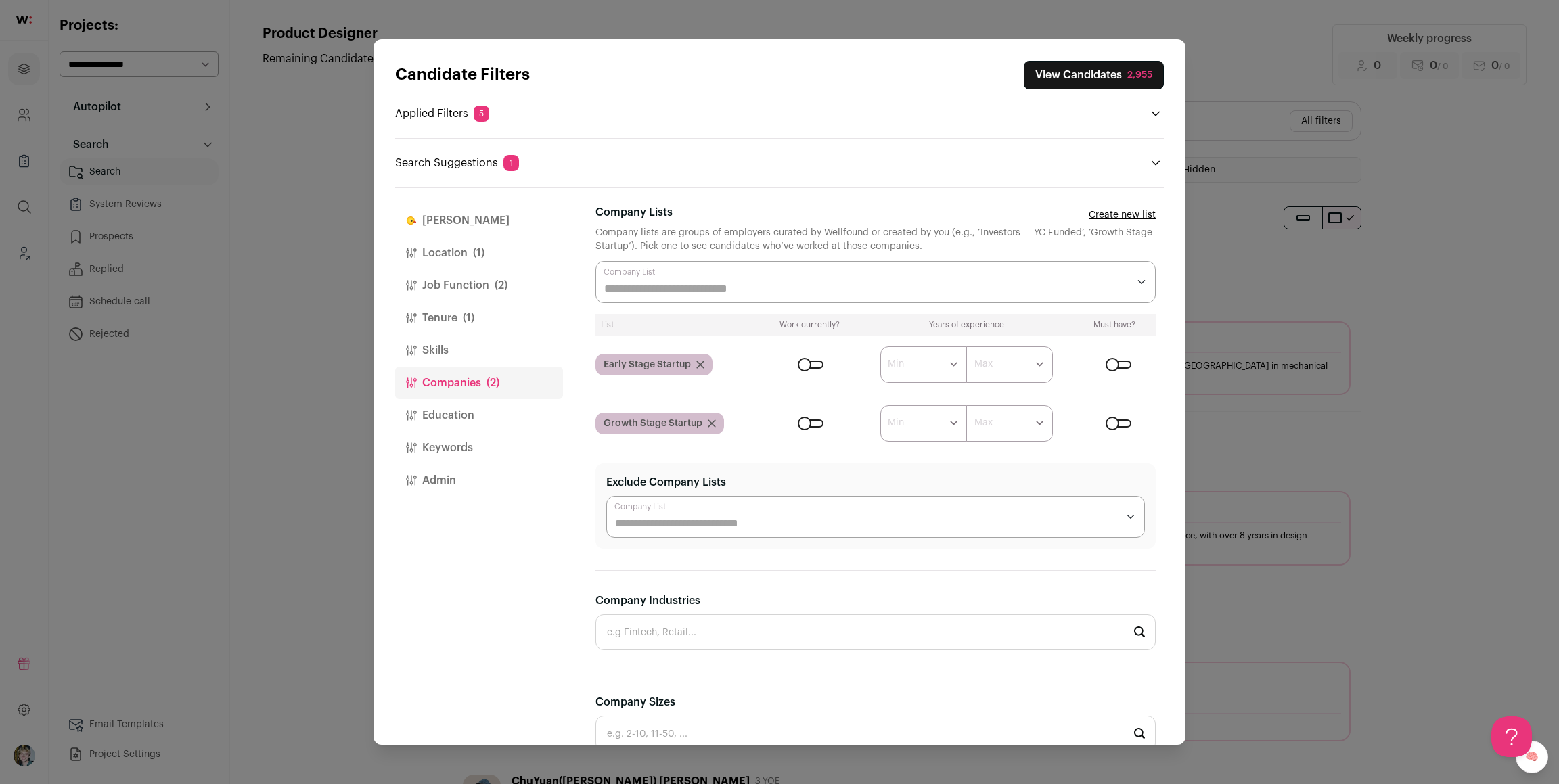
click at [1121, 366] on div "Close modal via background" at bounding box center [1118, 365] width 26 height 8
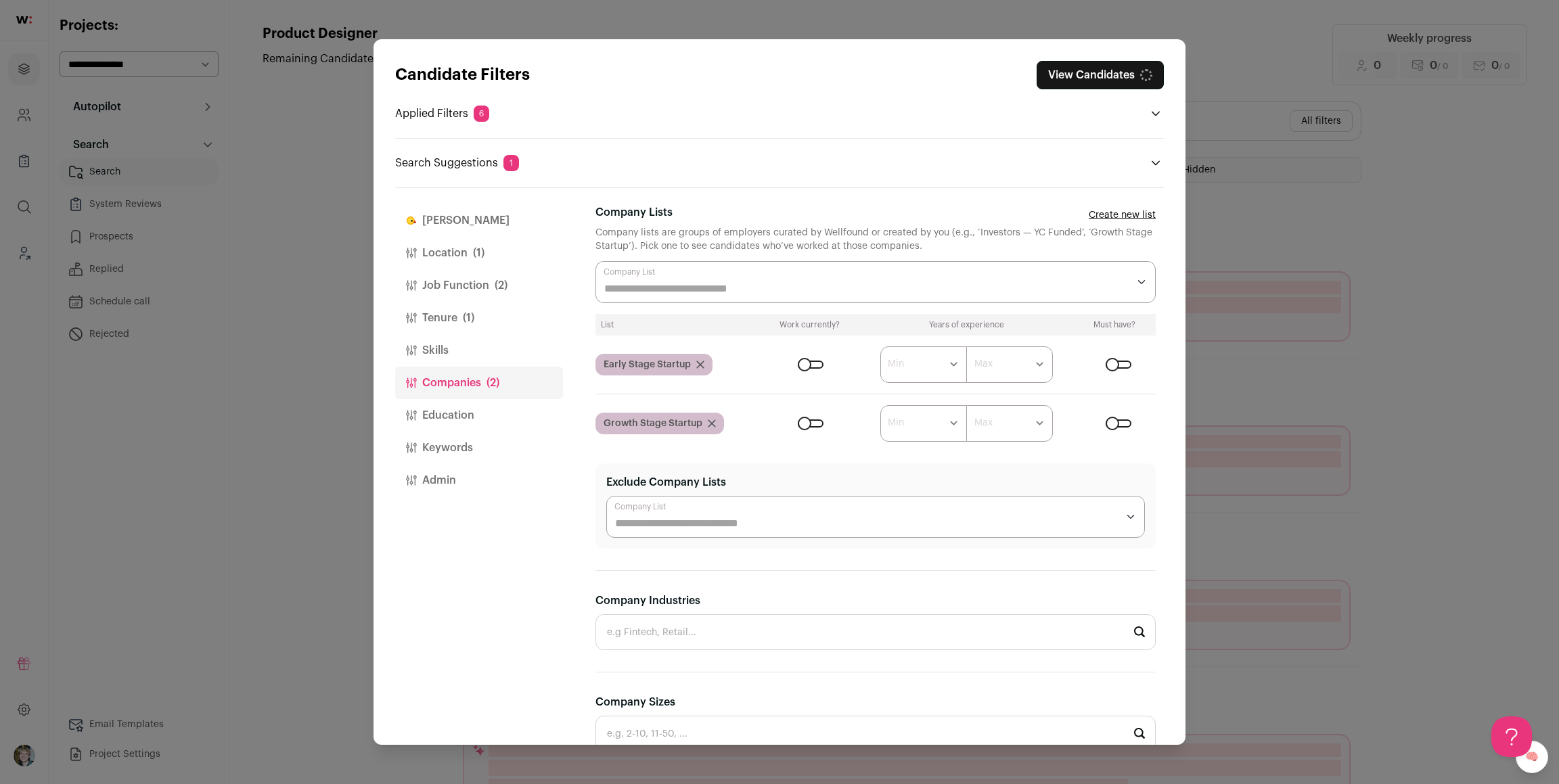
click at [816, 368] on div "Close modal via background" at bounding box center [811, 365] width 26 height 8
click at [483, 440] on button "Keywords" at bounding box center [479, 448] width 168 height 32
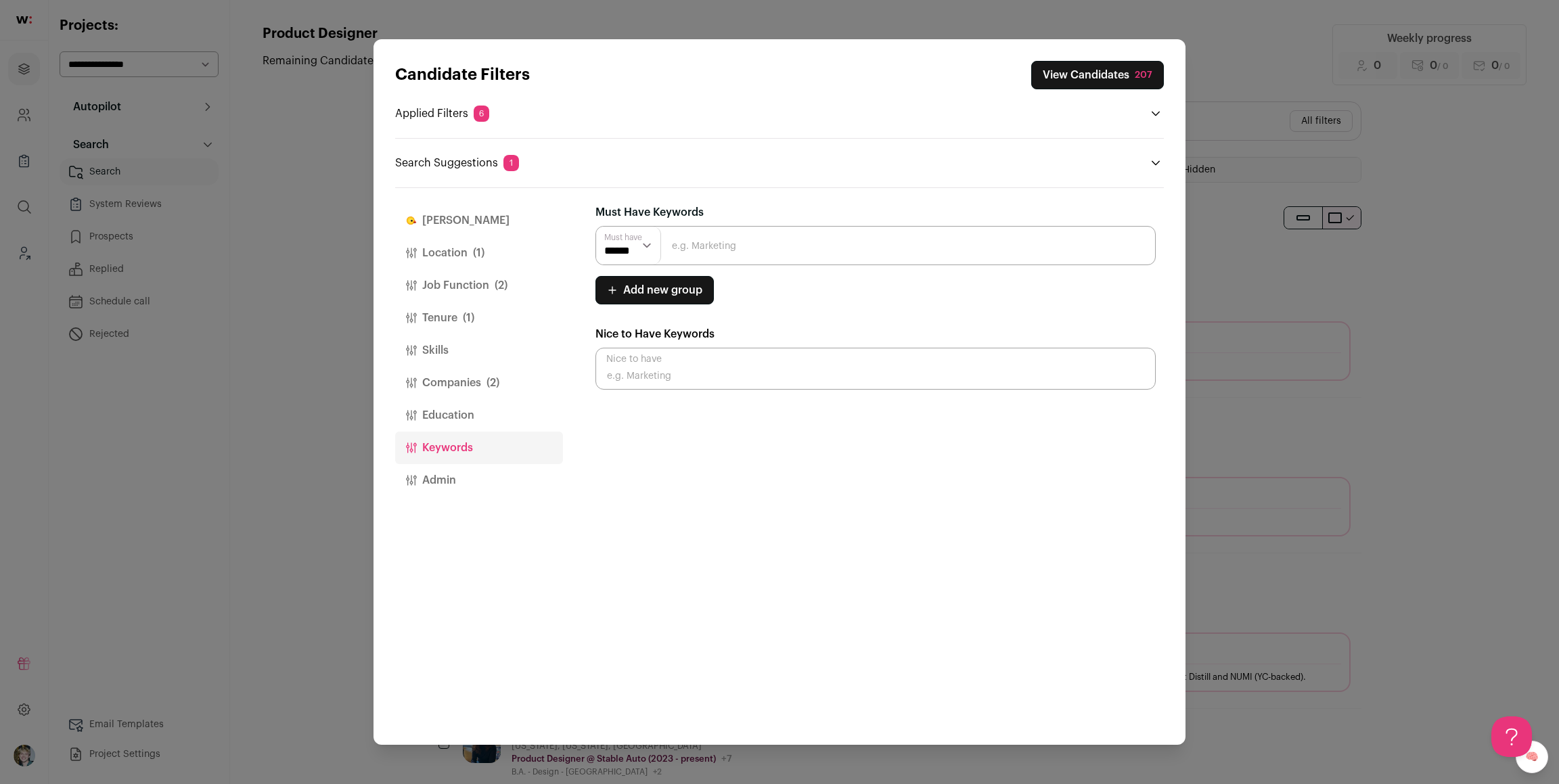
click at [464, 392] on button "Companies (2)" at bounding box center [479, 383] width 168 height 32
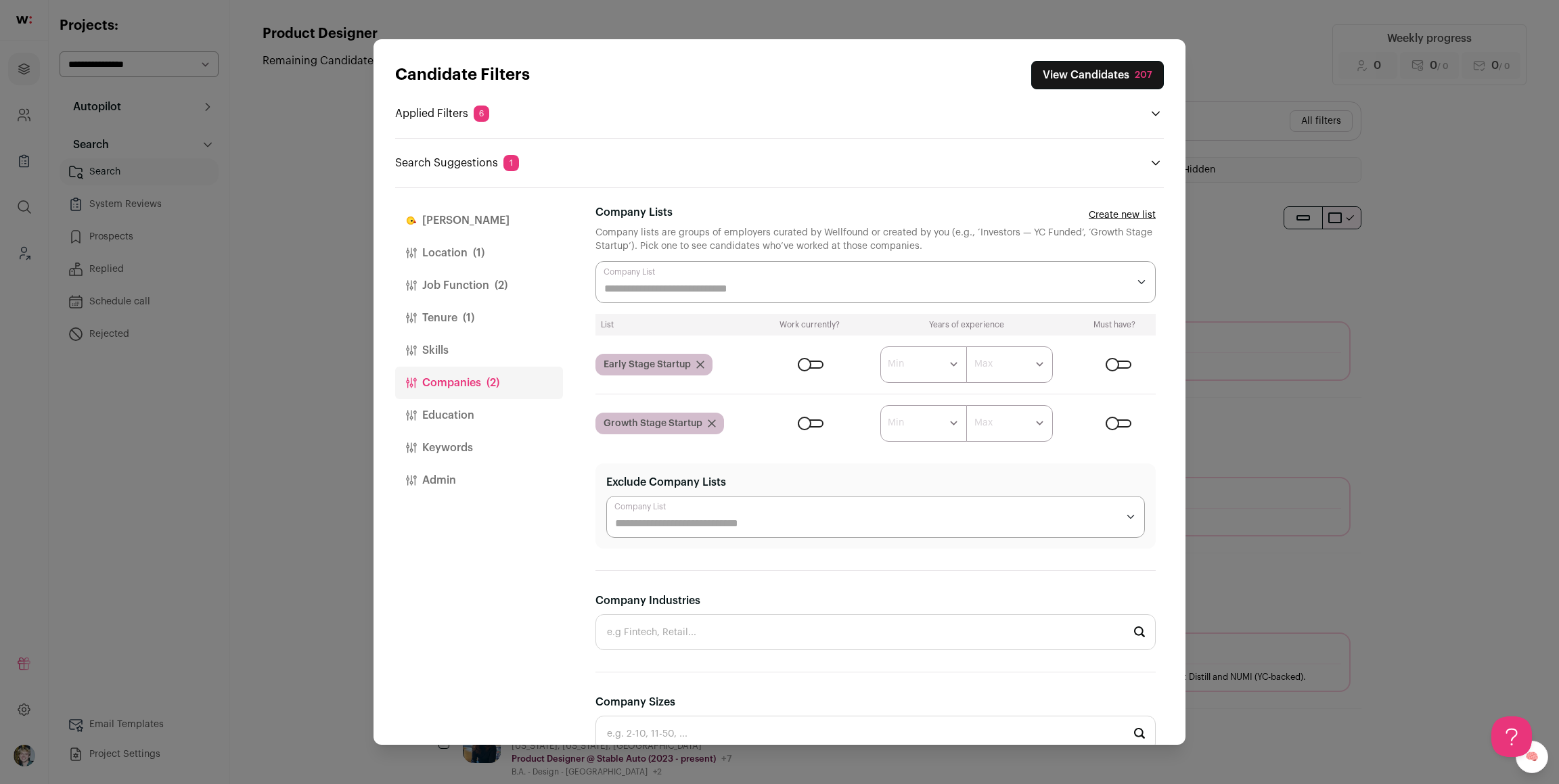
click at [1110, 422] on div "Close modal via background" at bounding box center [1118, 423] width 26 height 8
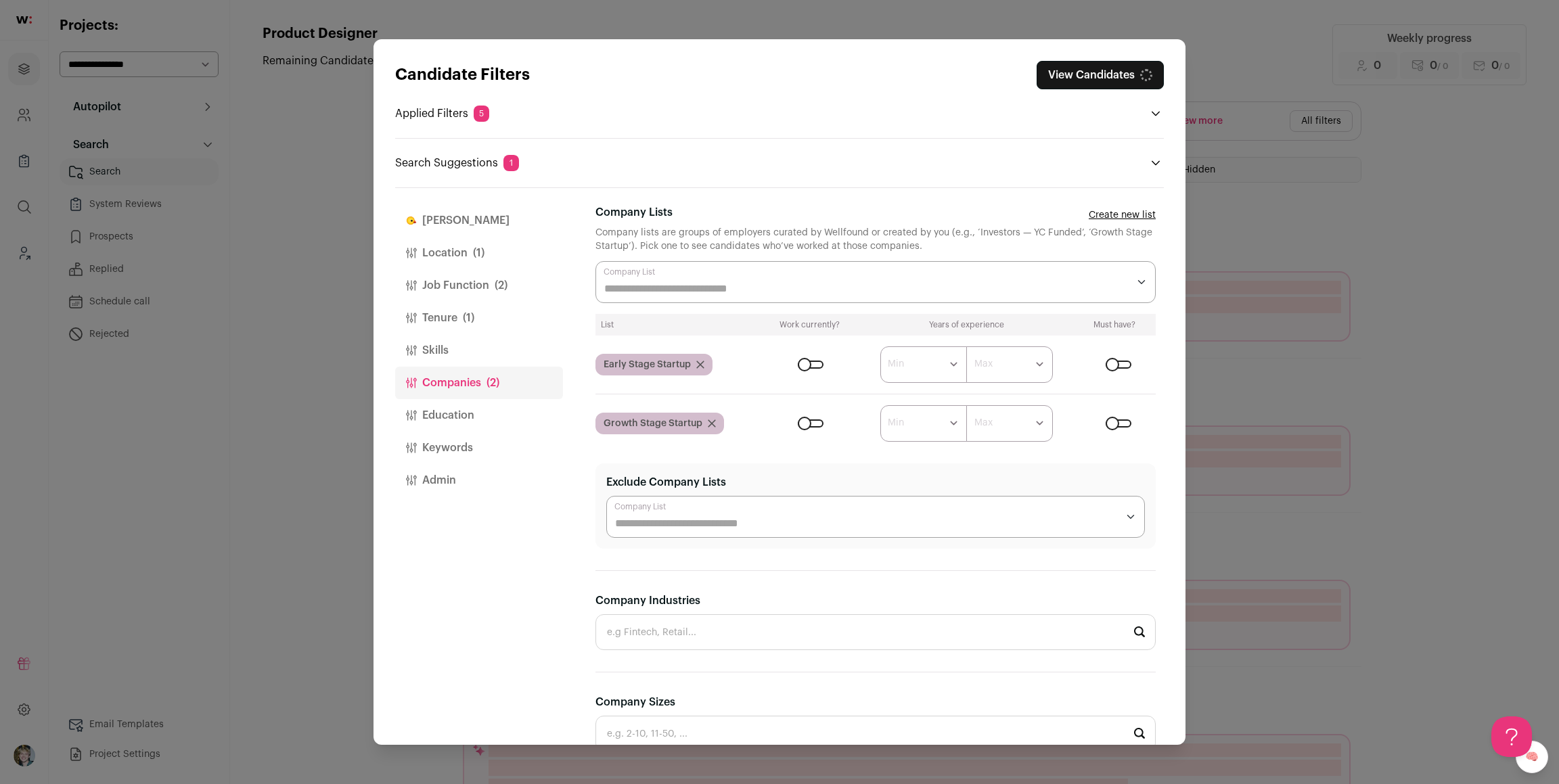
click at [802, 424] on div "Close modal via background" at bounding box center [811, 423] width 26 height 8
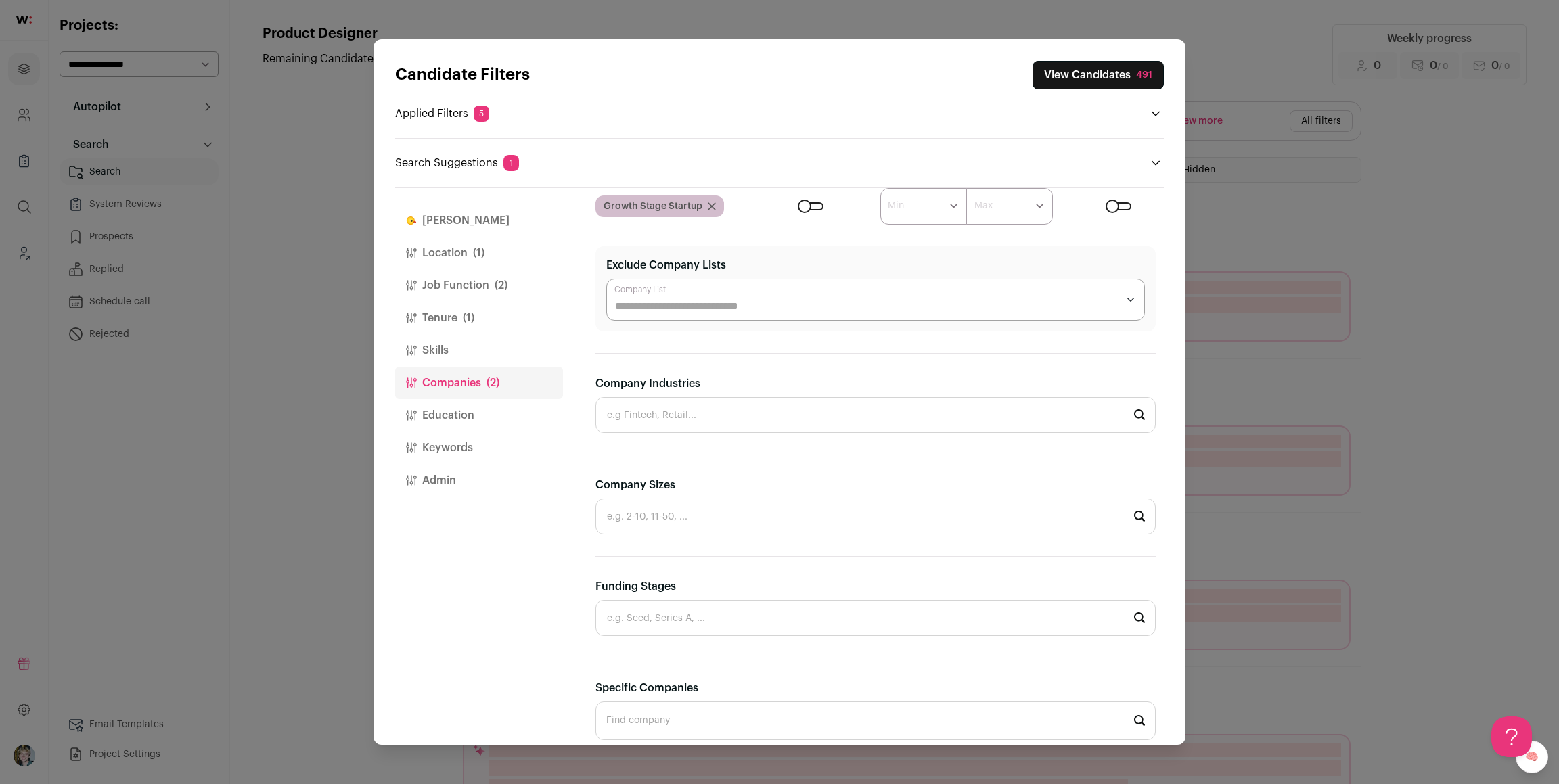
scroll to position [232, 0]
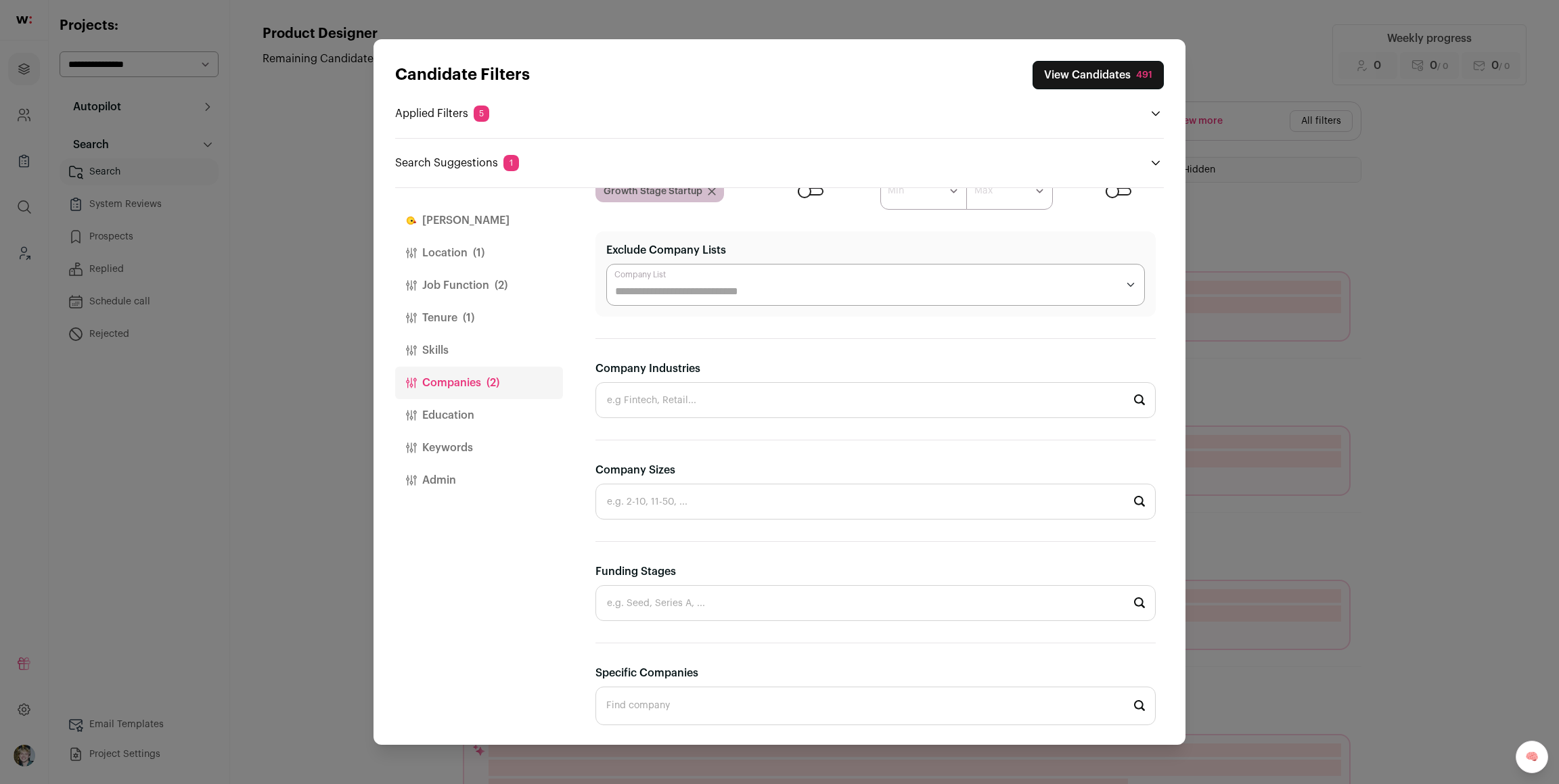
click at [738, 395] on input "Company Industries" at bounding box center [876, 400] width 560 height 35
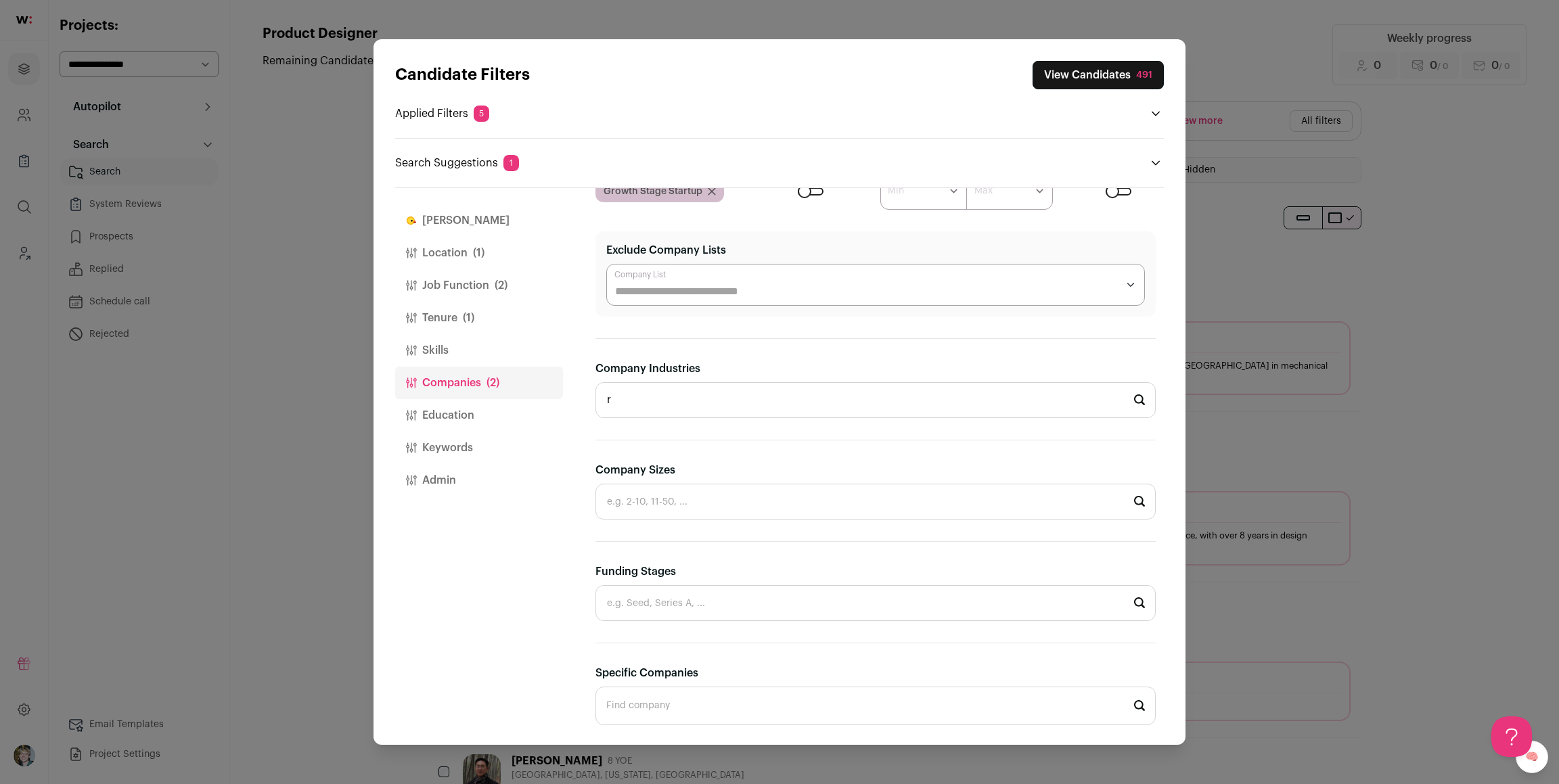
scroll to position [0, 0]
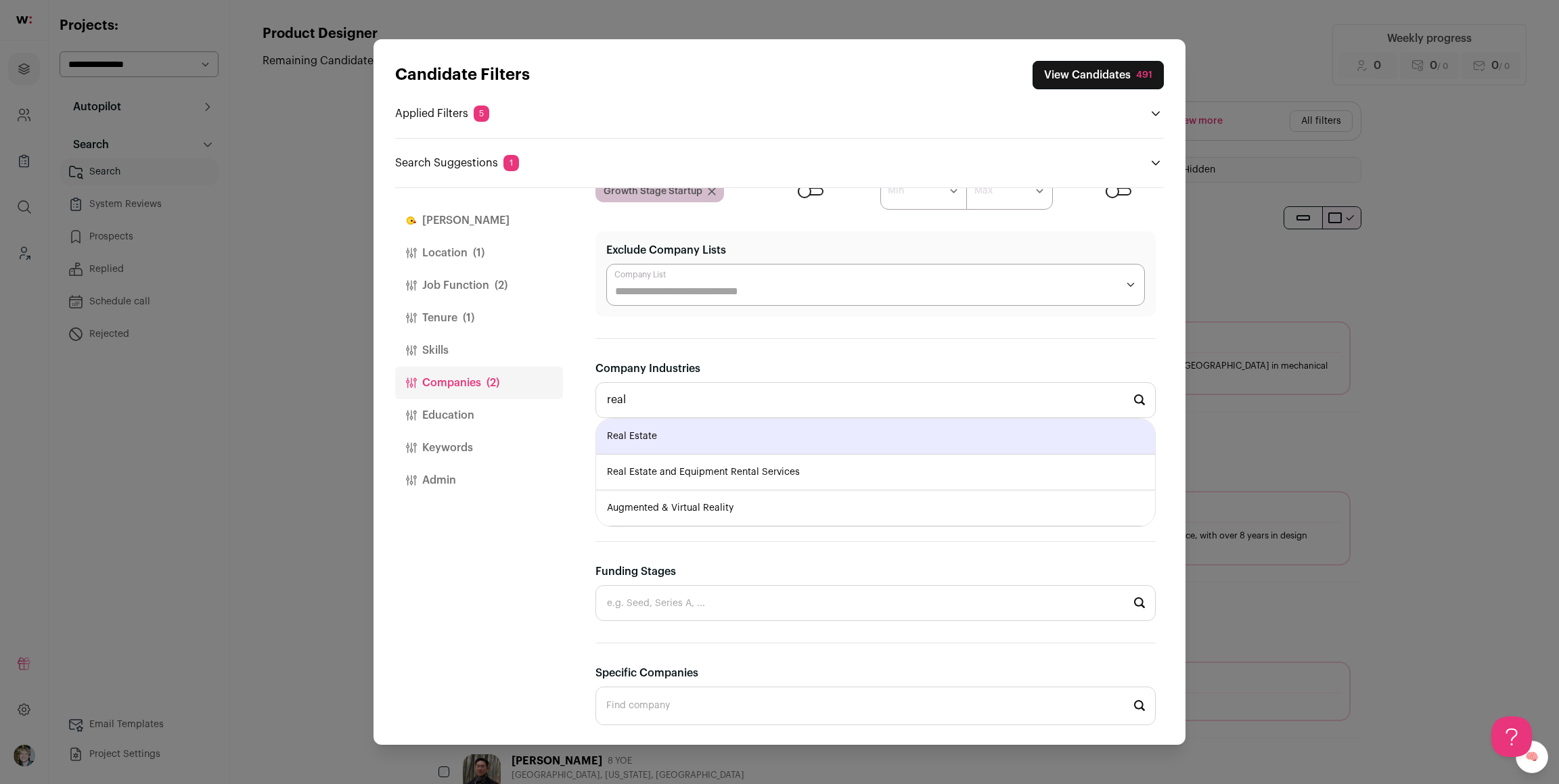
type input "Real Estate"
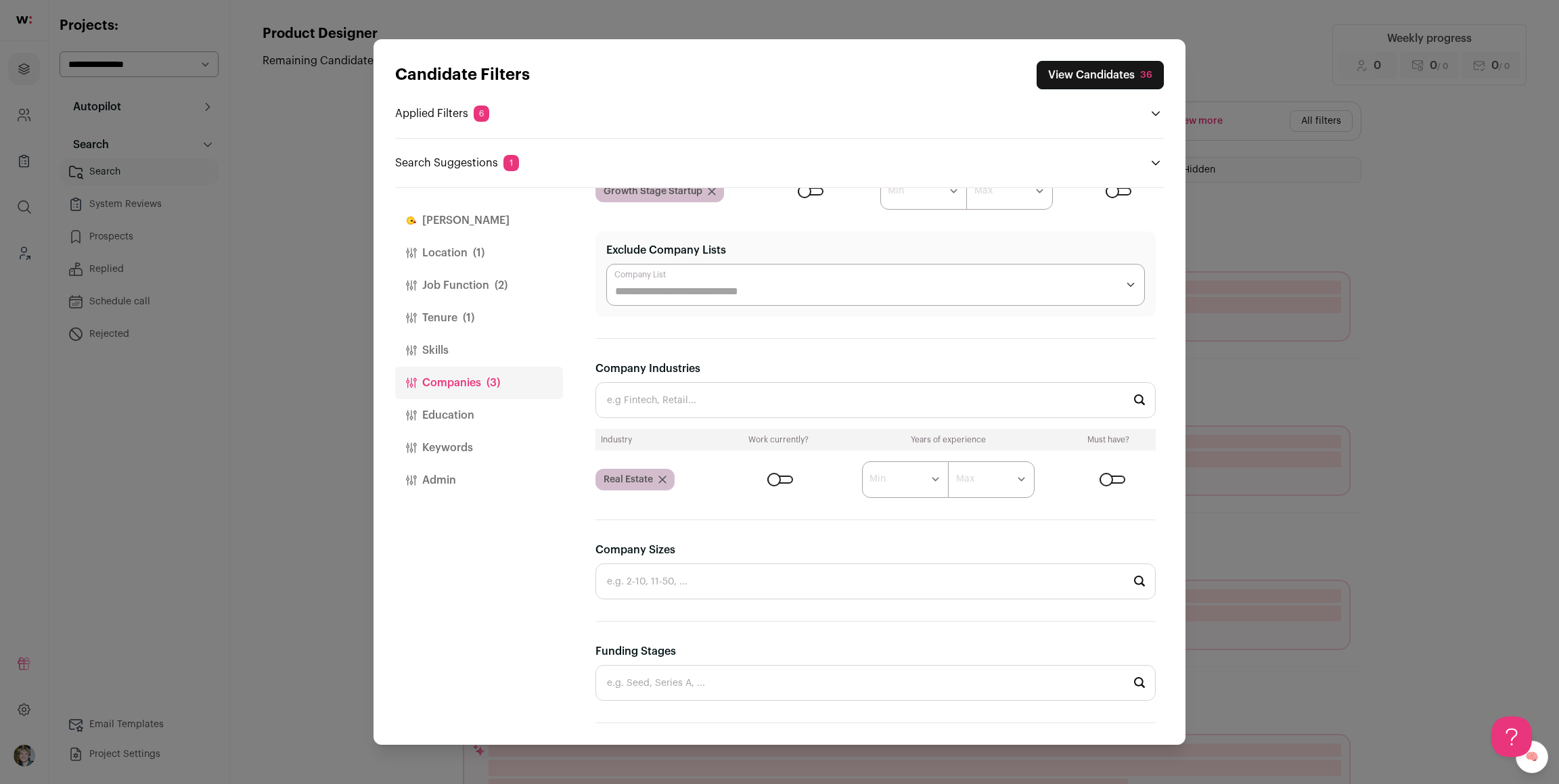
click at [781, 480] on div "Close modal via background" at bounding box center [780, 480] width 26 height 8
click at [1097, 75] on button "View Candidates 14" at bounding box center [1101, 74] width 125 height 28
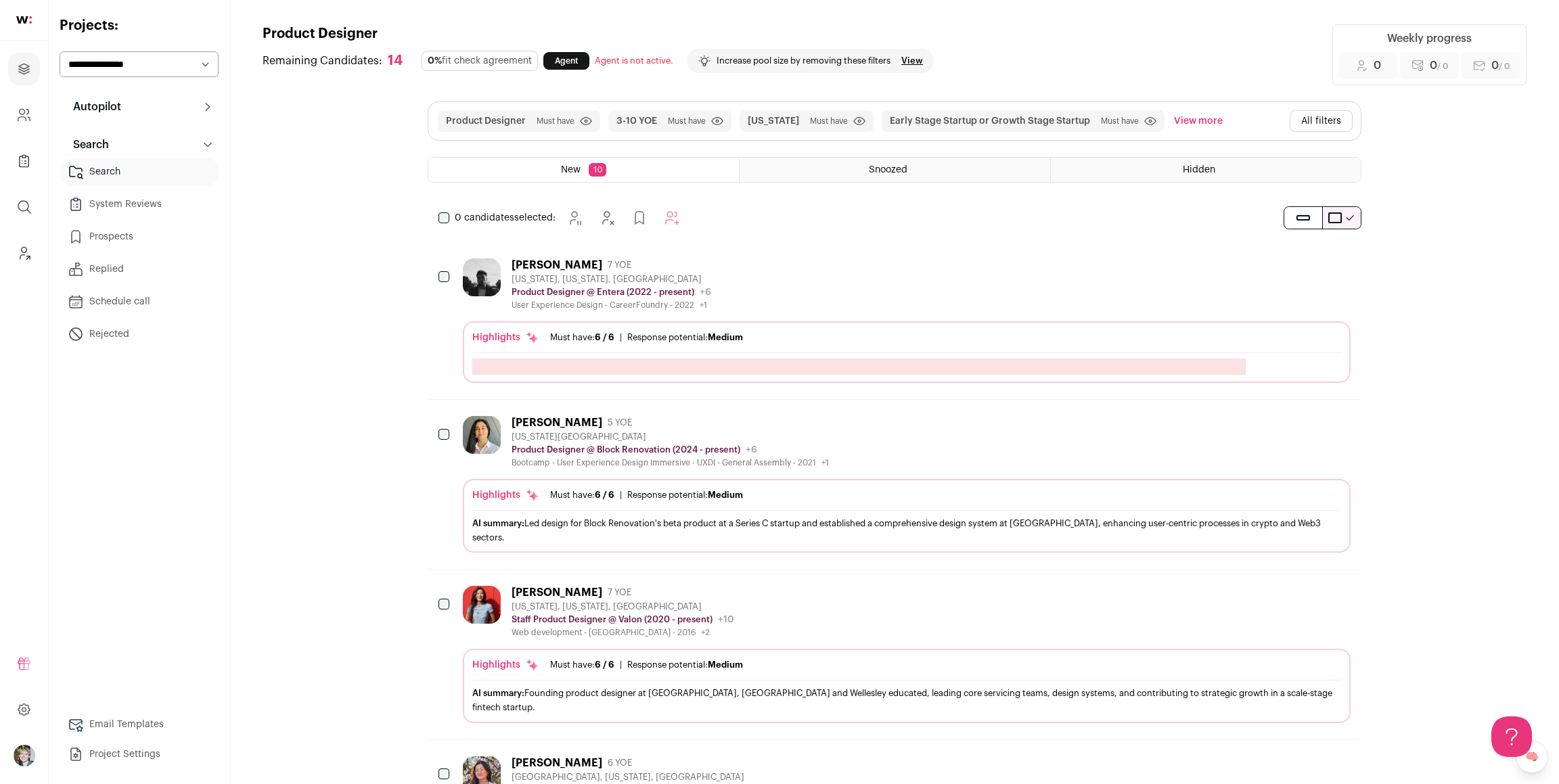
click at [834, 302] on div "Daniil Yerinov 7 YOE New York, New York, United States Product Designer @ Enter…" at bounding box center [907, 284] width 888 height 52
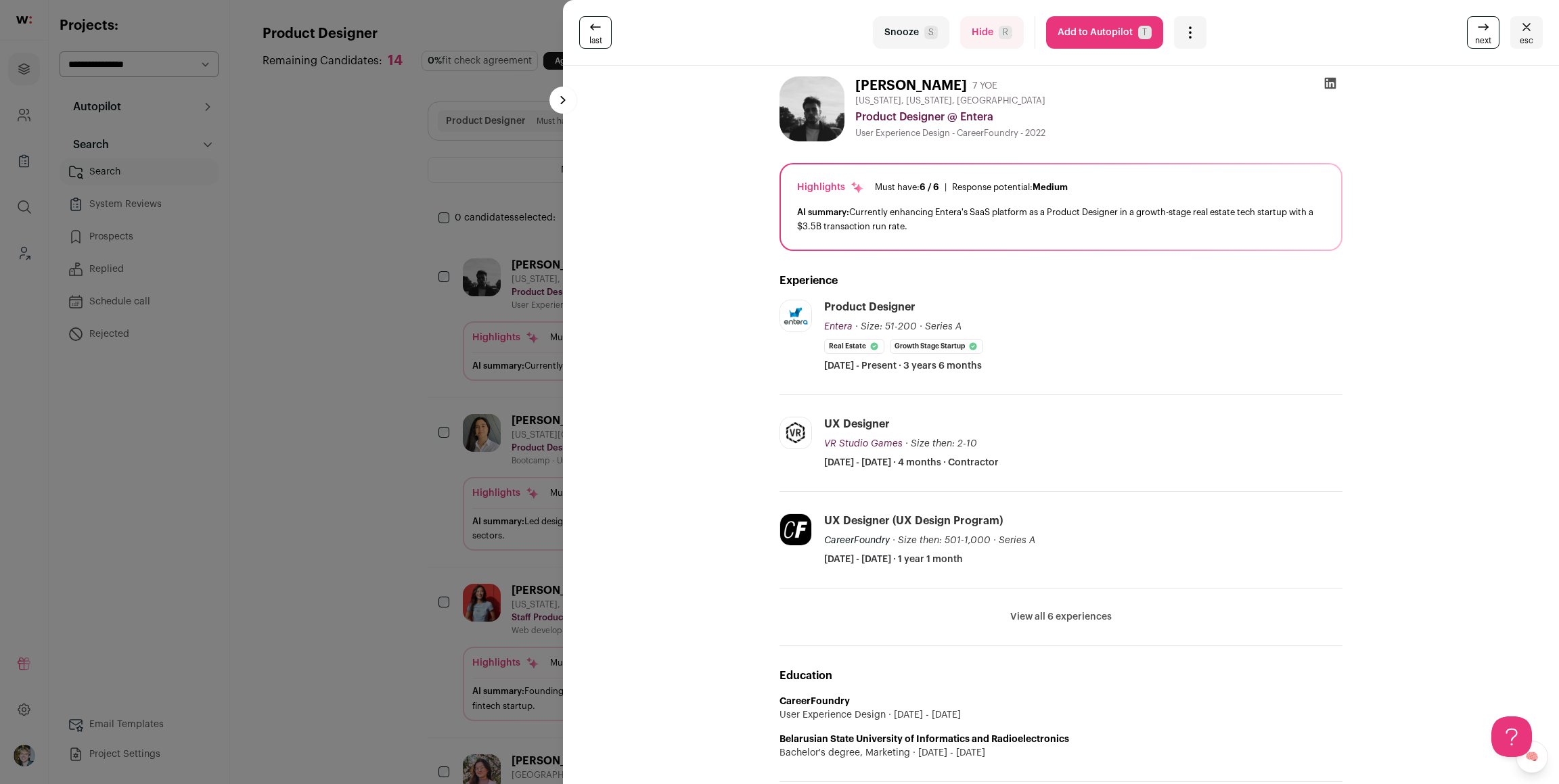
click at [1097, 32] on button "Add to Autopilot T" at bounding box center [1105, 32] width 117 height 32
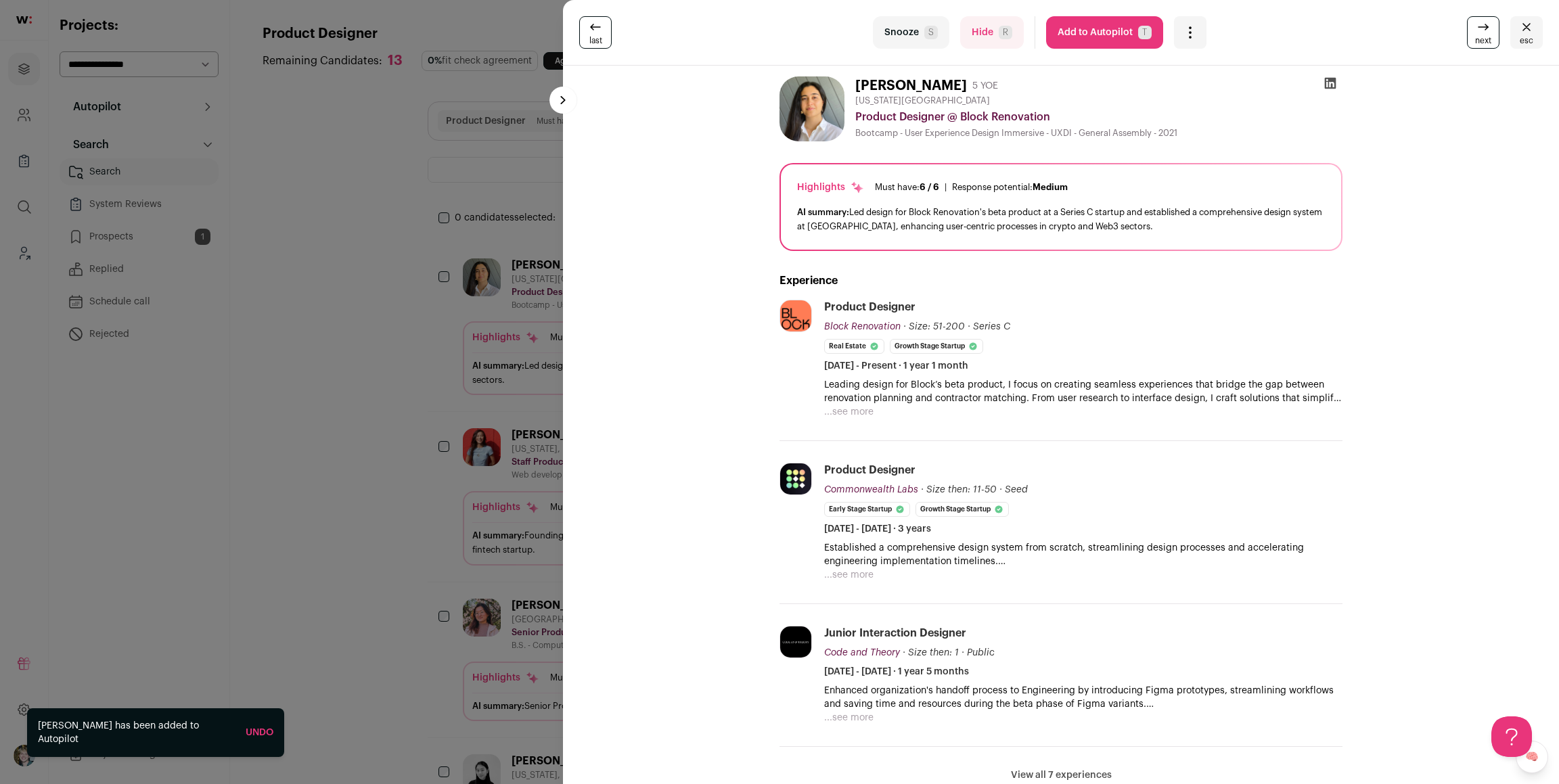
click at [1104, 35] on button "Add to Autopilot T" at bounding box center [1105, 32] width 117 height 32
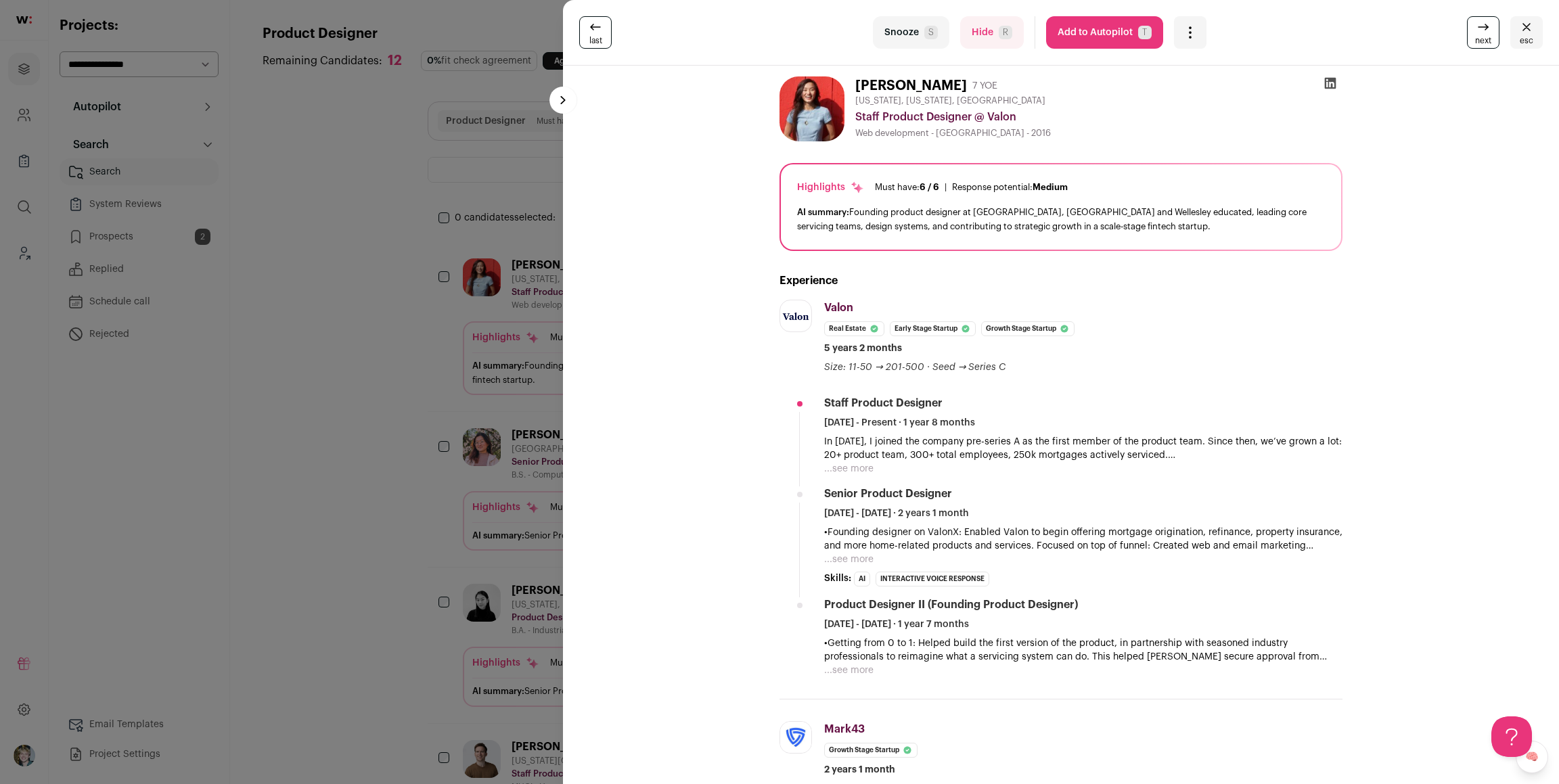
click at [449, 279] on div "last Snooze S Hide R Add to Autopilot T More actions Report a Problem Report th…" at bounding box center [780, 392] width 1559 height 784
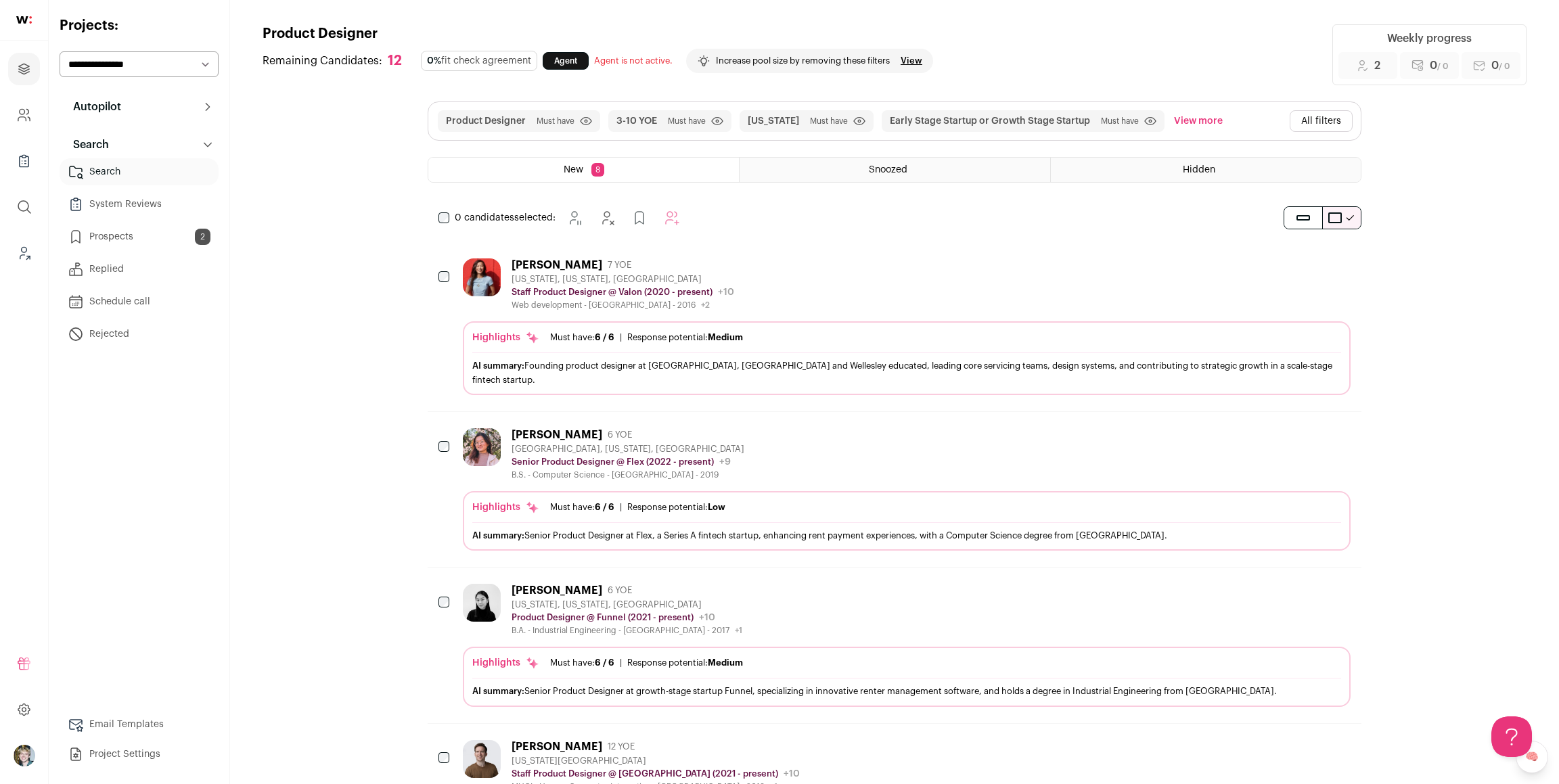
click at [752, 491] on div "Highlights Must have: 6 / 6 How many must haves have been fulfilled? | Response…" at bounding box center [907, 521] width 888 height 60
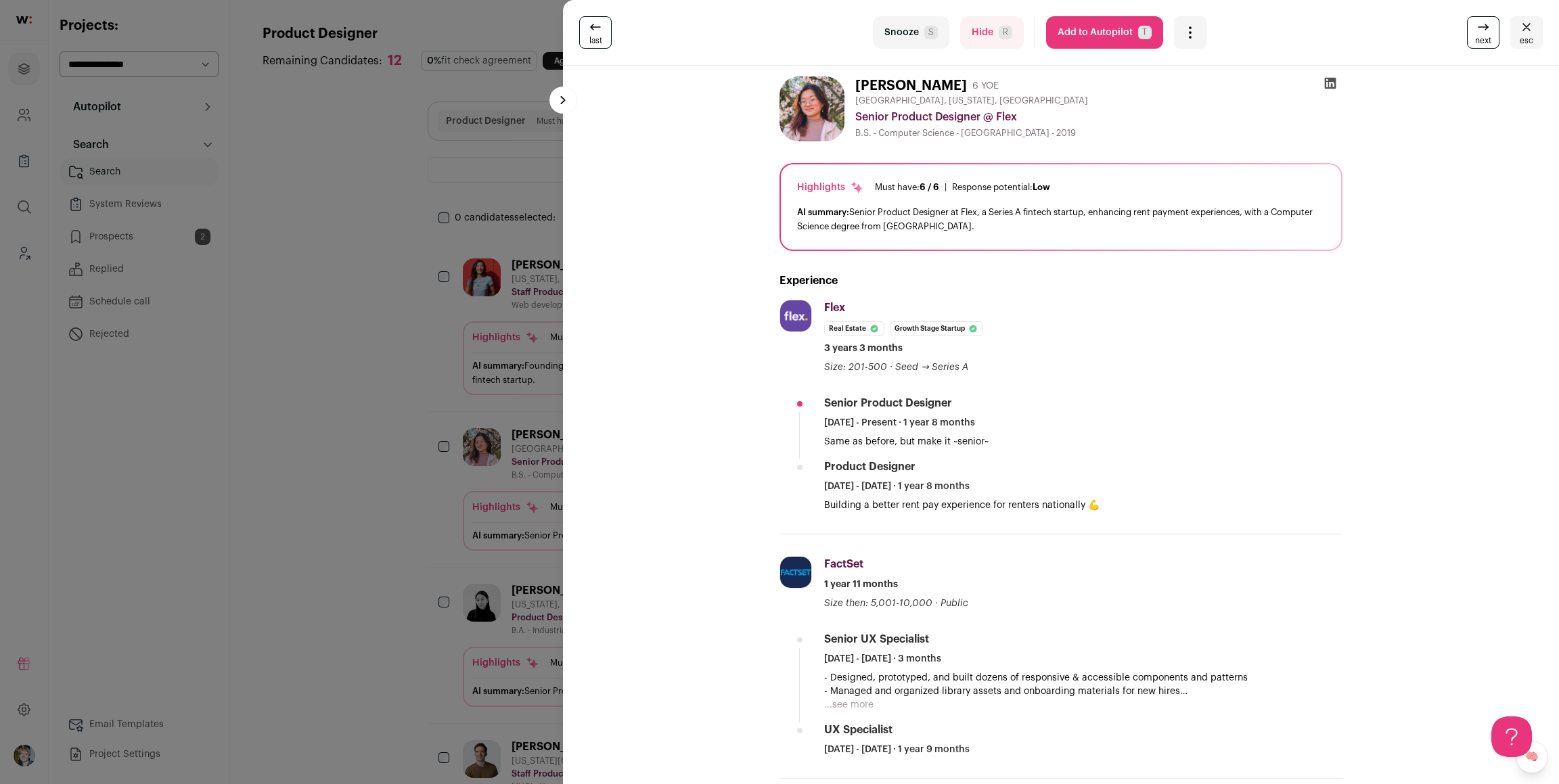
click at [1110, 33] on button "Add to Autopilot T" at bounding box center [1105, 32] width 117 height 32
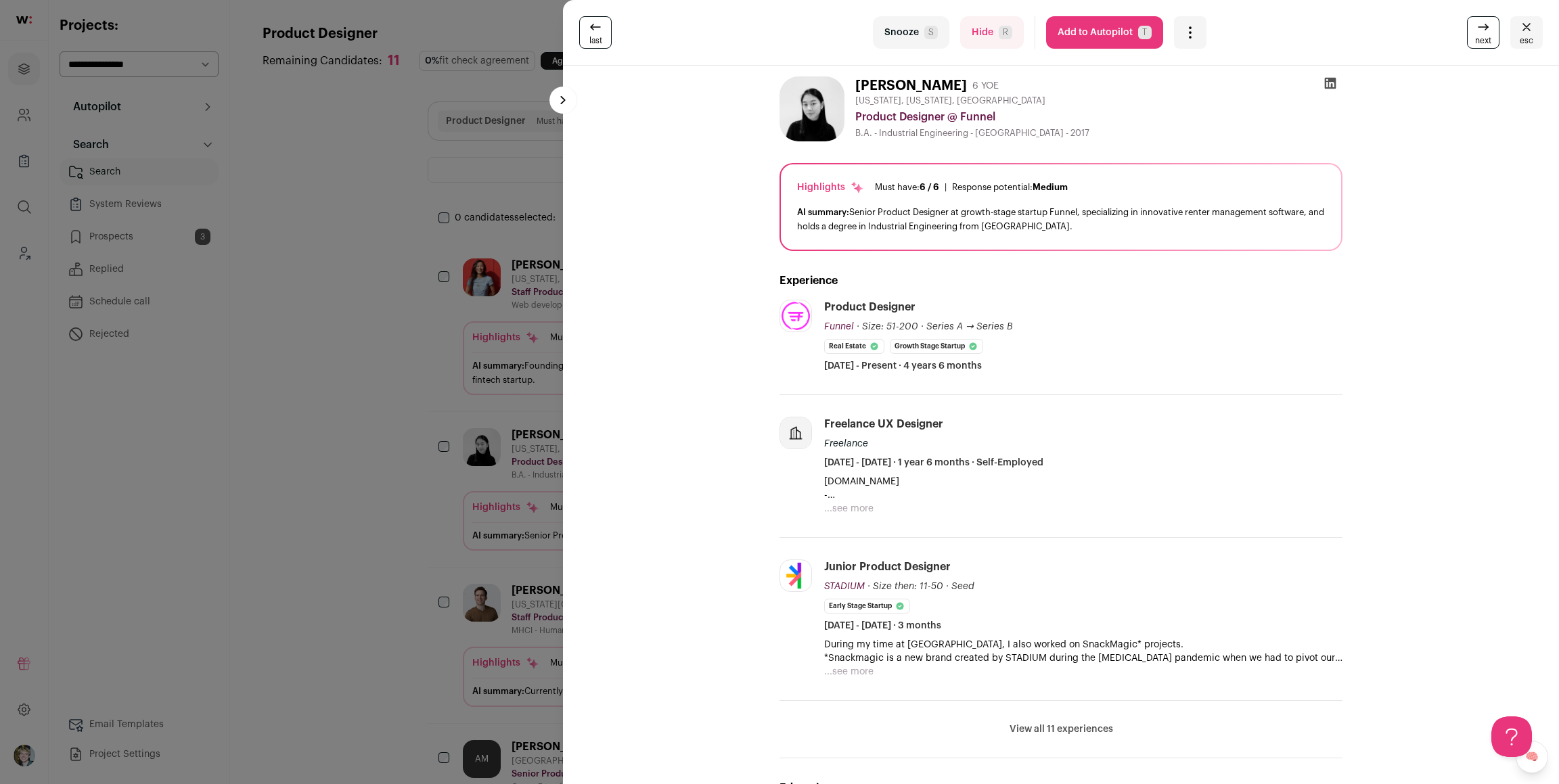
click at [1088, 22] on button "Add to Autopilot T" at bounding box center [1105, 32] width 117 height 32
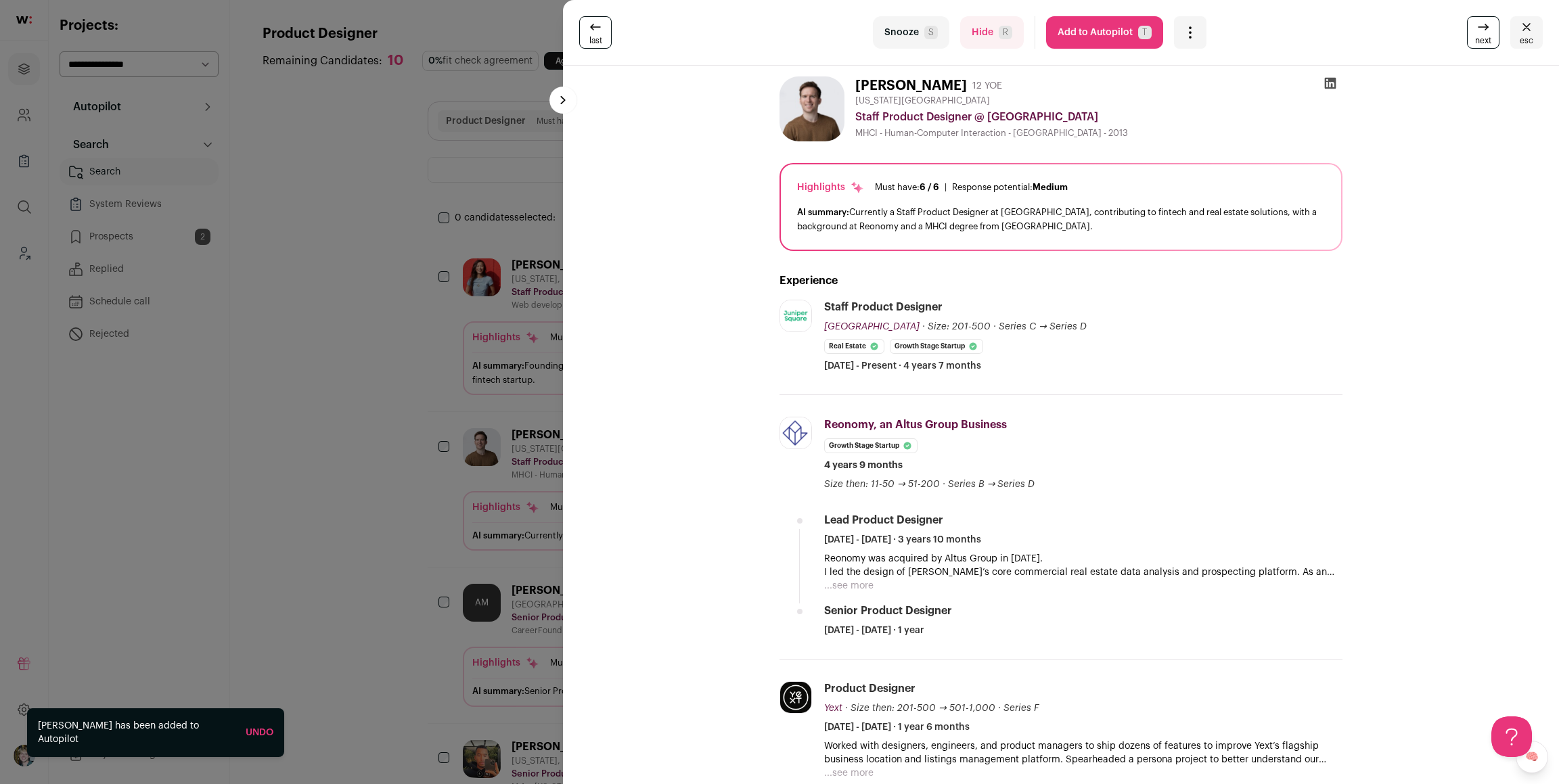
click at [433, 286] on div "last Snooze S Hide R Add to Autopilot T More actions Report a Problem Report th…" at bounding box center [780, 392] width 1559 height 784
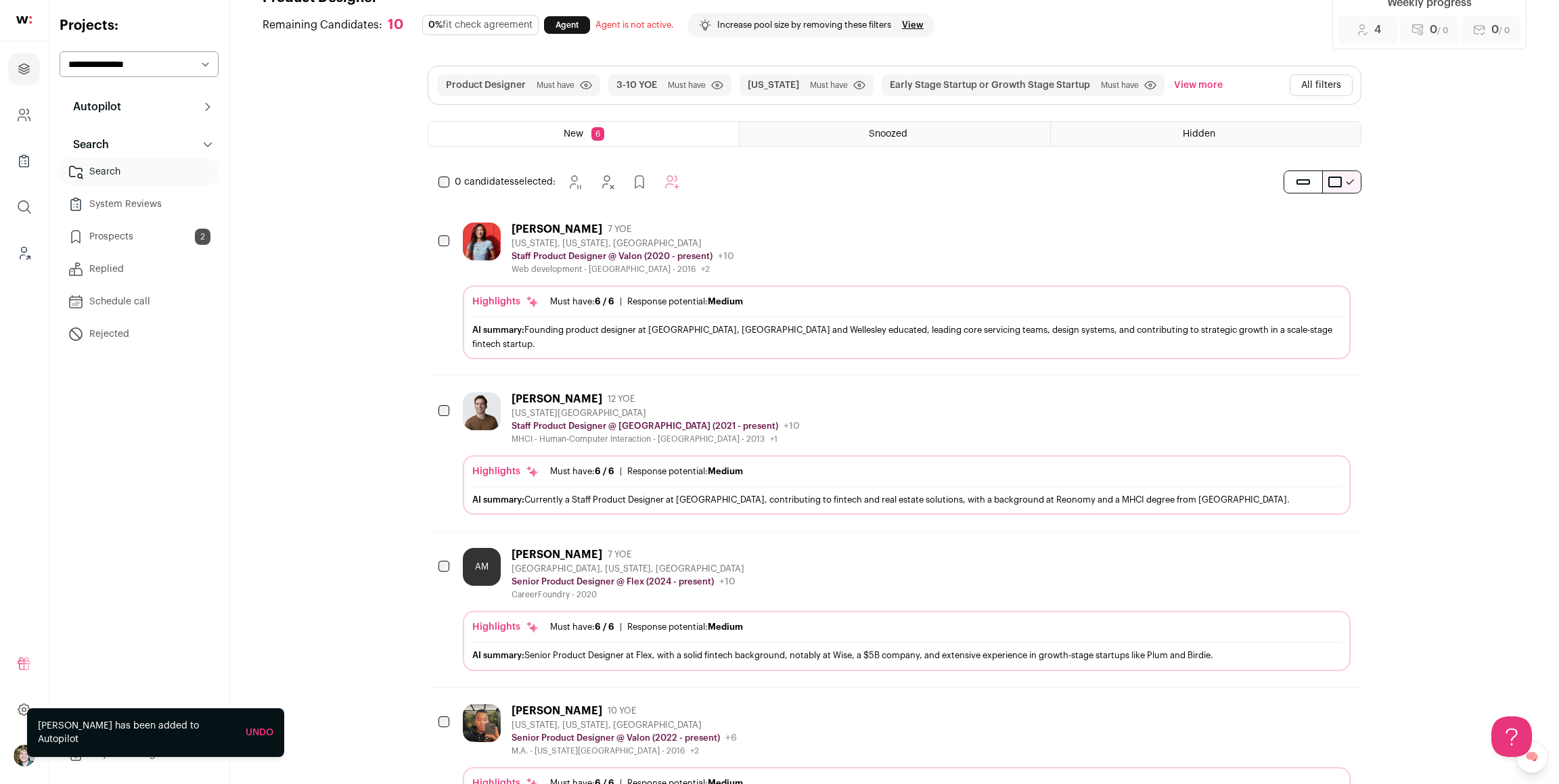
scroll to position [169, 0]
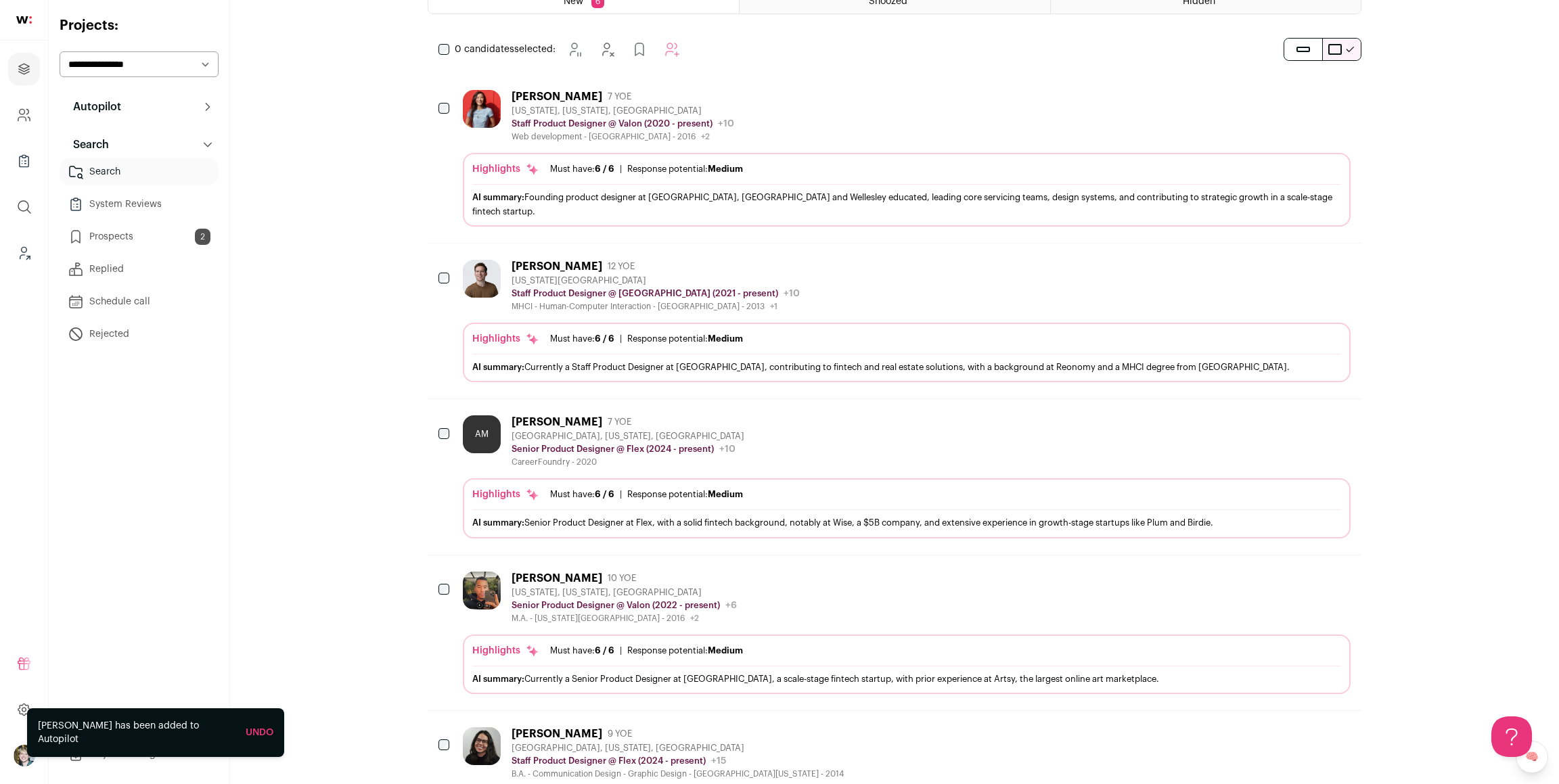
click at [687, 444] on p "Senior Product Designer @ Flex (2024 - present)" at bounding box center [612, 448] width 203 height 10
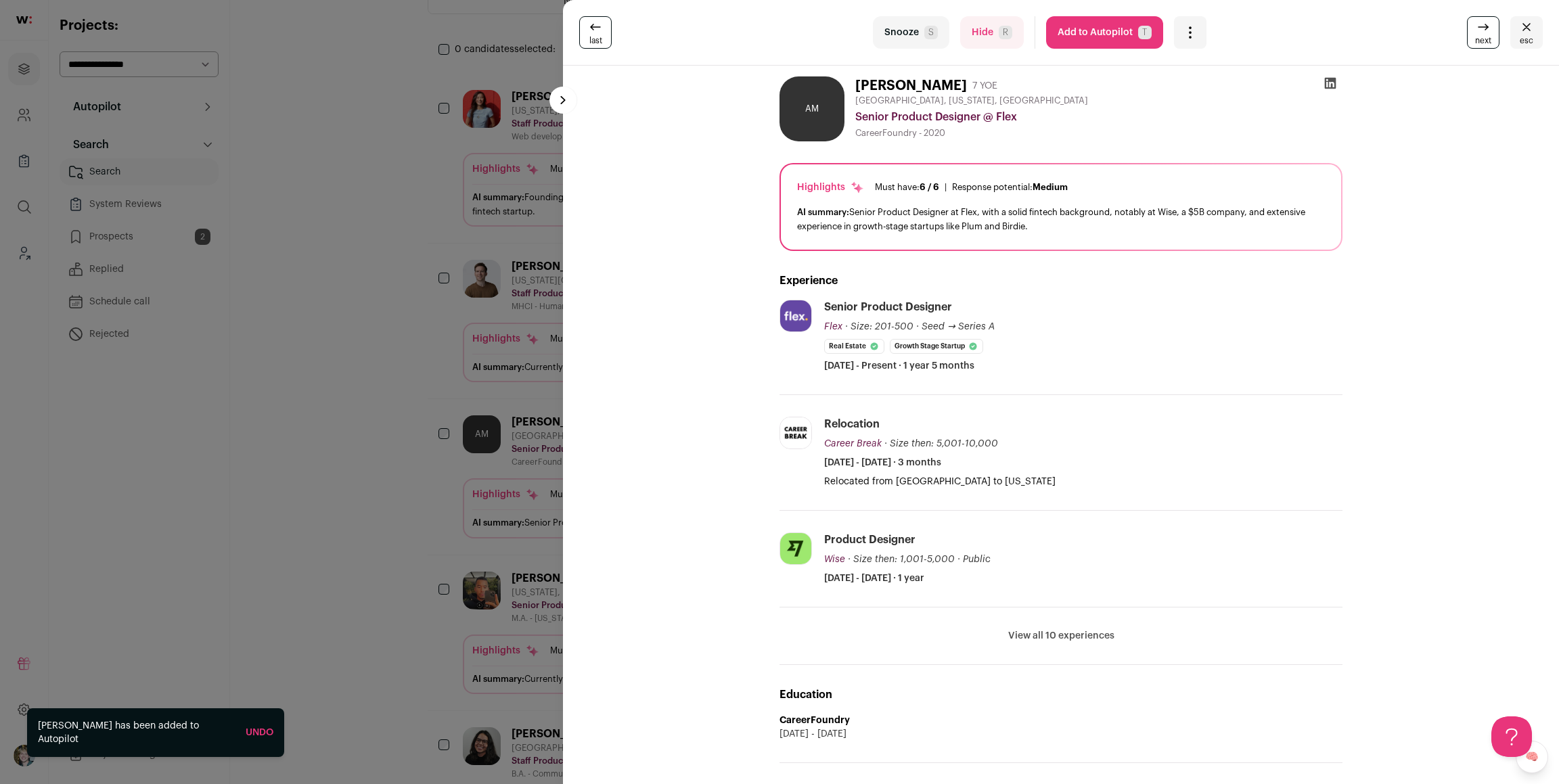
click at [1114, 37] on button "Add to Autopilot T" at bounding box center [1105, 32] width 117 height 32
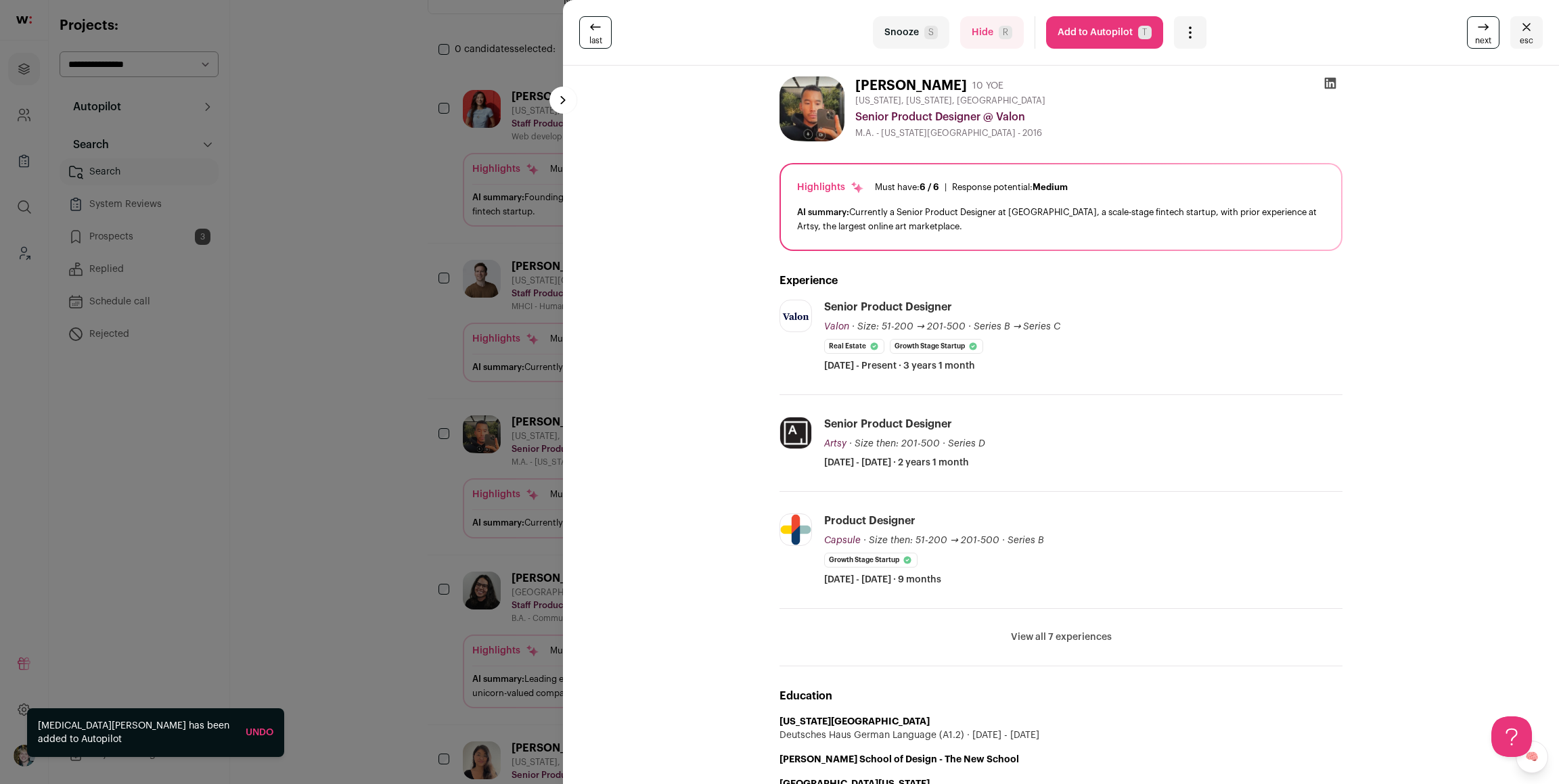
click at [1110, 23] on button "Add to Autopilot T" at bounding box center [1105, 32] width 117 height 32
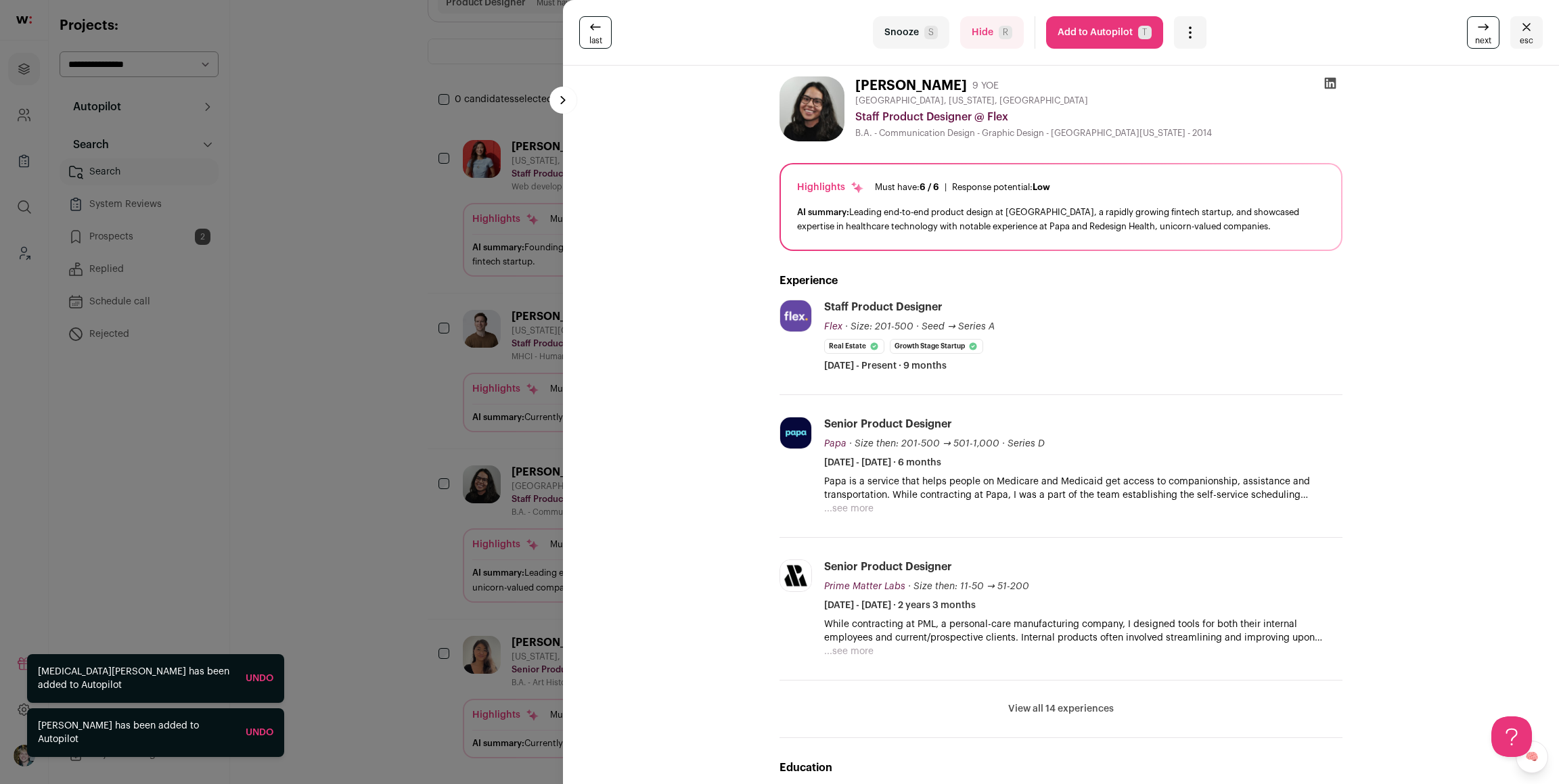
click at [484, 333] on div "last Snooze S Hide R Add to Autopilot T More actions Report a Problem Report th…" at bounding box center [780, 392] width 1559 height 784
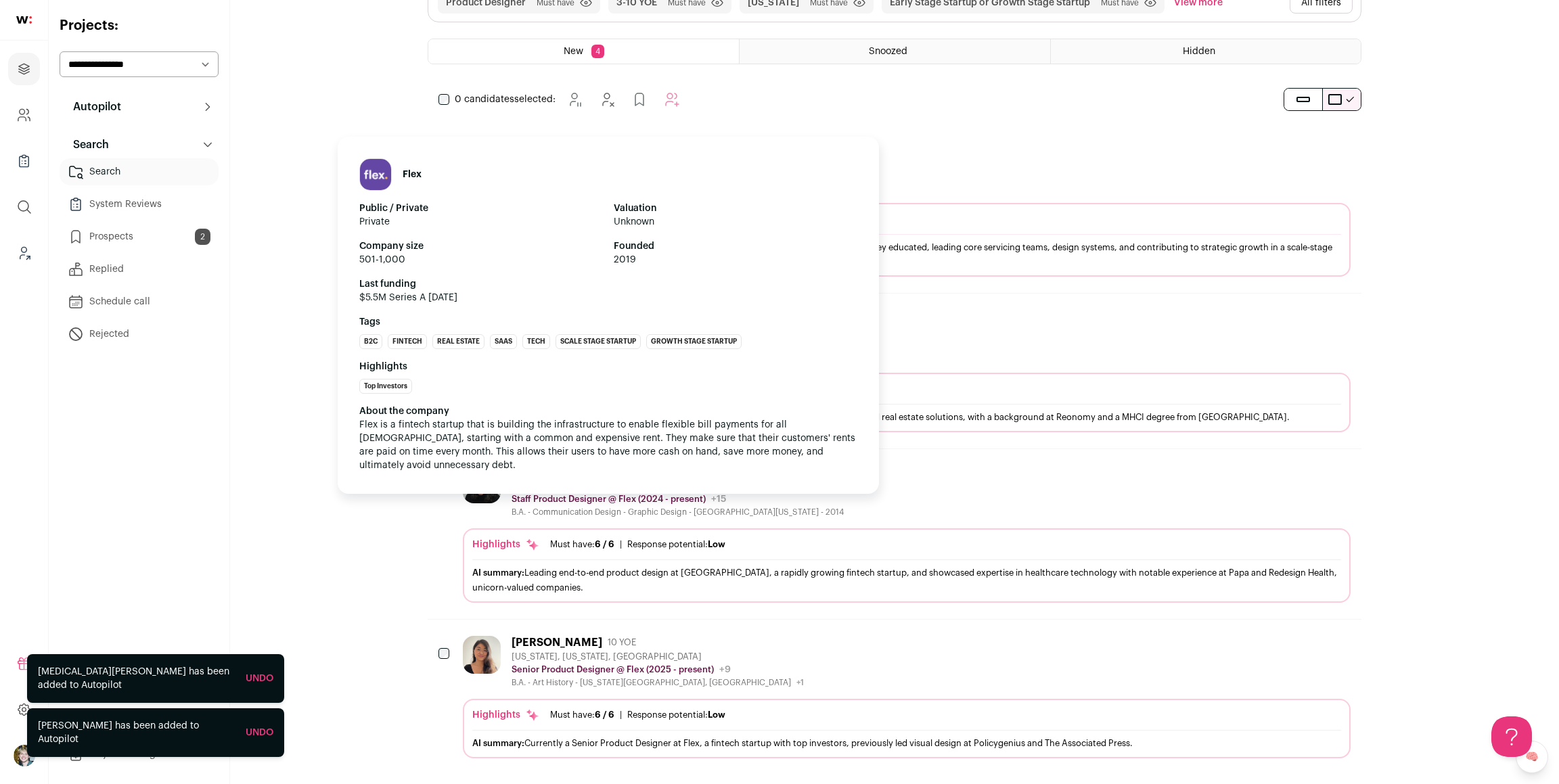
click at [701, 494] on p "Staff Product Designer @ Flex (2024 - present)" at bounding box center [608, 498] width 194 height 10
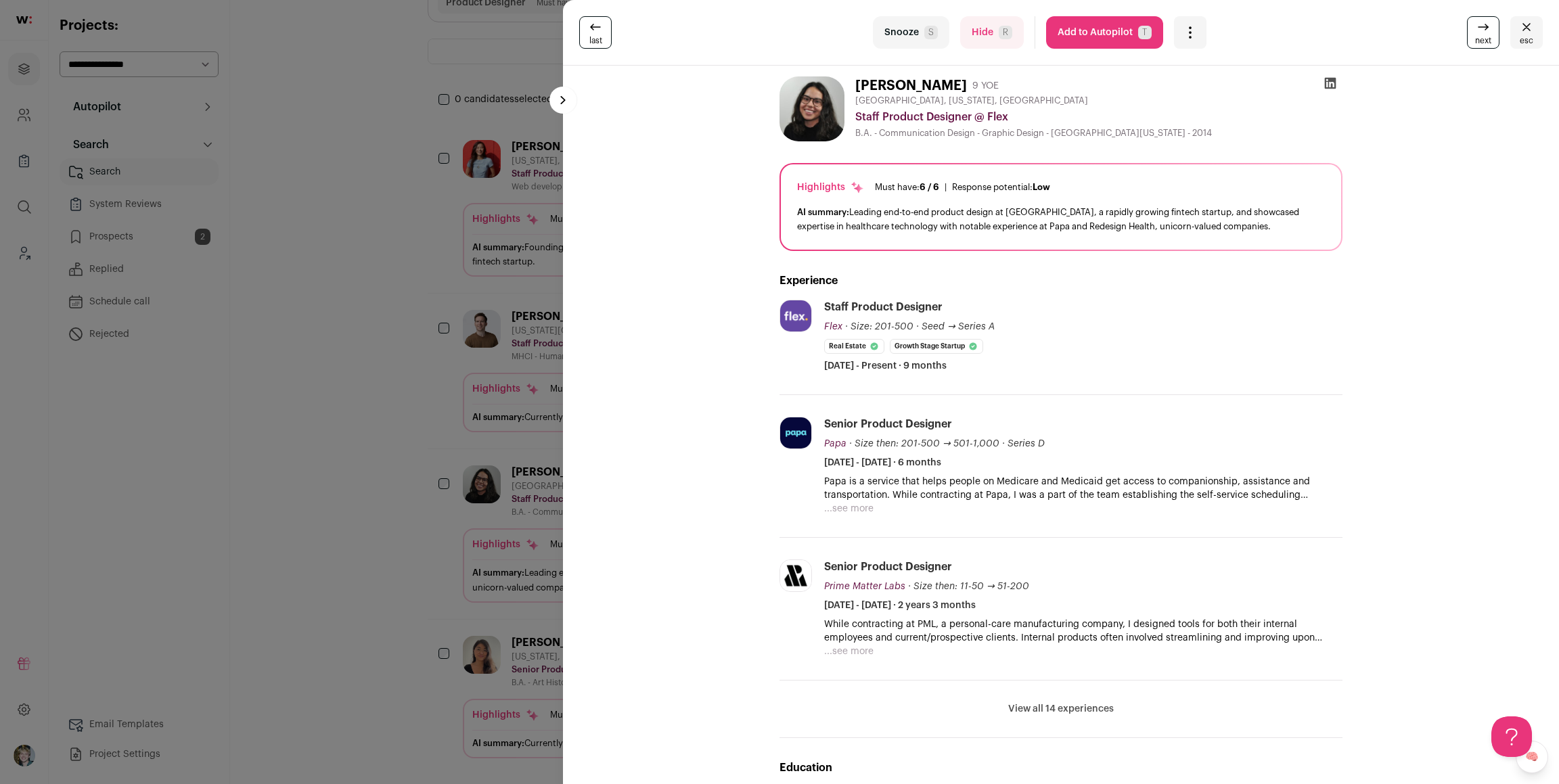
click at [415, 465] on div "last Snooze S Hide R Add to Autopilot T More actions Report a Problem Report th…" at bounding box center [780, 392] width 1559 height 784
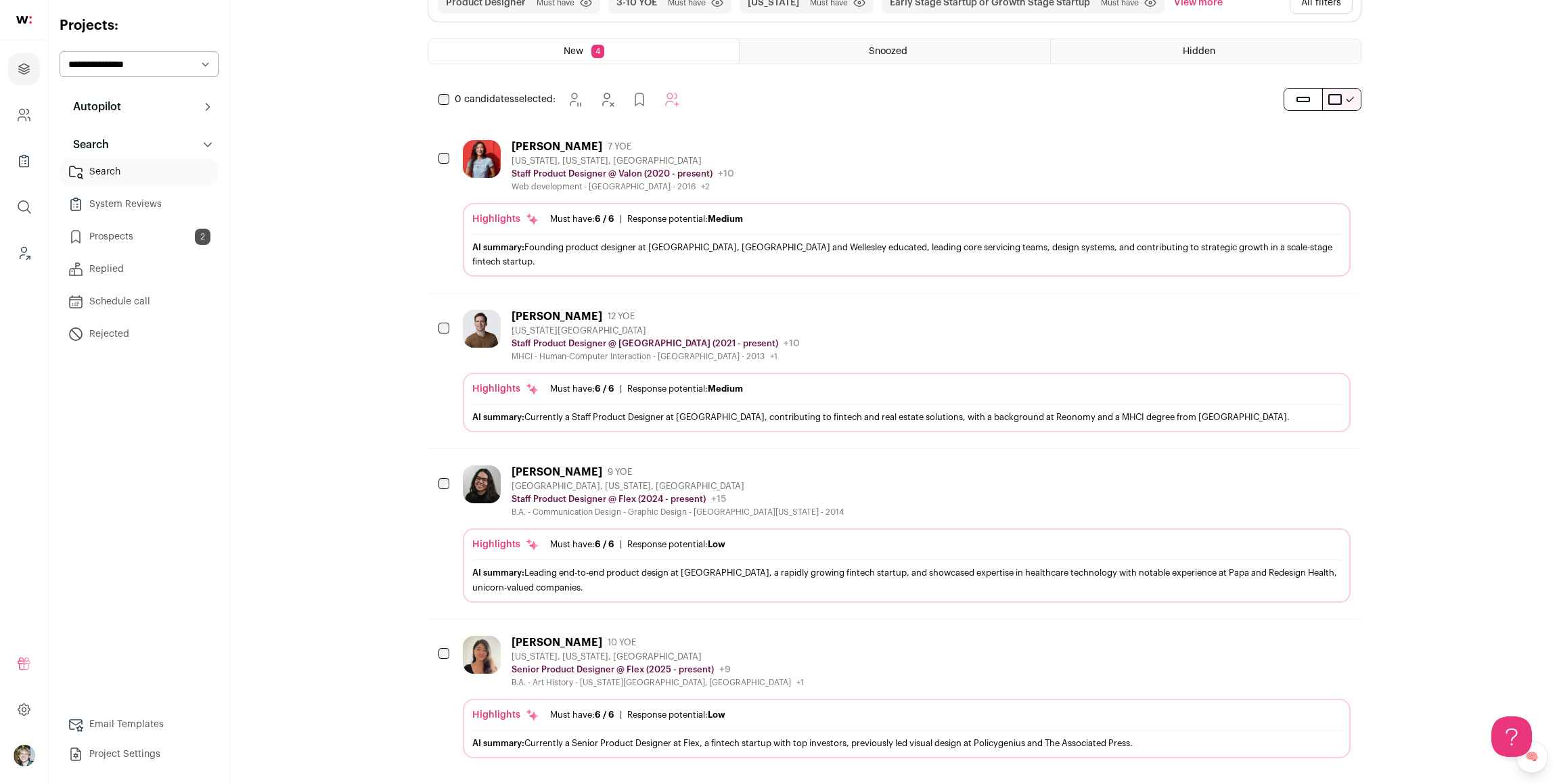
click at [695, 665] on p "Senior Product Designer @ Flex (2025 - present)" at bounding box center [612, 669] width 203 height 10
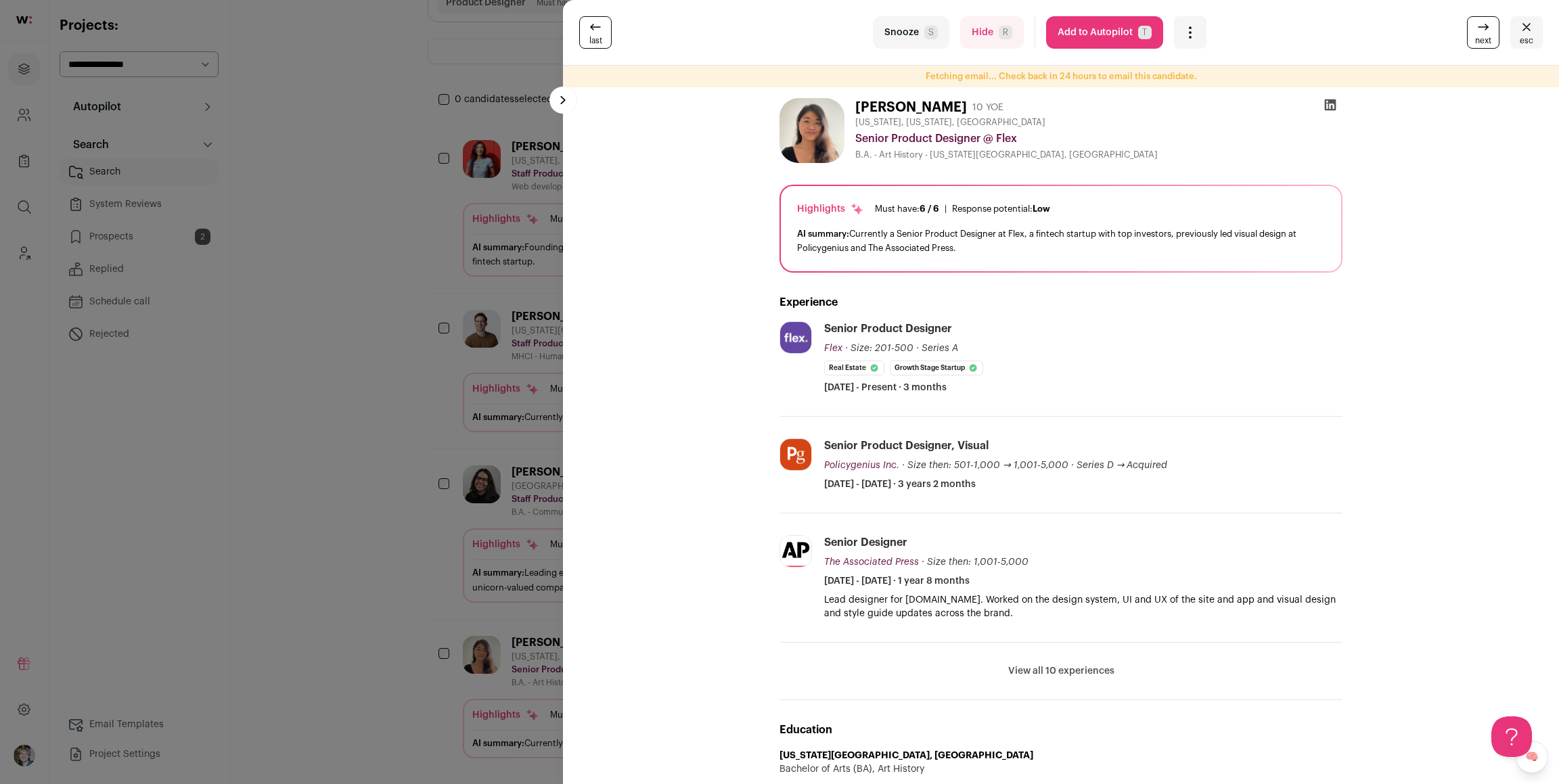
click at [425, 430] on div "last Snooze S Hide R Add to Autopilot T More actions Report a Problem Report th…" at bounding box center [780, 392] width 1559 height 784
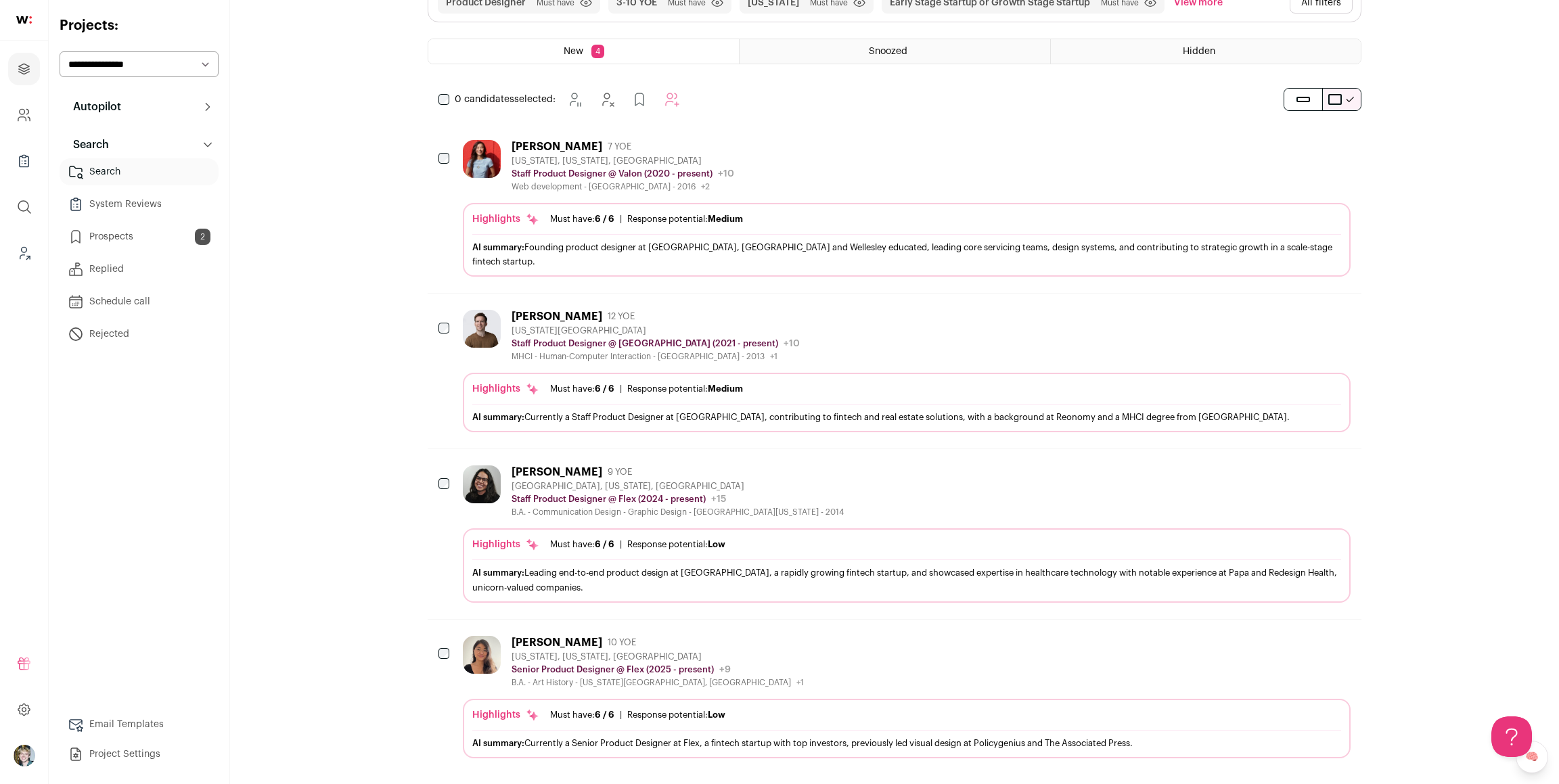
click at [618, 338] on p "Staff Product Designer @ Juniper Square (2021 - present)" at bounding box center [645, 343] width 266 height 10
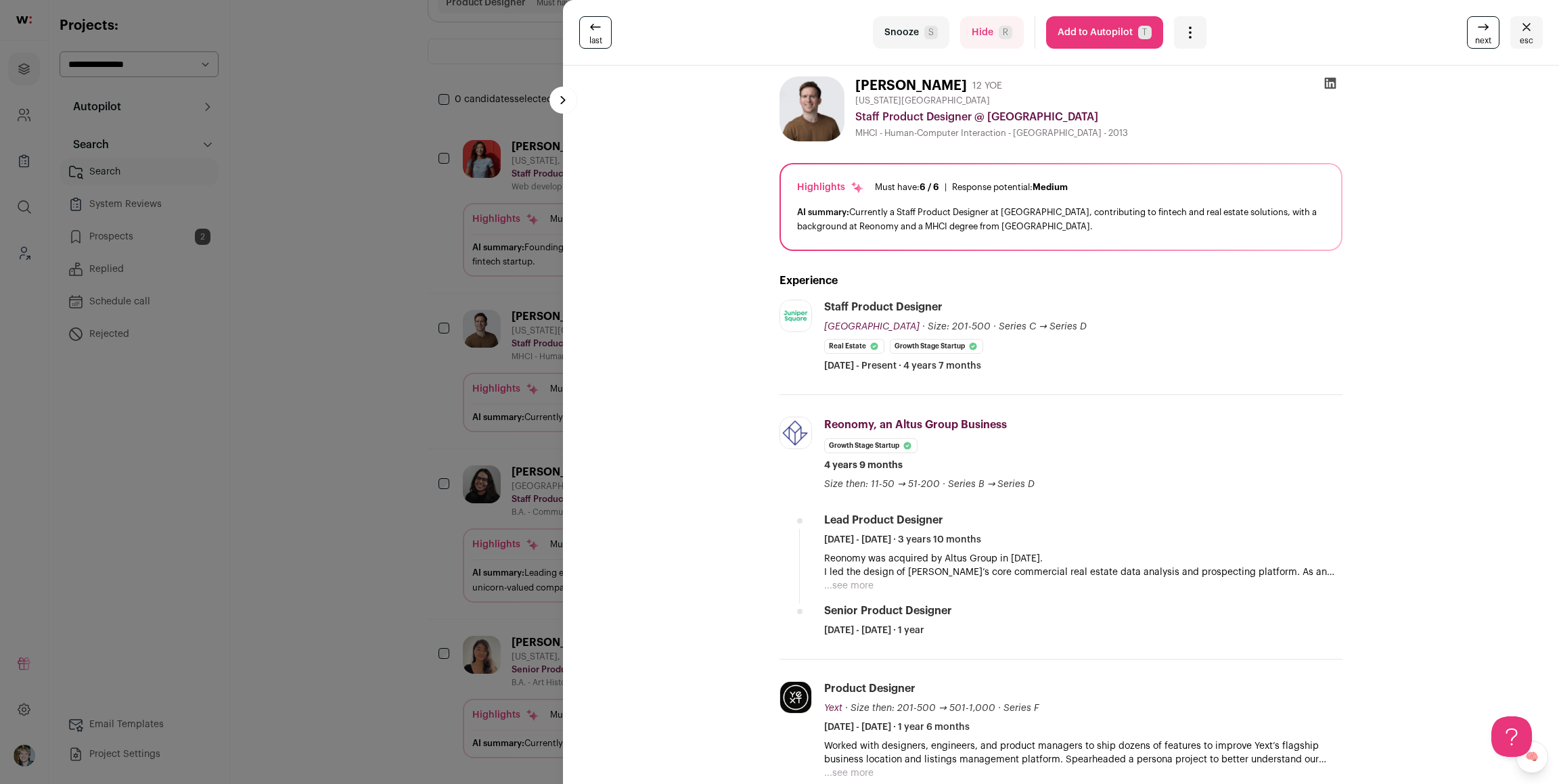
click at [500, 374] on div "last Snooze S Hide R Add to Autopilot T More actions Report a Problem Report th…" at bounding box center [780, 392] width 1559 height 784
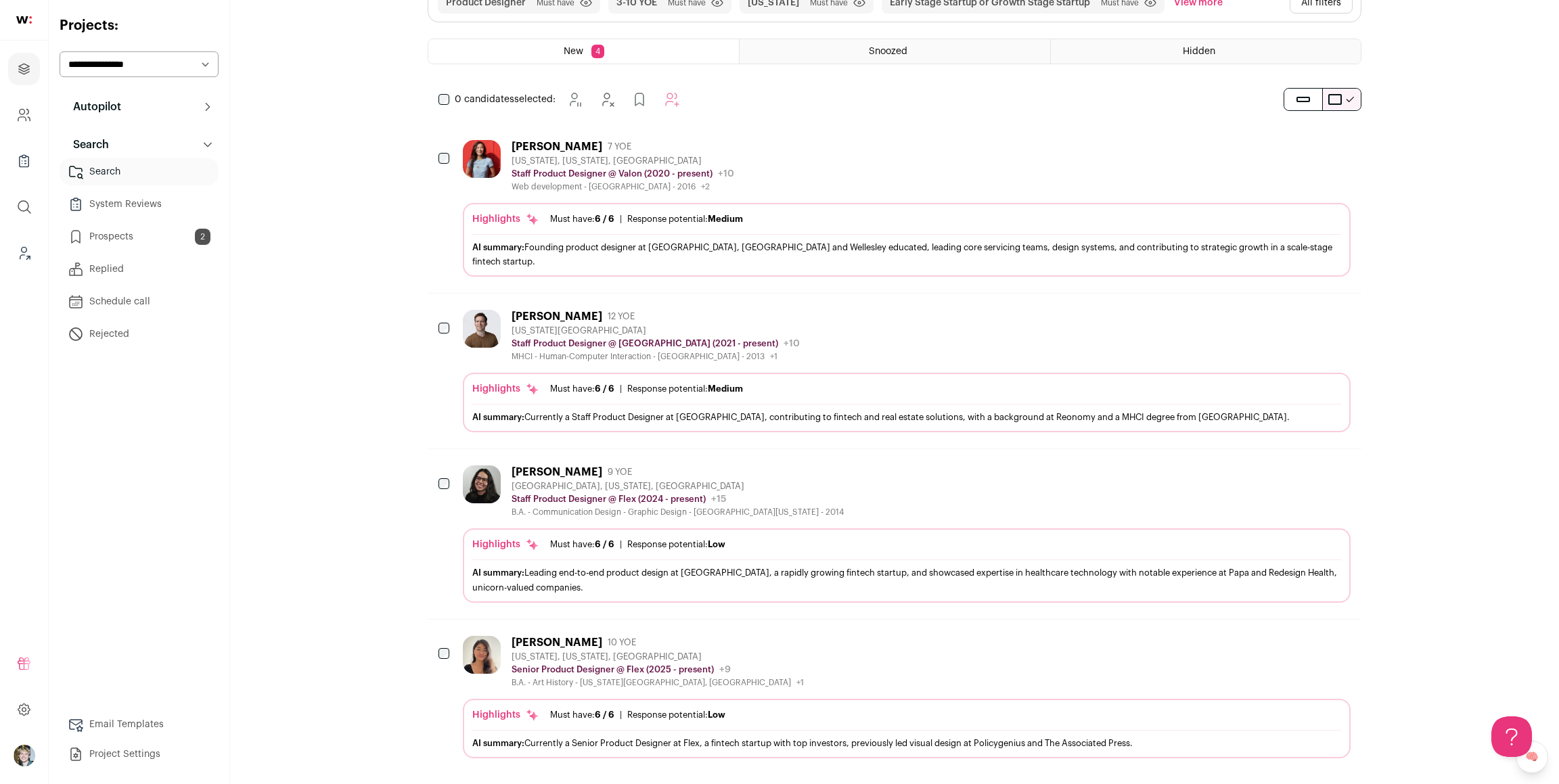
click at [696, 229] on div "Highlights Must have: 6 / 6 How many must haves have been fulfilled? | Response…" at bounding box center [906, 243] width 869 height 61
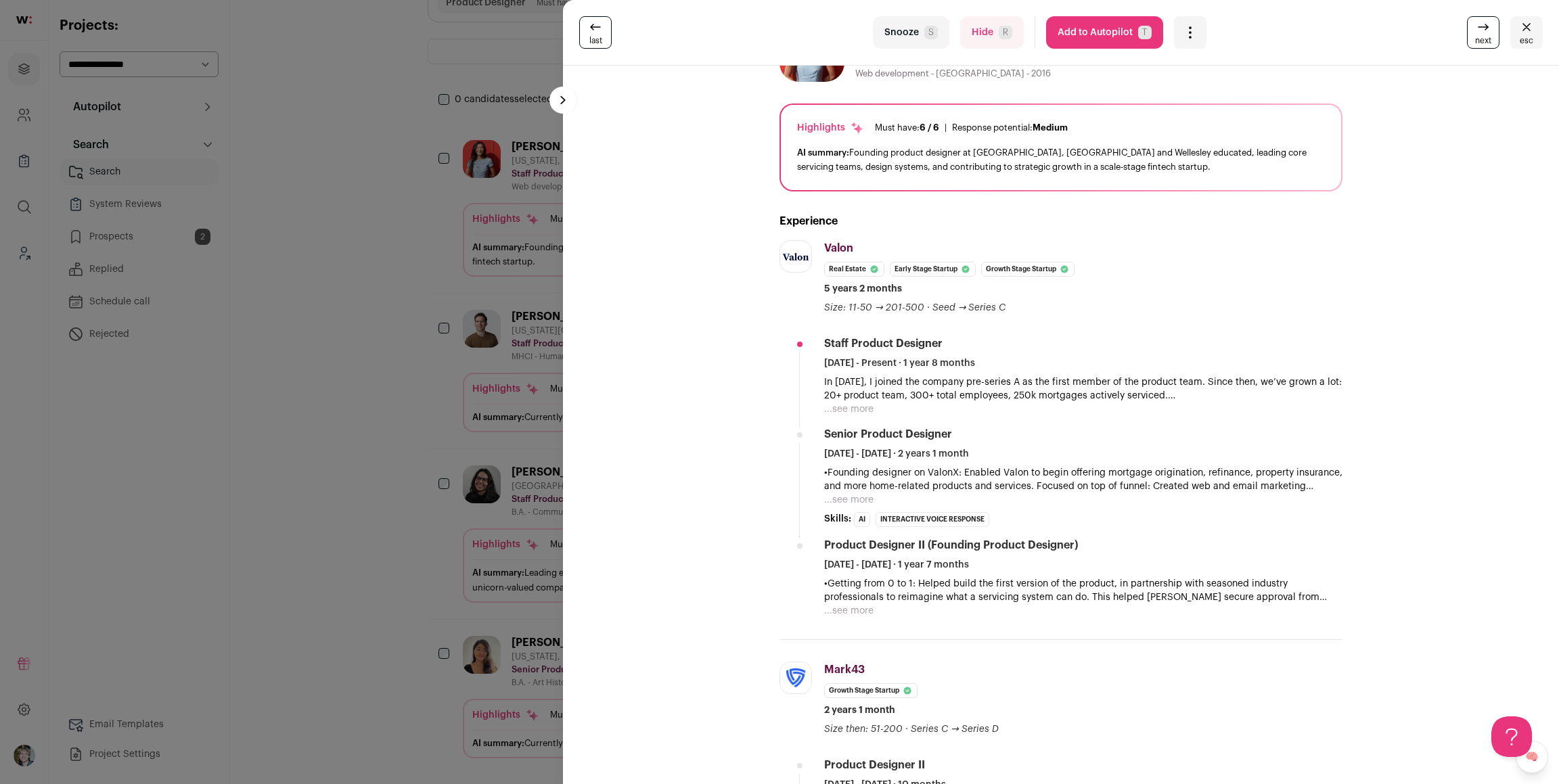
scroll to position [0, 0]
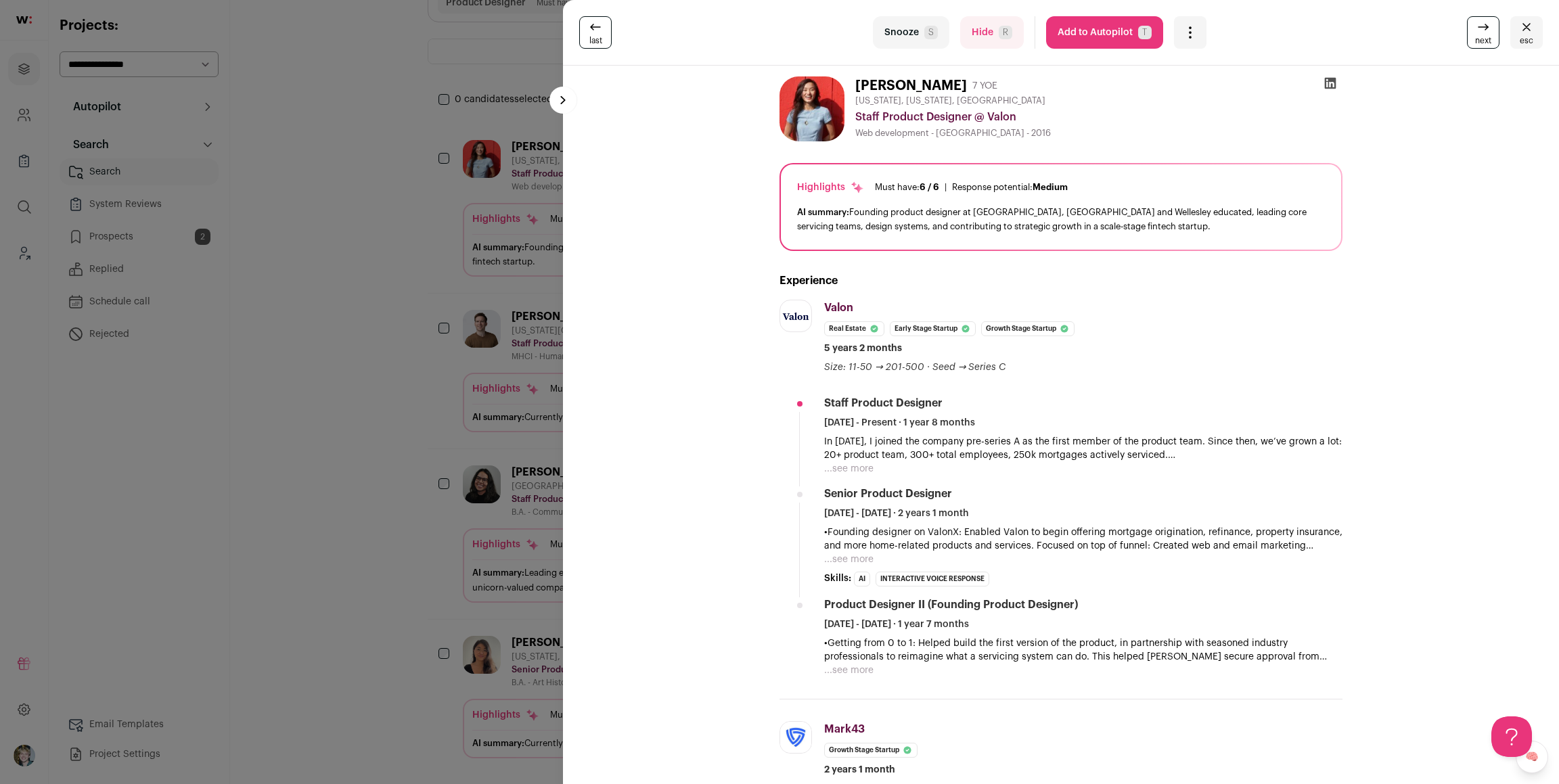
click at [1128, 35] on button "Add to Autopilot T" at bounding box center [1105, 32] width 117 height 32
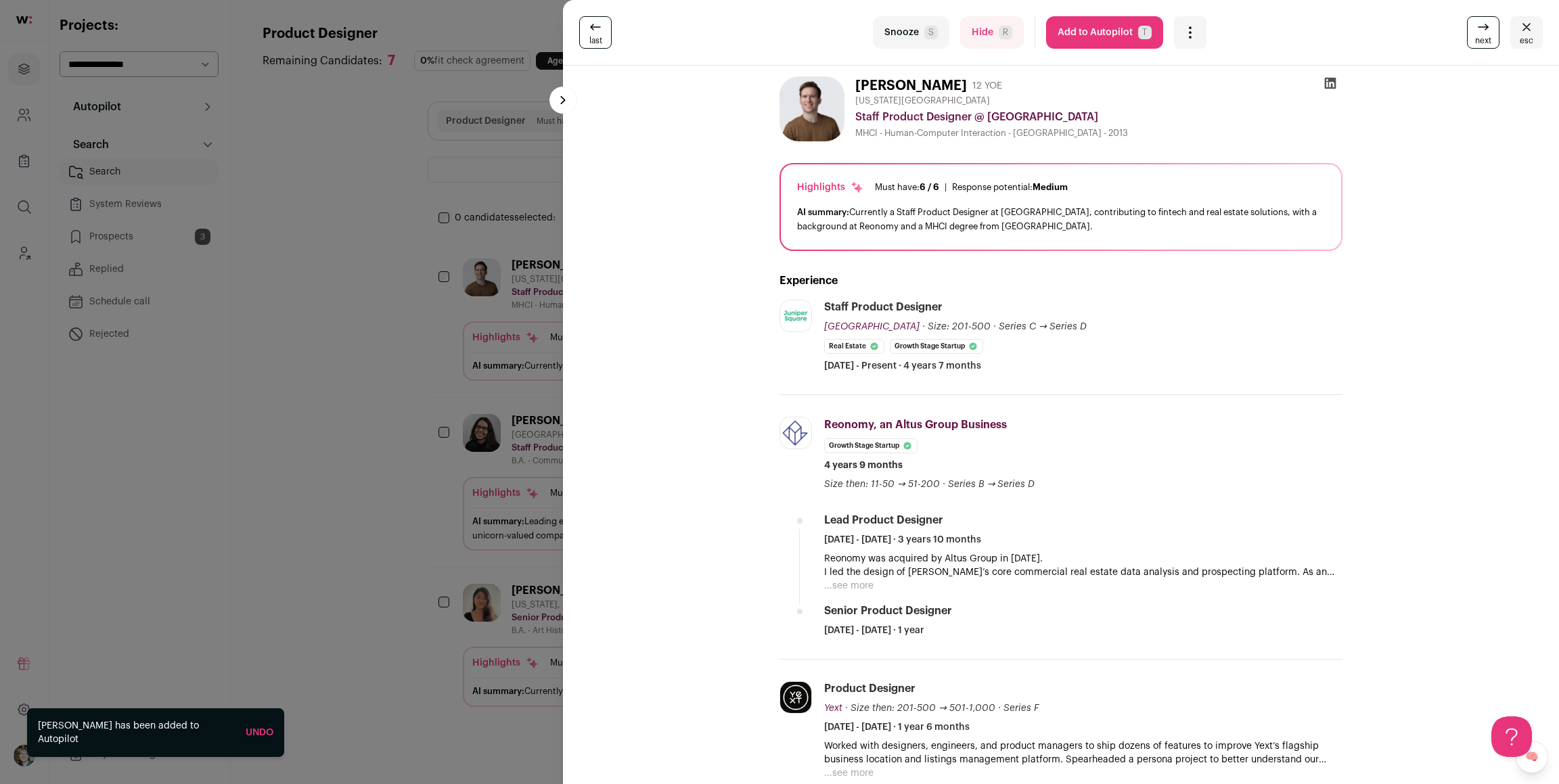
click at [467, 224] on div "last Snooze S Hide R Add to Autopilot T More actions Report a Problem Report th…" at bounding box center [780, 392] width 1559 height 784
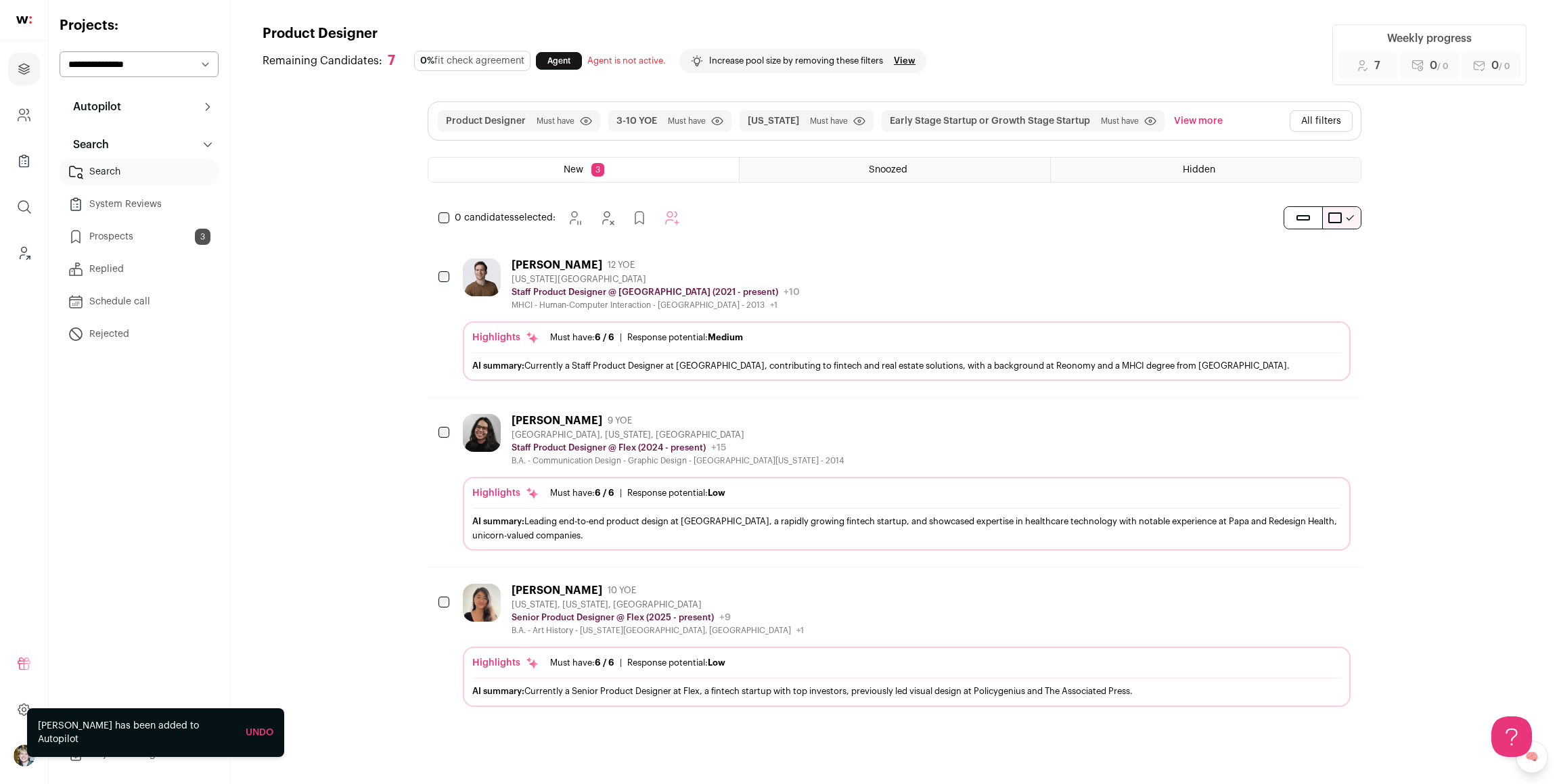
drag, startPoint x: 1381, startPoint y: 113, endPoint x: 1333, endPoint y: 115, distance: 48.0
click at [1377, 113] on div "Product Designer Remaining Candidates: 7 0% fit check agreement Agent Agent is …" at bounding box center [894, 373] width 1264 height 699
click at [1331, 115] on button "All filters" at bounding box center [1321, 121] width 63 height 22
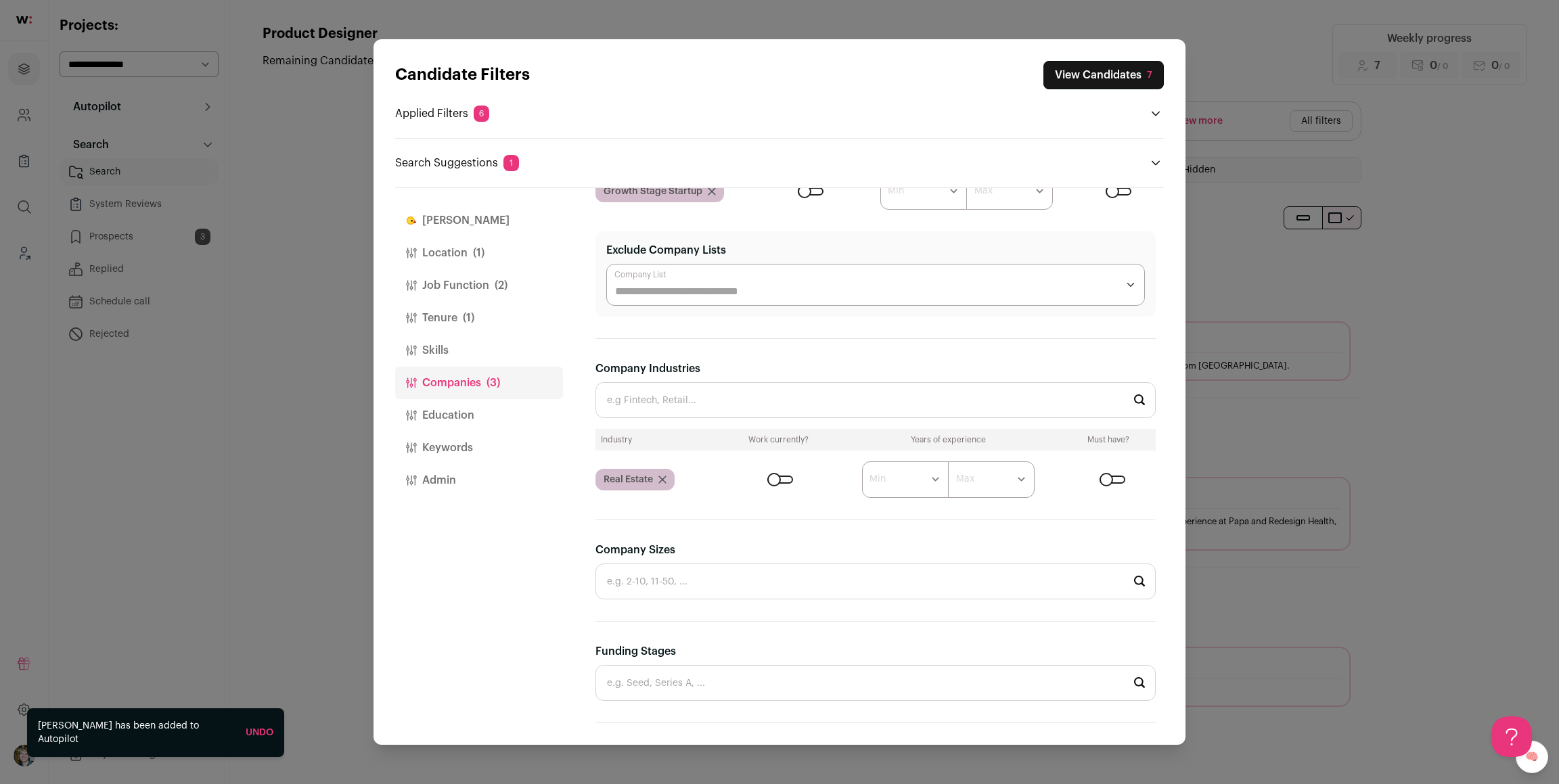
click at [780, 476] on div "Close modal via background" at bounding box center [780, 480] width 26 height 8
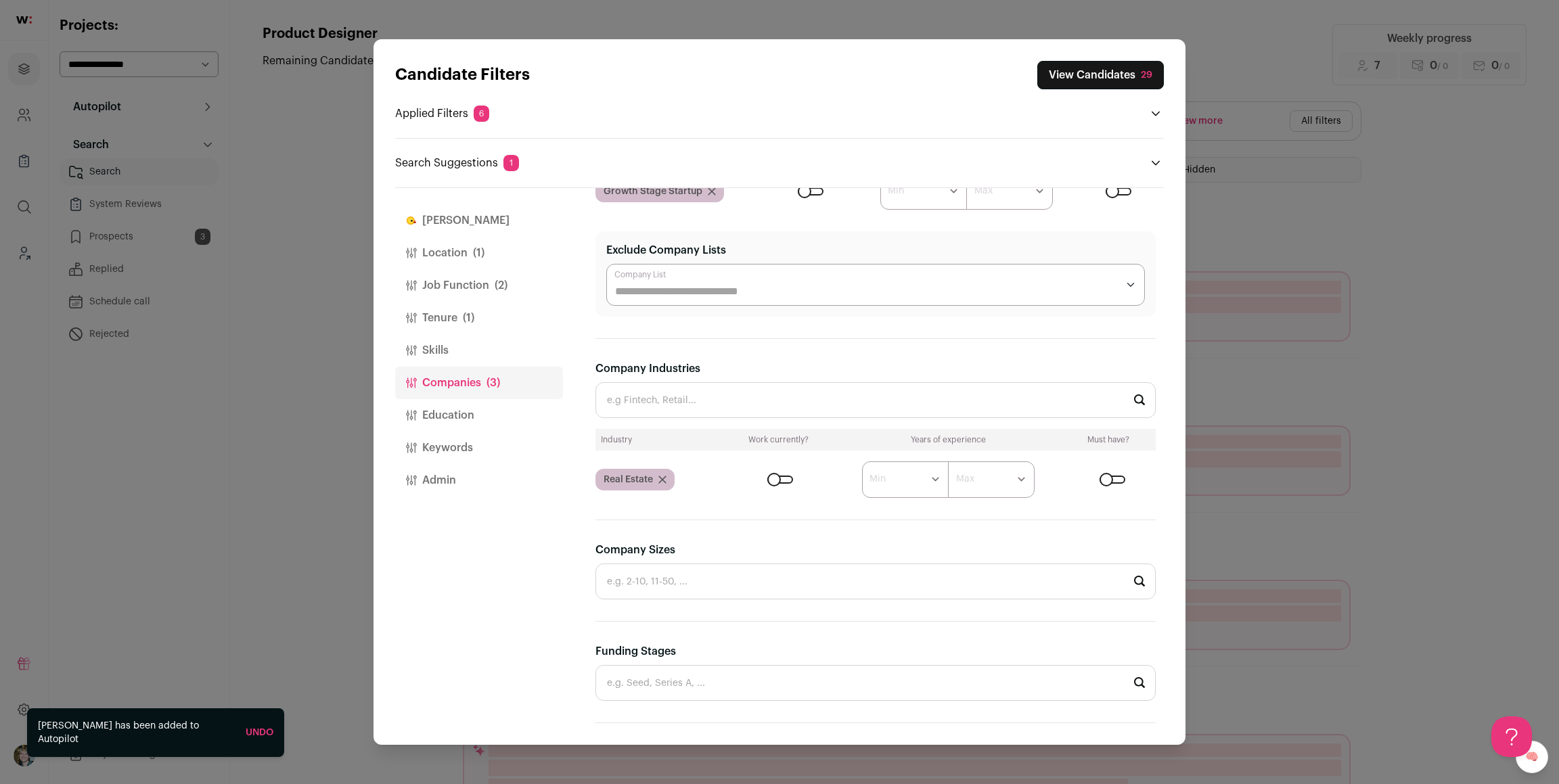
click at [1110, 476] on div "Close modal via background" at bounding box center [1113, 480] width 26 height 8
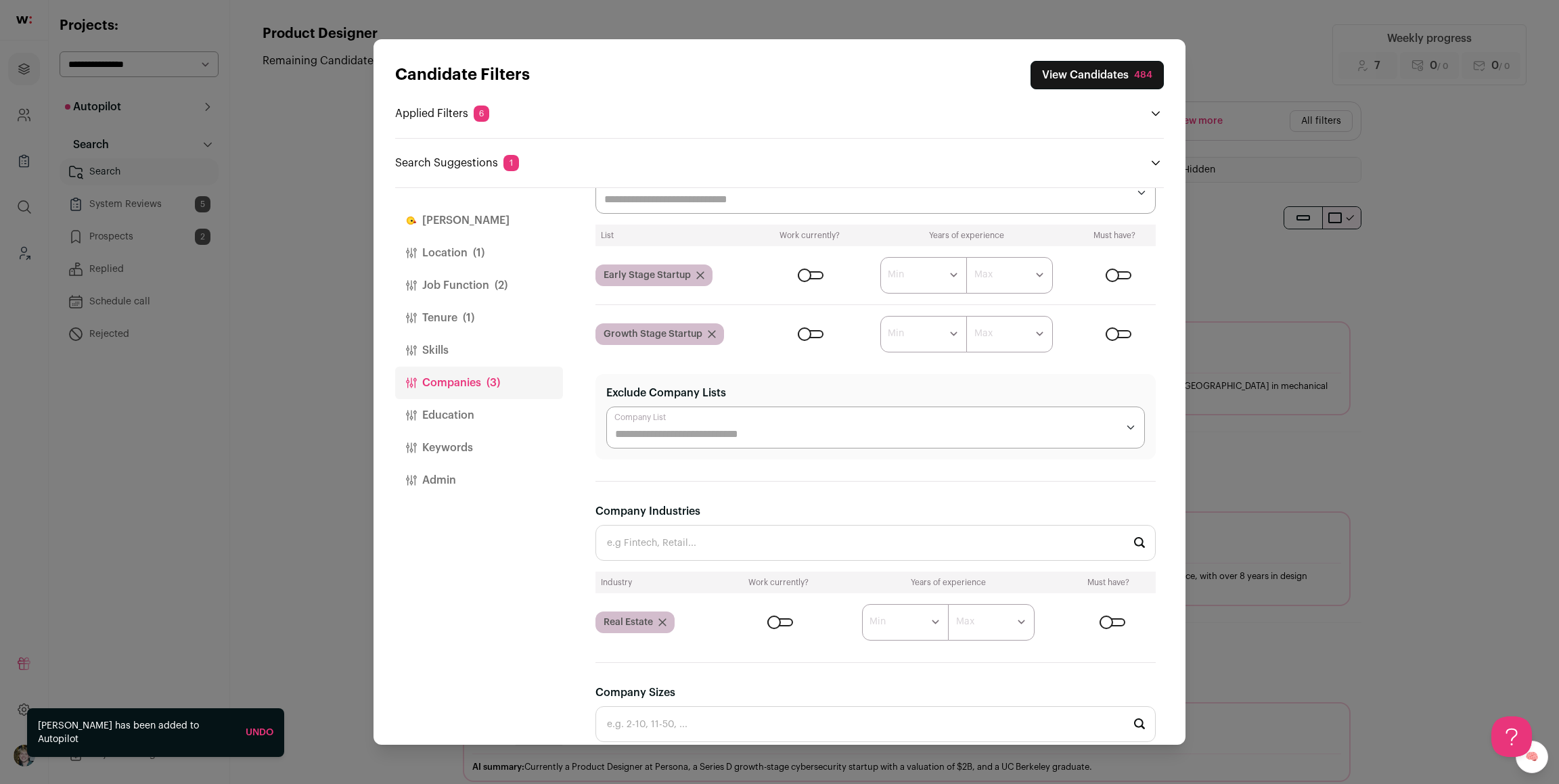
click at [1340, 407] on div "Candidate Filters View Candidates 484 Applied Filters 6 Product Designer Must h…" at bounding box center [780, 392] width 1559 height 784
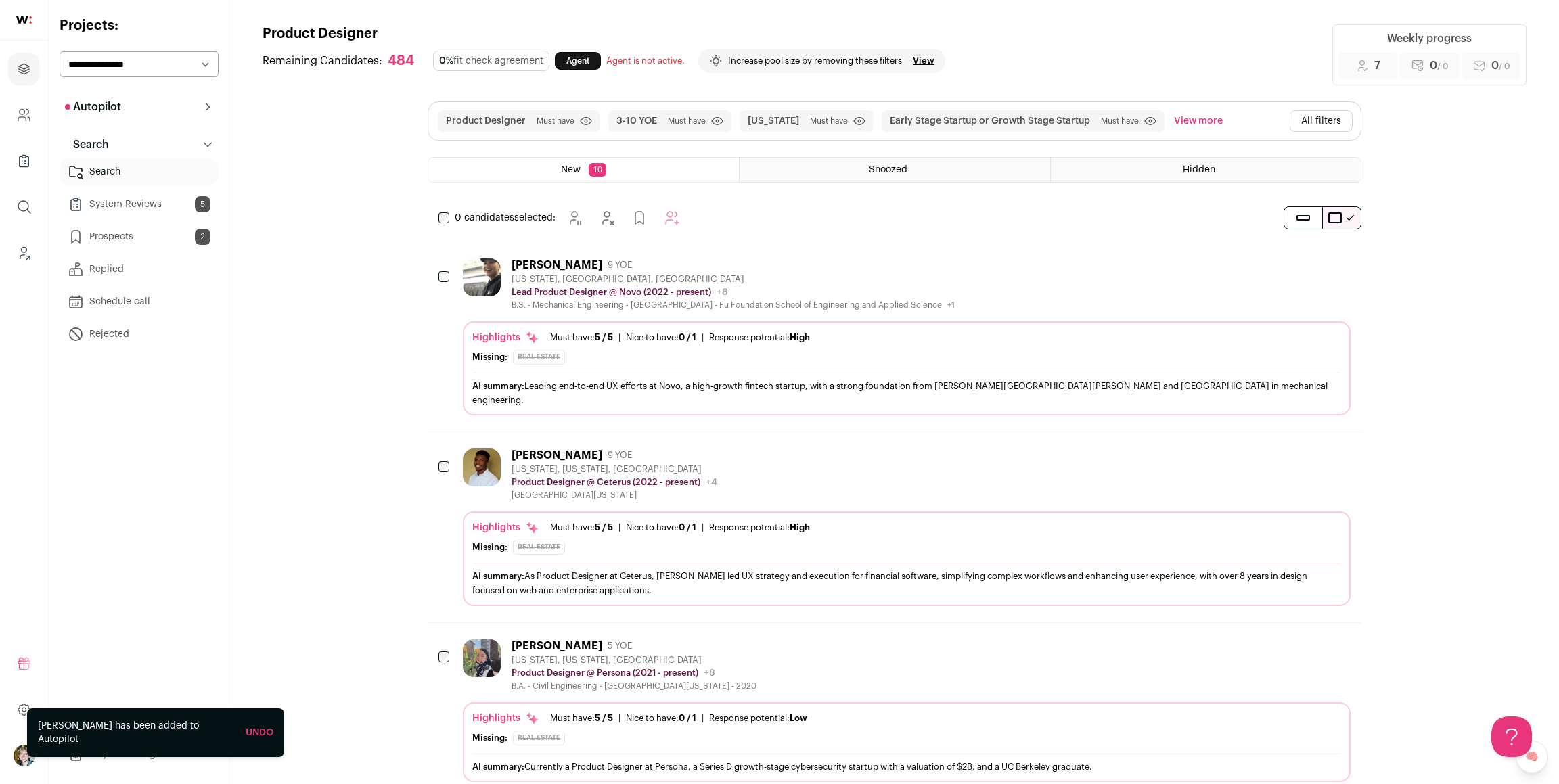
click at [828, 344] on div "Highlights Must have: 5 / 5 How many must haves have been fulfilled? | Nice to …" at bounding box center [906, 337] width 869 height 14
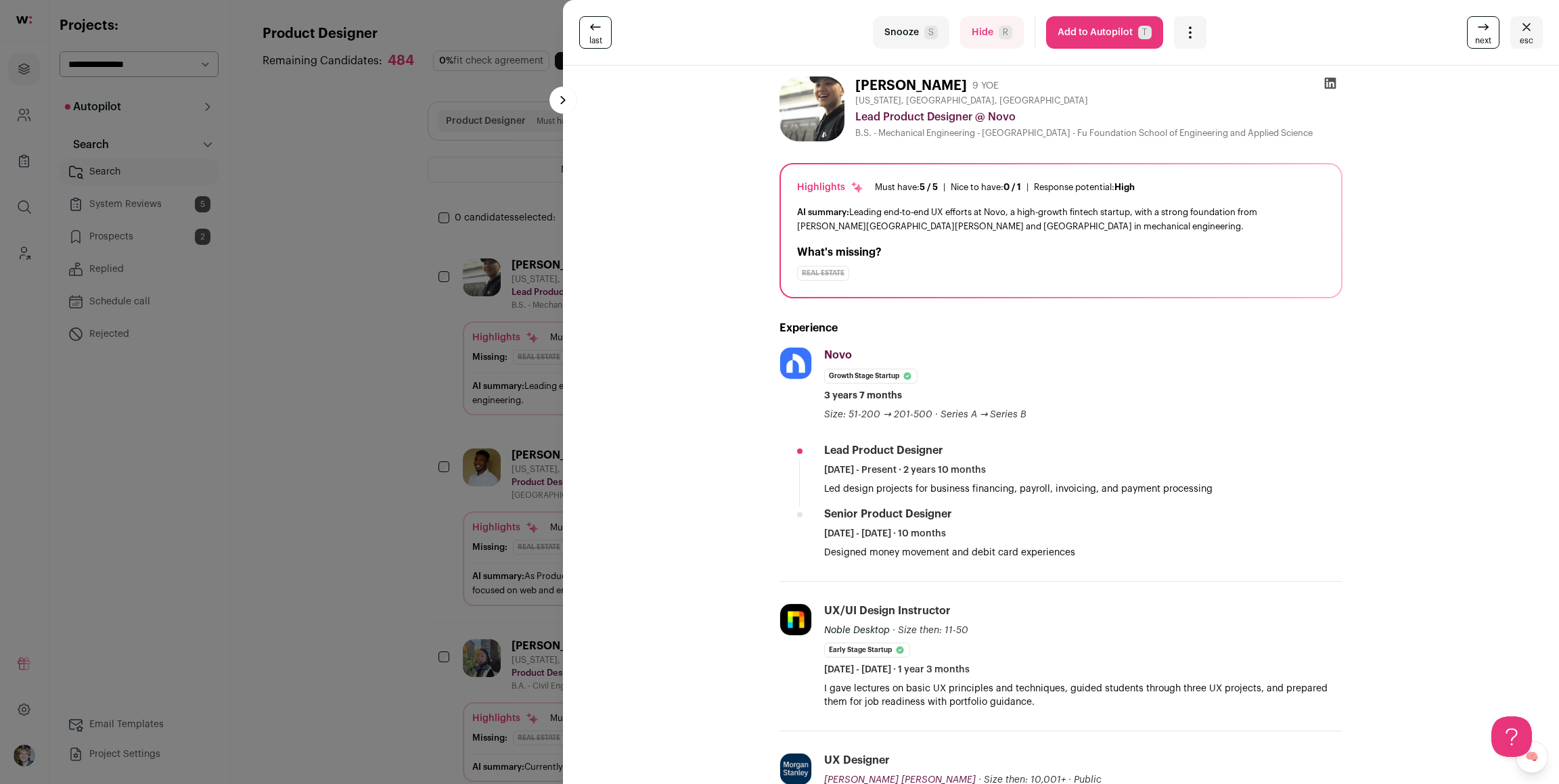
click at [1108, 39] on button "Add to Autopilot T" at bounding box center [1105, 32] width 117 height 32
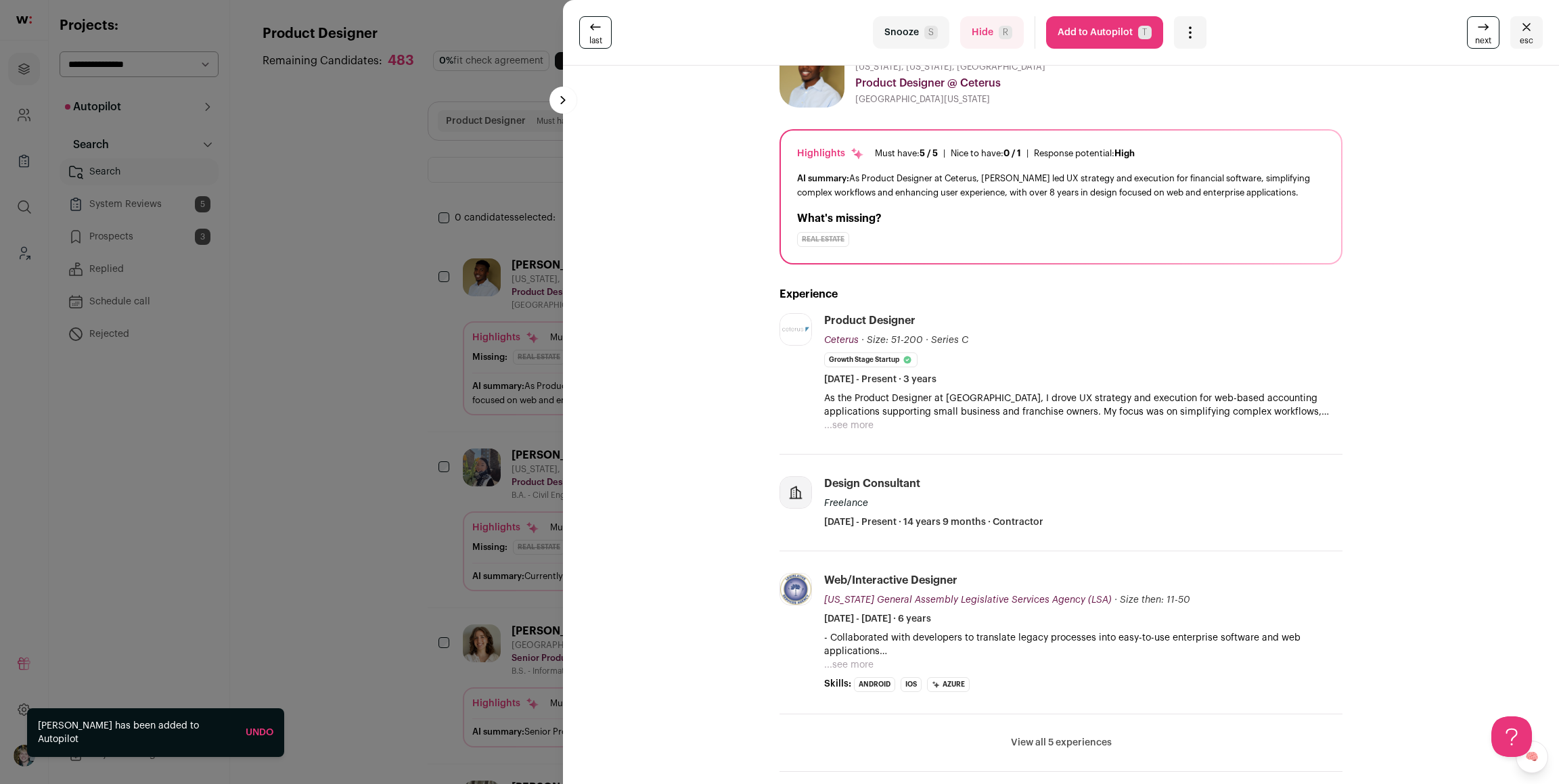
scroll to position [51, 0]
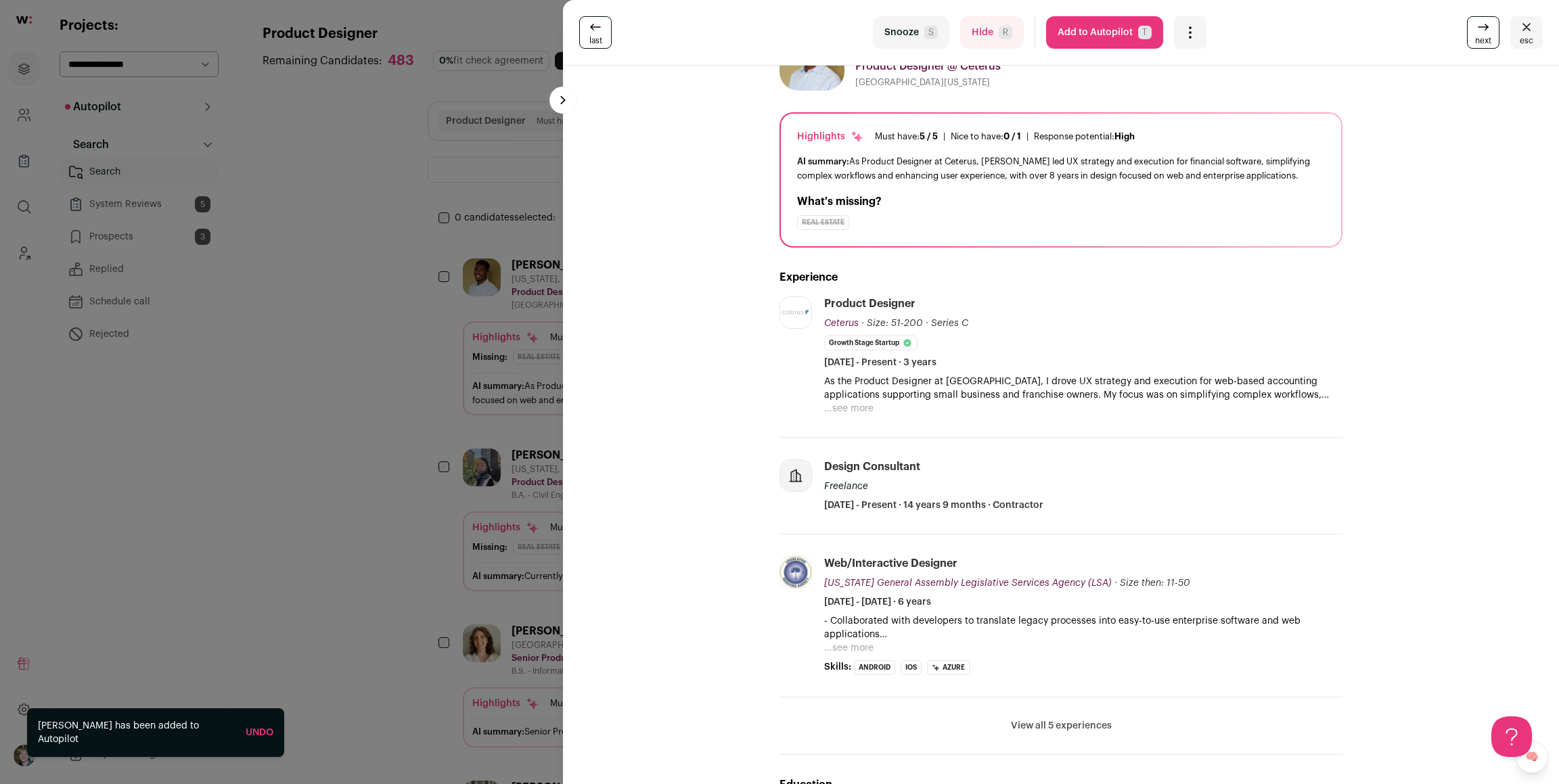
drag, startPoint x: 511, startPoint y: 325, endPoint x: 518, endPoint y: 321, distance: 8.1
click at [512, 325] on div "last Snooze S Hide R Add to Autopilot T More actions Report a Problem Report th…" at bounding box center [780, 392] width 1559 height 784
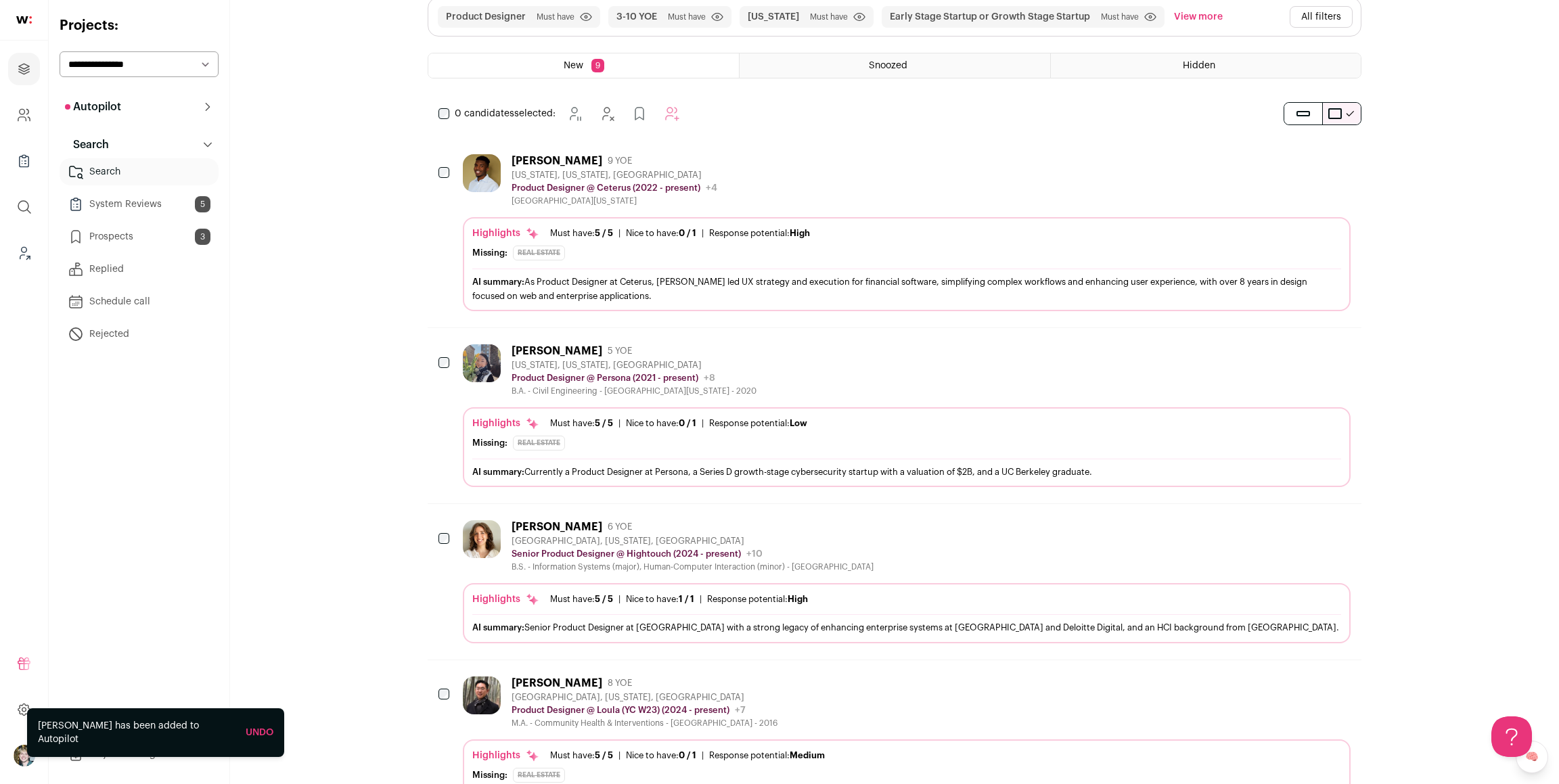
scroll to position [190, 0]
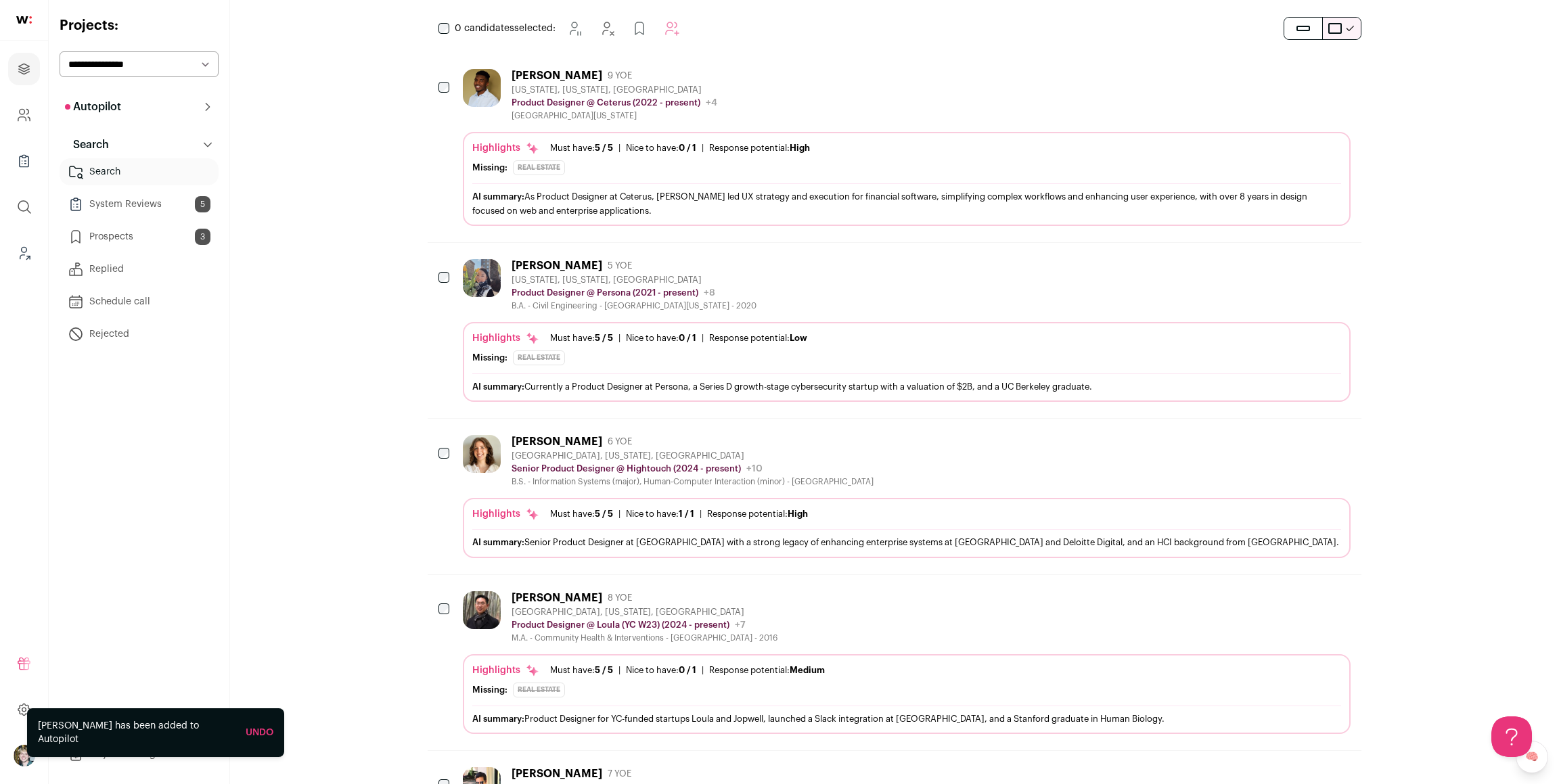
click at [807, 342] on span "Low" at bounding box center [799, 337] width 18 height 9
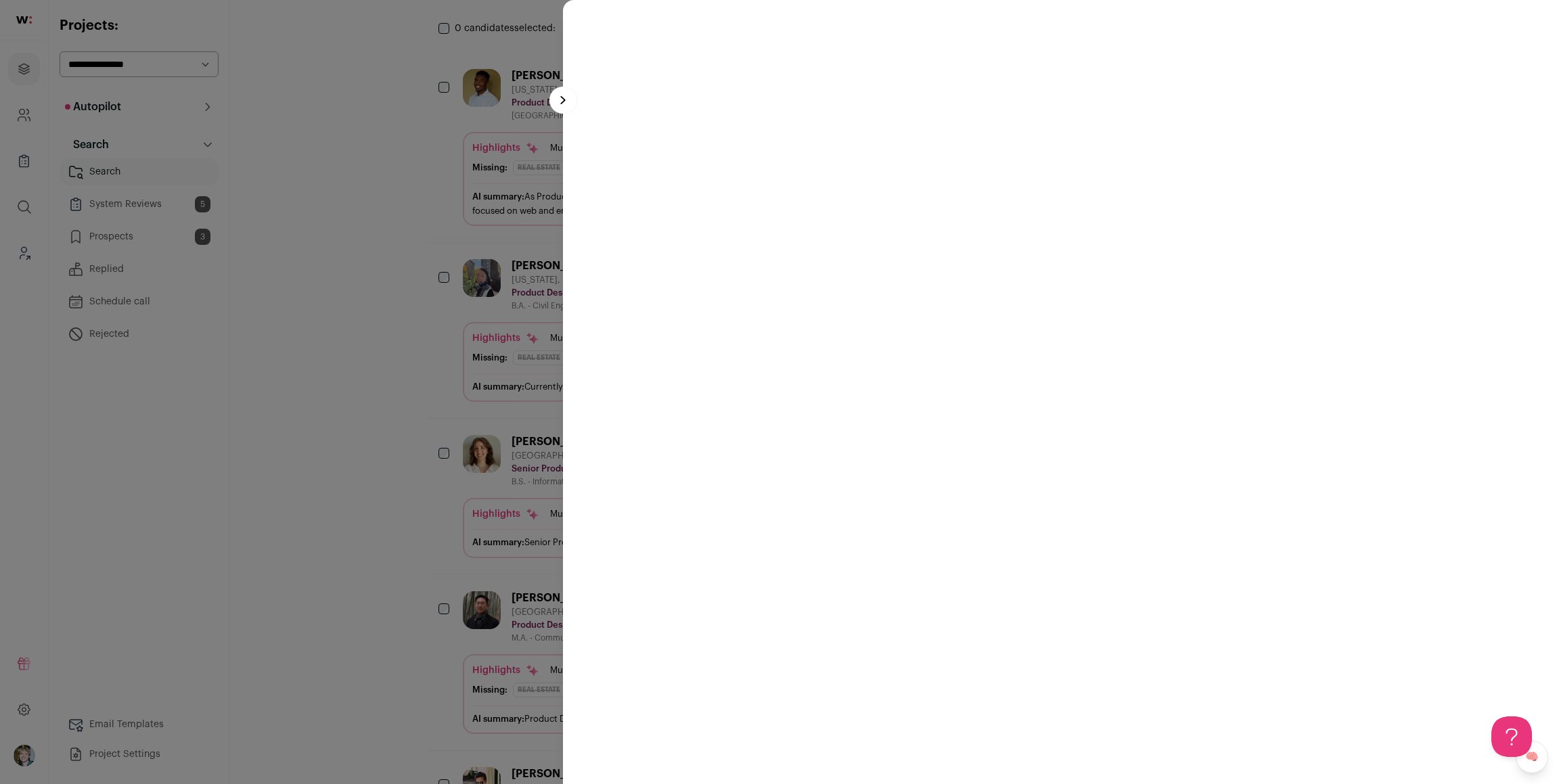
click at [523, 300] on div at bounding box center [780, 392] width 1559 height 784
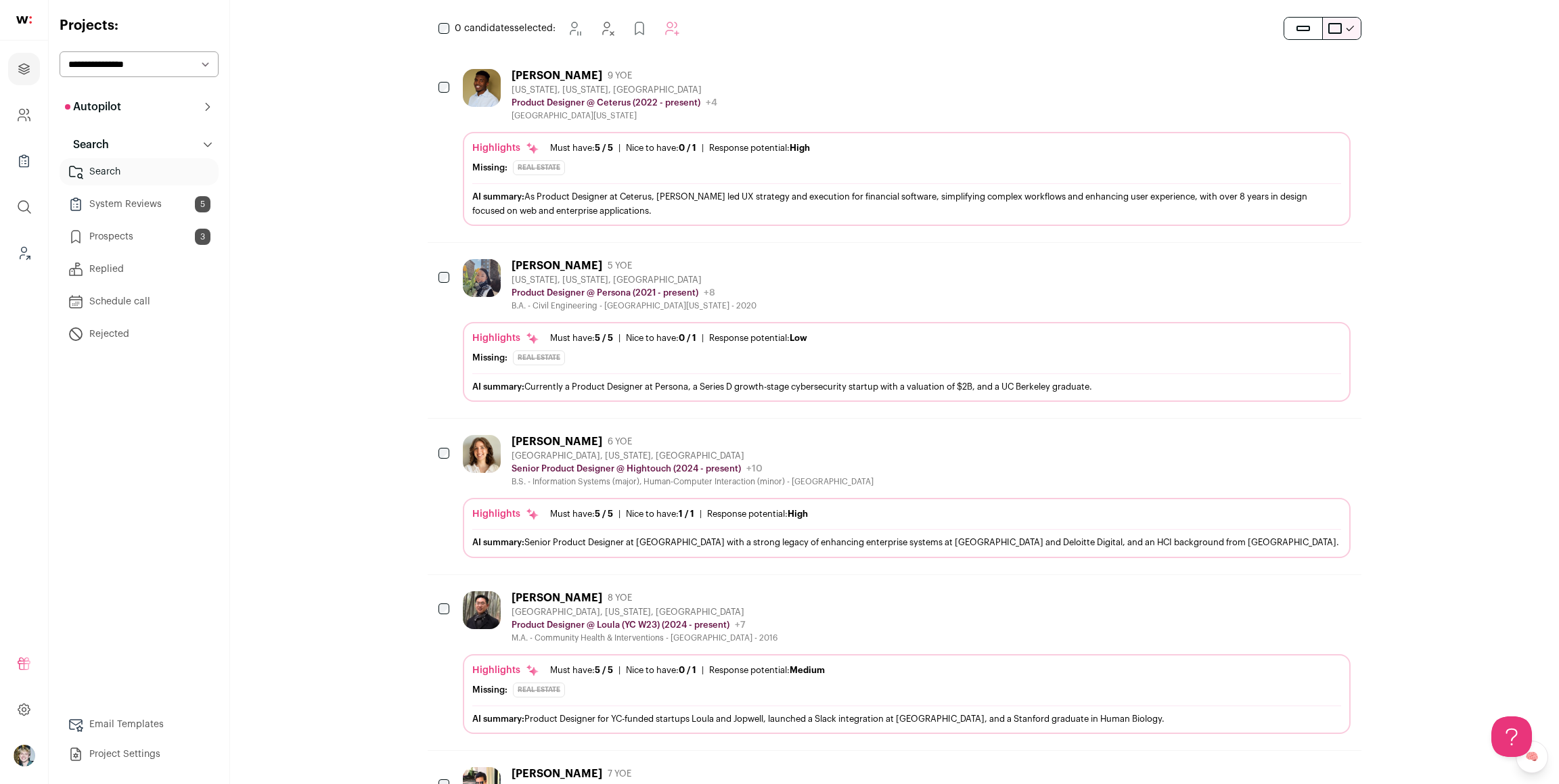
click at [614, 299] on div "Product Designer @ Persona (2021 - present) Persona Public / Private Private Va…" at bounding box center [634, 293] width 245 height 14
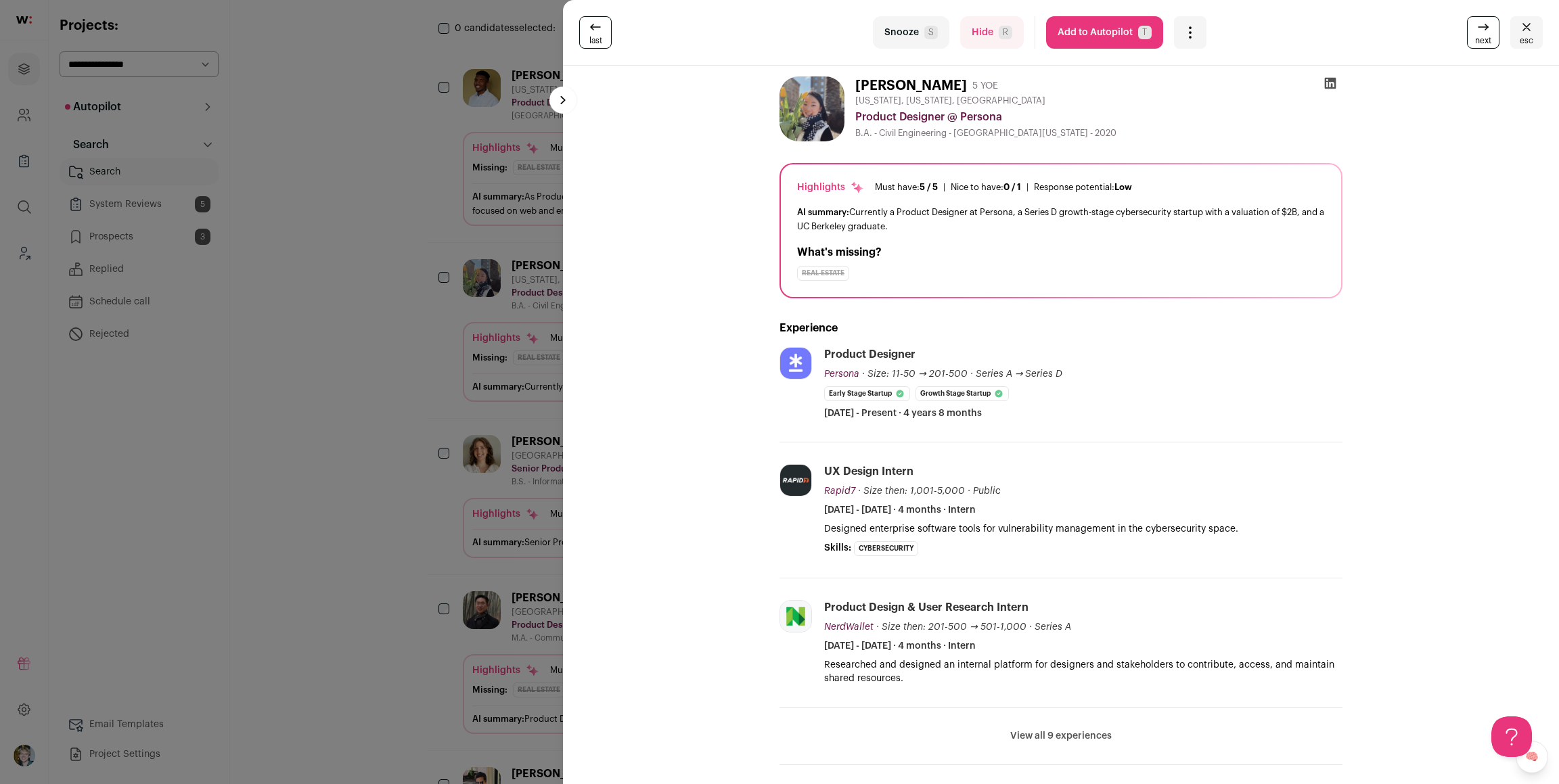
click at [1098, 38] on button "Add to Autopilot T" at bounding box center [1105, 32] width 117 height 32
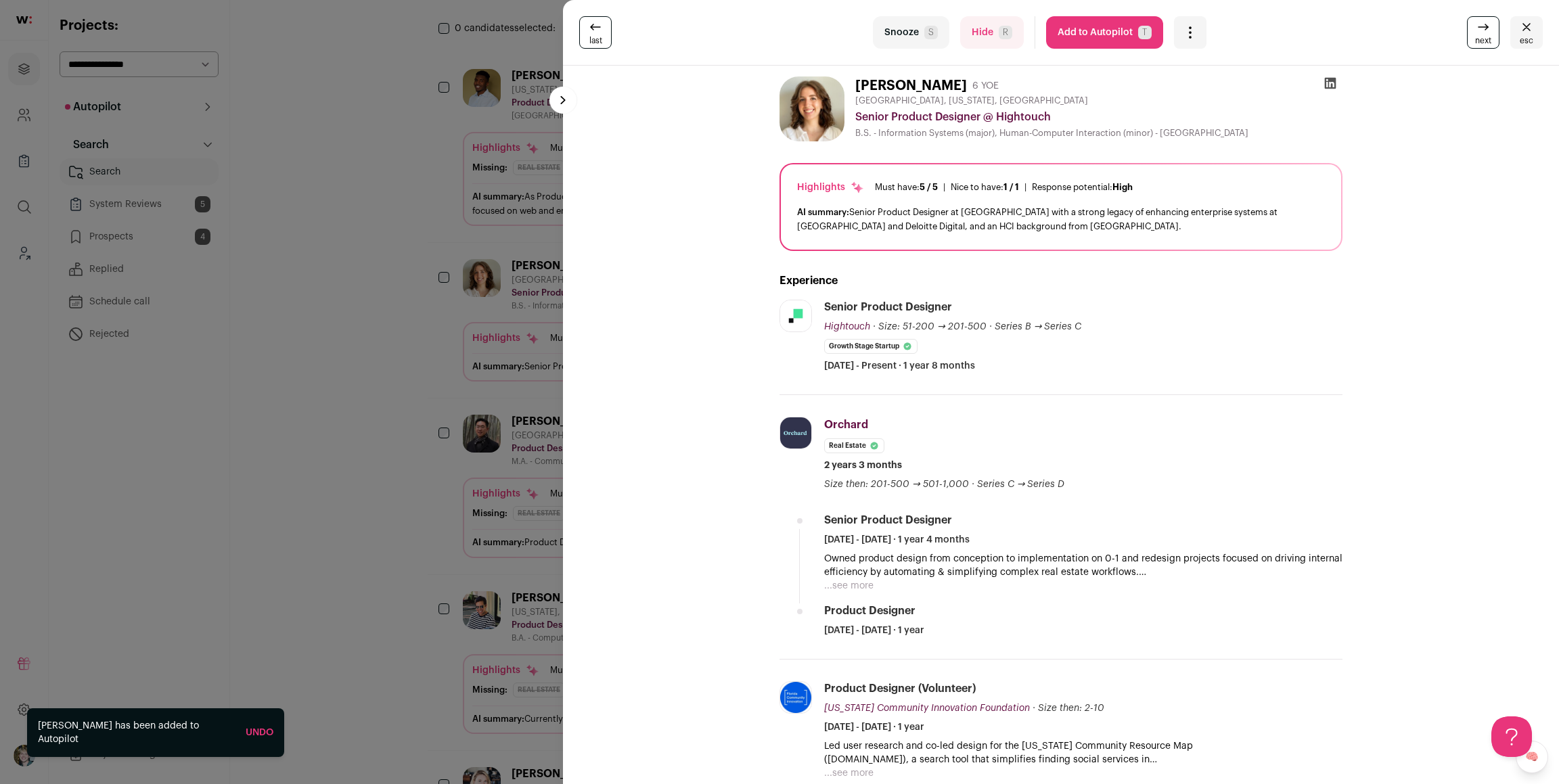
click at [1110, 36] on button "Add to Autopilot T" at bounding box center [1105, 32] width 117 height 32
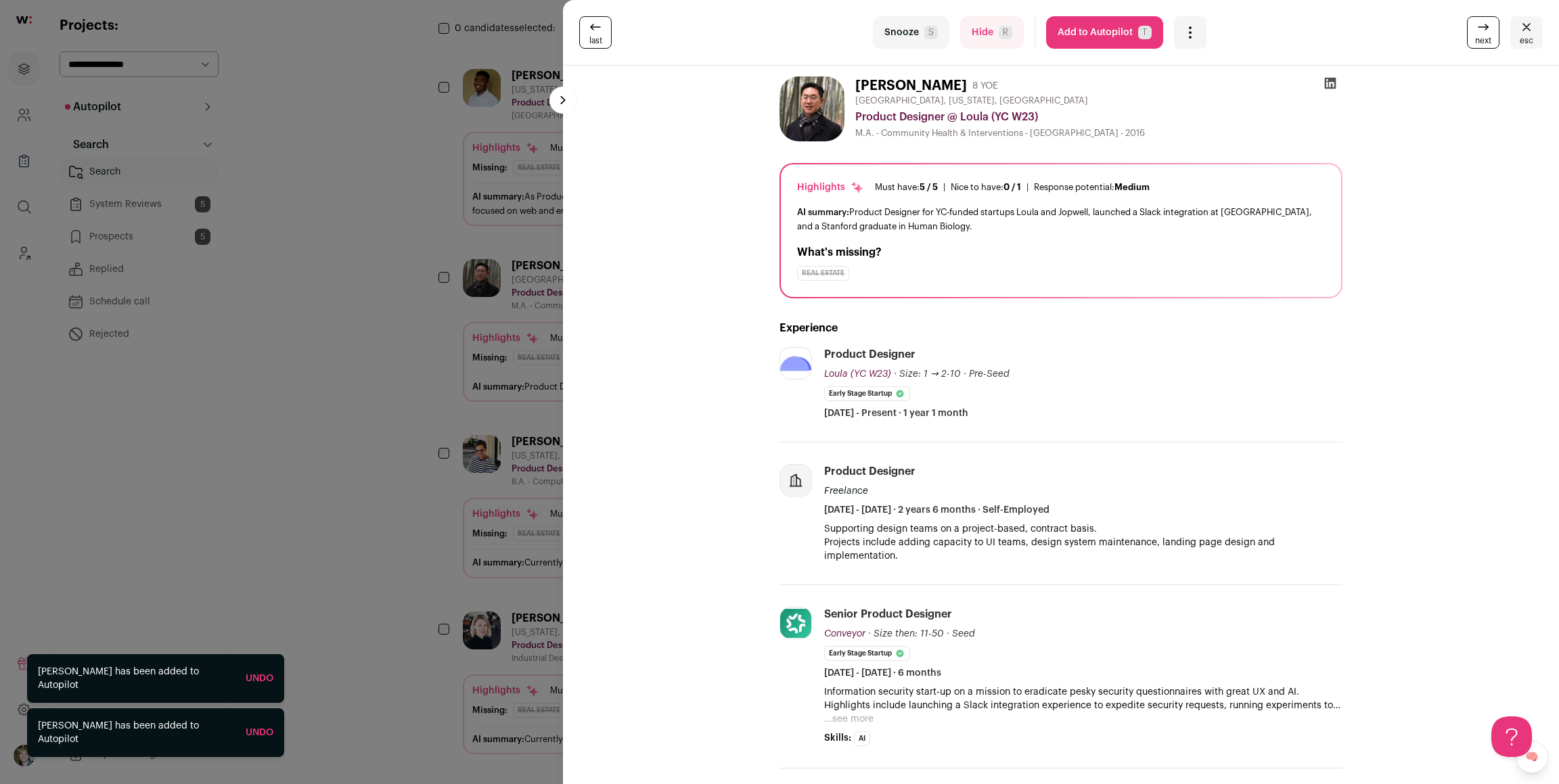
click at [1122, 27] on button "Add to Autopilot T" at bounding box center [1105, 32] width 117 height 32
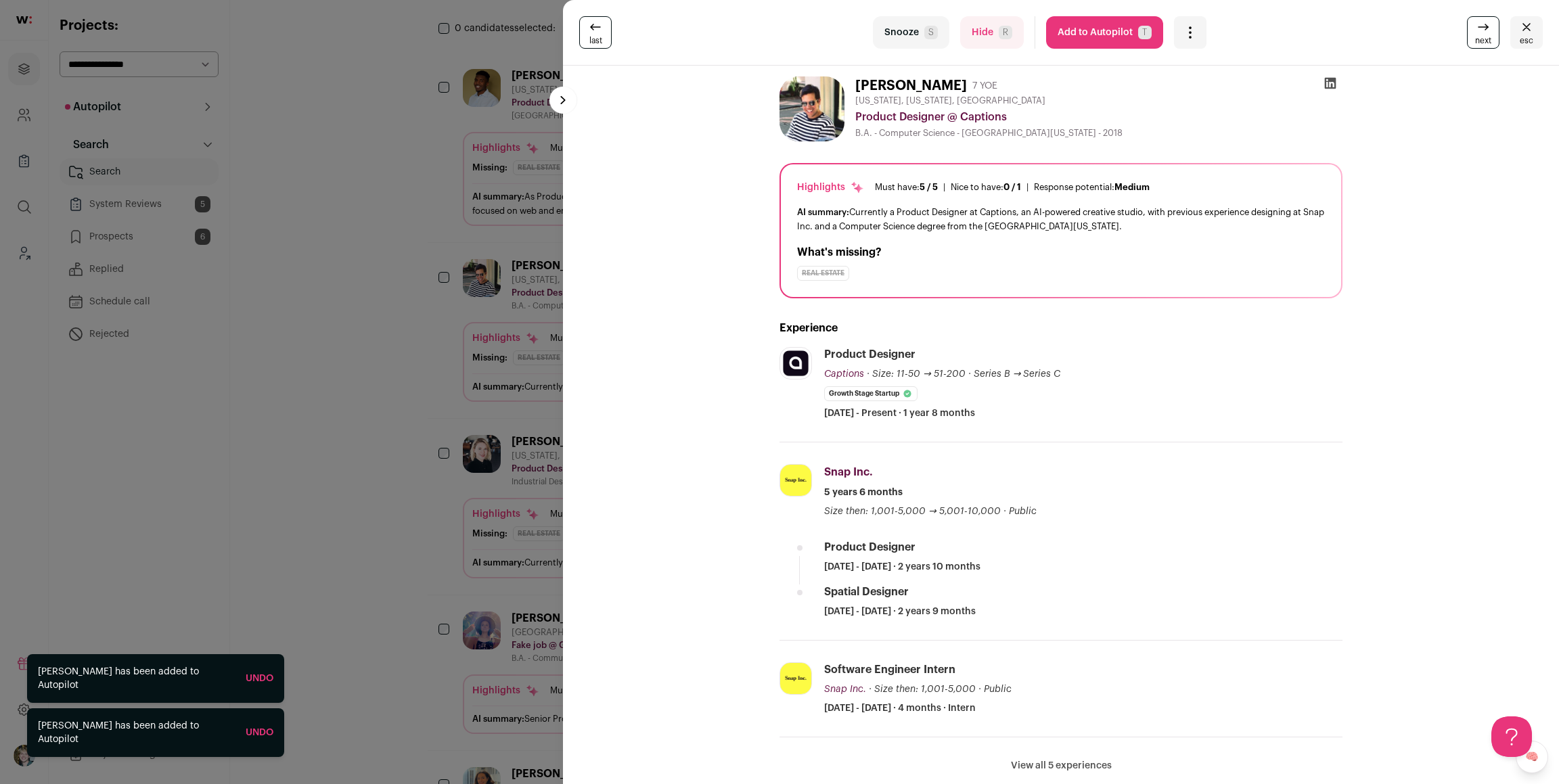
click at [1088, 28] on button "Add to Autopilot T" at bounding box center [1105, 32] width 117 height 32
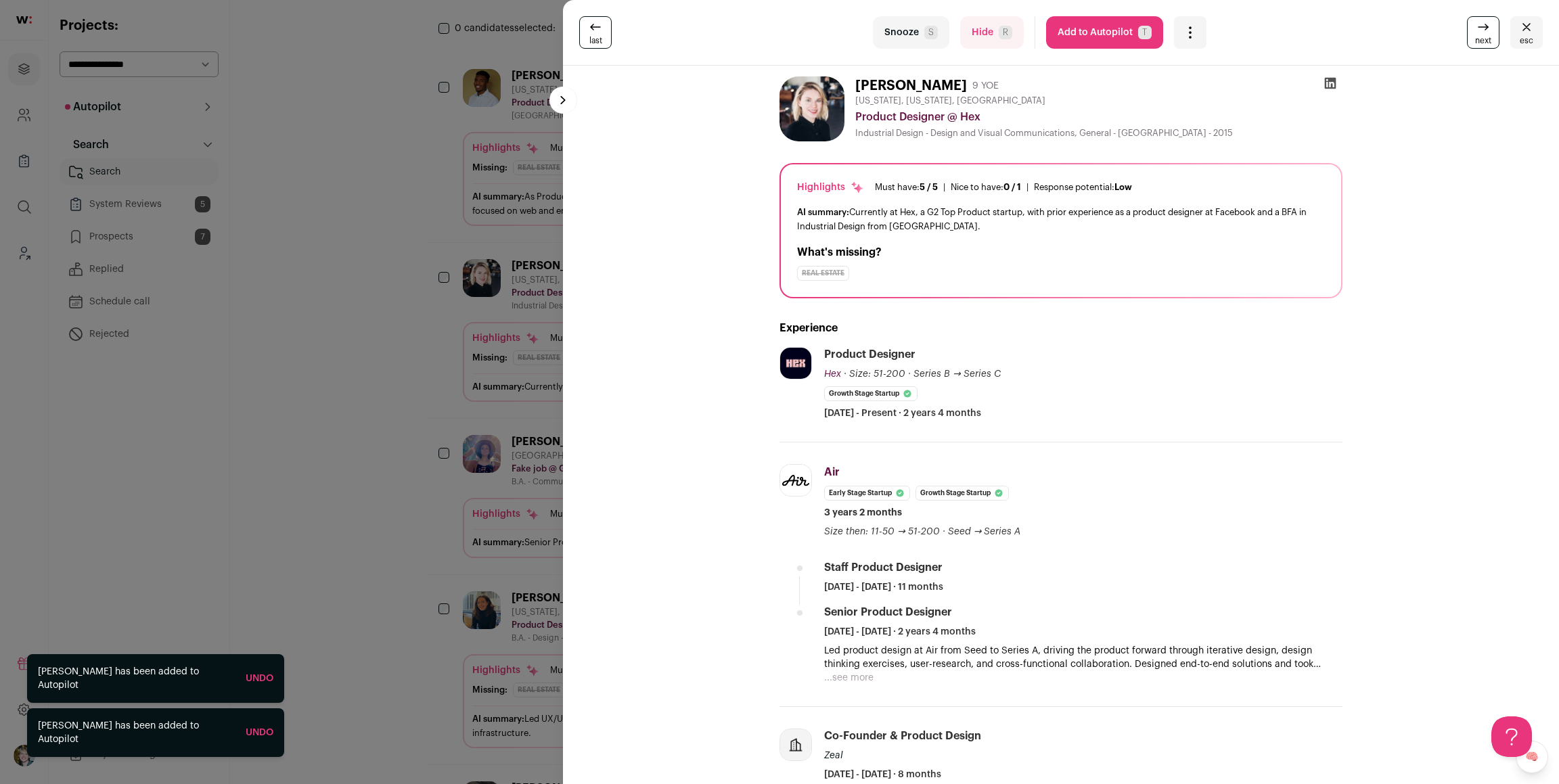
click at [1093, 40] on button "Add to Autopilot T" at bounding box center [1105, 32] width 117 height 32
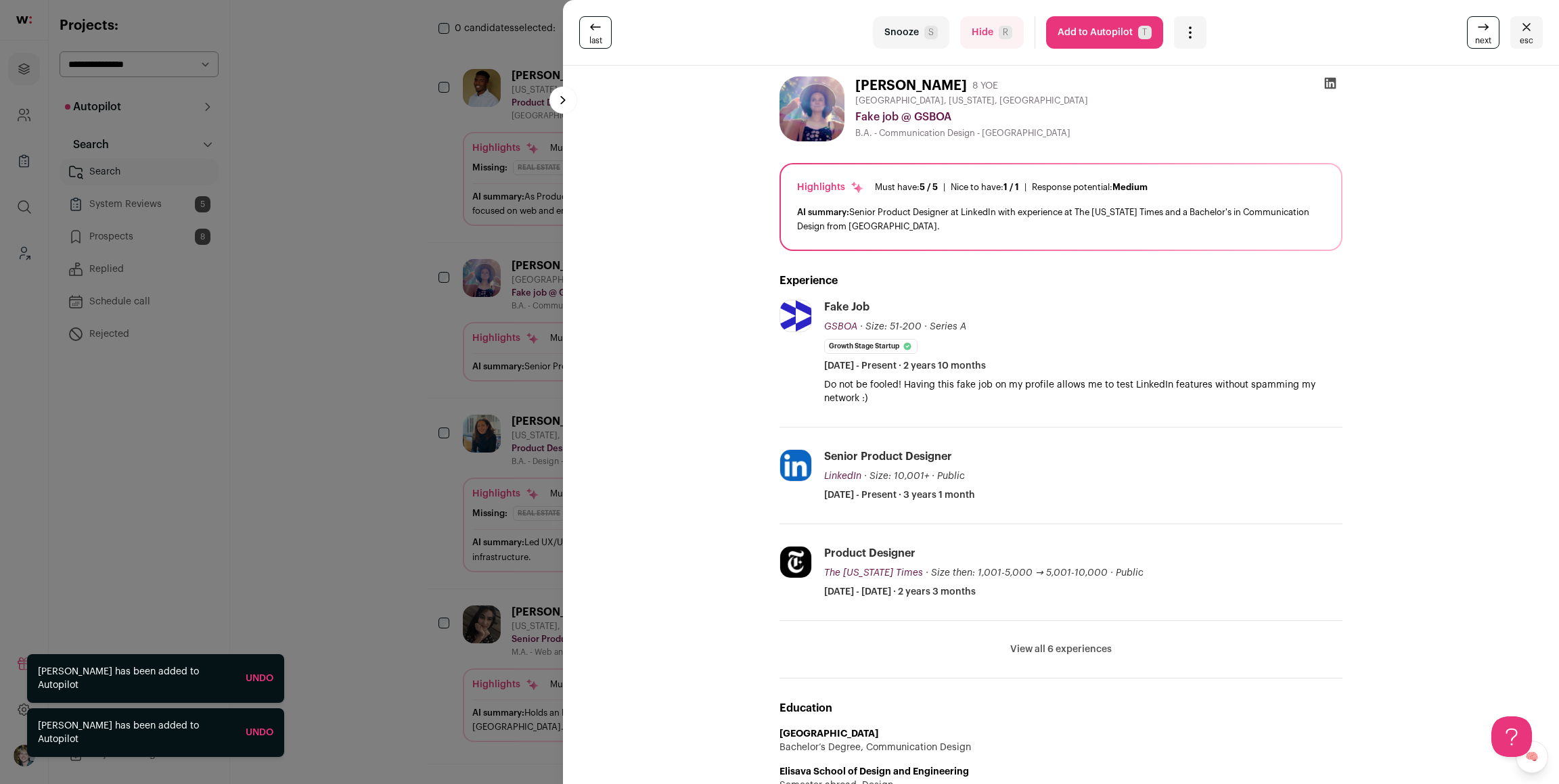
click at [439, 199] on div "last Snooze S Hide R Add to Autopilot T More actions Report a Problem Report th…" at bounding box center [780, 392] width 1559 height 784
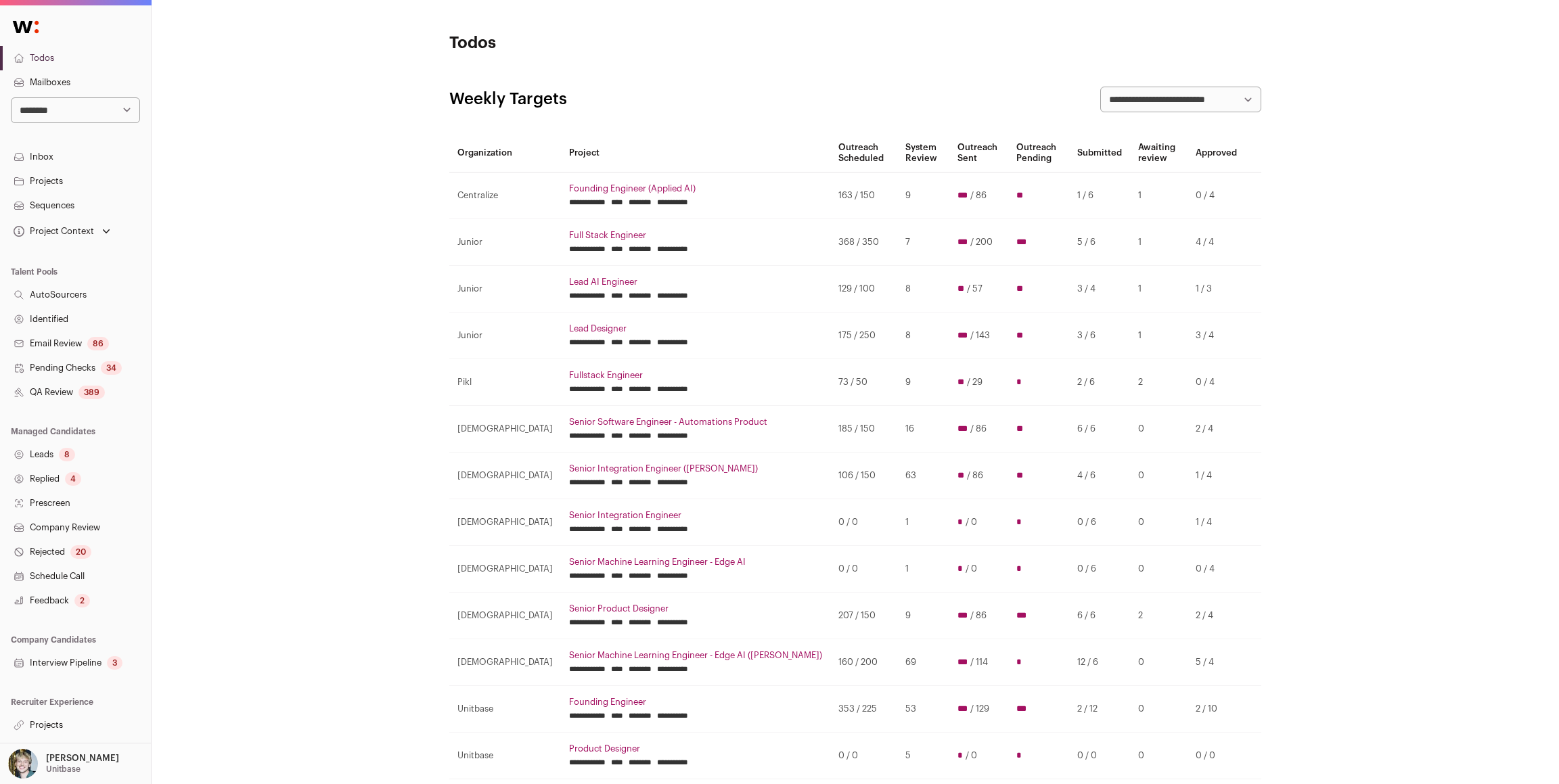
click at [77, 661] on link "Interview Pipeline 3" at bounding box center [75, 663] width 151 height 24
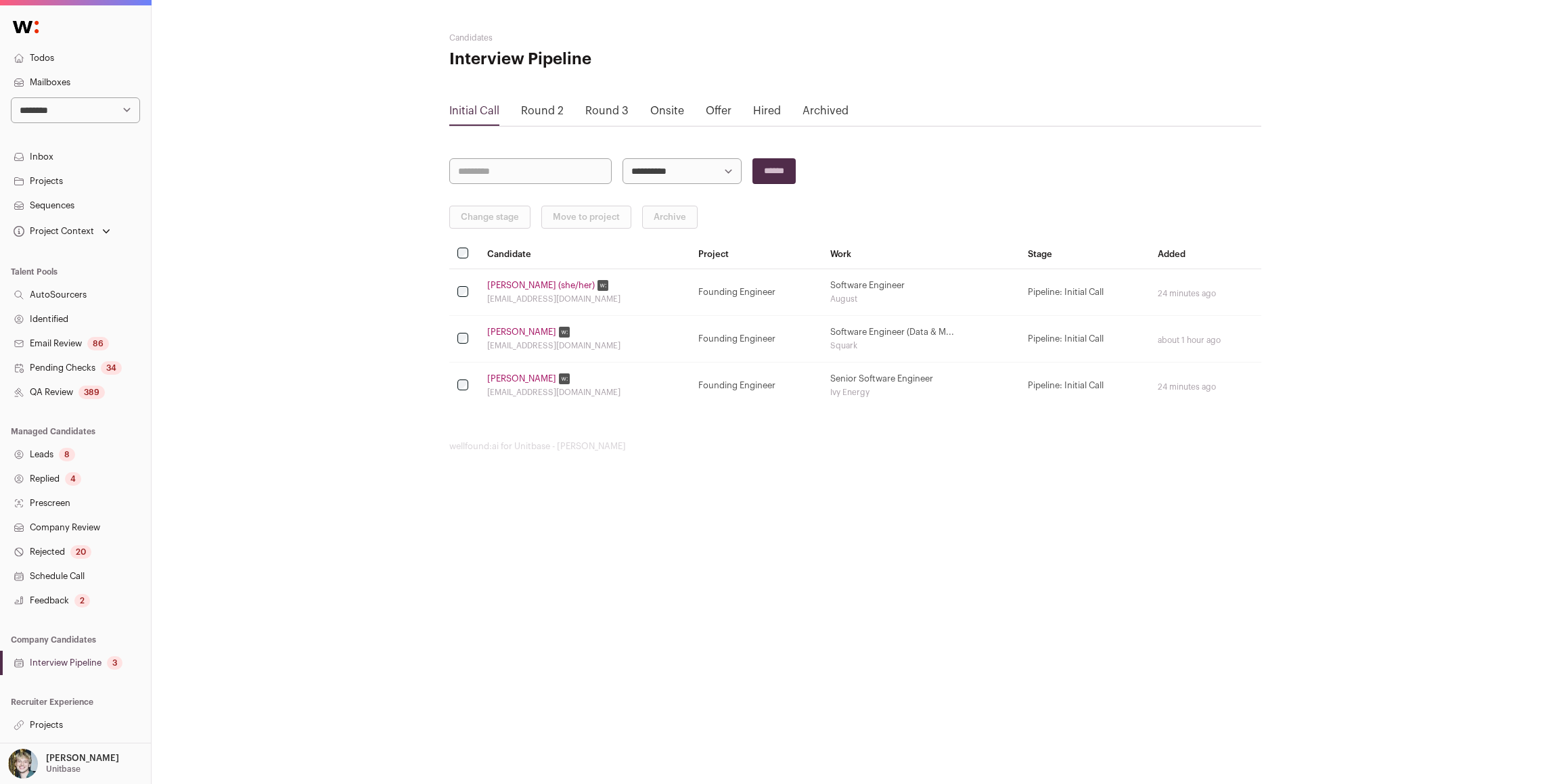
click at [68, 469] on link "Replied 4" at bounding box center [75, 479] width 151 height 24
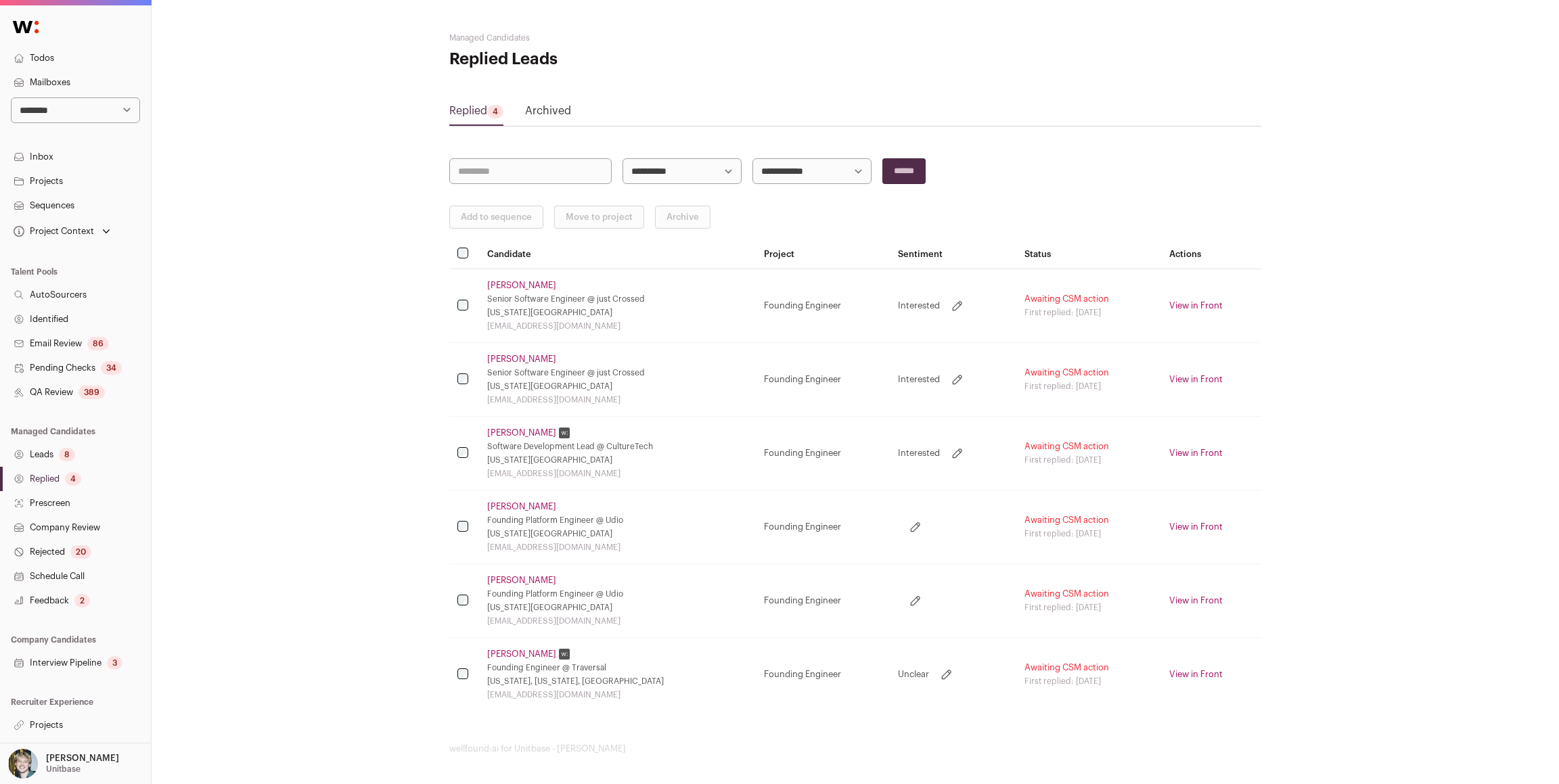
click at [62, 339] on link "Email Review 86" at bounding box center [75, 344] width 151 height 24
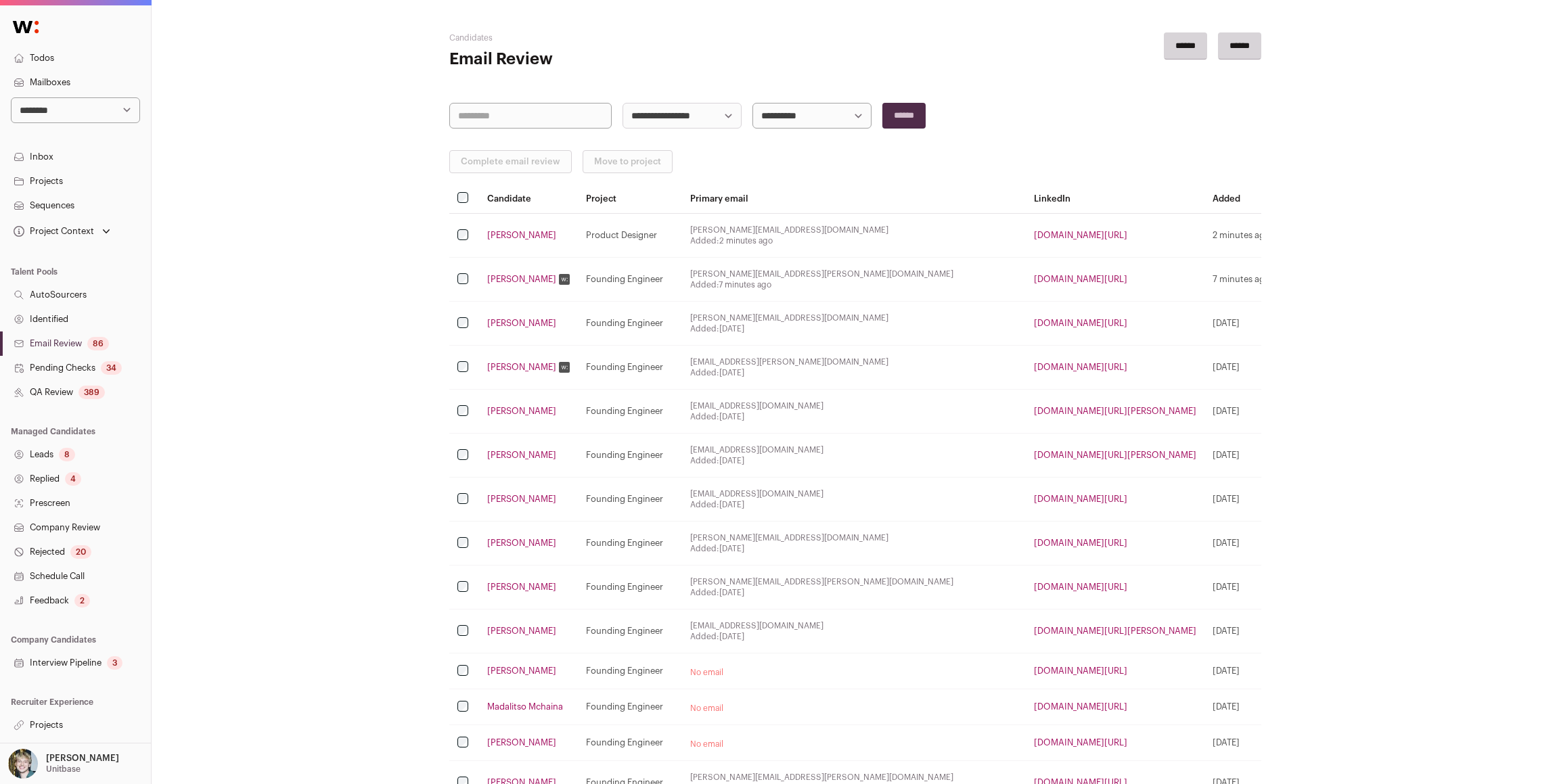
click at [77, 574] on link "Schedule Call" at bounding box center [75, 576] width 151 height 24
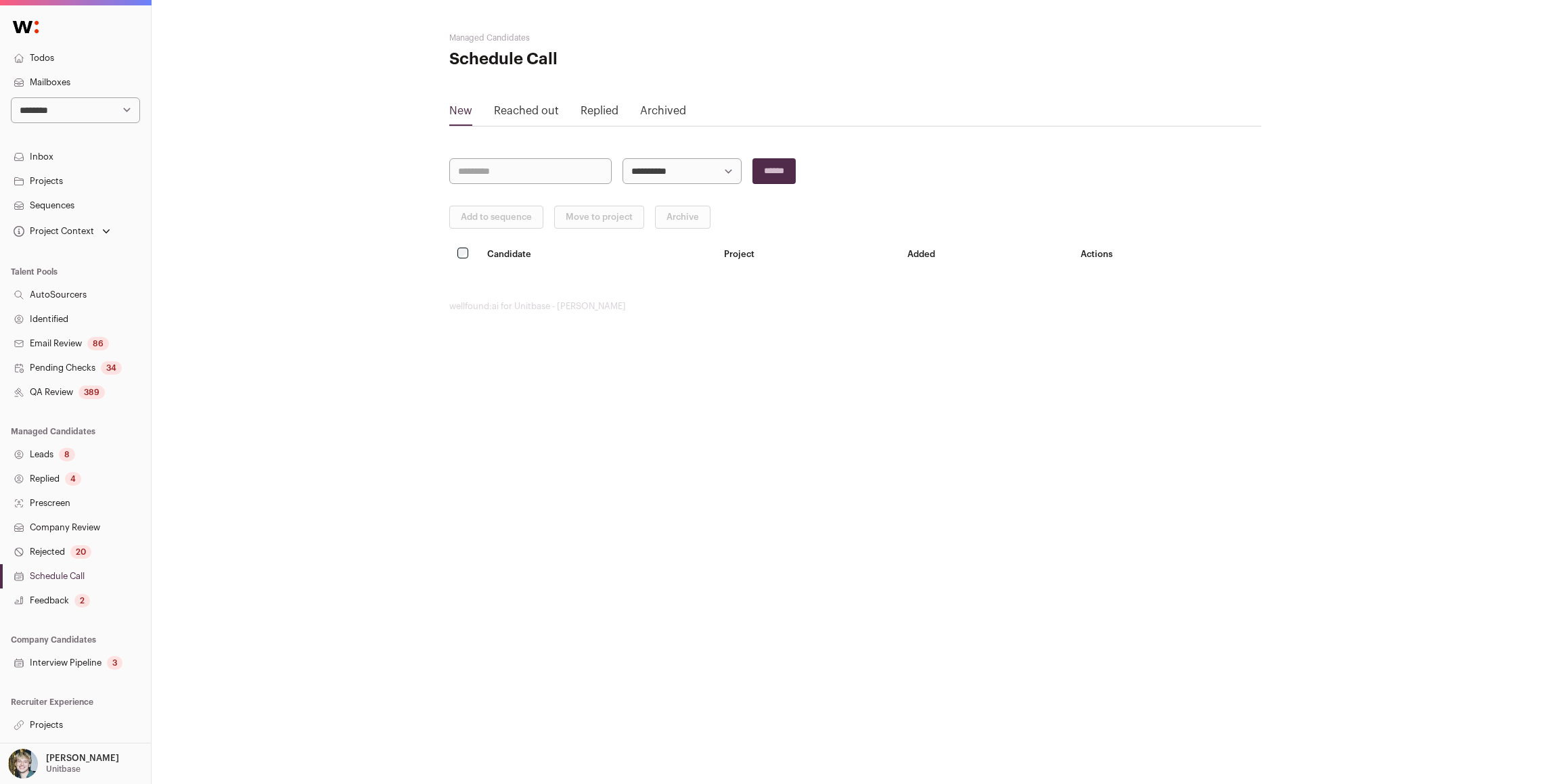
click at [62, 526] on link "Company Review" at bounding box center [75, 528] width 151 height 24
click at [69, 485] on link "Replied 4" at bounding box center [75, 479] width 151 height 24
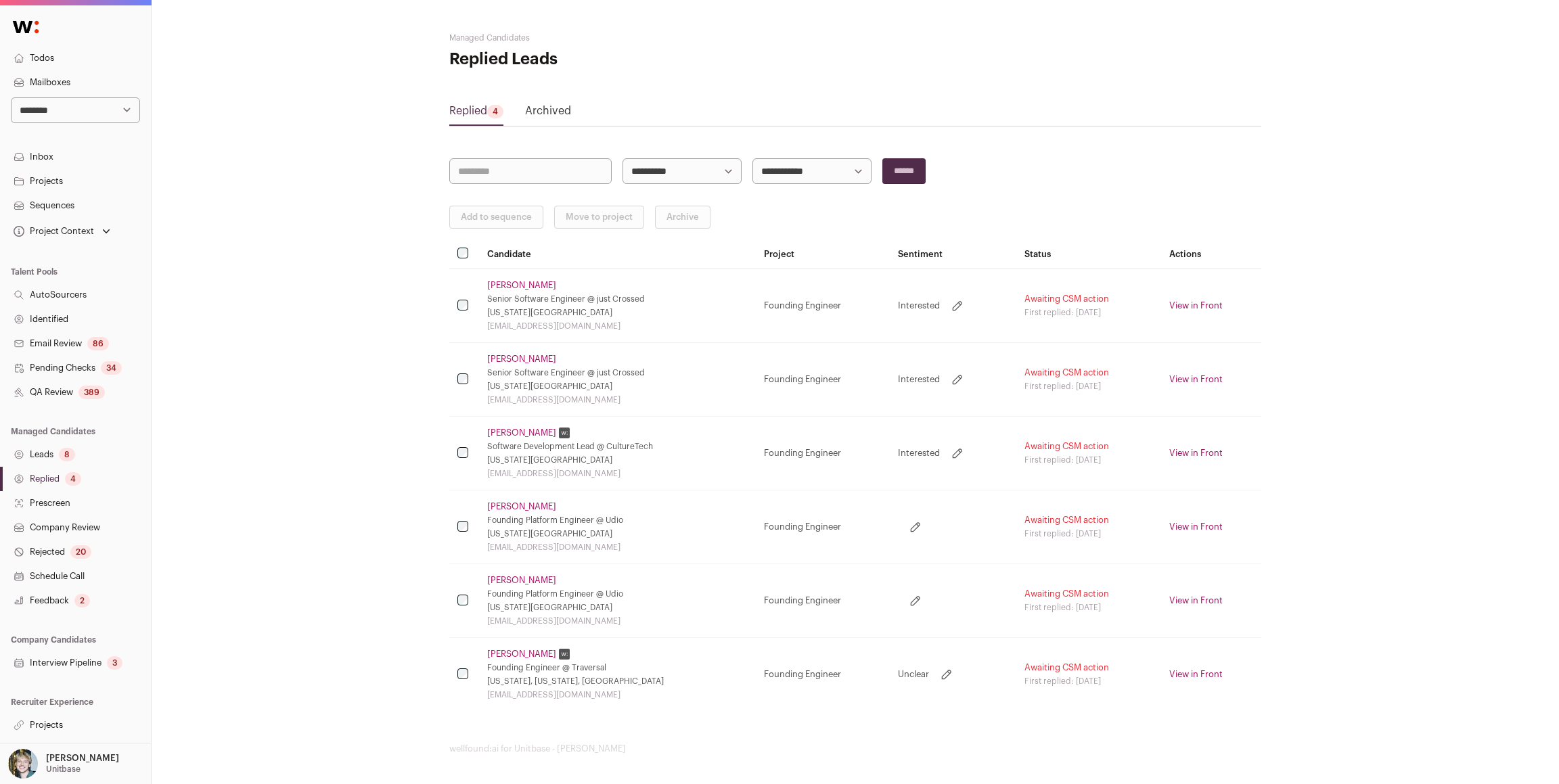
click at [84, 367] on link "Pending Checks 34" at bounding box center [75, 368] width 151 height 24
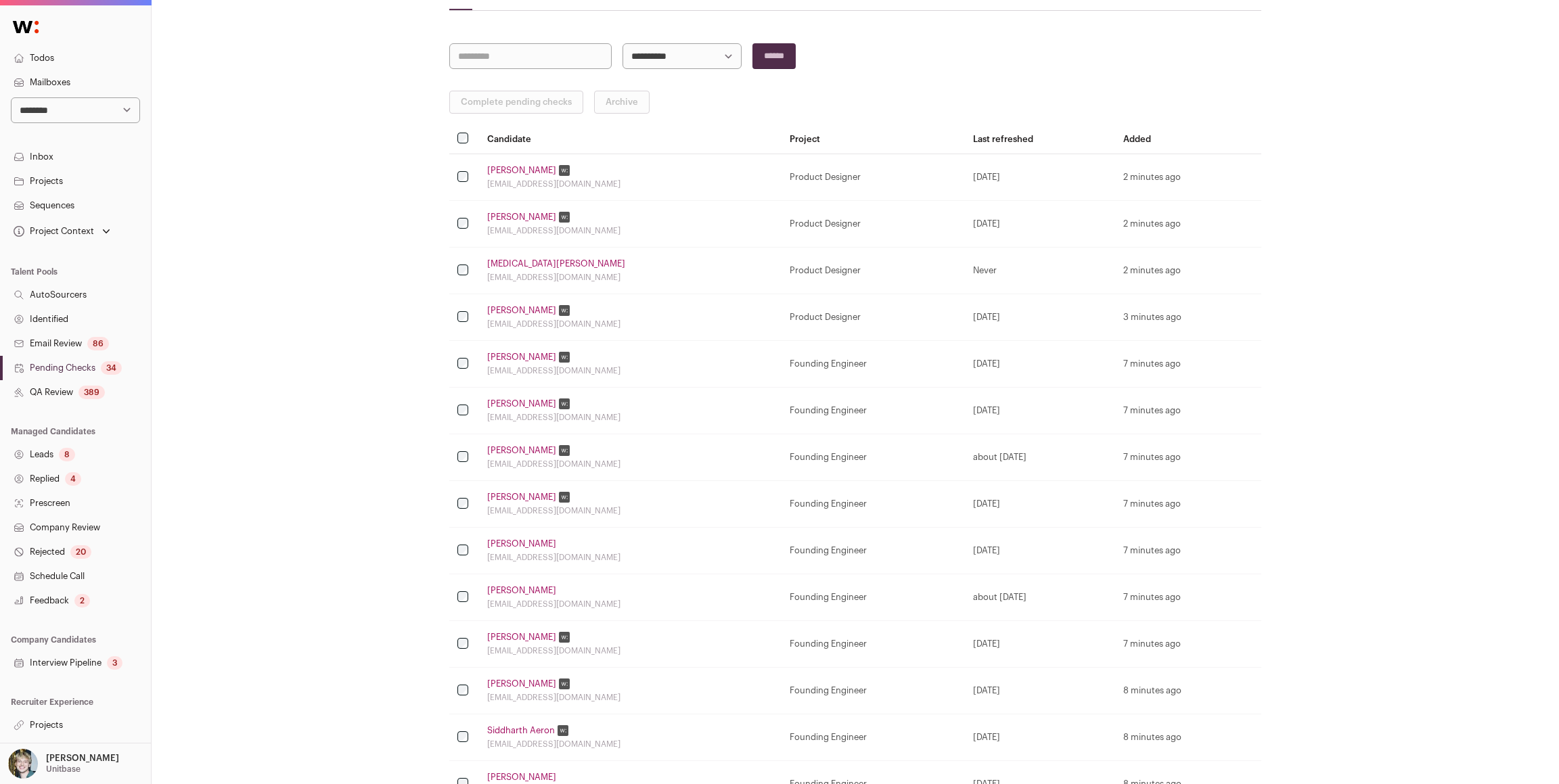
scroll to position [116, 0]
click at [459, 182] on td at bounding box center [464, 177] width 30 height 47
click at [515, 111] on button "Complete pending checks" at bounding box center [516, 102] width 134 height 23
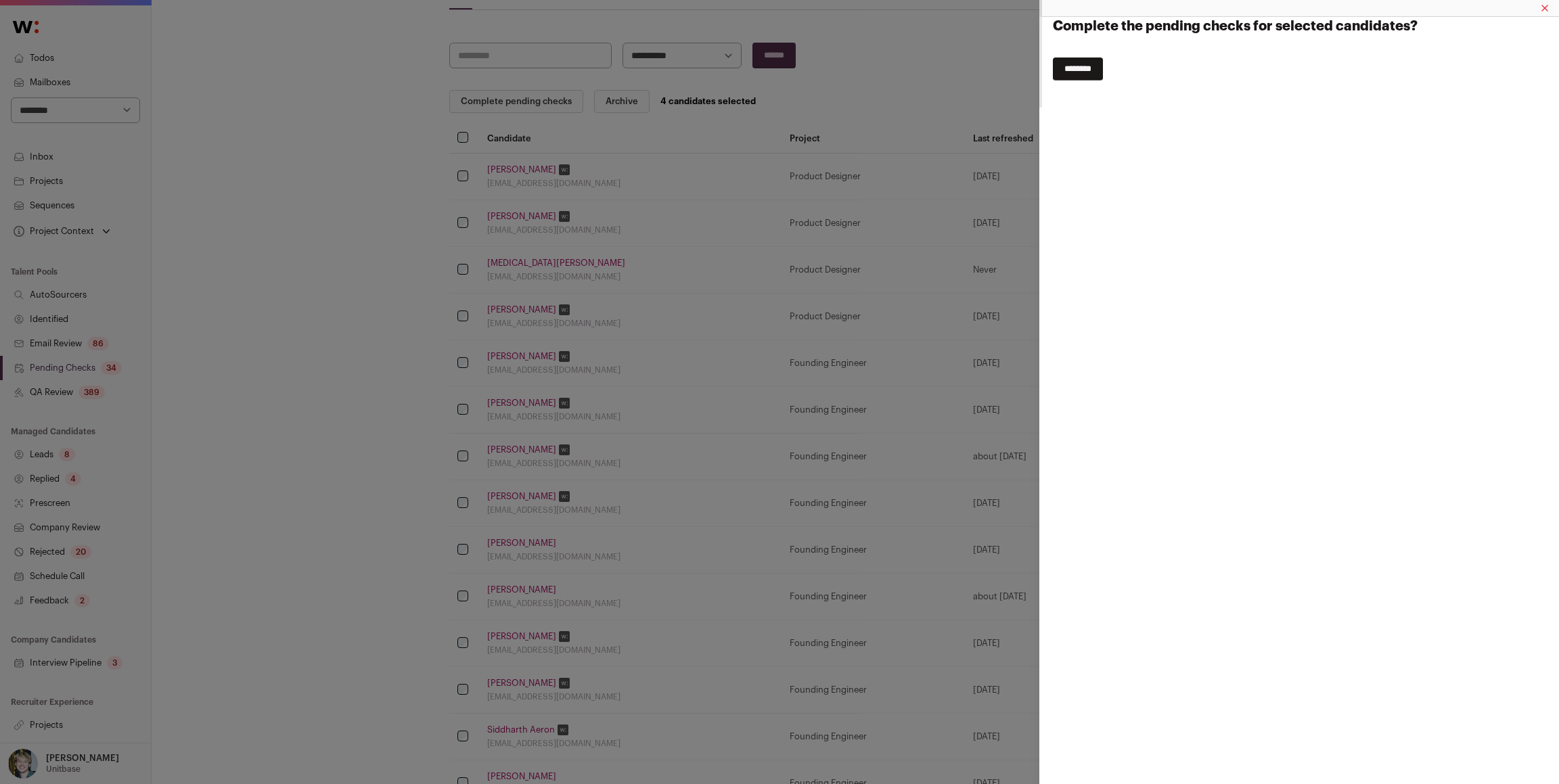
click at [1103, 65] on input "********" at bounding box center [1078, 69] width 50 height 23
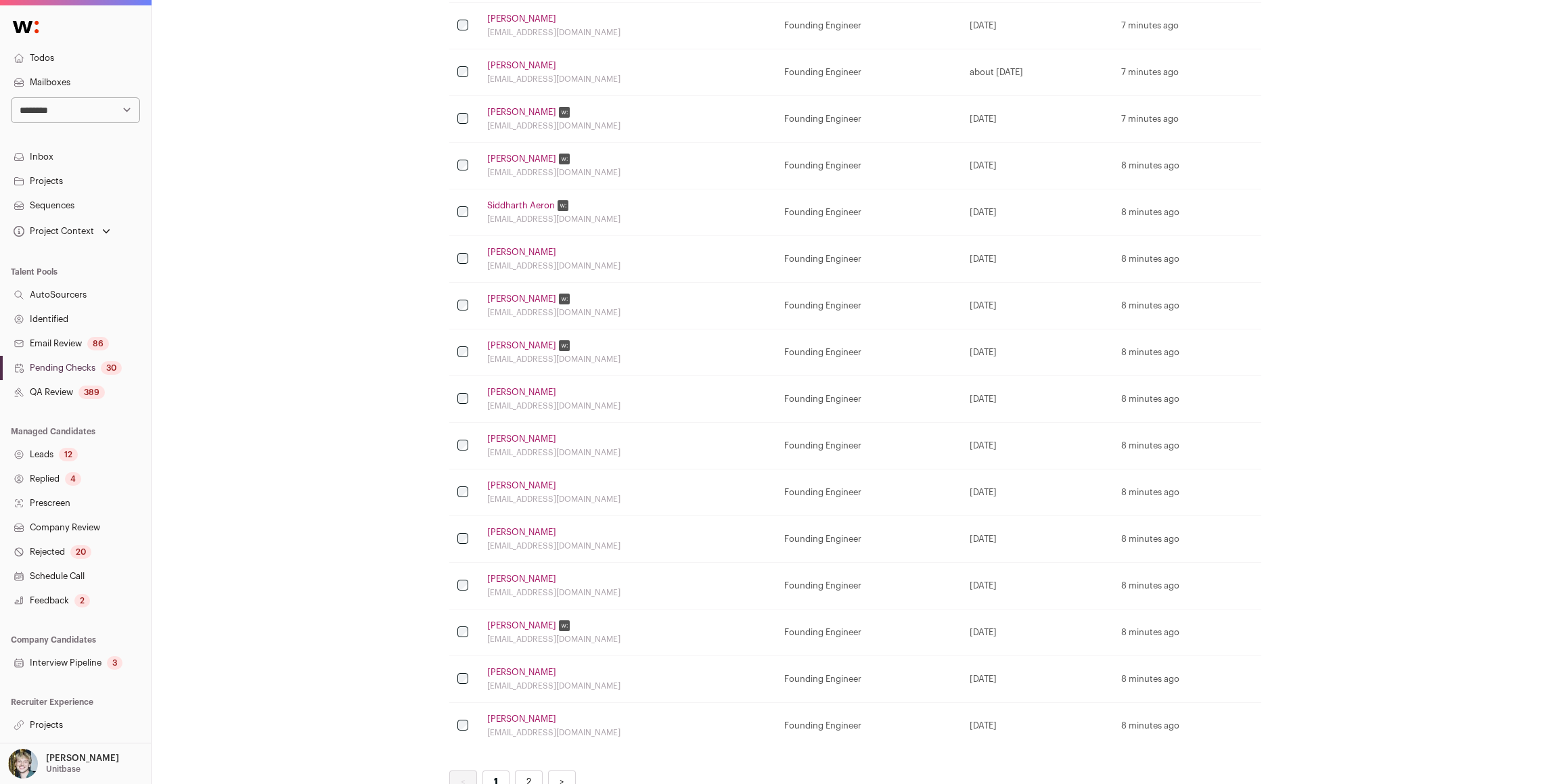
scroll to position [573, 0]
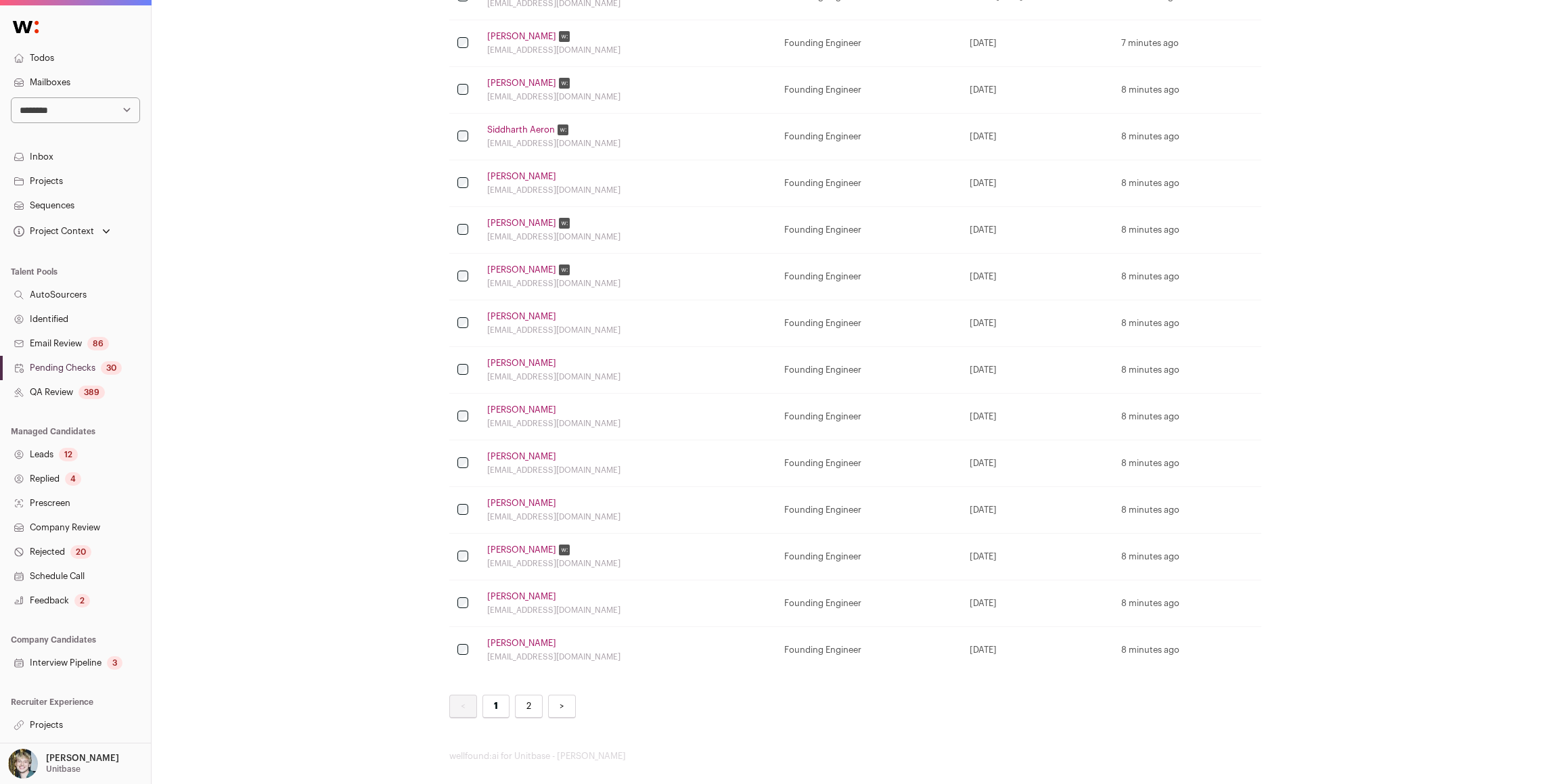
click at [57, 718] on link "Projects" at bounding box center [75, 725] width 151 height 24
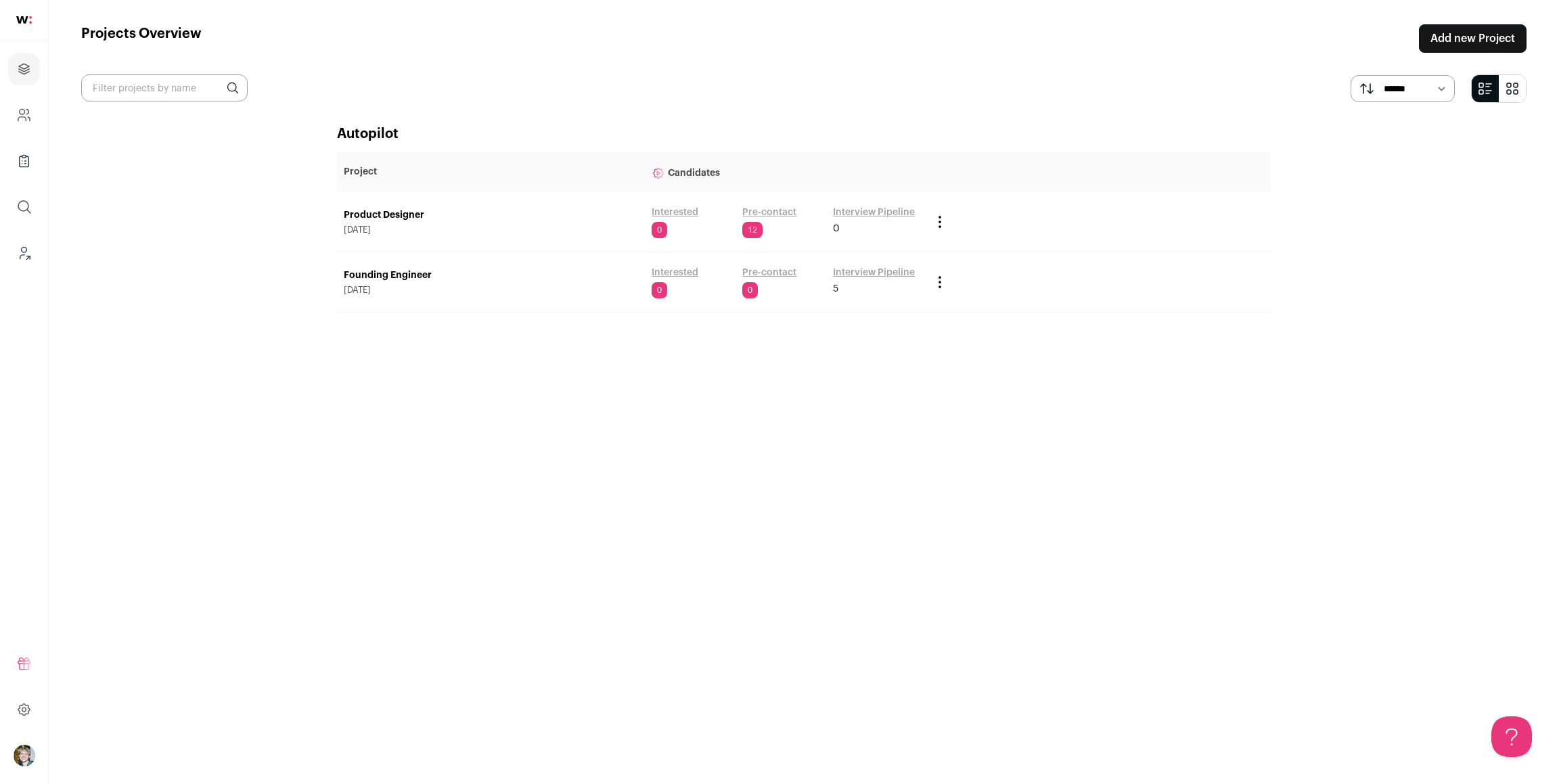
click at [775, 218] on link "Pre-contact" at bounding box center [769, 212] width 54 height 14
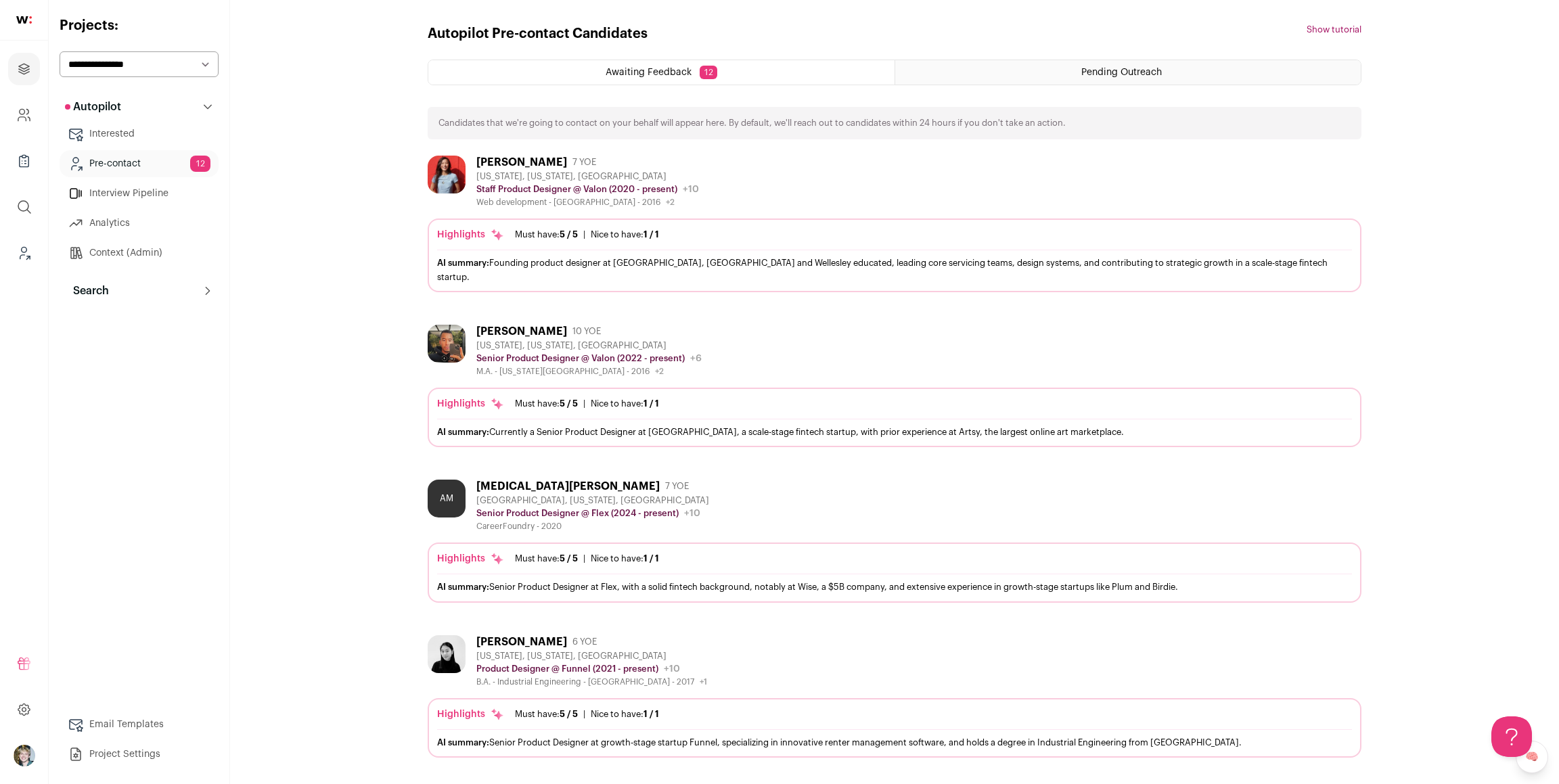
click at [526, 229] on div "Must have: 5 / 5" at bounding box center [546, 234] width 63 height 10
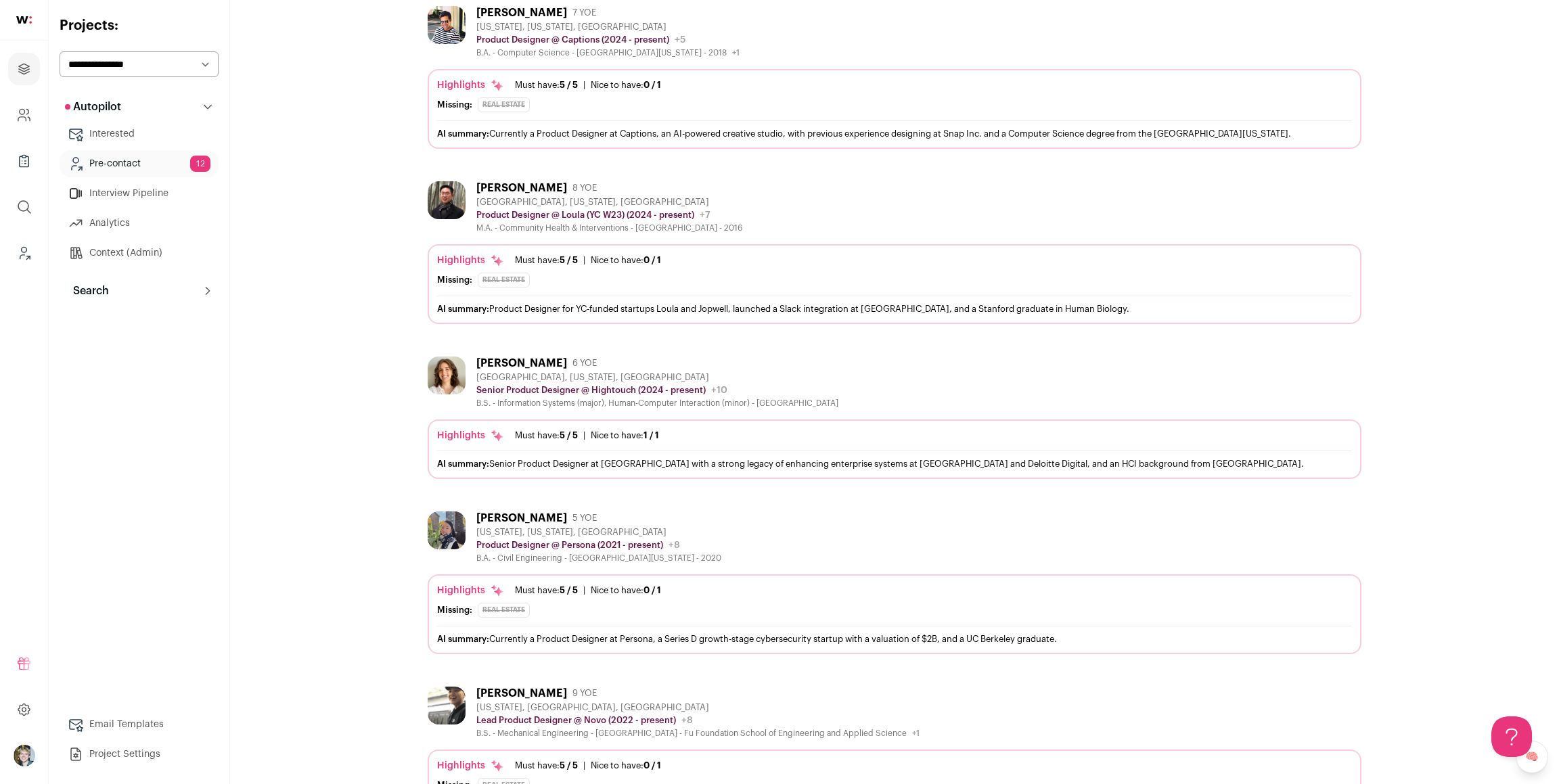
scroll to position [1324, 0]
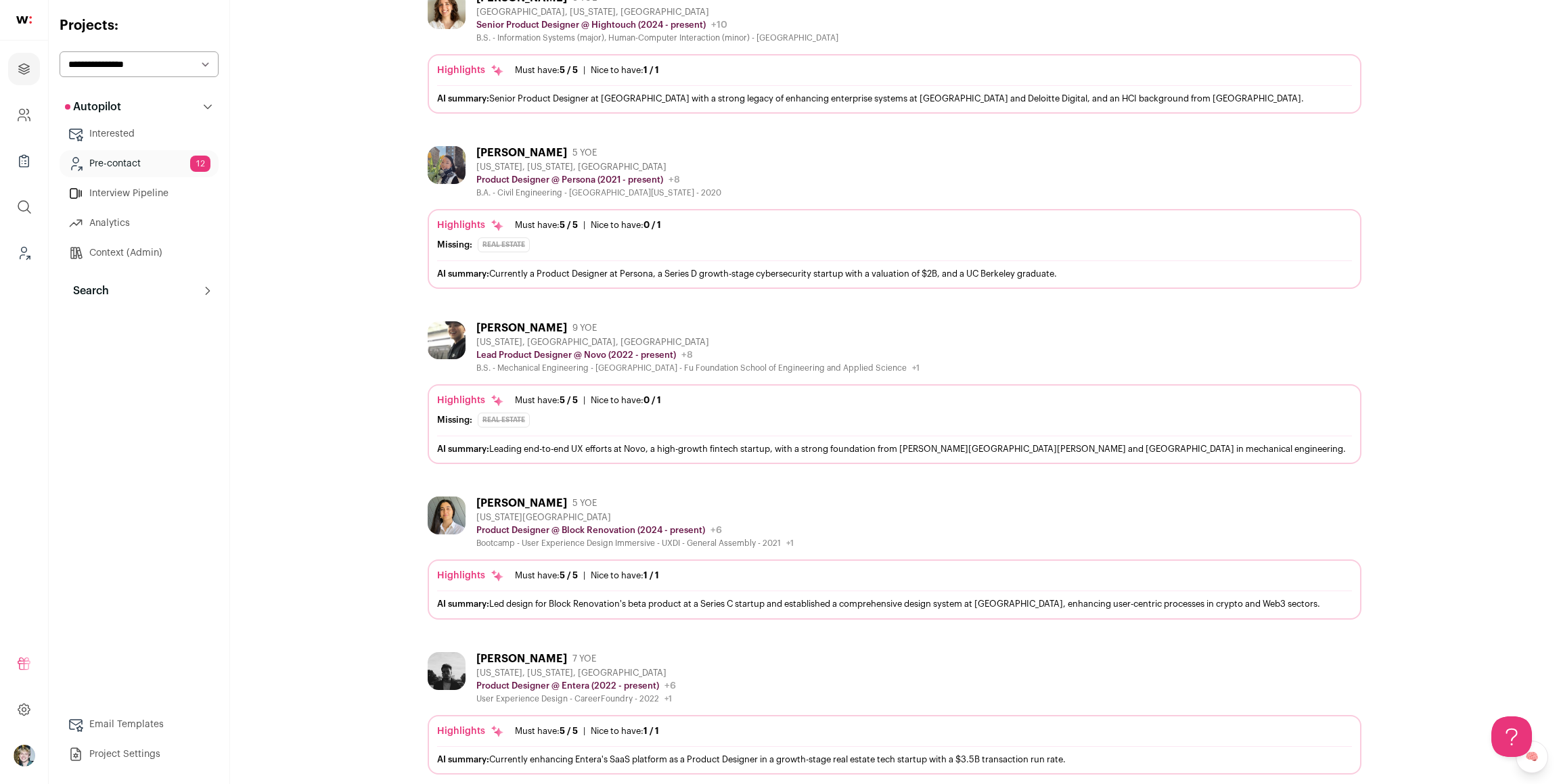
click at [830, 413] on div "Missing: Real Estate" at bounding box center [895, 420] width 915 height 15
